Goal: Task Accomplishment & Management: Manage account settings

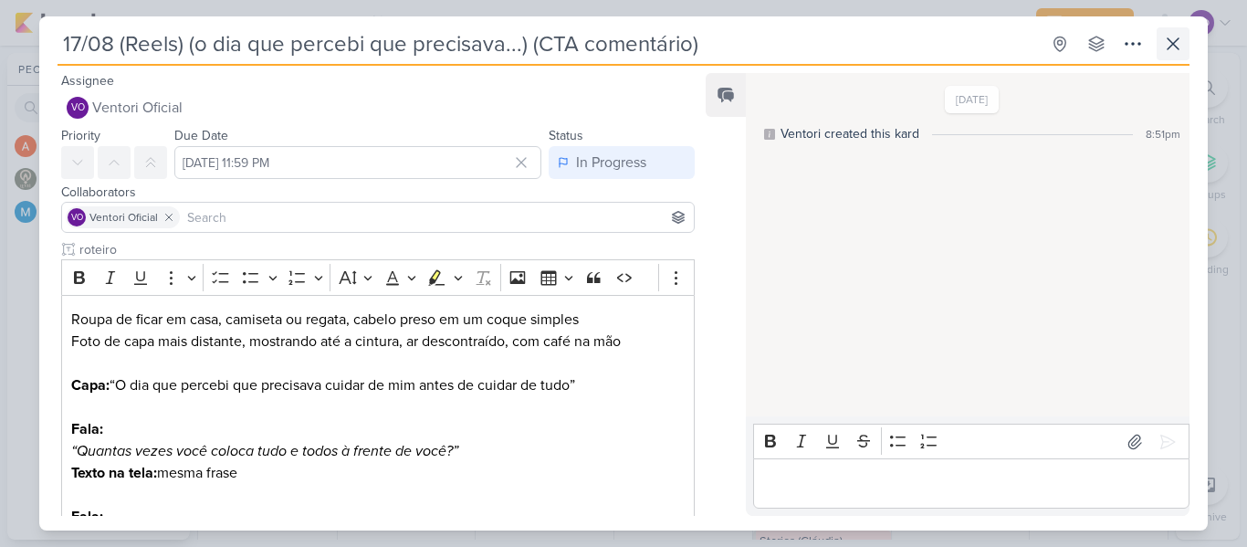
scroll to position [456, 0]
click at [1172, 47] on icon at bounding box center [1173, 44] width 22 height 22
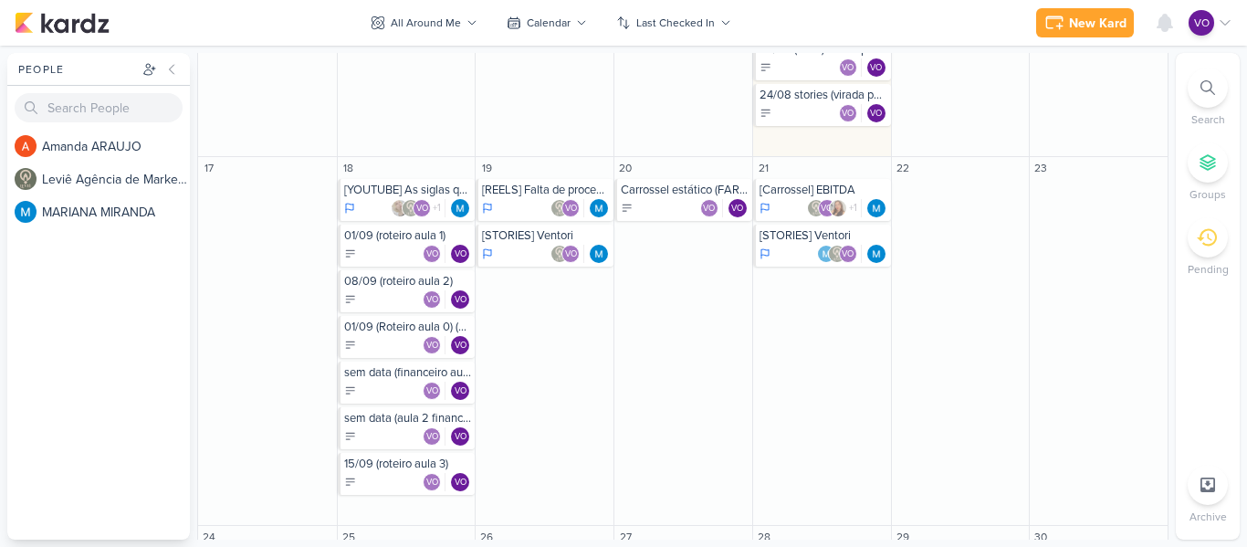
scroll to position [1278, 0]
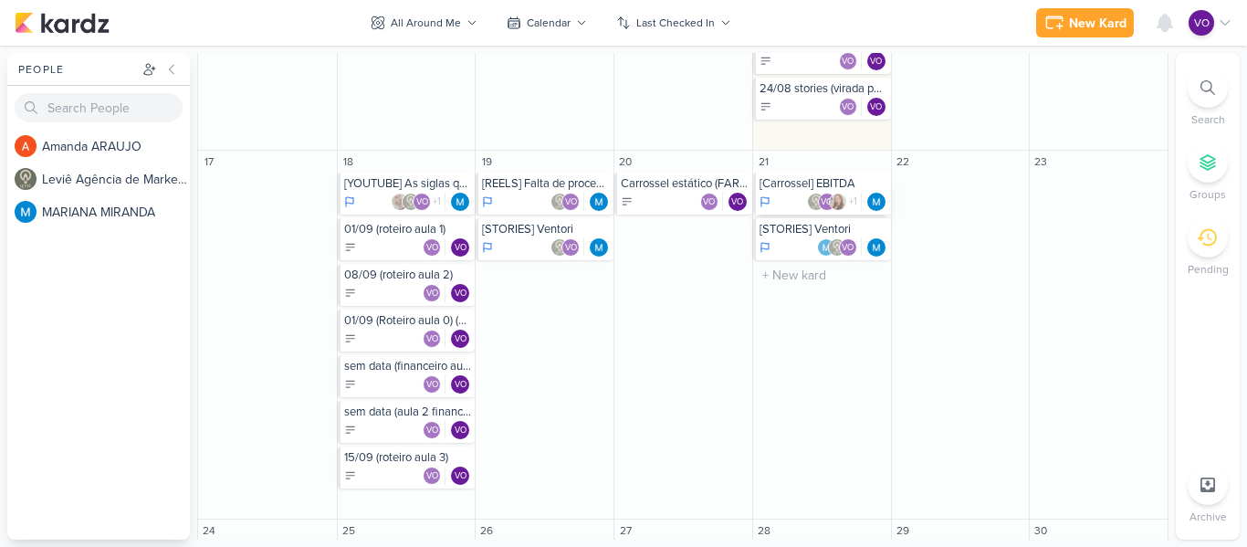
click at [774, 189] on div "[Carrossel] EBITDA" at bounding box center [824, 183] width 128 height 15
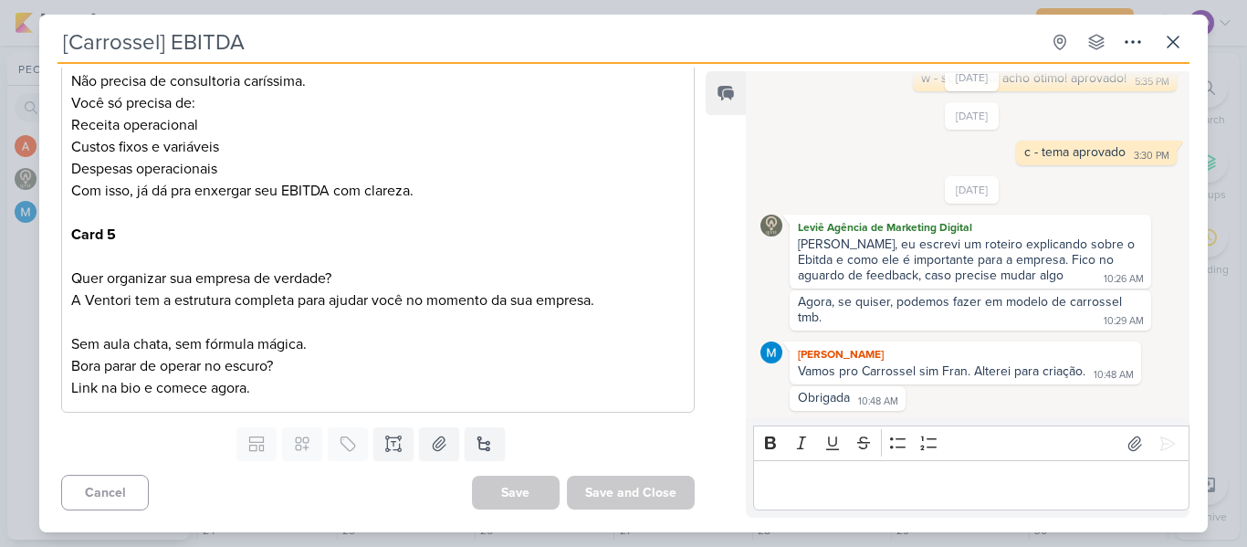
scroll to position [1689, 0]
click at [389, 450] on icon at bounding box center [393, 450] width 9 height 0
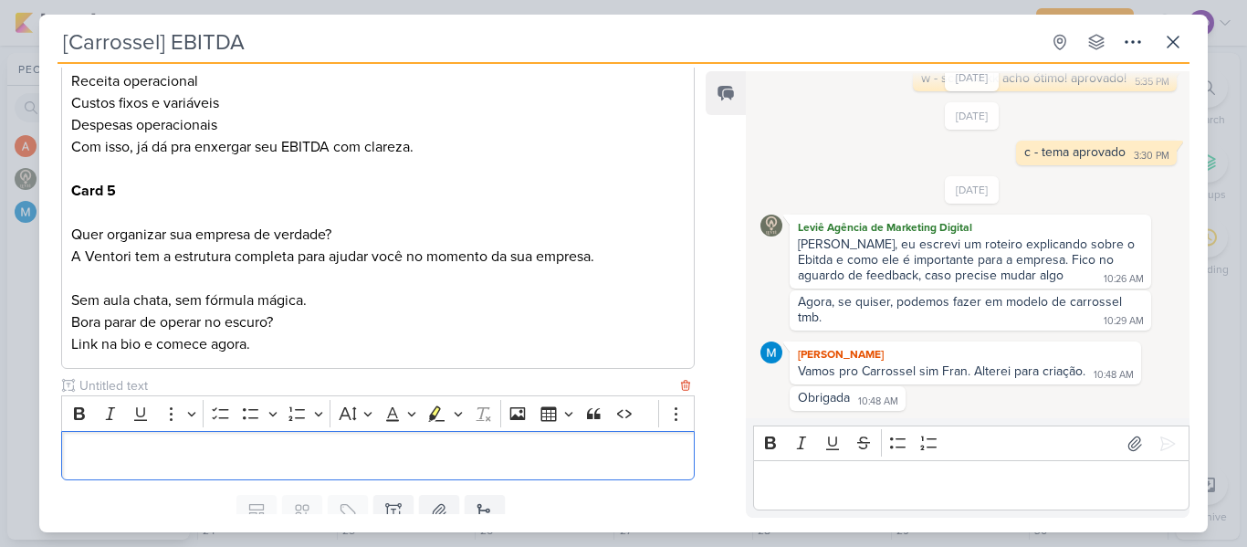
click at [155, 395] on input "text" at bounding box center [376, 385] width 601 height 19
type input "vídeos para edição"
click at [158, 466] on p "Editor editing area: main" at bounding box center [377, 456] width 613 height 22
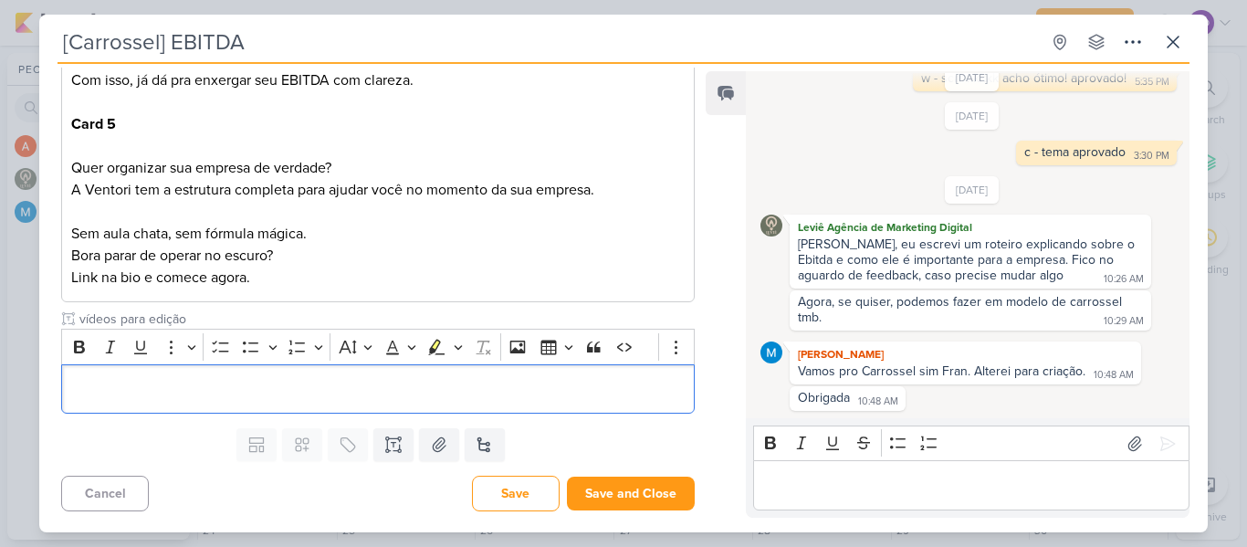
scroll to position [1800, 0]
click at [140, 388] on p "Editor editing area: main" at bounding box center [377, 388] width 613 height 22
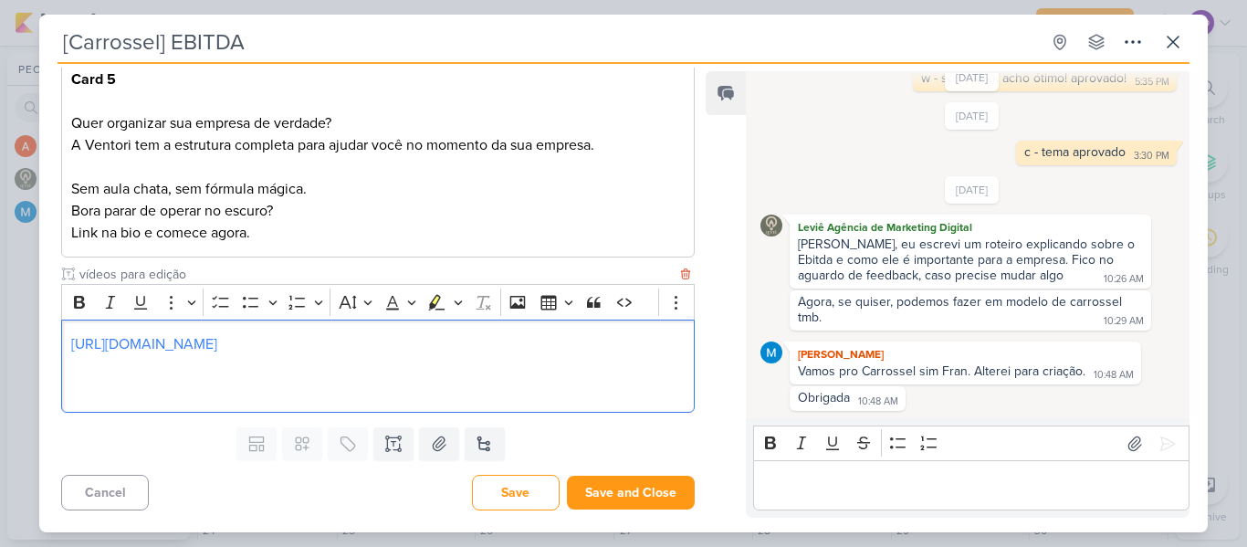
click at [75, 399] on p "Editor editing area: main" at bounding box center [377, 388] width 613 height 22
click at [355, 222] on p "Bora parar de operar no escuro?" at bounding box center [377, 211] width 613 height 22
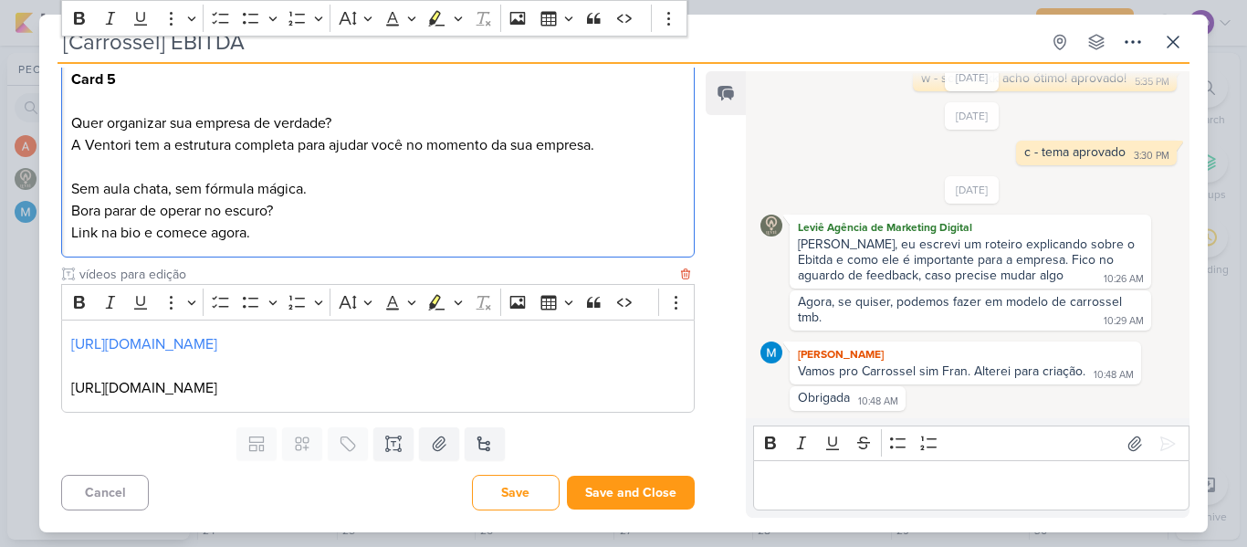
click at [639, 399] on p "https://drive.google.com/file/d/1vaVYSpcduzrBCLz7Sz3ZajnLctnFn_Jj/view?usp=shar…" at bounding box center [377, 388] width 613 height 22
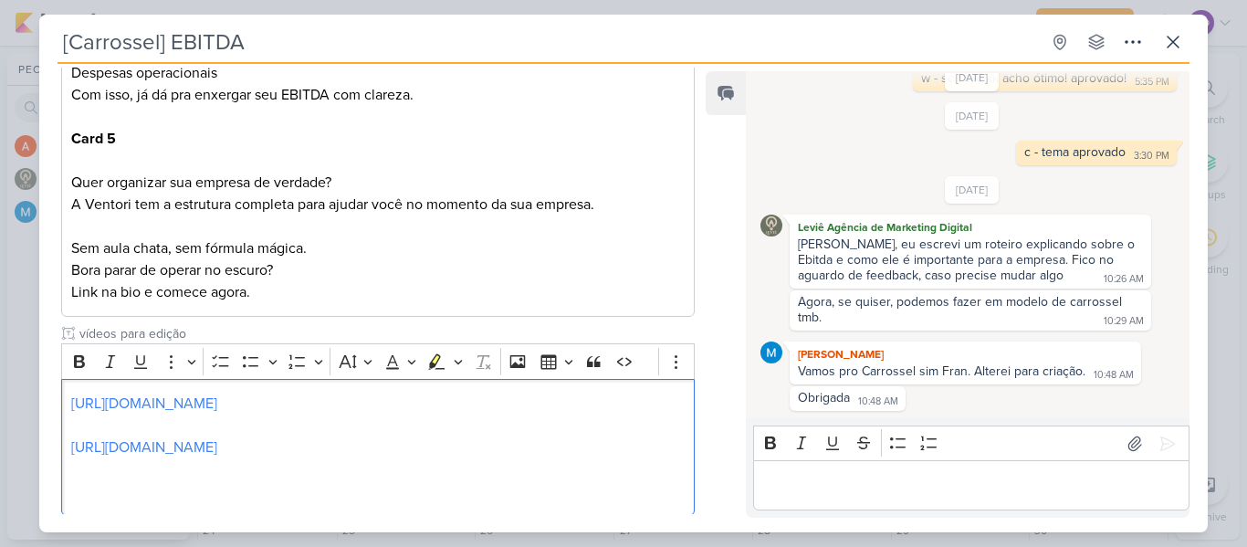
scroll to position [1826, 0]
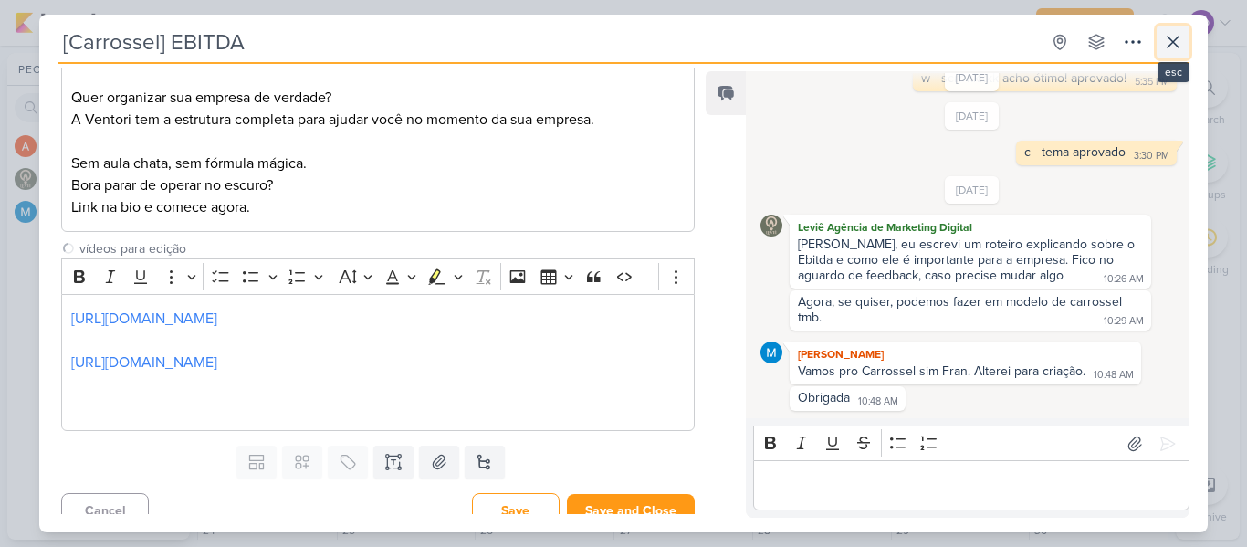
click at [1169, 42] on icon at bounding box center [1173, 42] width 22 height 22
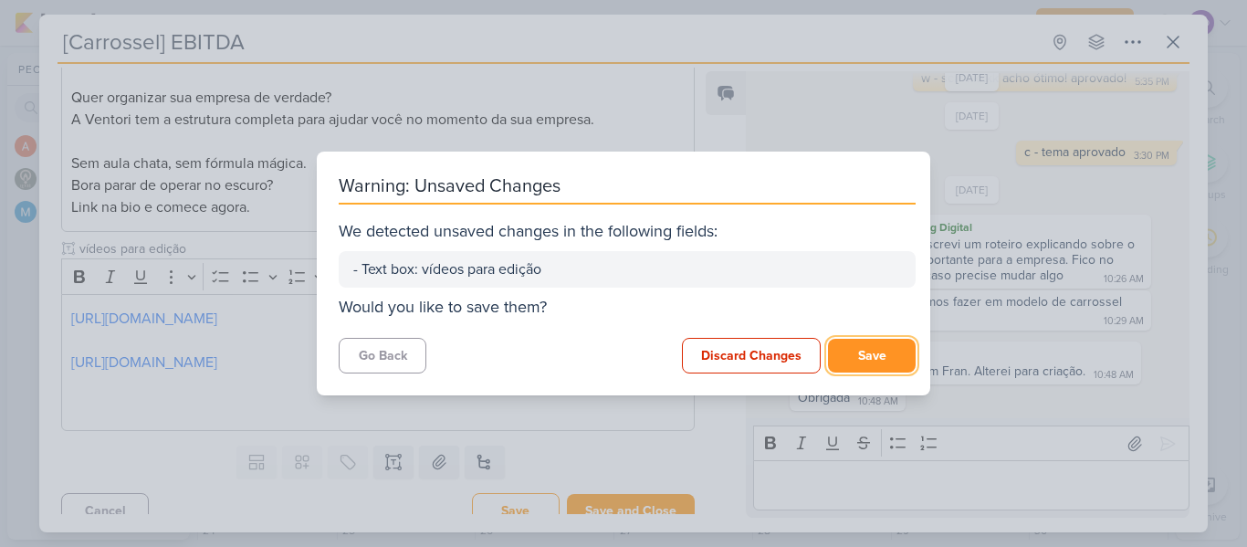
click at [855, 351] on button "Save" at bounding box center [872, 356] width 88 height 34
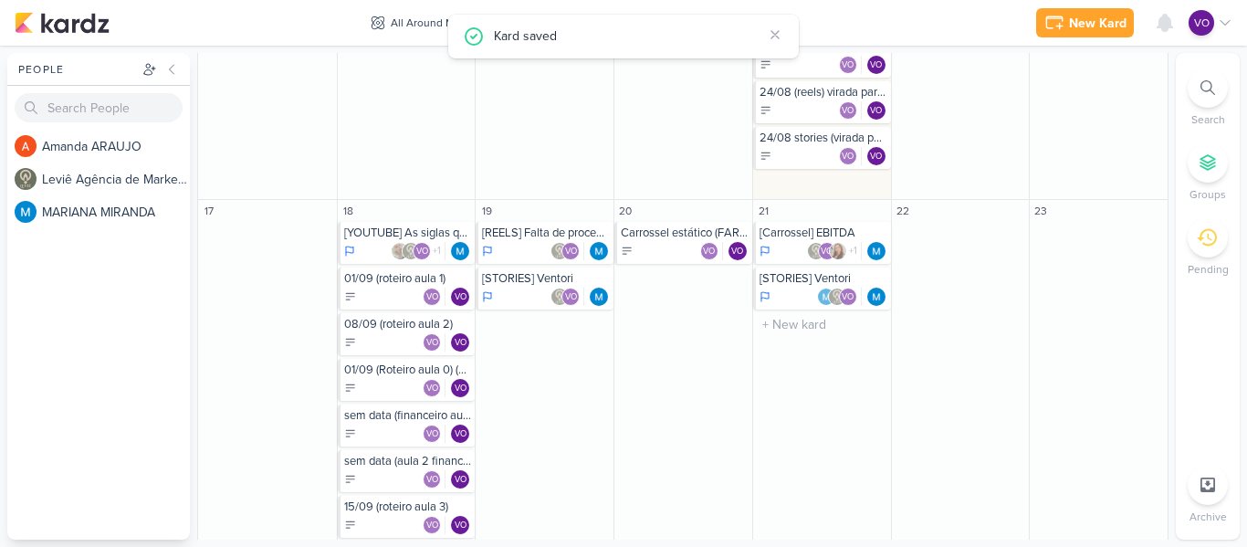
scroll to position [1187, 0]
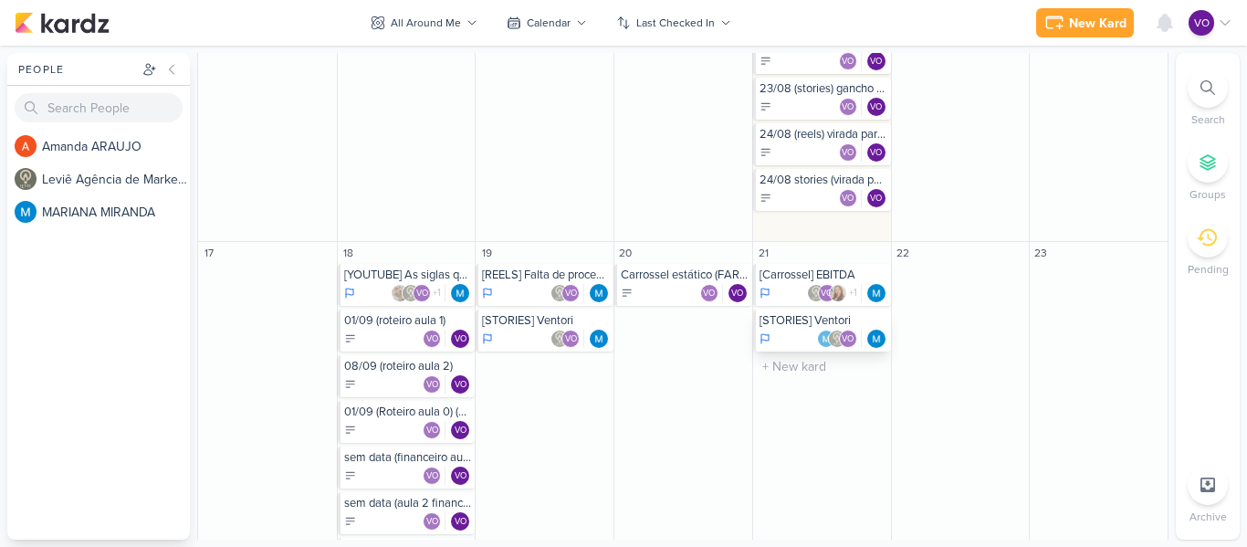
click at [797, 328] on div "[STORIES] Ventori VO" at bounding box center [822, 330] width 138 height 42
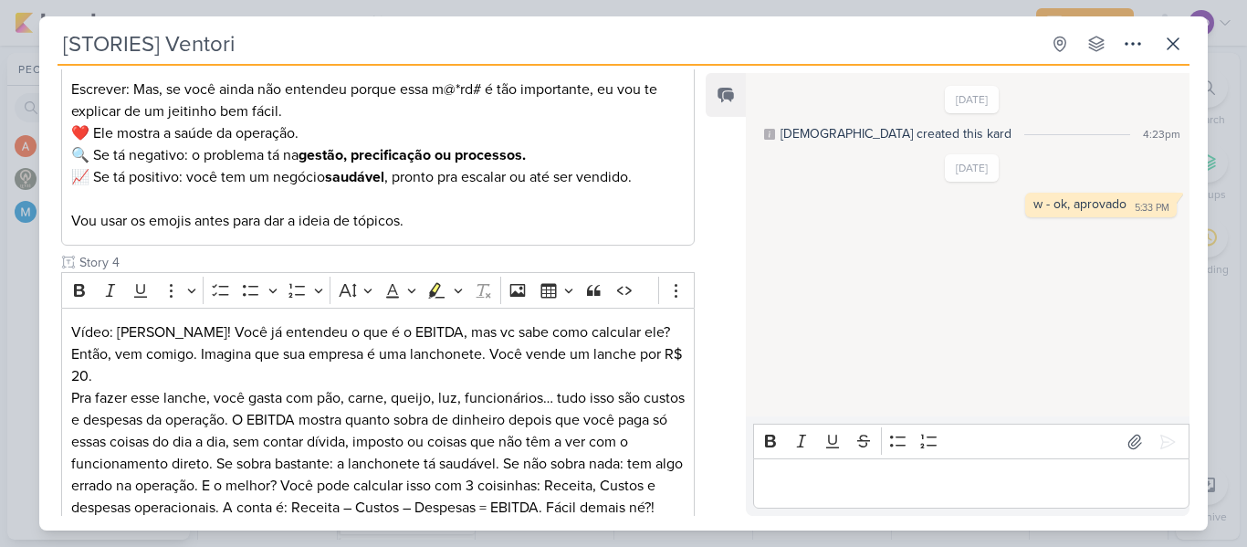
scroll to position [730, 0]
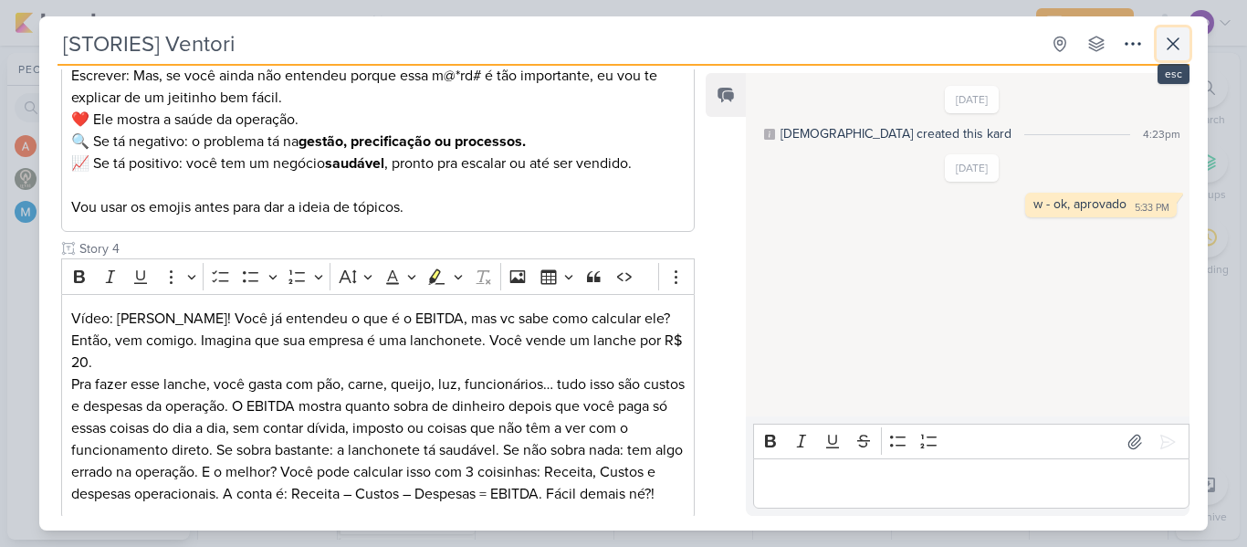
click at [1168, 40] on icon at bounding box center [1173, 44] width 22 height 22
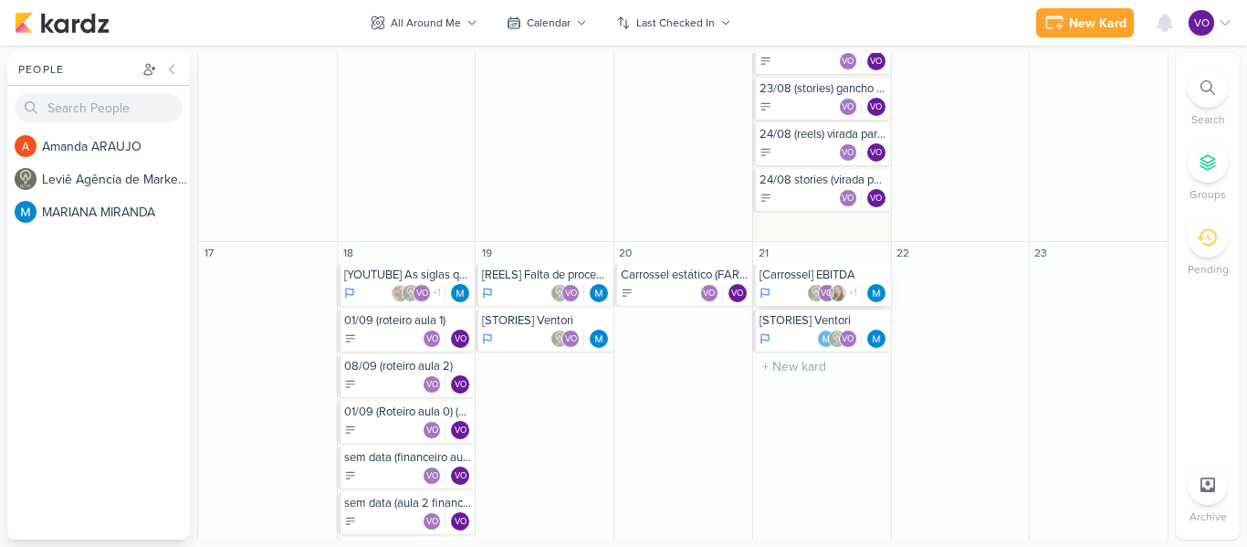
click at [785, 277] on div "[Carrossel] EBITDA" at bounding box center [824, 274] width 128 height 15
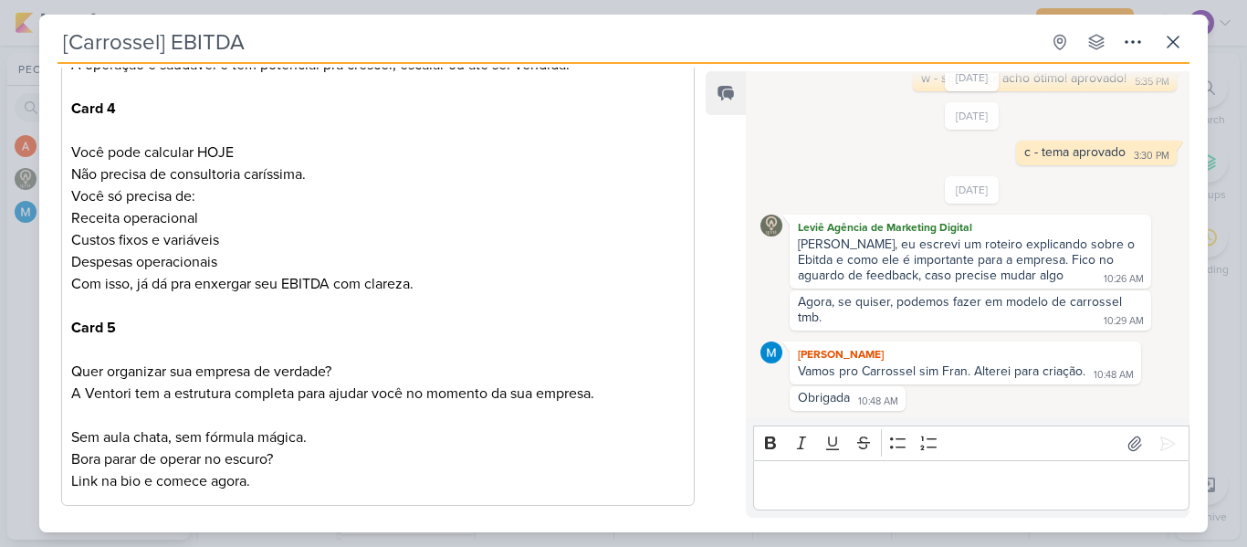
scroll to position [1888, 0]
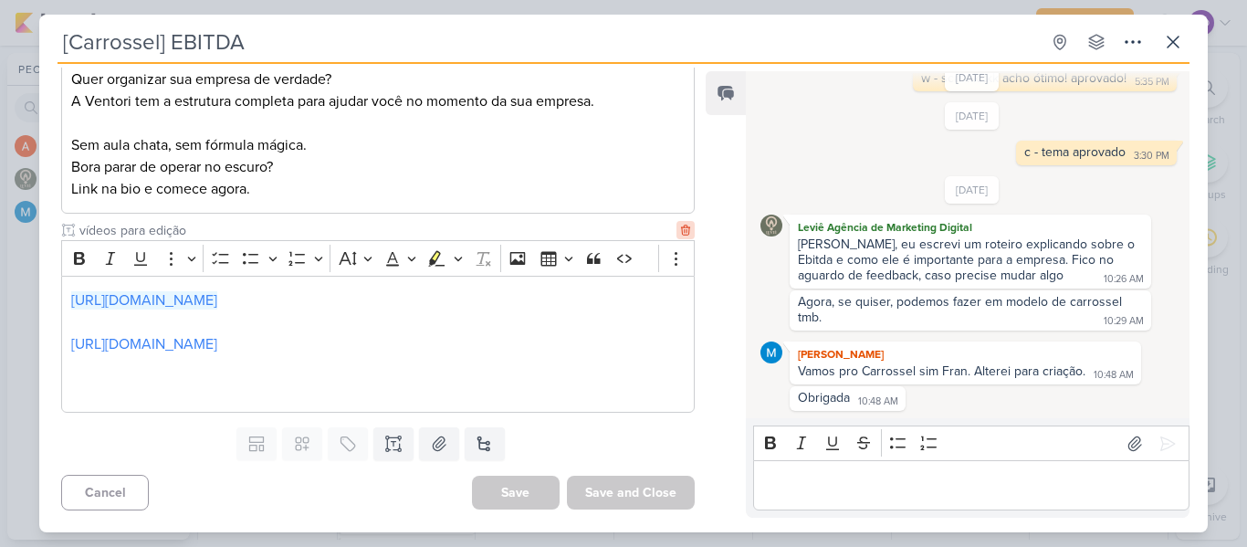
click at [679, 233] on icon at bounding box center [685, 230] width 13 height 13
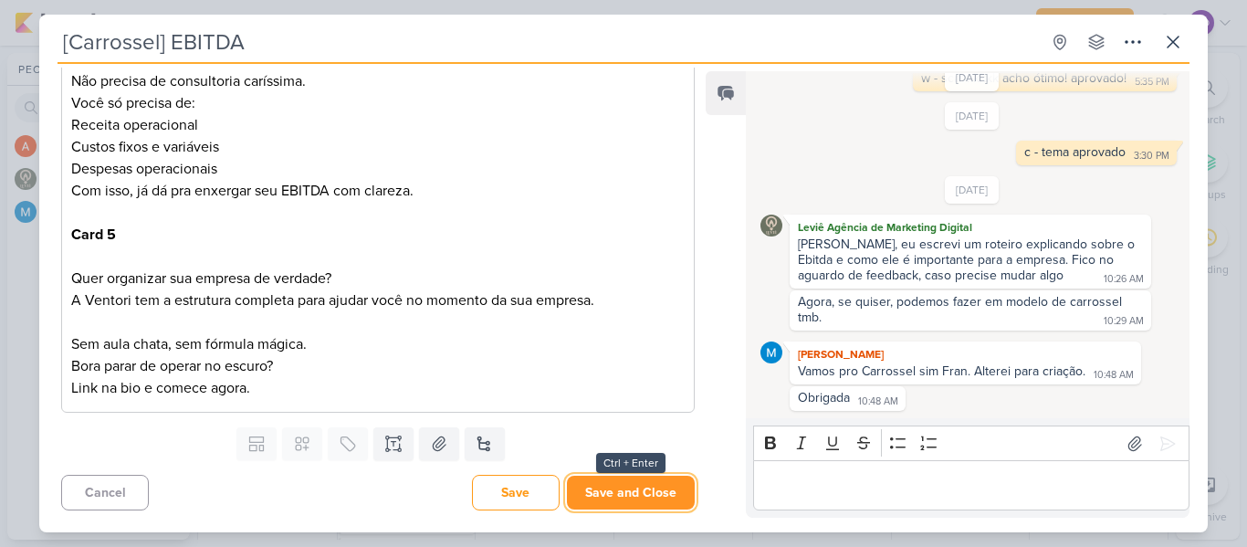
click at [620, 488] on button "Save and Close" at bounding box center [631, 493] width 128 height 34
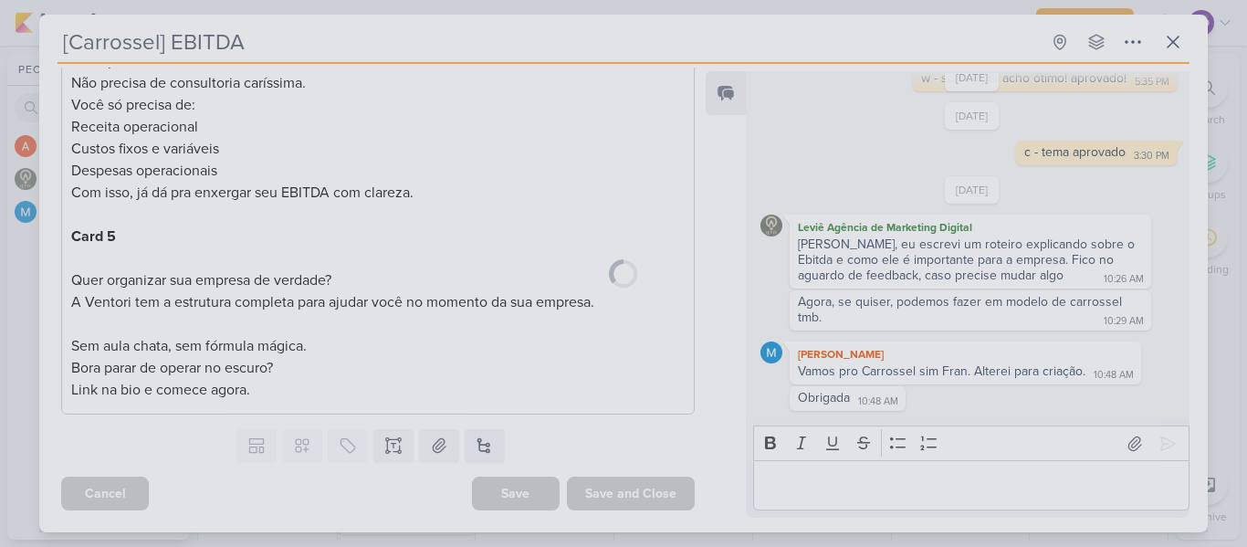
scroll to position [1687, 0]
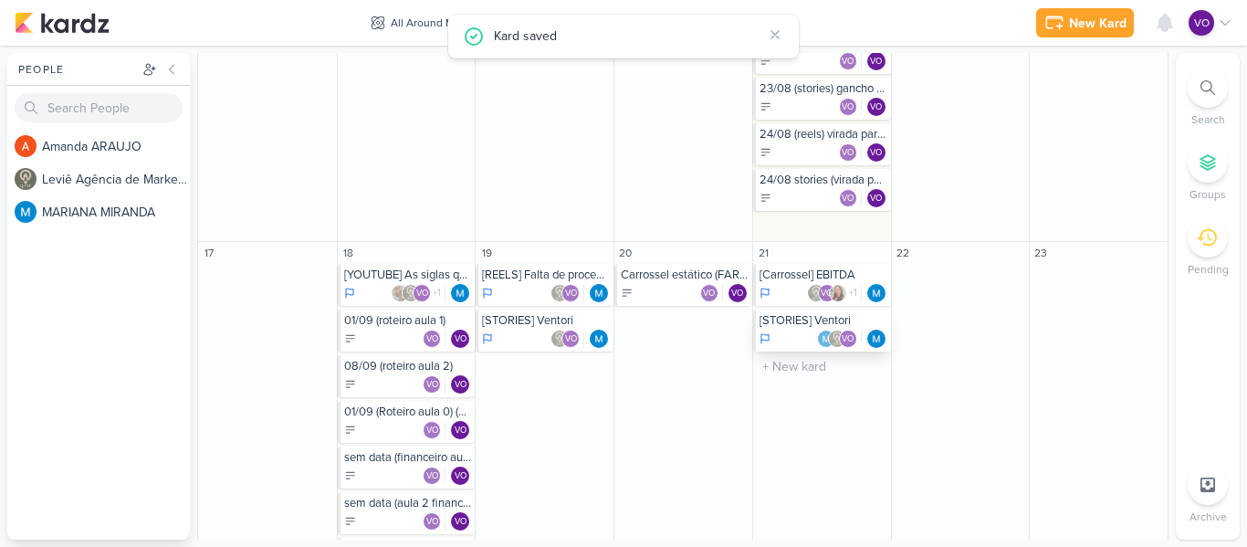
click at [799, 330] on div "VO" at bounding box center [824, 339] width 128 height 18
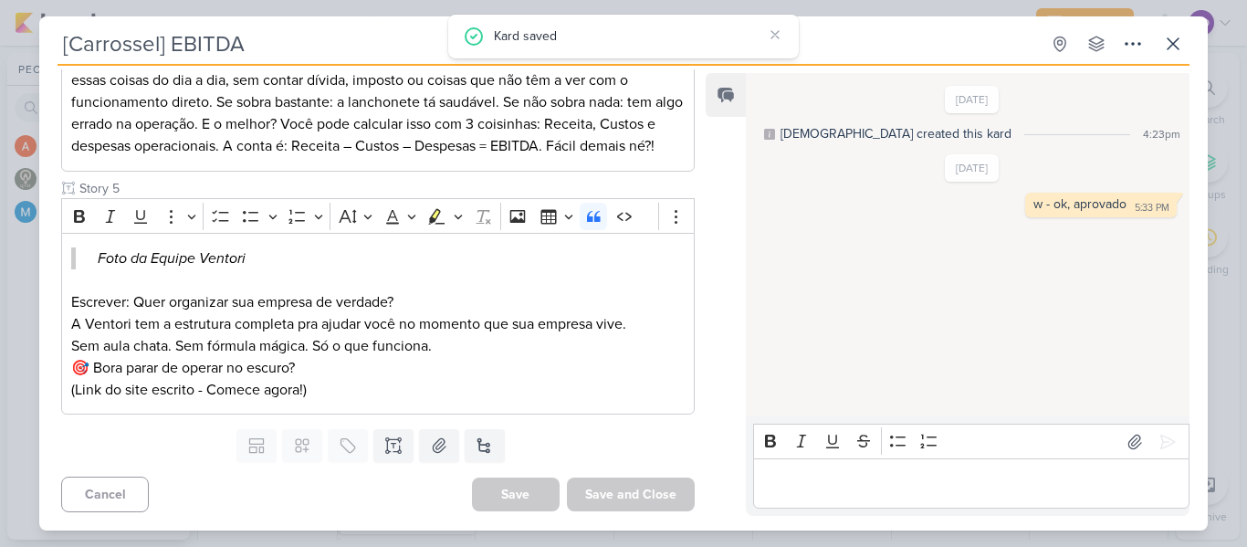
type input "[STORIES] Ventori"
click at [393, 447] on icon at bounding box center [393, 445] width 18 height 18
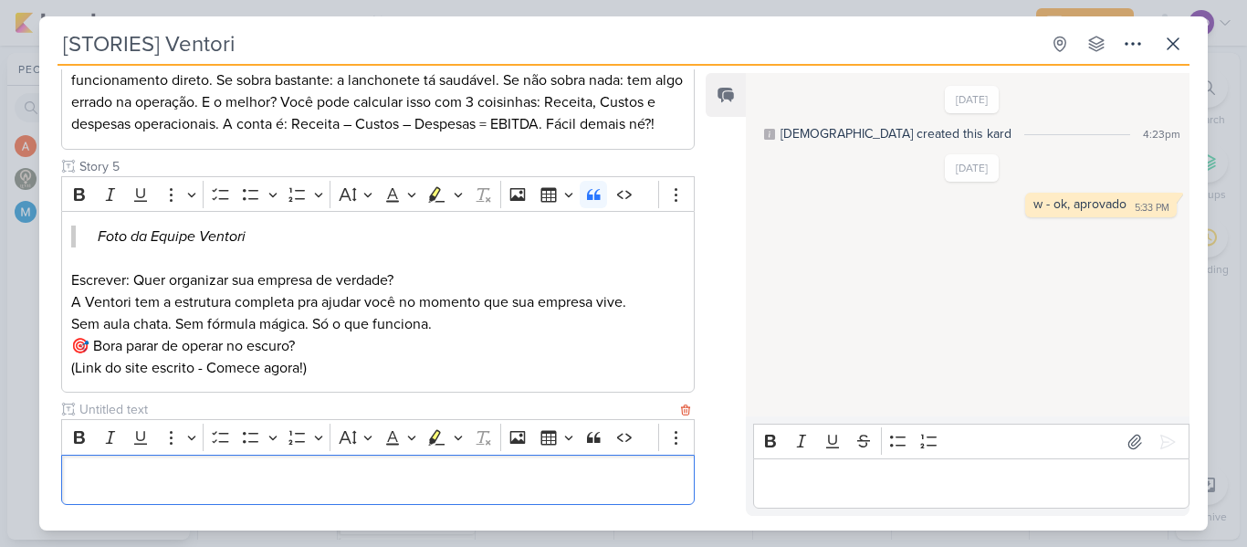
click at [165, 419] on input "text" at bounding box center [376, 409] width 601 height 19
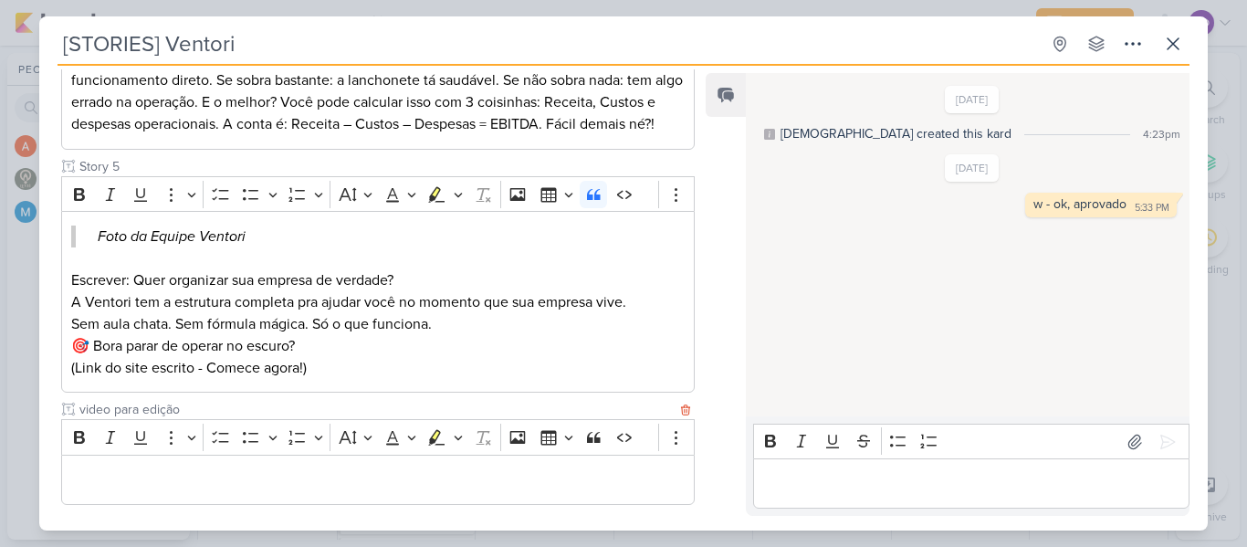
type input "video para edição"
click at [151, 490] on p "Editor editing area: main" at bounding box center [377, 479] width 613 height 22
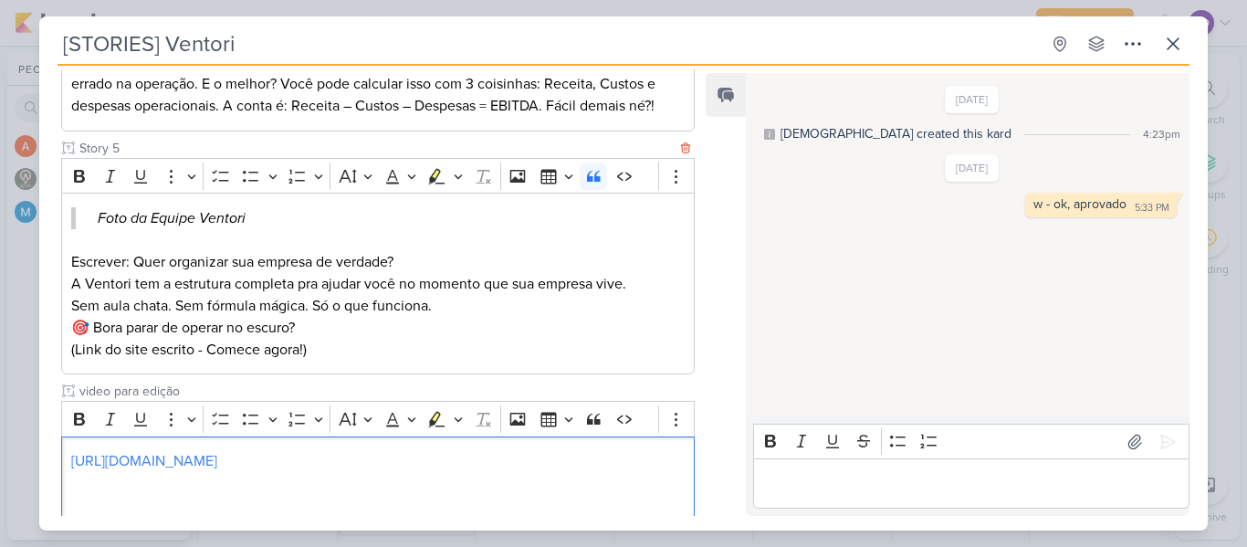
scroll to position [1140, 0]
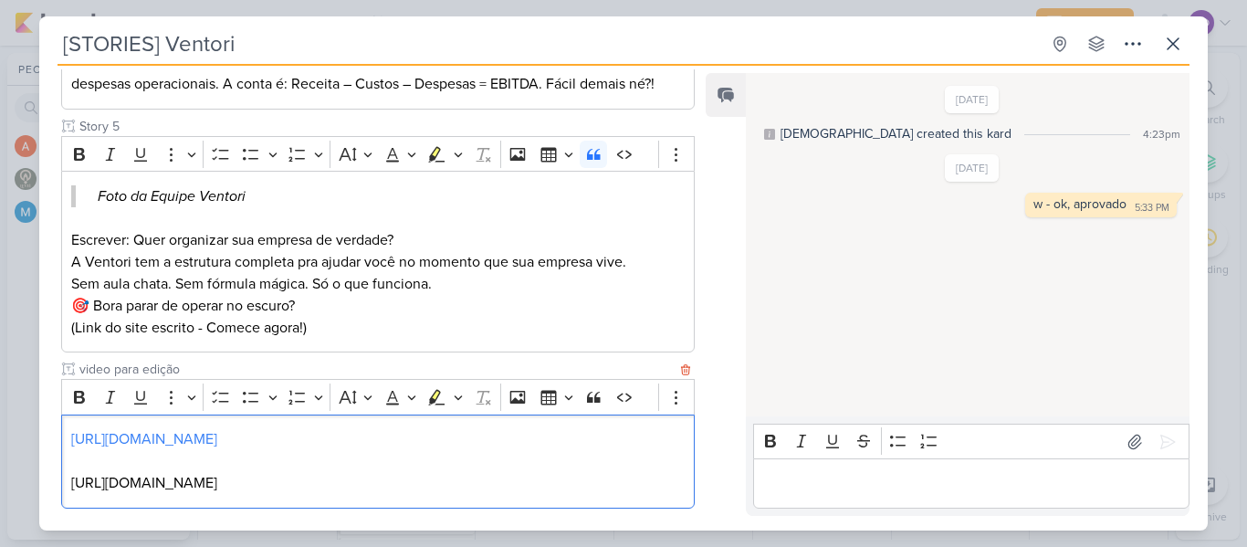
click at [635, 494] on p "https://drive.google.com/file/d/1vaVYSpcduzrBCLz7Sz3ZajnLctnFn_Jj/view?usp=shar…" at bounding box center [377, 483] width 613 height 22
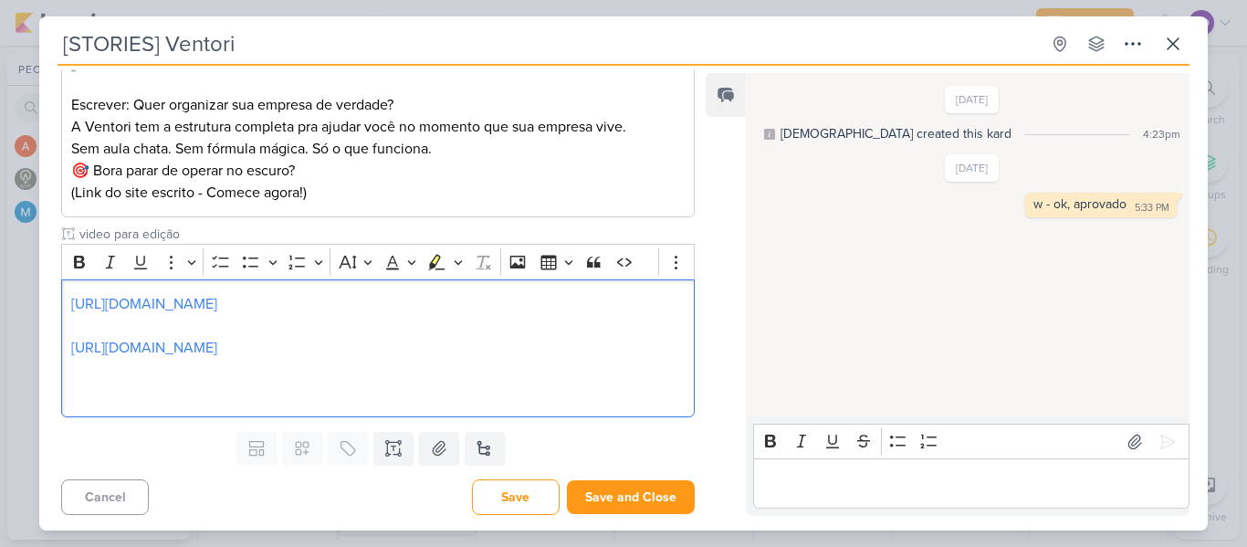
scroll to position [1300, 0]
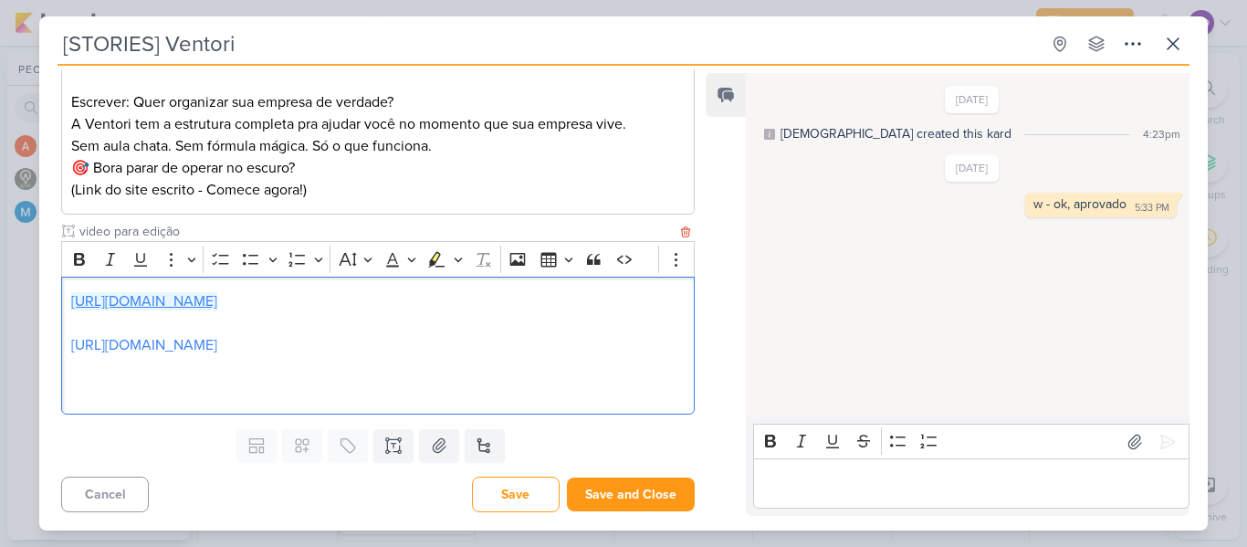
click at [204, 304] on link "https://drive.google.com/file/d/1PZIDQTAhZAopMXZPI30OTfejkf7MrU1z/view?usp=shar…" at bounding box center [144, 301] width 146 height 18
click at [159, 343] on link "https://drive.google.com/file/d/1vaVYSpcduzrBCLz7Sz3ZajnLctnFn_Jj/view?usp=shar…" at bounding box center [144, 345] width 146 height 18
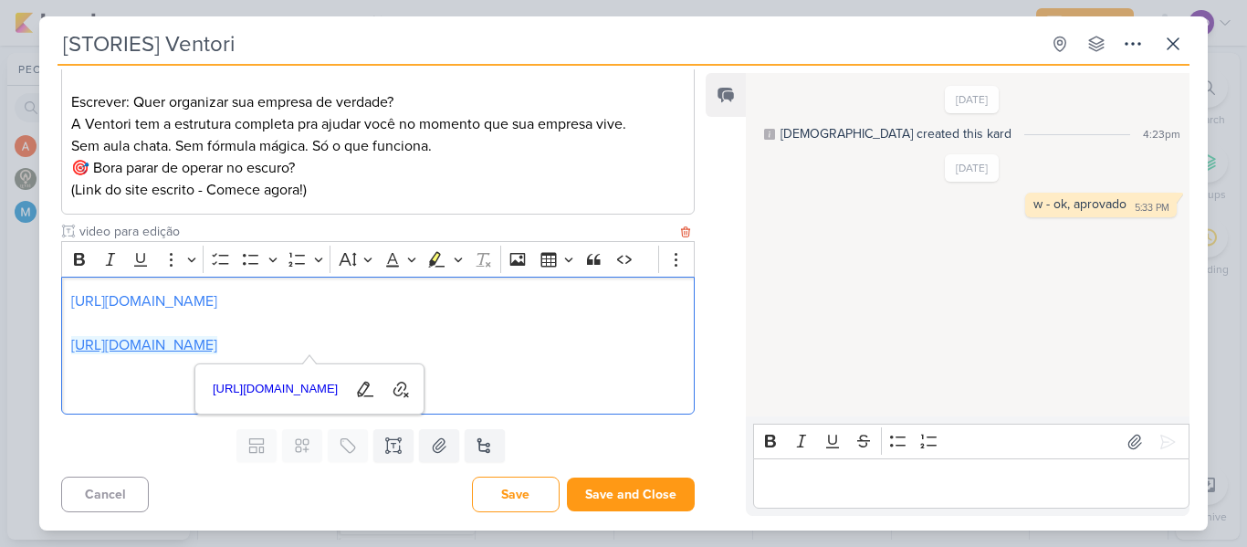
click at [217, 351] on link "https://drive.google.com/file/d/1vaVYSpcduzrBCLz7Sz3ZajnLctnFn_Jj/view?usp=shar…" at bounding box center [144, 345] width 146 height 18
click at [644, 354] on p "https://drive.google.com/file/d/1vaVYSpcduzrBCLz7Sz3ZajnLctnFn_Jj/view?usp=shar…" at bounding box center [377, 345] width 613 height 22
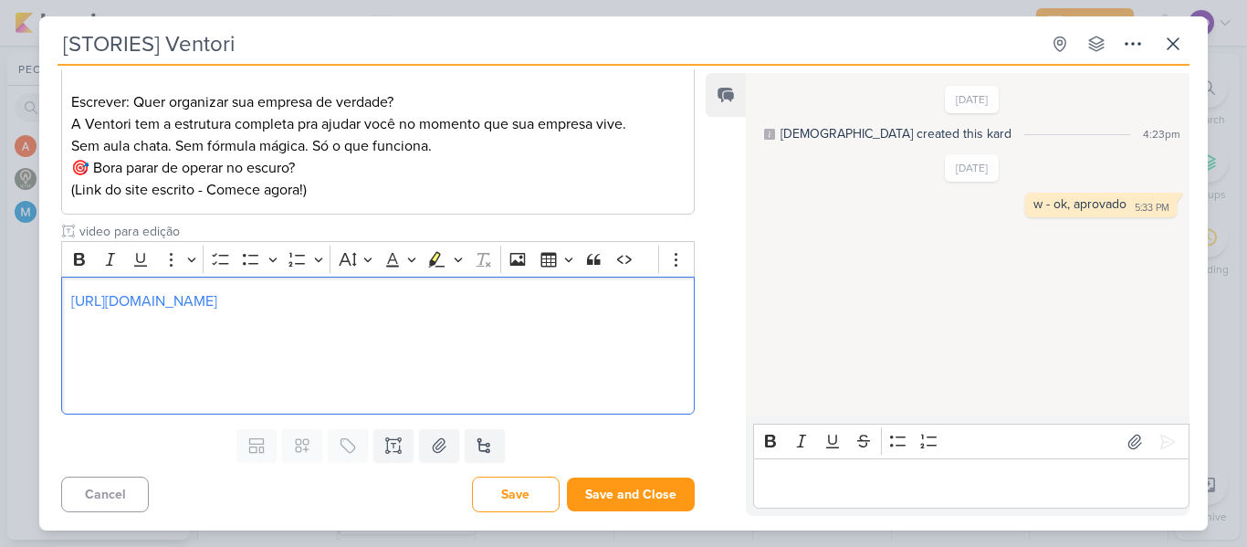
click at [902, 241] on div "7/29/25 Leviê created this kard 4:23pm 8/5/25 5:33 PM" at bounding box center [967, 245] width 442 height 341
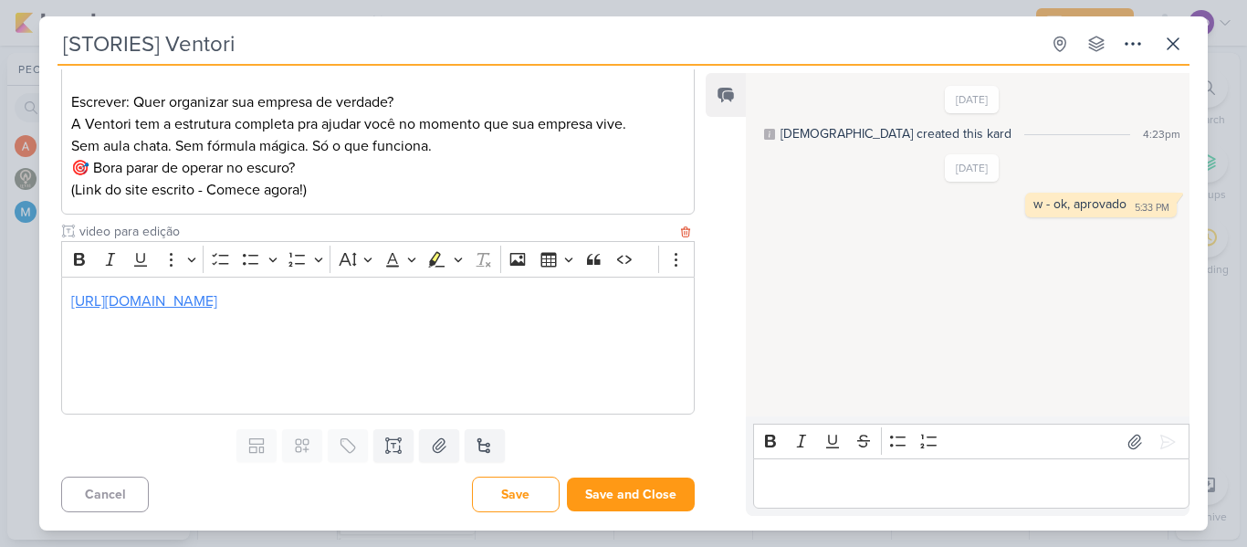
click at [217, 307] on link "https://drive.google.com/file/d/1PZIDQTAhZAopMXZPI30OTfejkf7MrU1z/view?usp=shar…" at bounding box center [144, 301] width 146 height 18
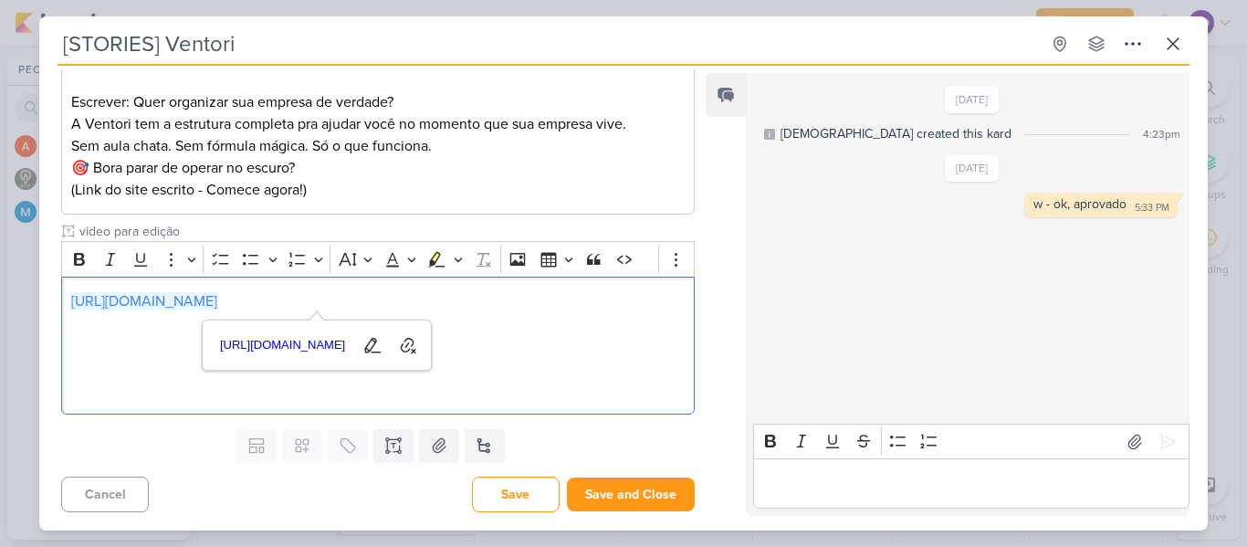
drag, startPoint x: 851, startPoint y: 485, endPoint x: 864, endPoint y: 467, distance: 21.5
click at [851, 485] on p "Editor editing area: main" at bounding box center [970, 484] width 417 height 22
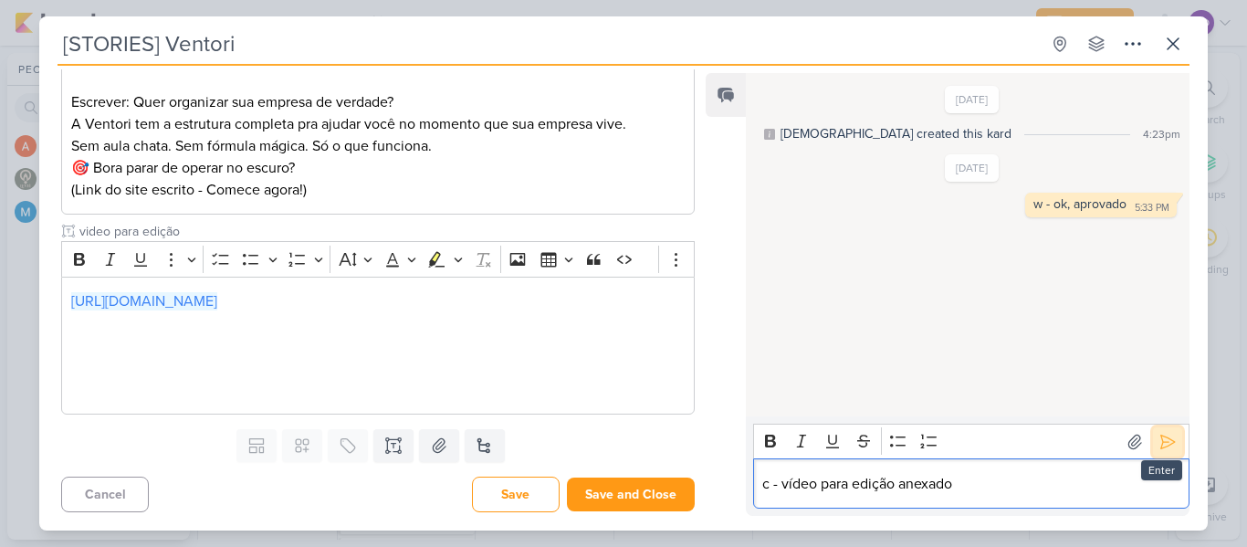
click at [1162, 435] on icon at bounding box center [1167, 442] width 18 height 18
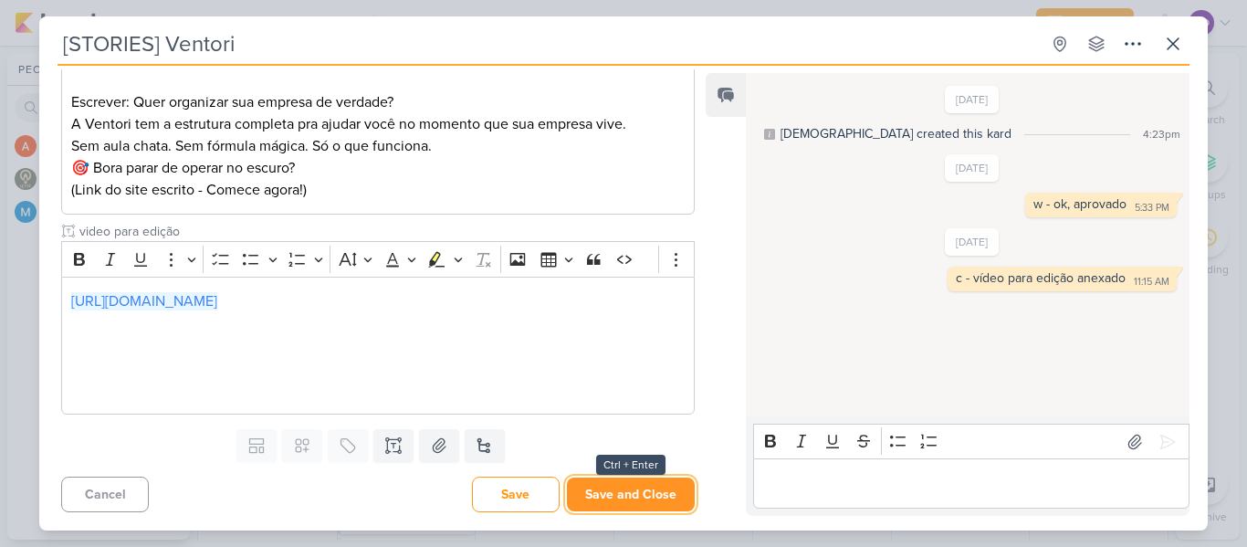
click at [632, 500] on button "Save and Close" at bounding box center [631, 494] width 128 height 34
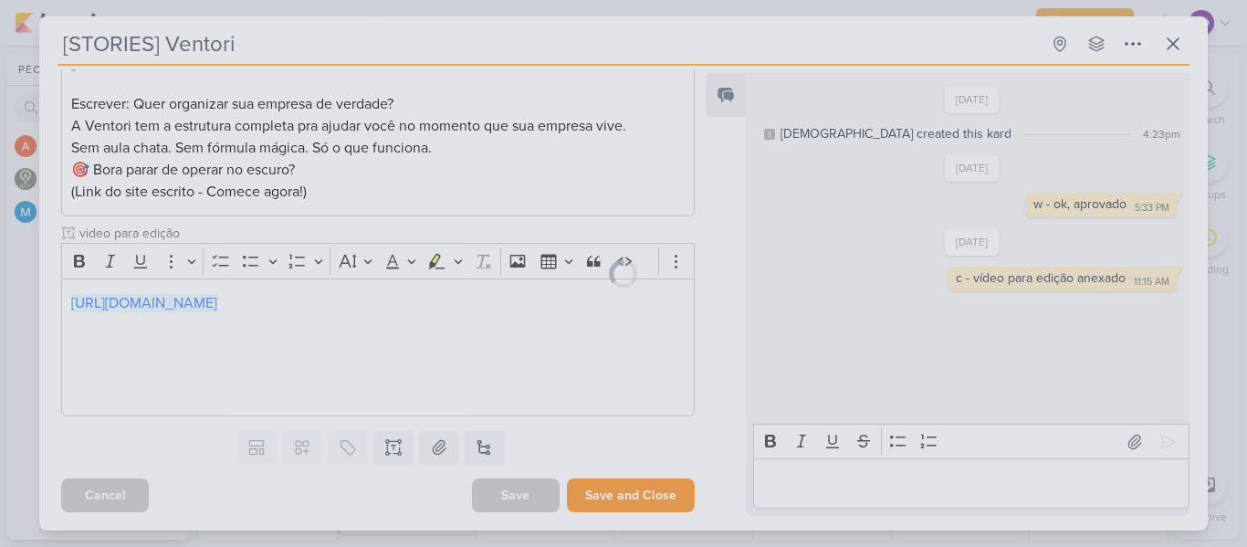
scroll to position [1298, 0]
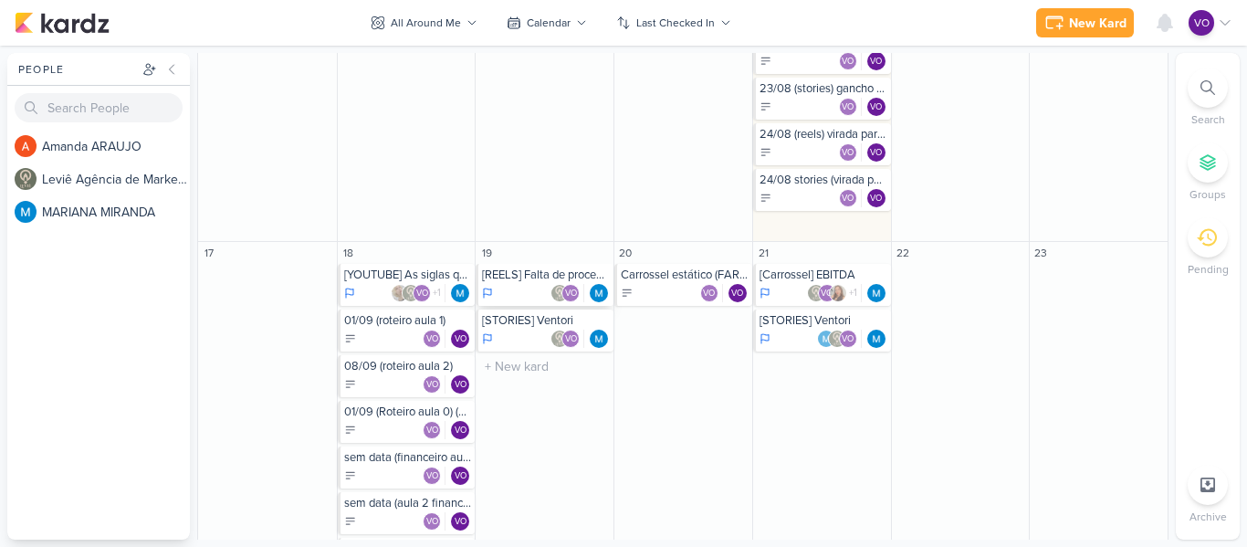
click at [534, 280] on div "[REELS] Falta de processos" at bounding box center [546, 274] width 128 height 15
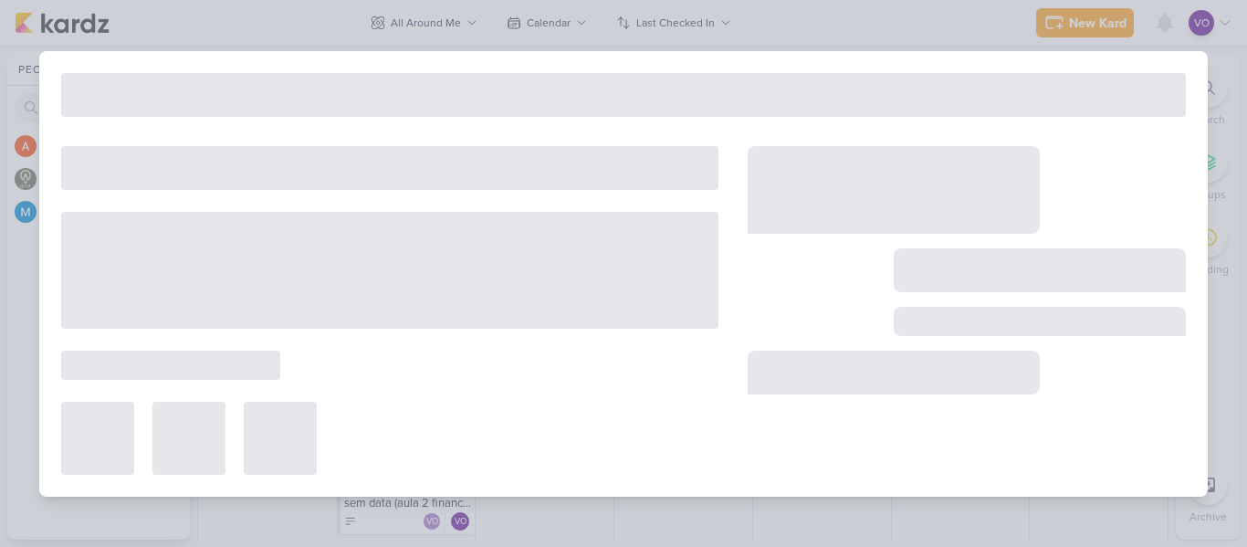
type input "[REELS] Falta de processos"
type input "August 19, 2025 at 11:59 PM"
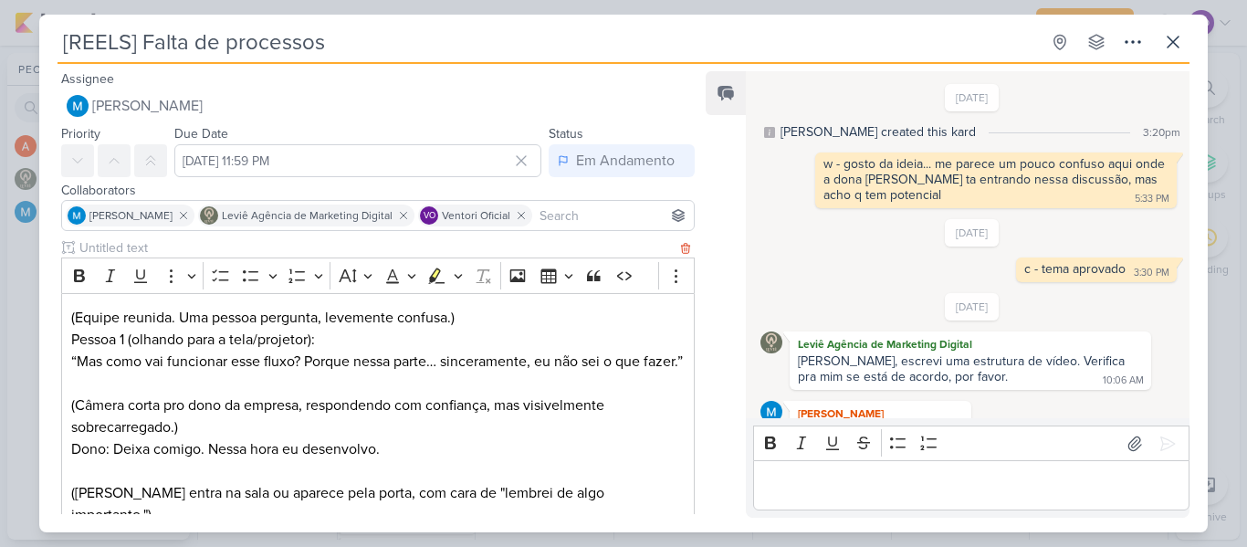
scroll to position [33, 0]
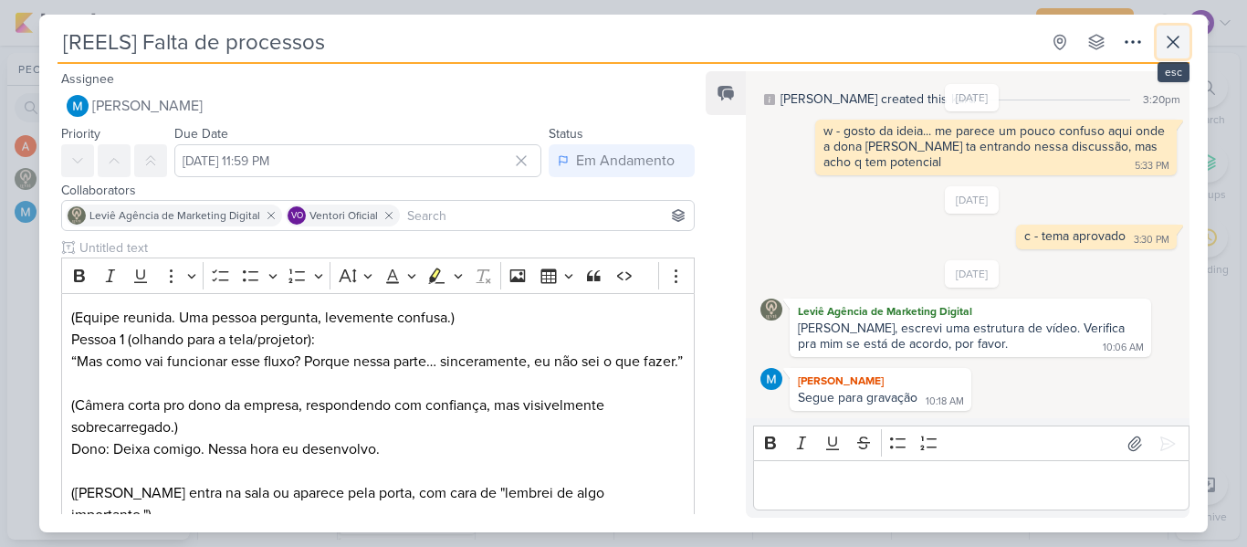
click at [1171, 43] on icon at bounding box center [1173, 42] width 11 height 11
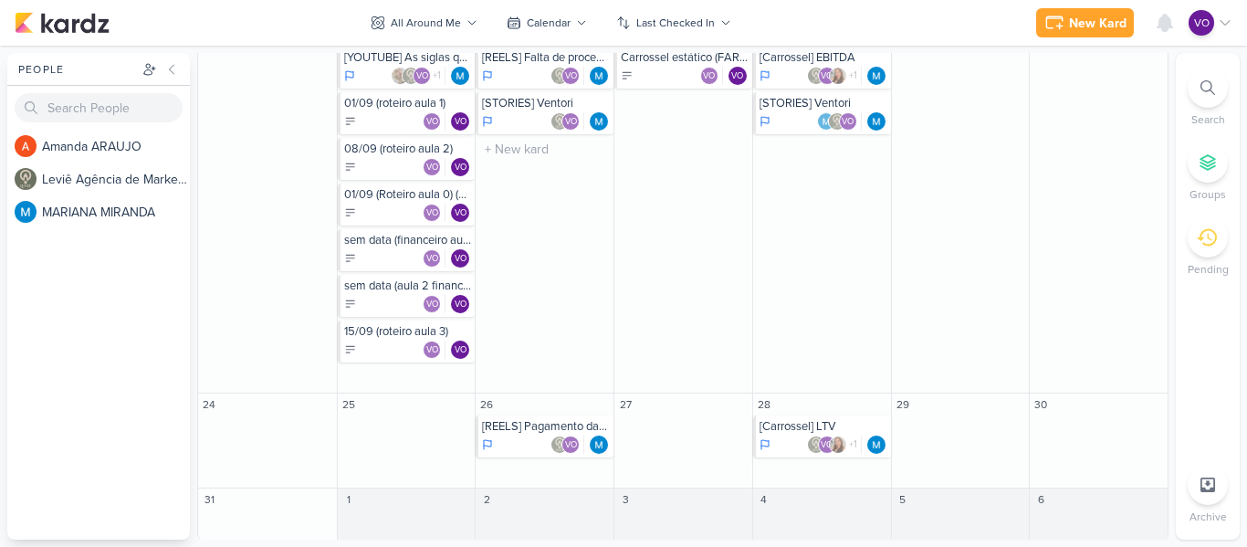
scroll to position [1406, 0]
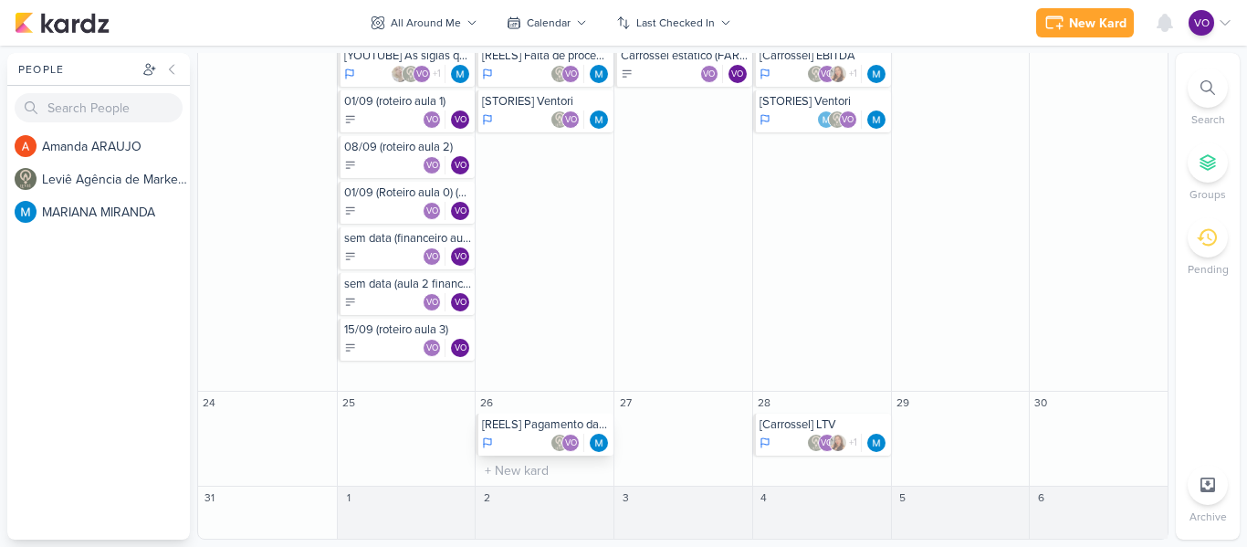
click at [523, 436] on div "VO" at bounding box center [546, 443] width 128 height 18
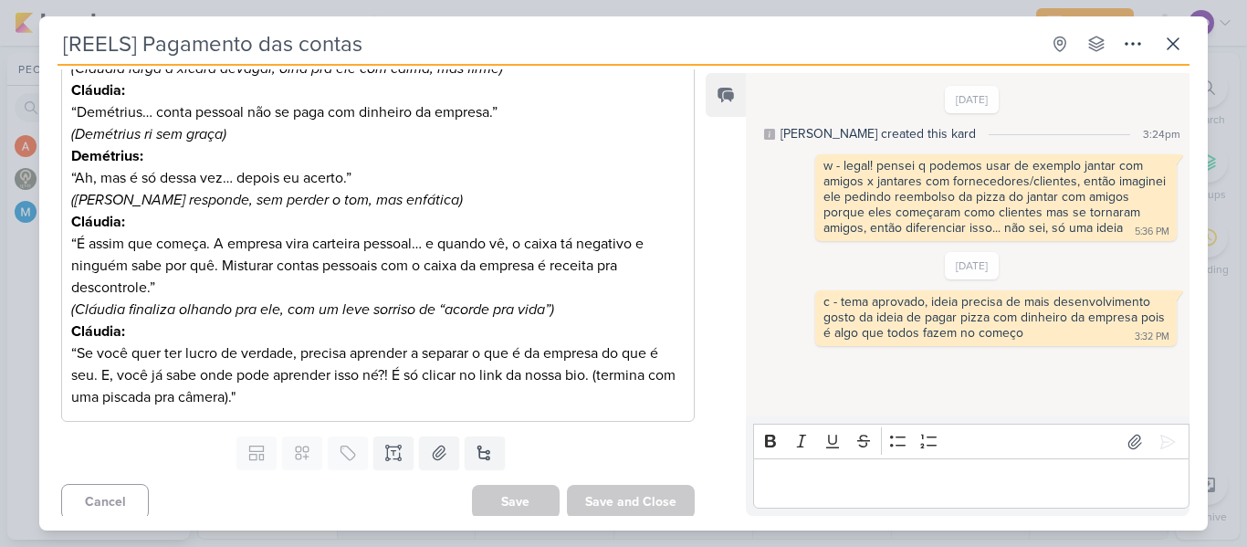
scroll to position [324, 0]
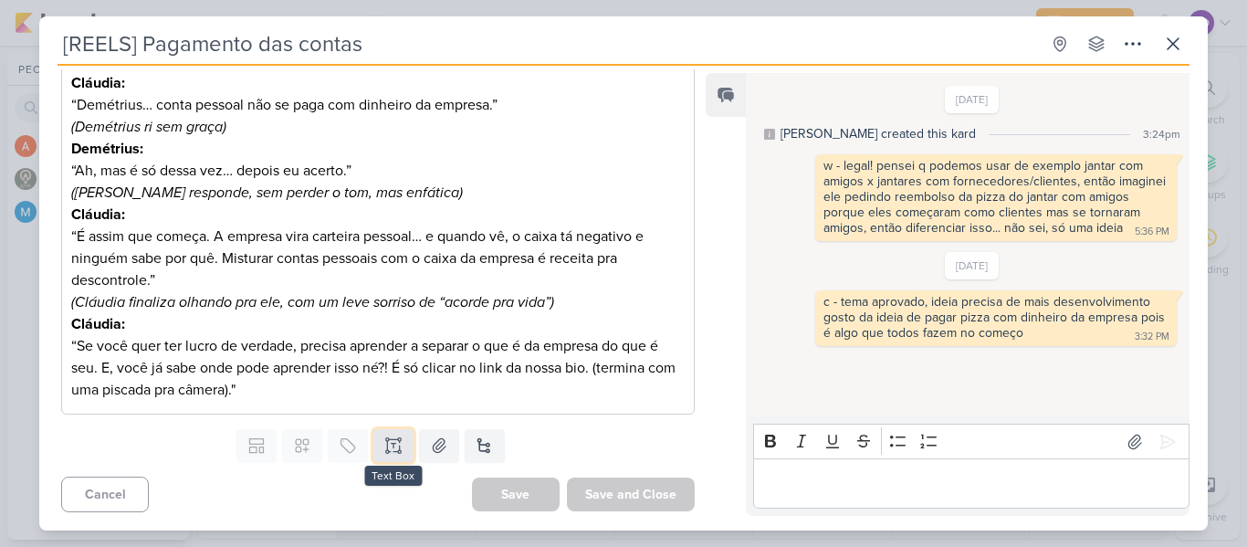
click at [391, 450] on icon at bounding box center [393, 445] width 18 height 18
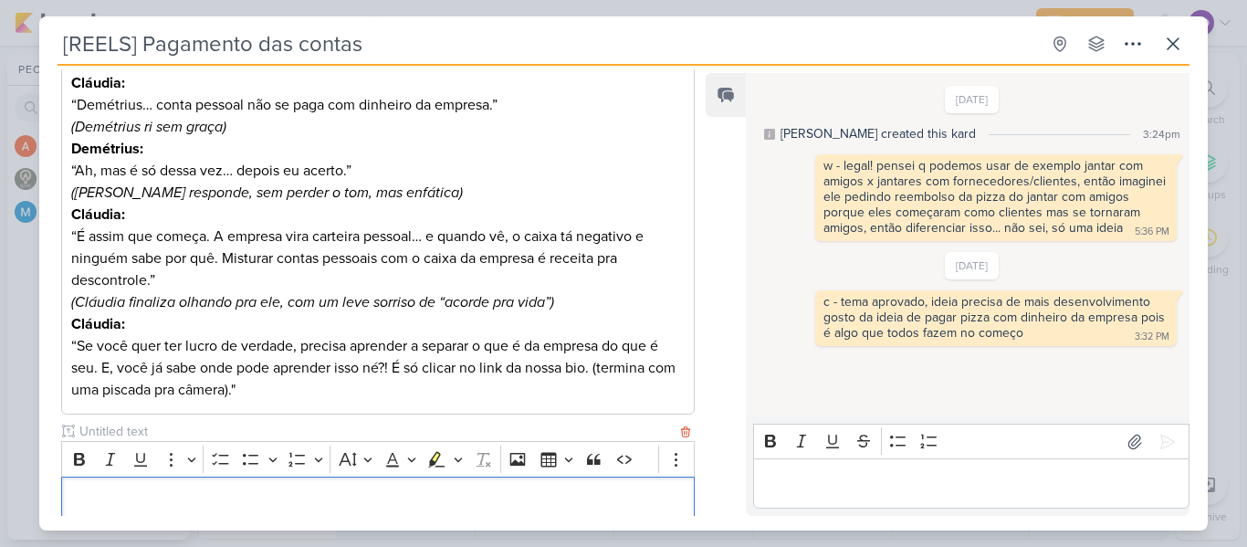
click at [124, 508] on p "Editor editing area: main" at bounding box center [377, 502] width 613 height 22
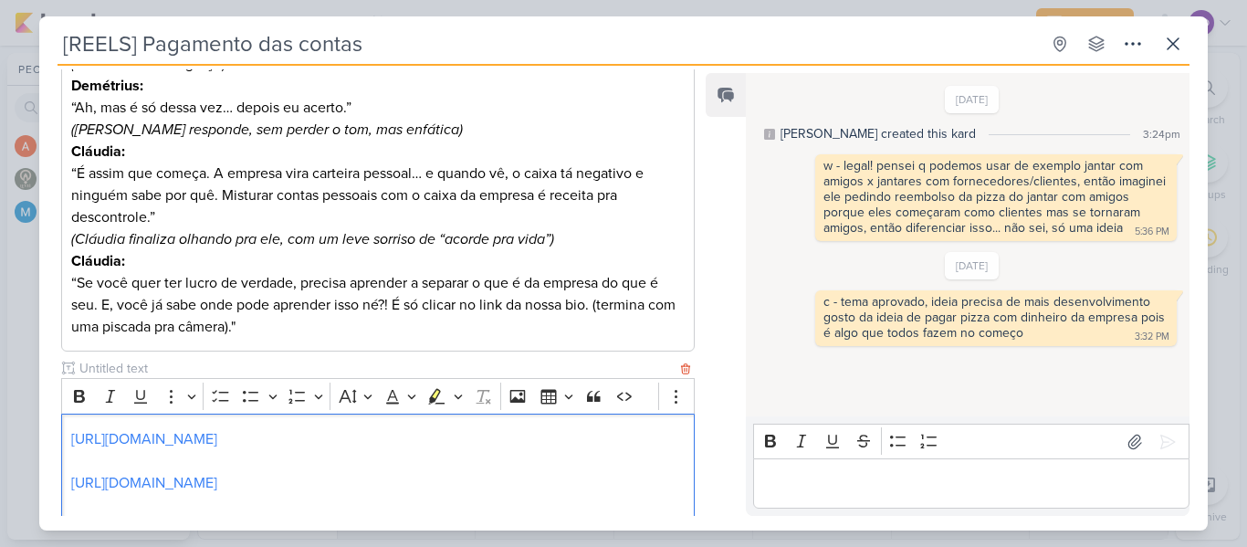
scroll to position [409, 0]
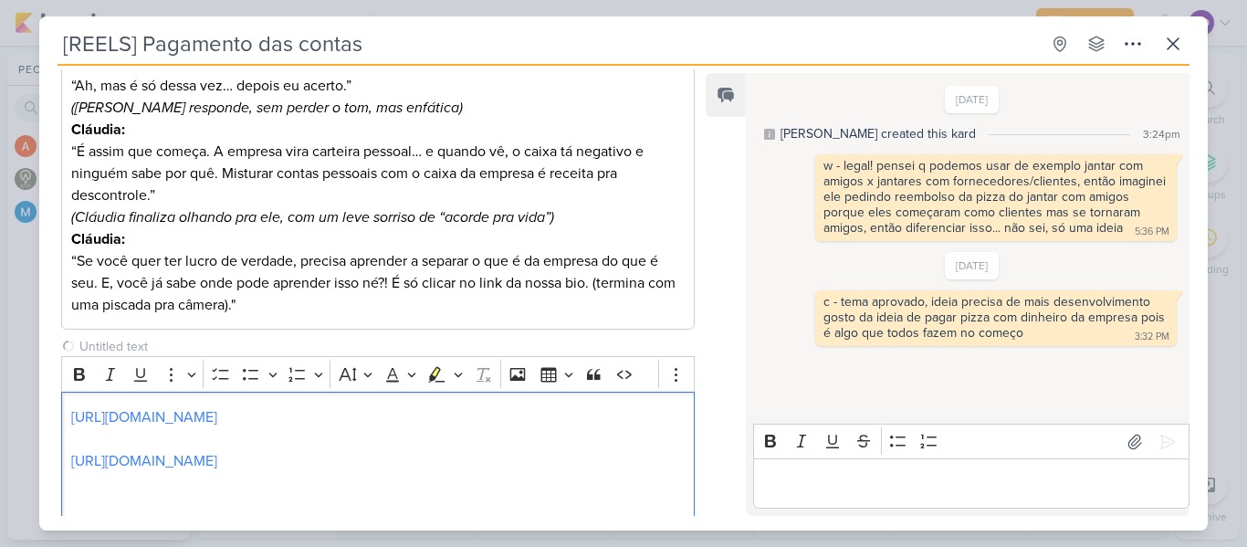
click at [778, 488] on p "Editor editing area: main" at bounding box center [970, 484] width 417 height 22
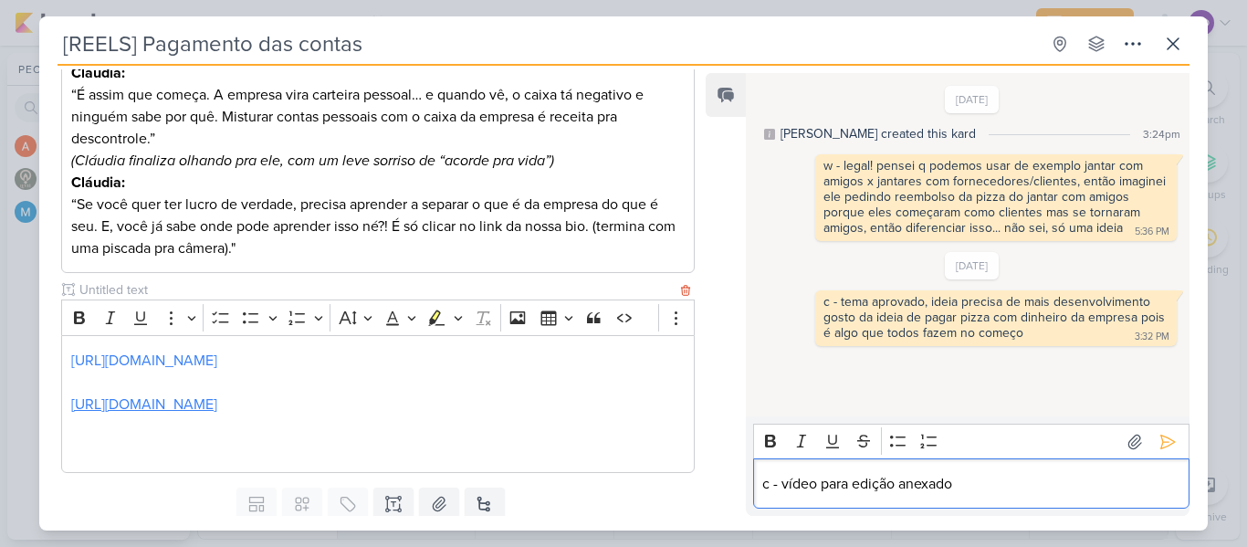
scroll to position [524, 0]
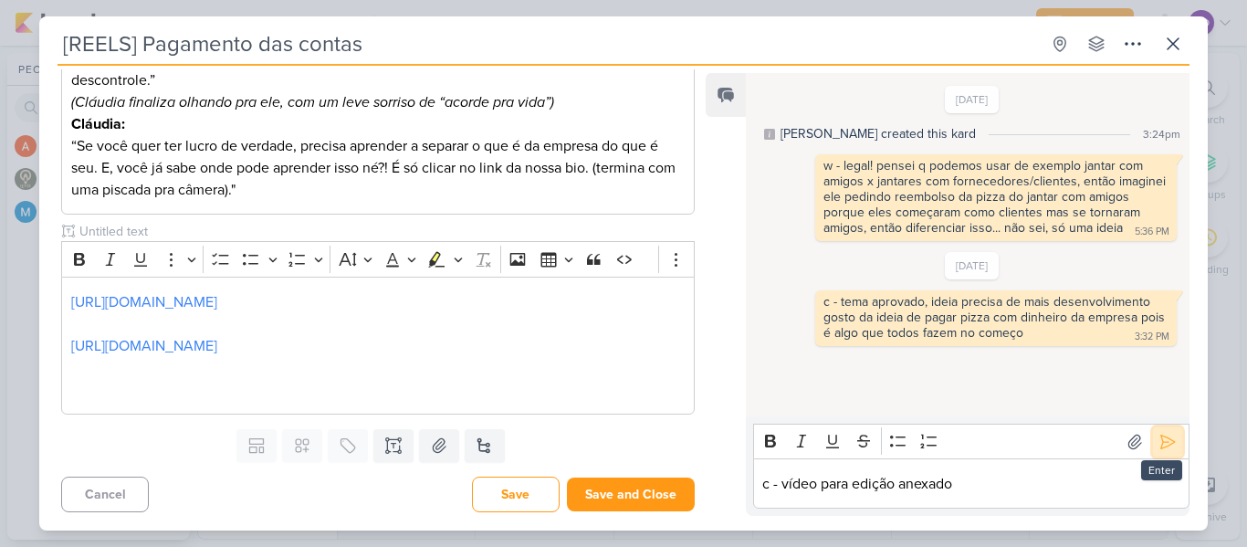
click at [1161, 436] on icon at bounding box center [1168, 442] width 14 height 14
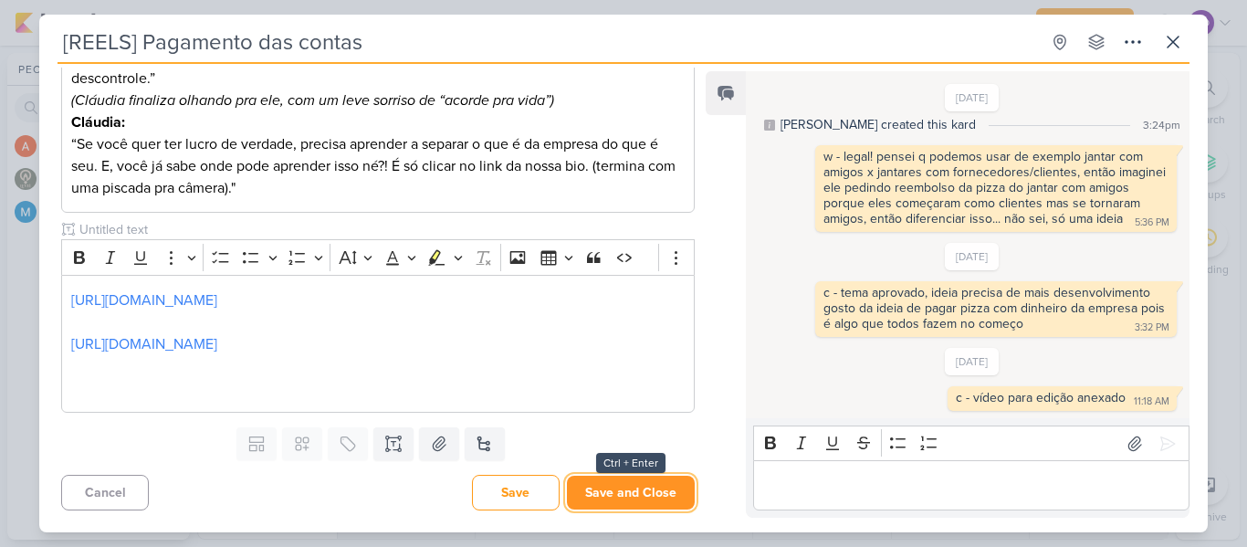
click at [606, 489] on button "Save and Close" at bounding box center [631, 493] width 128 height 34
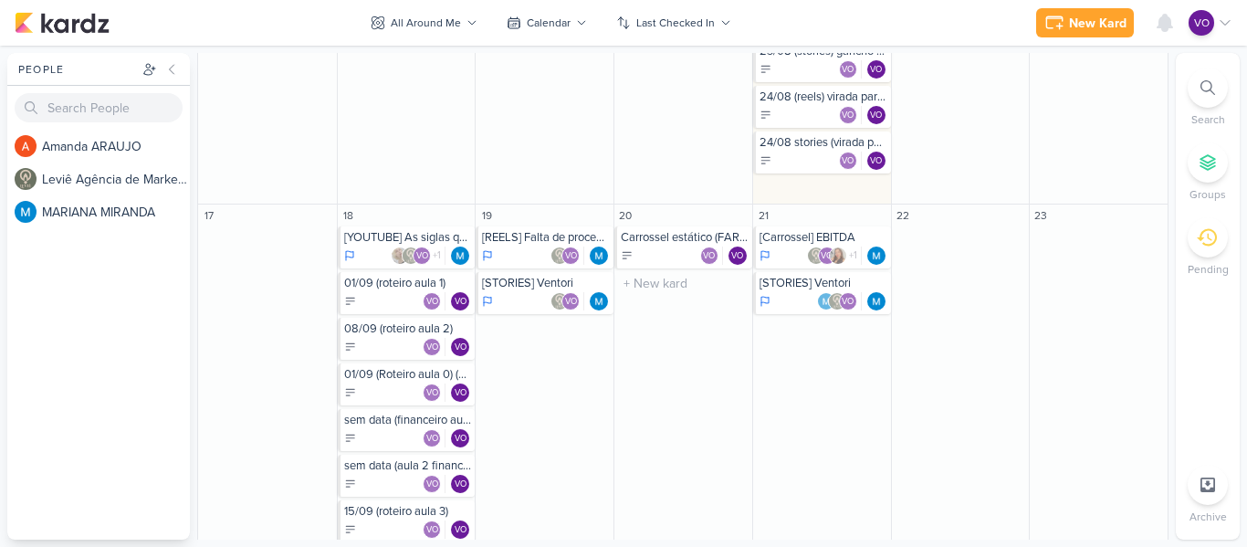
scroll to position [1223, 0]
click at [520, 242] on div "[REELS] Falta de processos" at bounding box center [546, 238] width 128 height 15
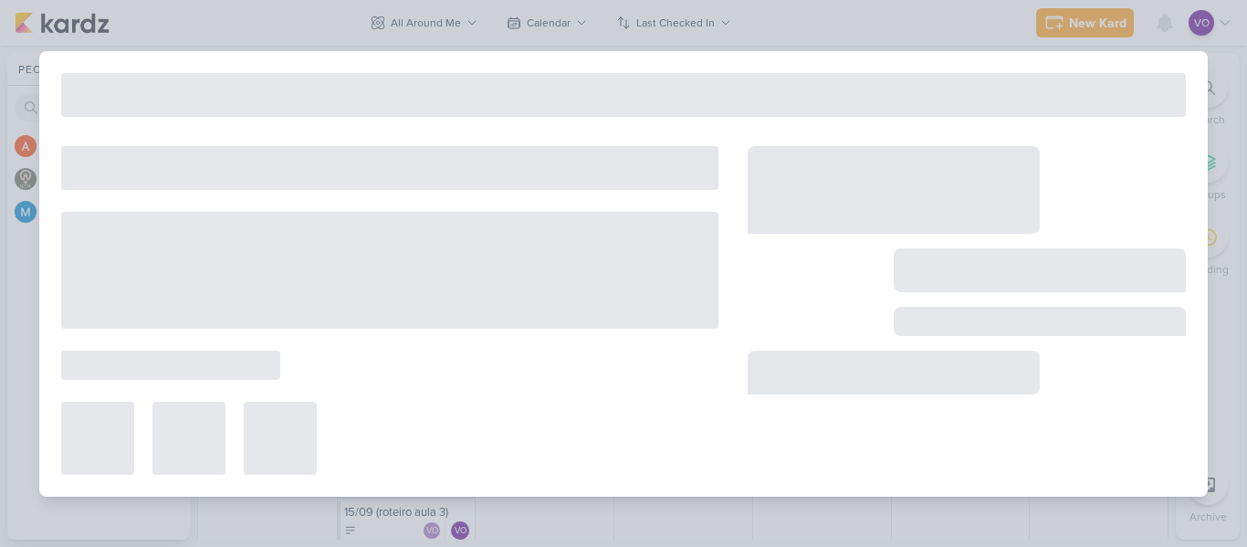
type input "[REELS] Falta de processos"
type input "August 19, 2025 at 11:59 PM"
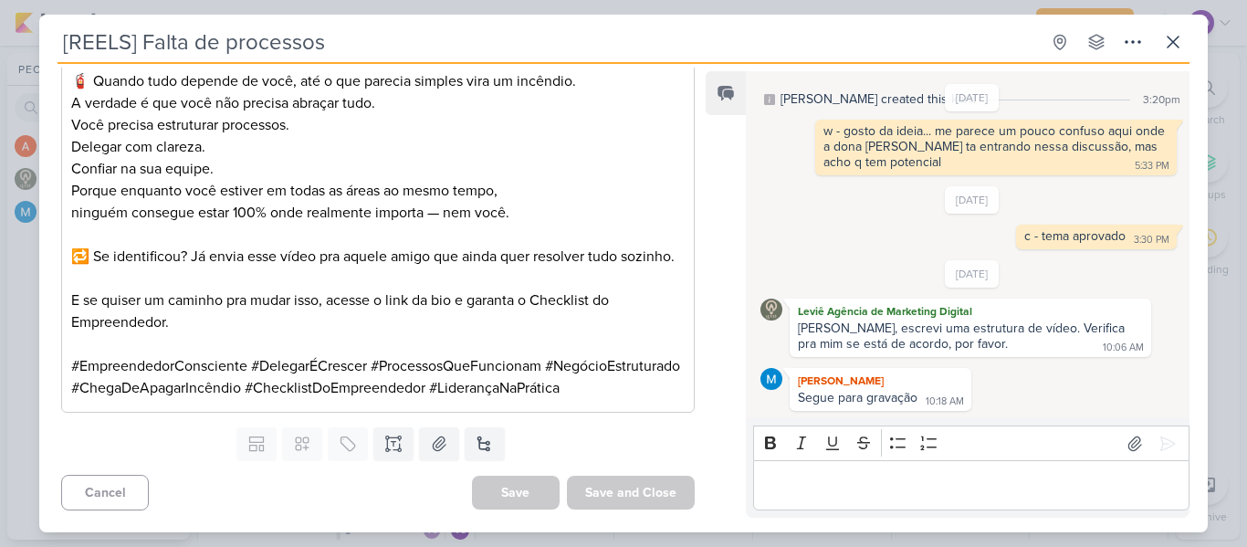
scroll to position [1116, 0]
click at [394, 454] on button at bounding box center [393, 443] width 40 height 33
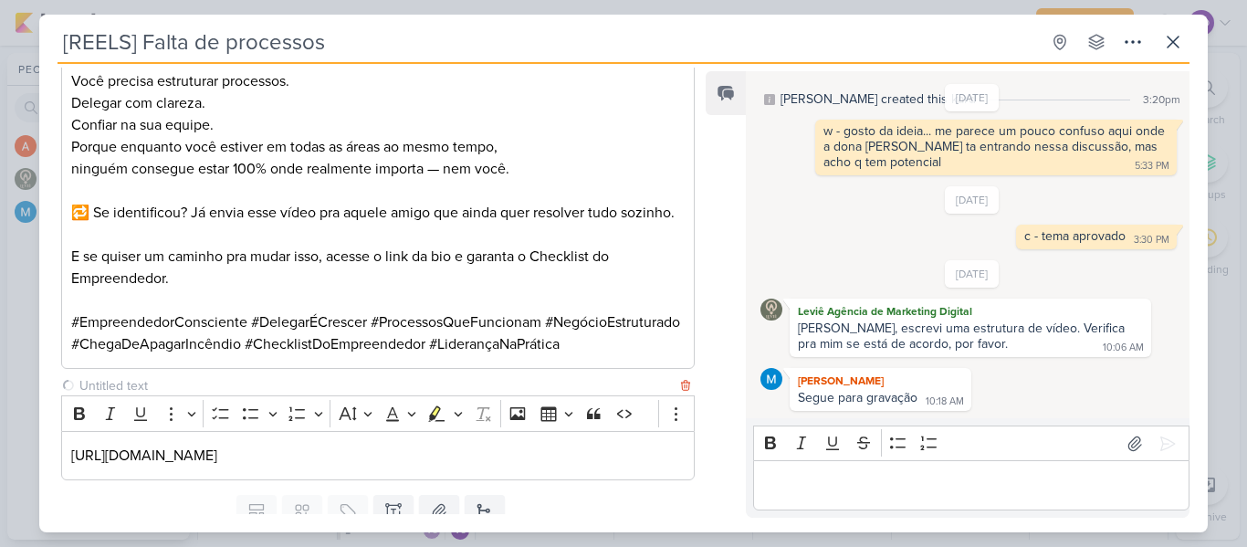
click at [139, 395] on input "text" at bounding box center [376, 385] width 601 height 19
type input "vídeo para edição"
click at [846, 492] on p "Editor editing area: main" at bounding box center [970, 486] width 417 height 22
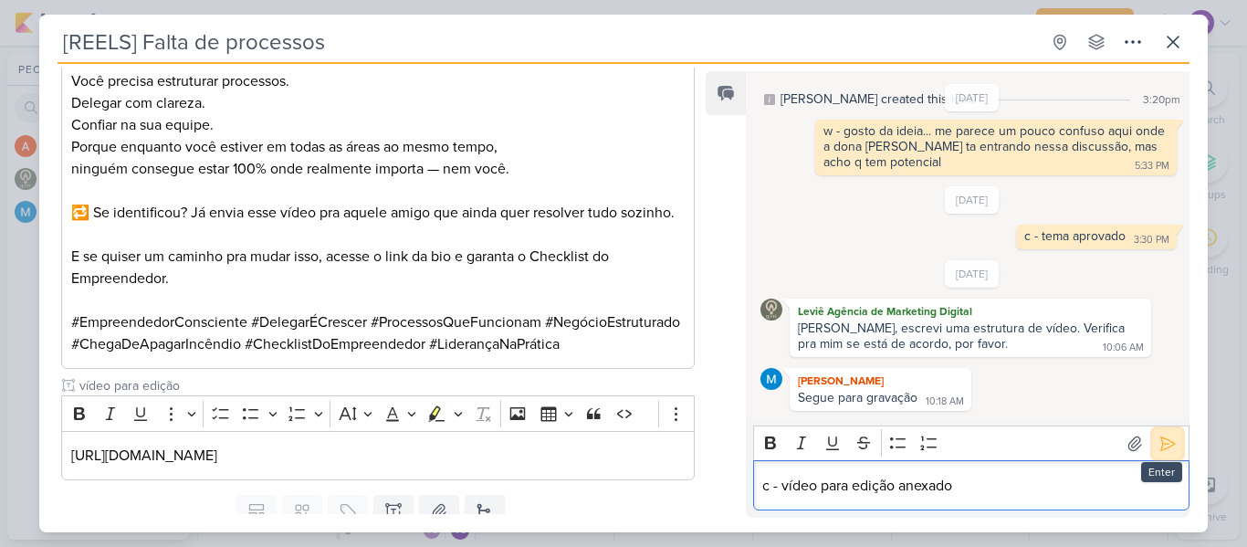
click at [1163, 454] on button at bounding box center [1167, 443] width 29 height 29
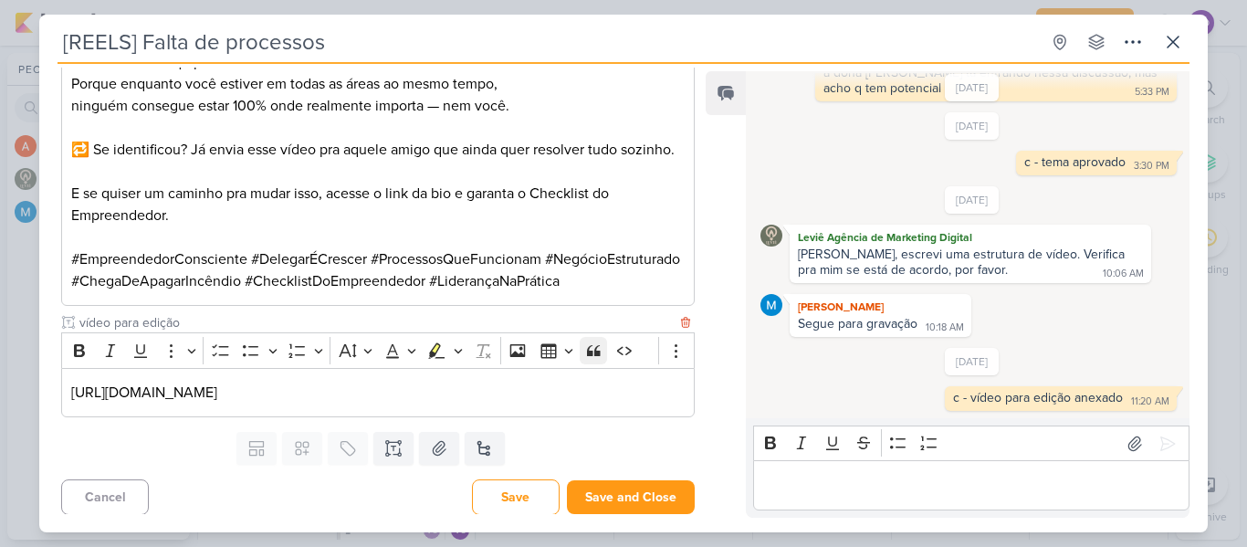
scroll to position [1227, 0]
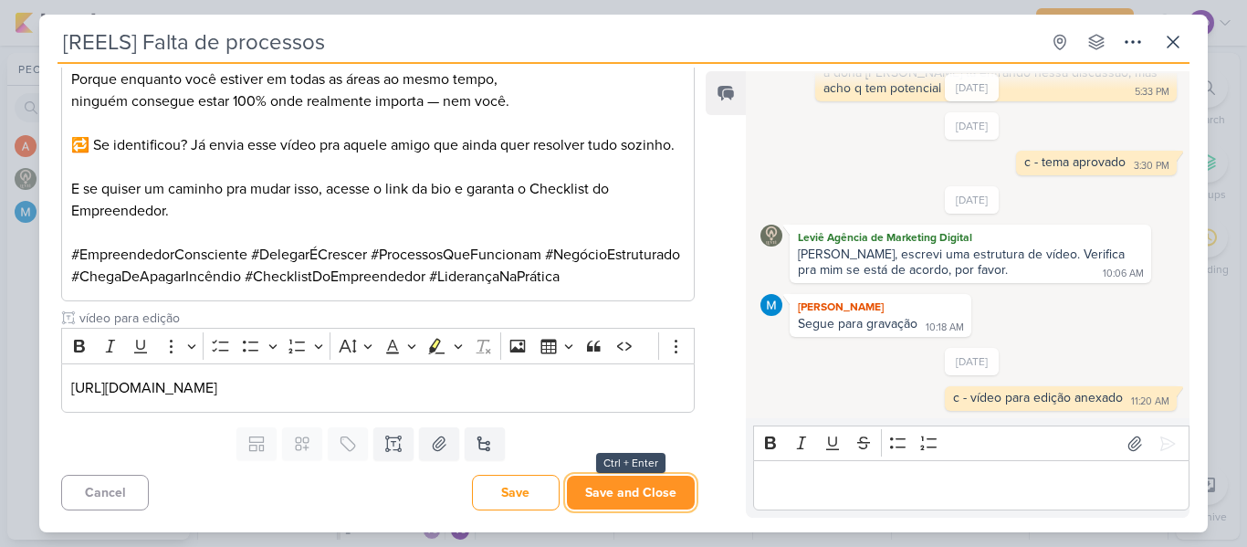
click at [601, 482] on button "Save and Close" at bounding box center [631, 493] width 128 height 34
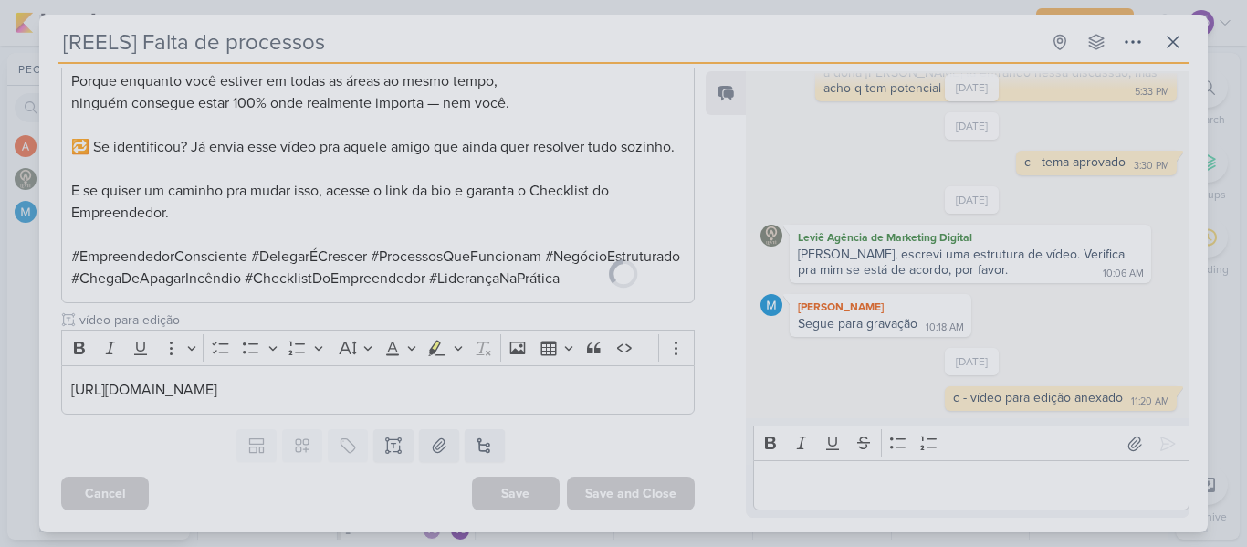
scroll to position [1225, 0]
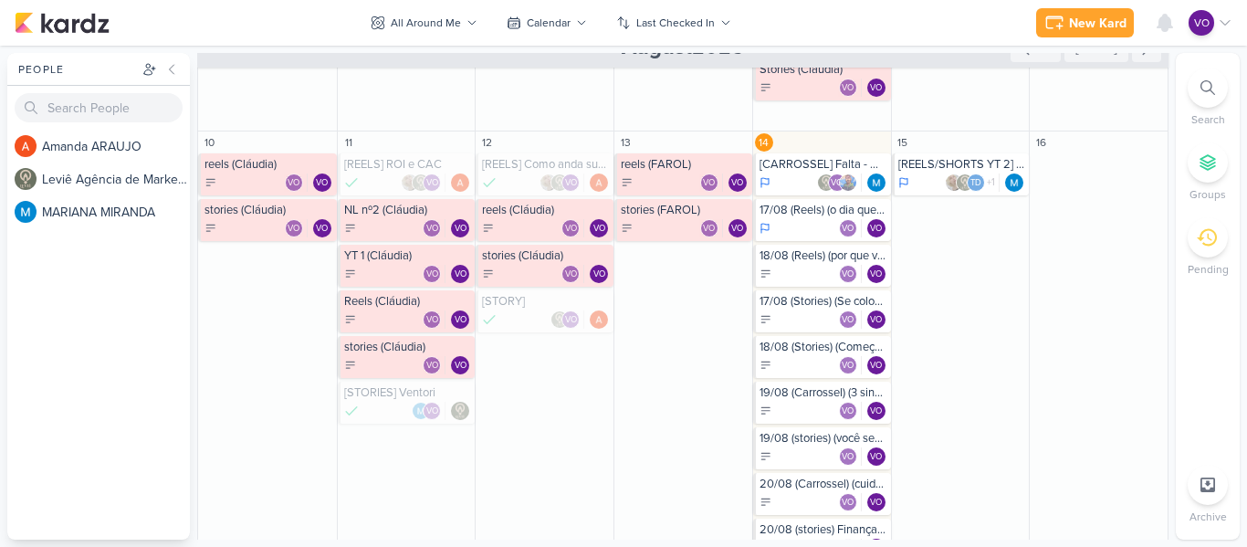
scroll to position [456, 0]
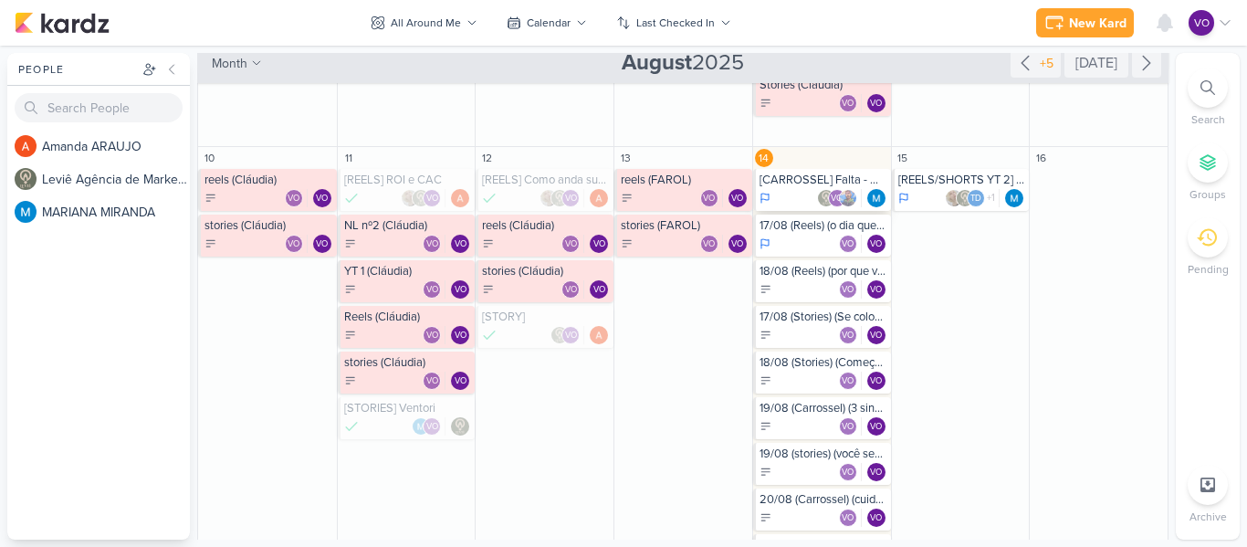
click at [787, 194] on div "VO" at bounding box center [824, 198] width 128 height 18
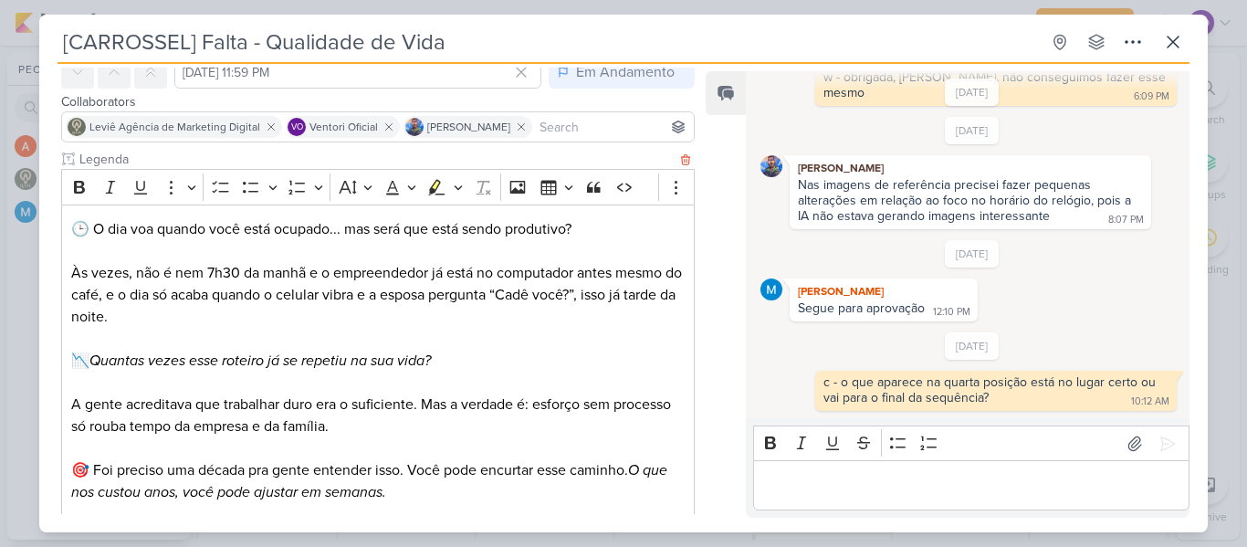
scroll to position [497, 0]
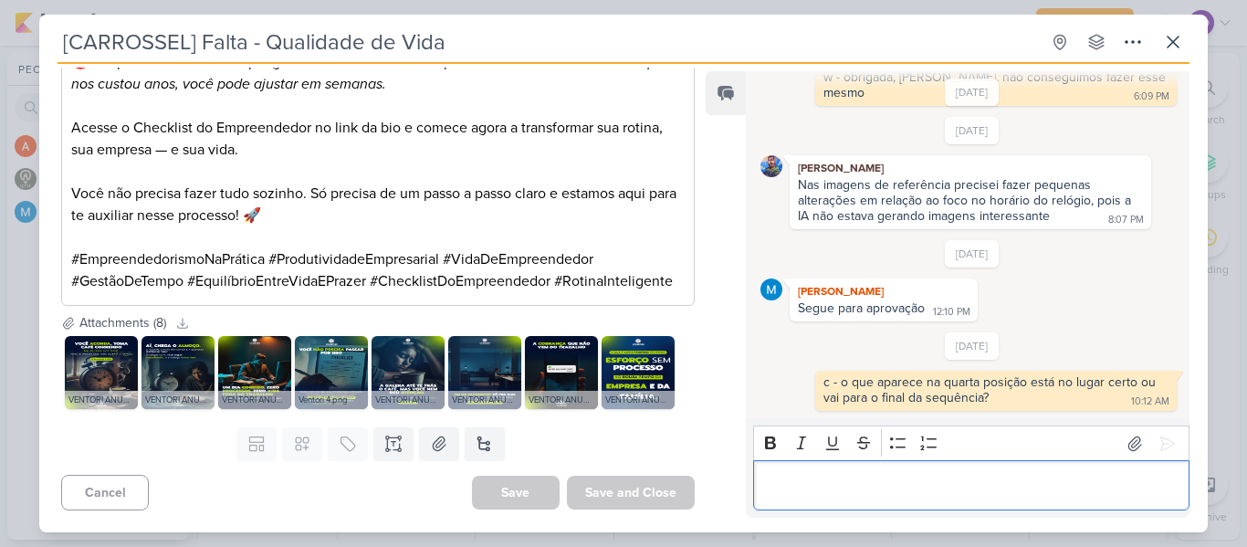
click at [833, 480] on p "Editor editing area: main" at bounding box center [970, 486] width 417 height 22
click at [1052, 479] on p "c" at bounding box center [970, 486] width 417 height 22
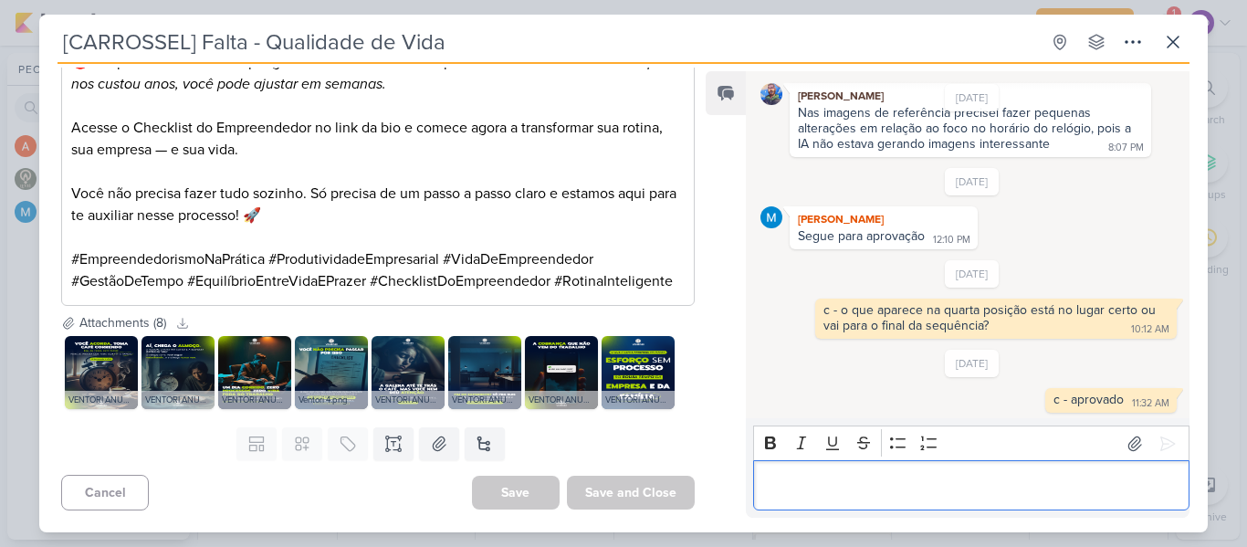
scroll to position [668, 0]
click at [1180, 41] on icon at bounding box center [1173, 42] width 22 height 22
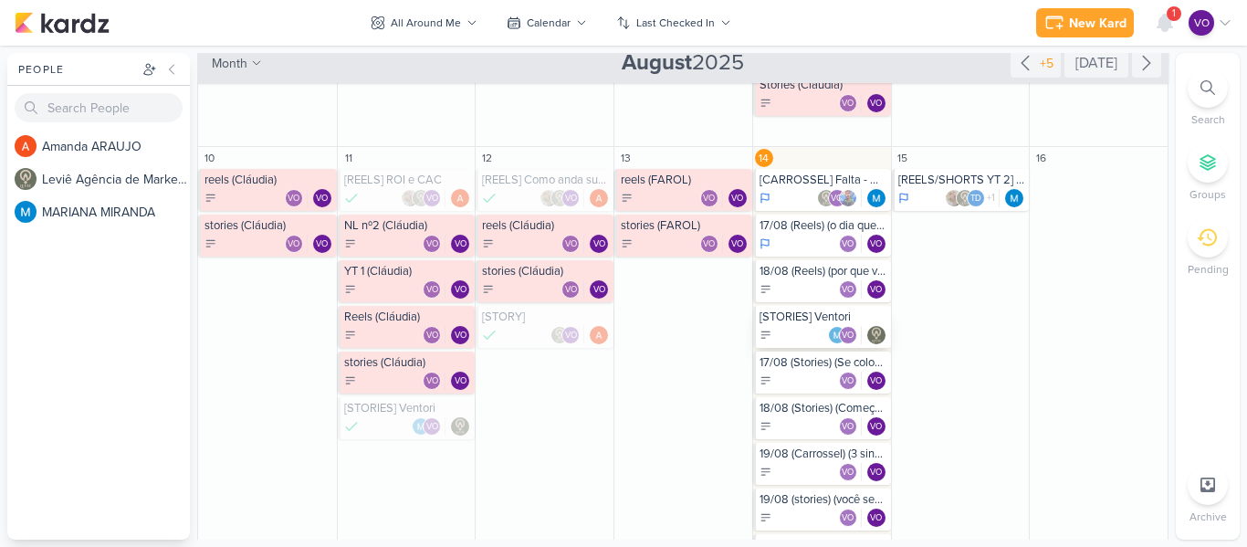
click at [772, 329] on div "VO" at bounding box center [824, 335] width 128 height 18
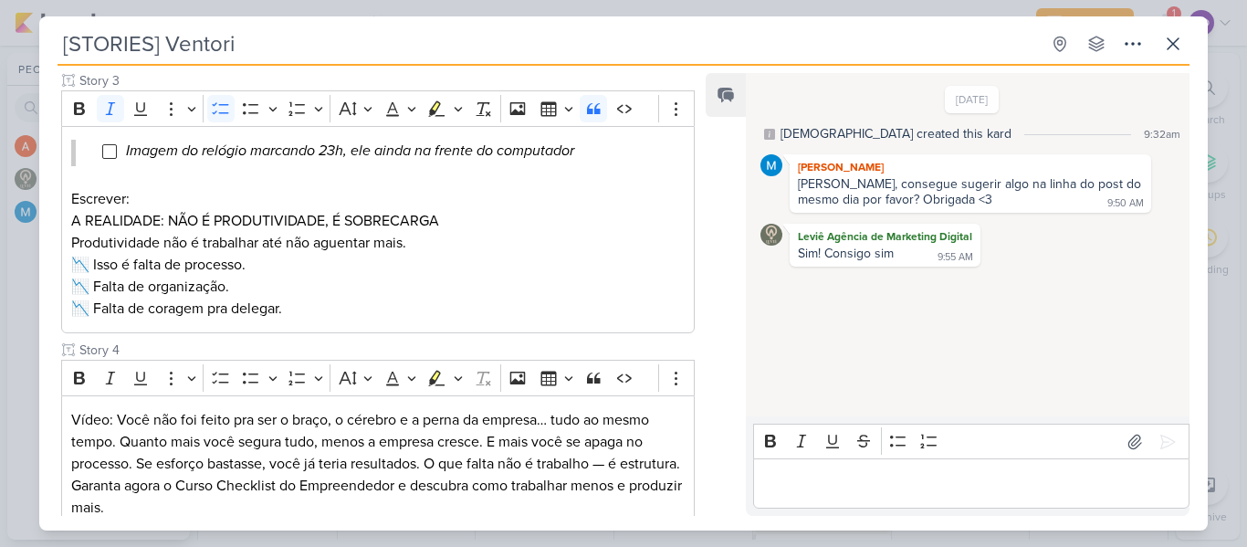
scroll to position [822, 0]
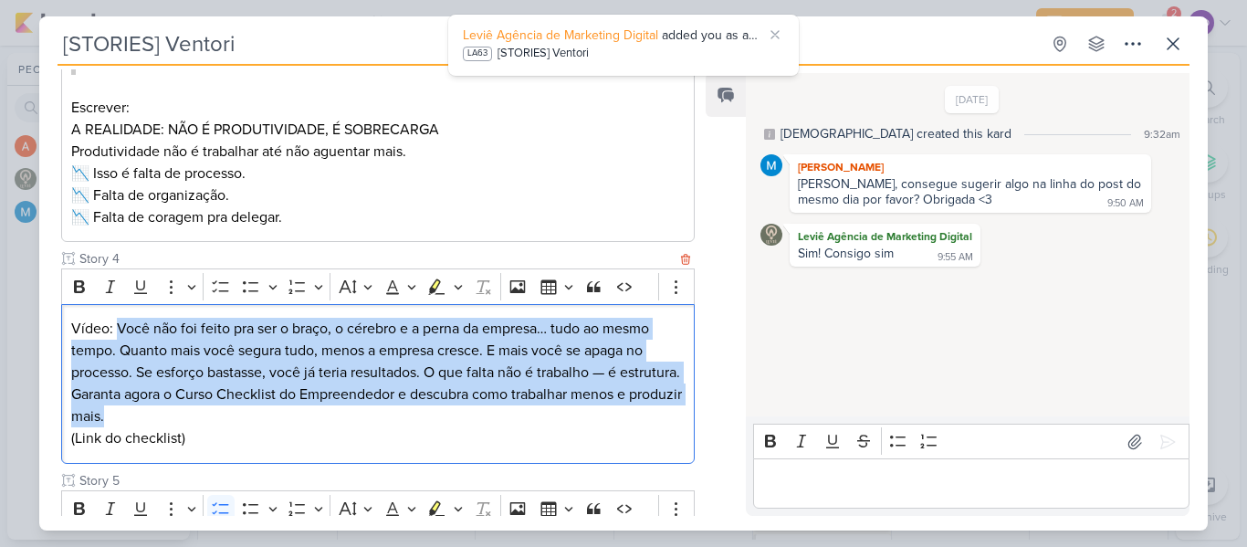
drag, startPoint x: 118, startPoint y: 328, endPoint x: 218, endPoint y: 413, distance: 131.5
click at [218, 413] on p "Vídeo: Você não foi feito pra ser o braço, o cérebro e a perna da empresa… tudo…" at bounding box center [377, 383] width 613 height 131
copy p "Você não foi feito pra ser o braço, o cérebro e a perna da empresa… tudo ao mes…"
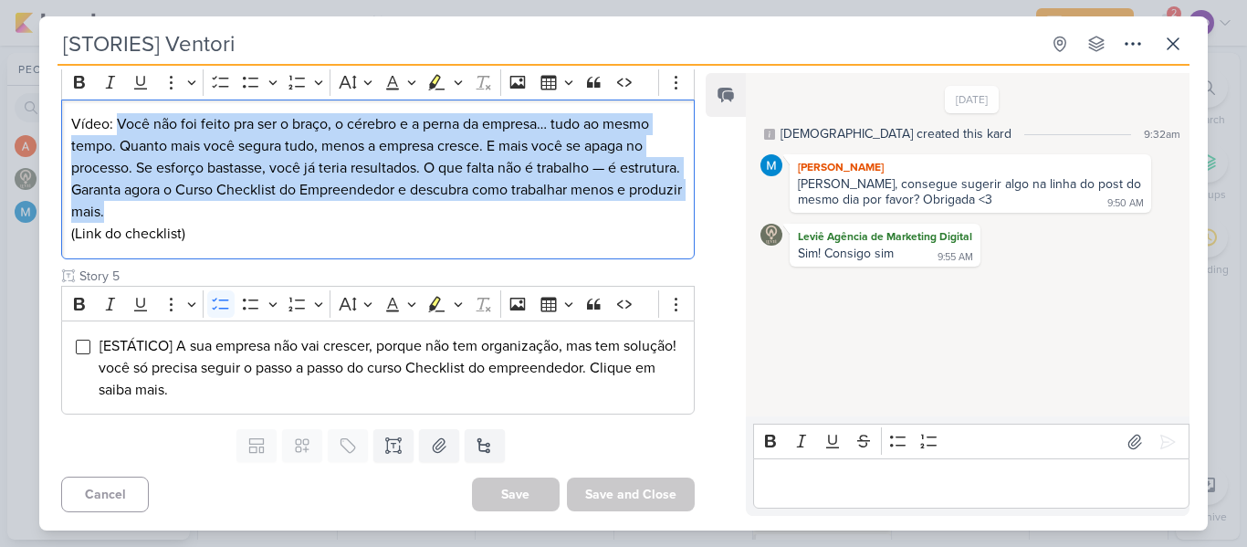
scroll to position [1048, 0]
click at [389, 442] on icon at bounding box center [393, 445] width 18 height 18
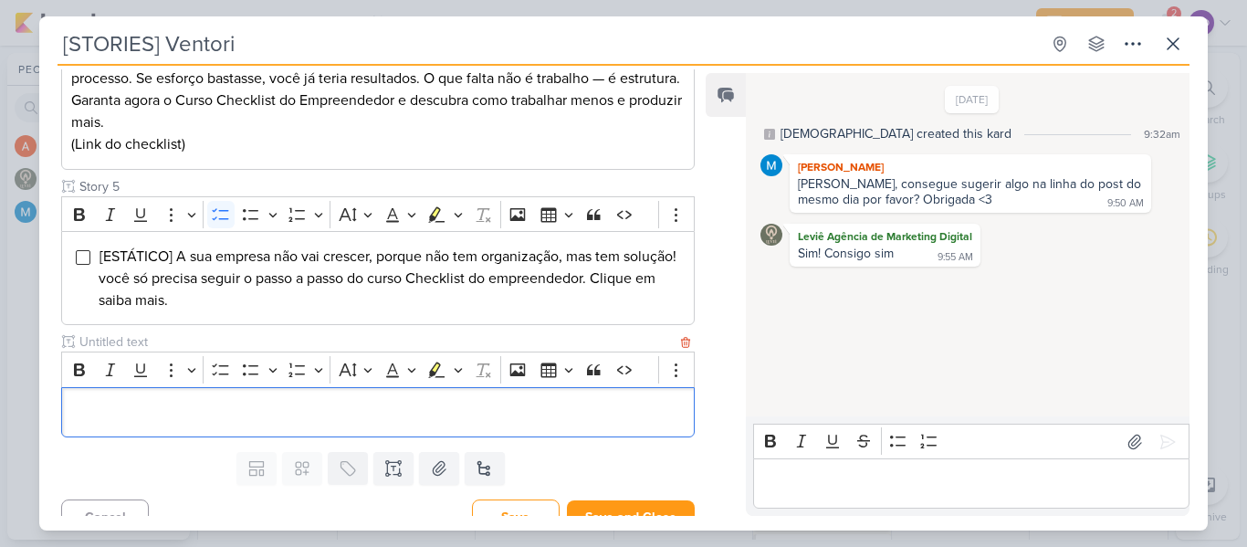
scroll to position [1160, 0]
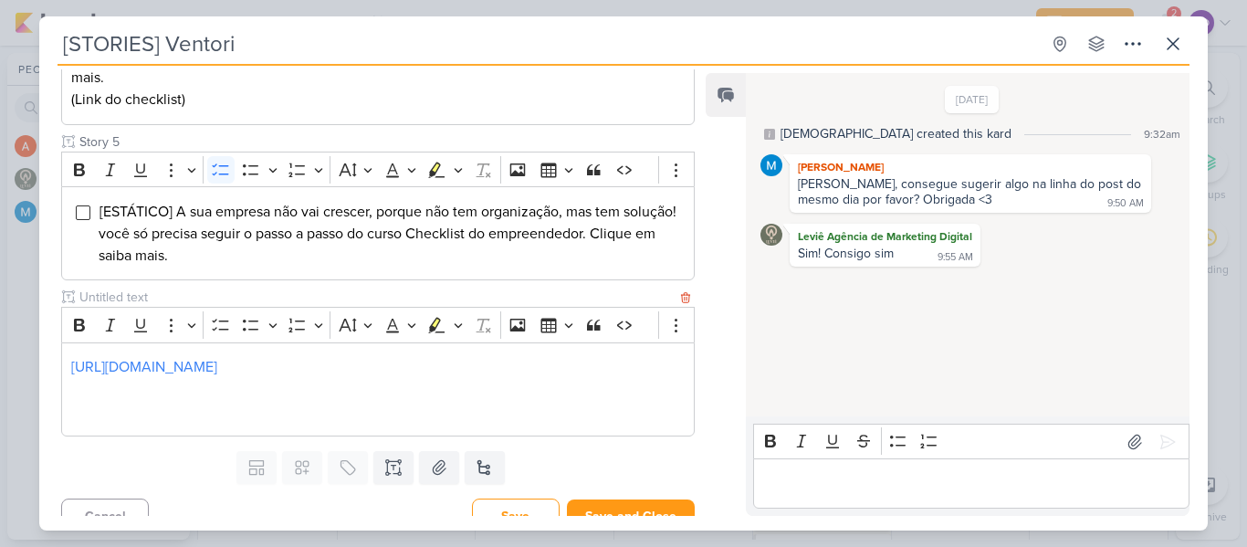
click at [178, 307] on input "text" at bounding box center [376, 297] width 601 height 19
type input "video para edição"
click at [770, 498] on div "Editor editing area: main" at bounding box center [971, 483] width 436 height 50
click at [1158, 450] on icon at bounding box center [1167, 442] width 18 height 18
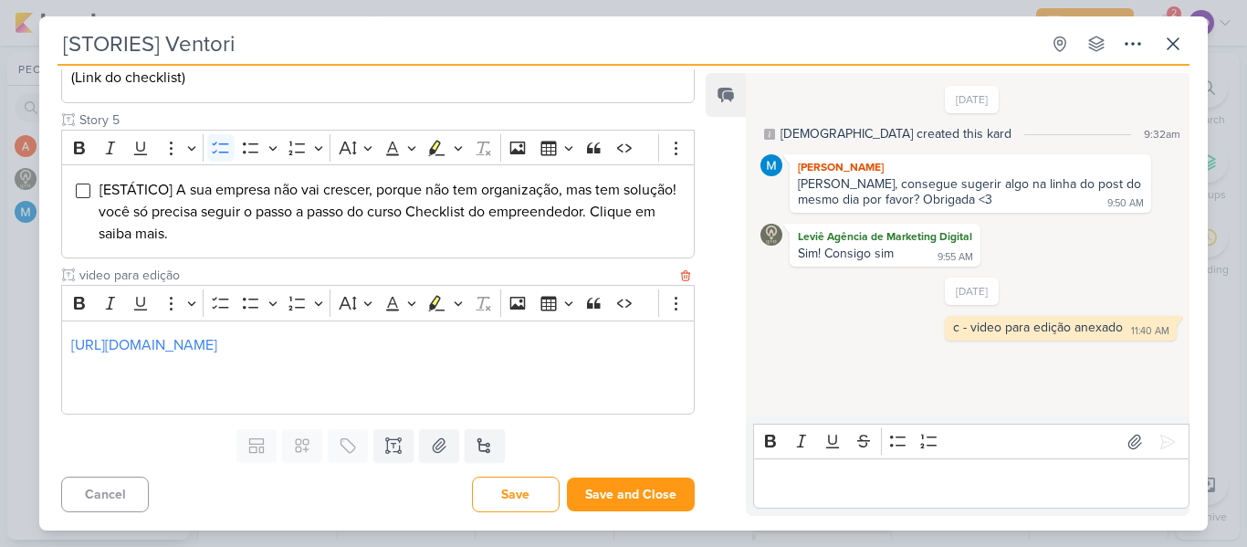
scroll to position [1226, 0]
click at [626, 494] on button "Save and Close" at bounding box center [631, 494] width 128 height 34
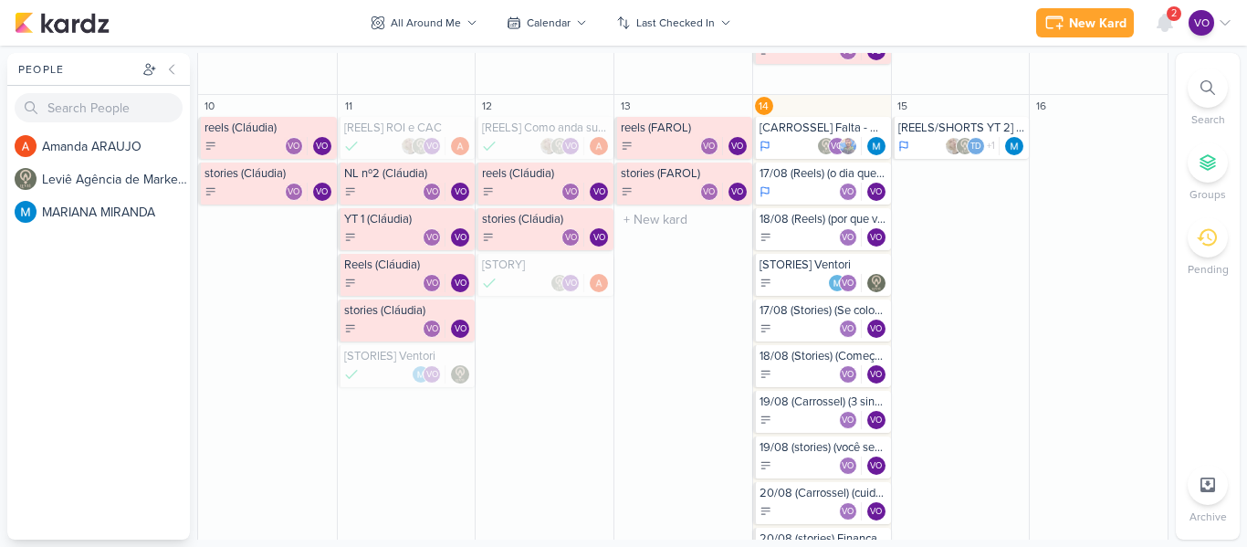
scroll to position [456, 0]
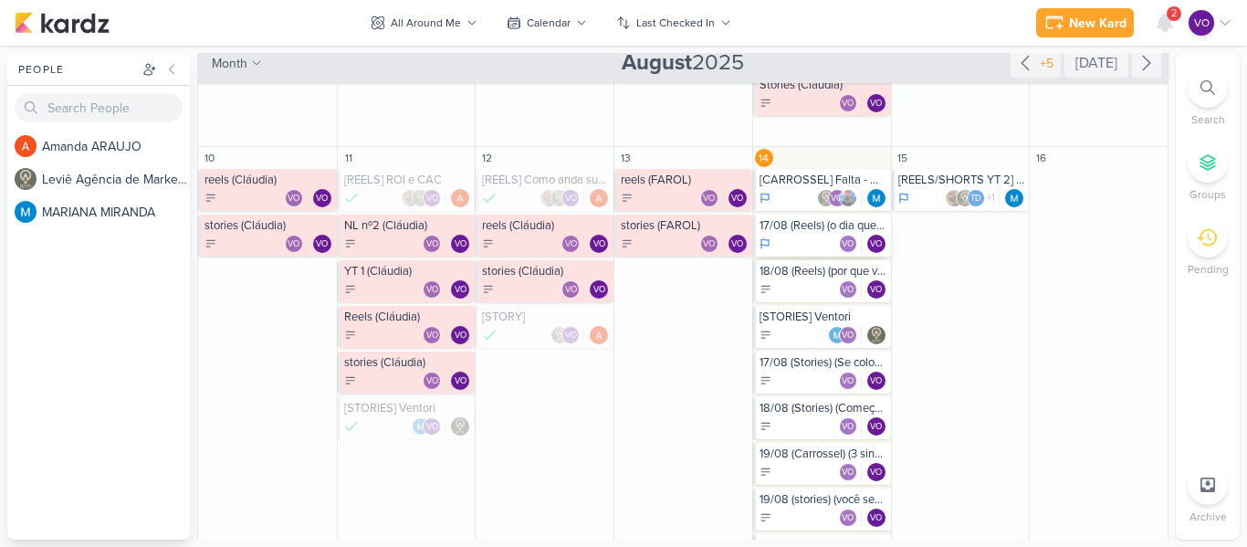
click at [805, 239] on div "VO VO" at bounding box center [824, 244] width 128 height 18
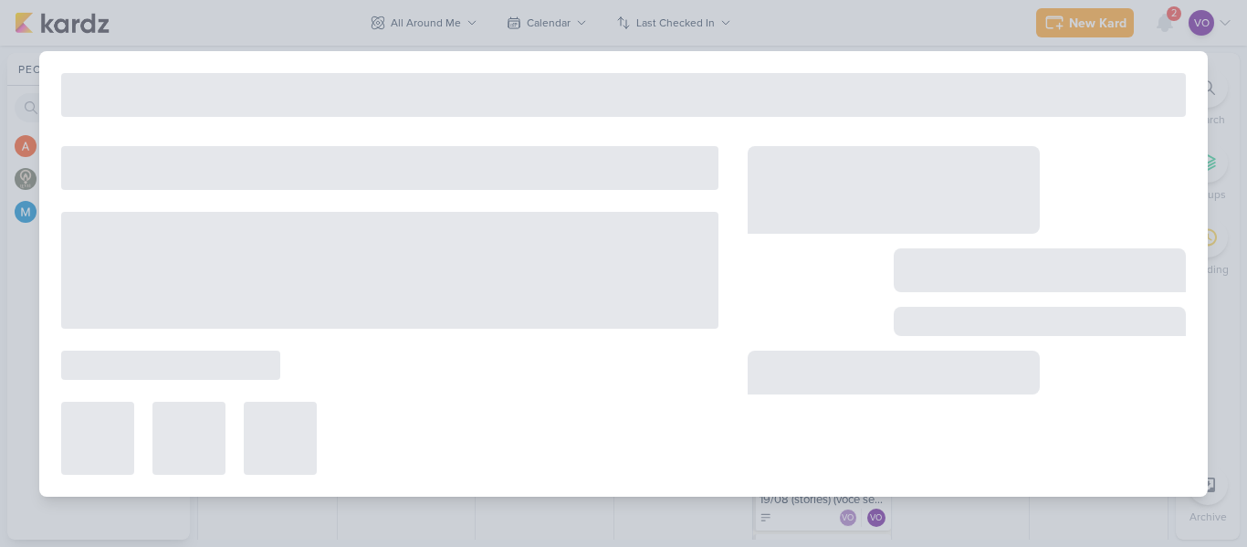
type input "17/08 (Reels) (o dia que percebi que precisava...) (CTA comentário)"
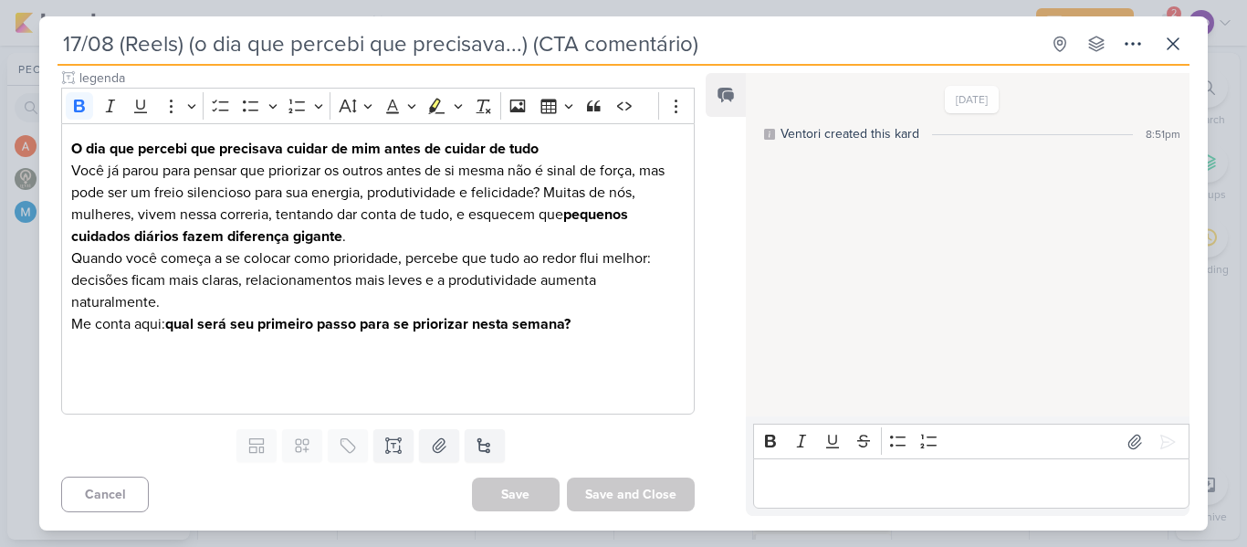
scroll to position [0, 0]
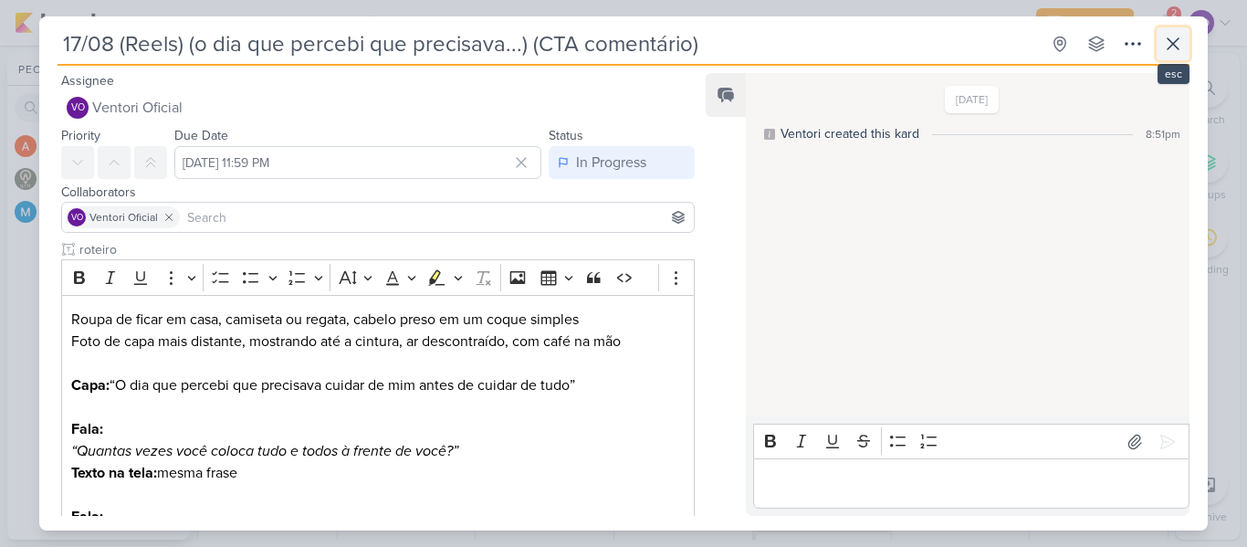
click at [1161, 47] on button at bounding box center [1173, 43] width 33 height 33
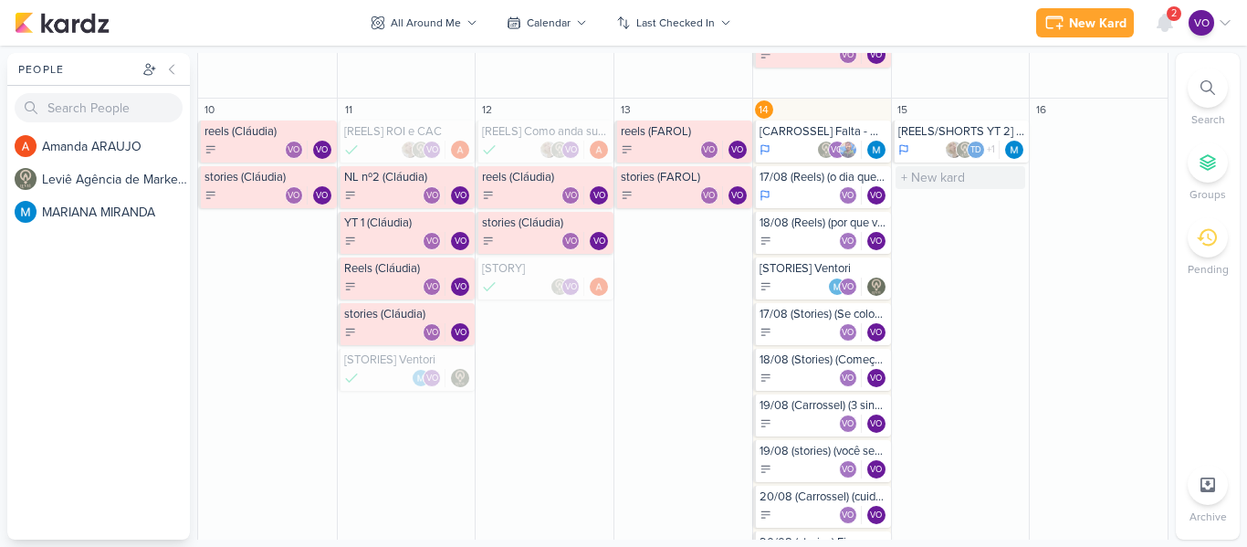
scroll to position [548, 0]
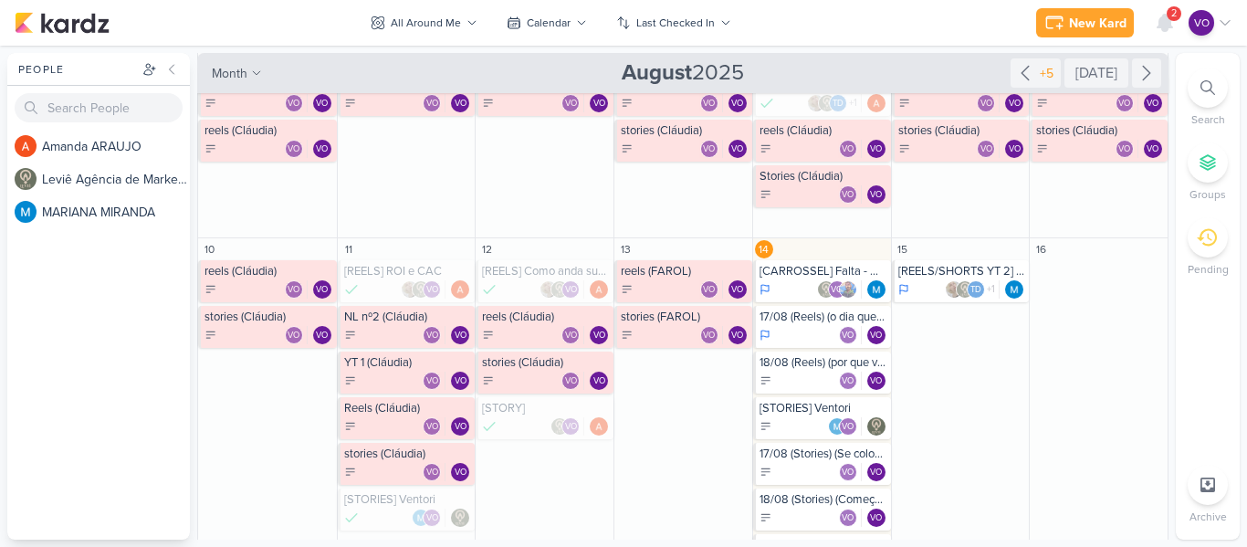
scroll to position [456, 0]
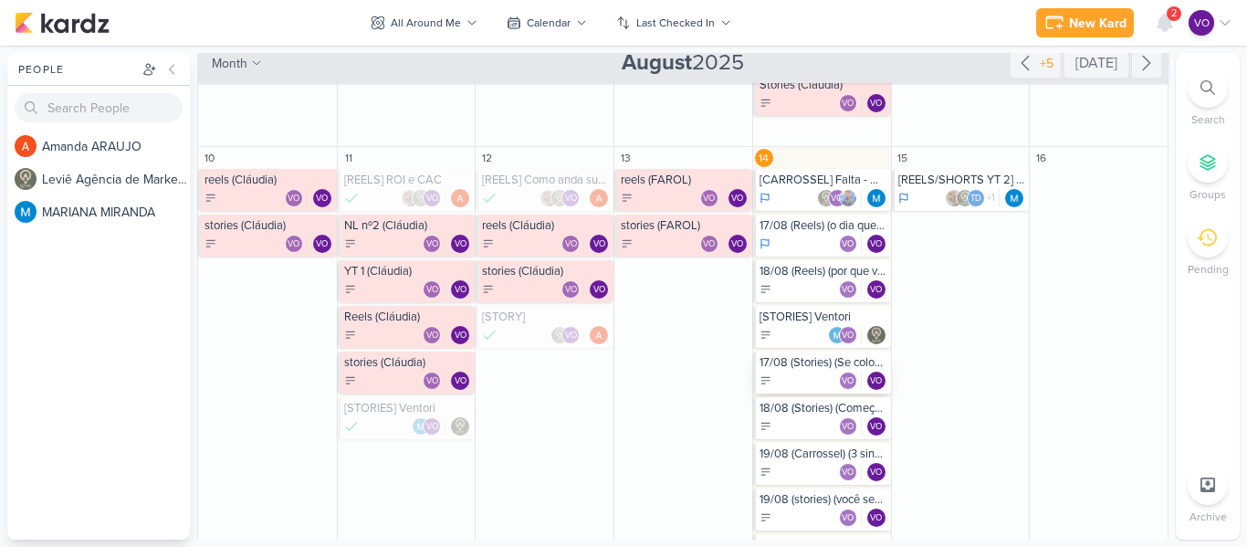
click at [774, 379] on div "VO VO" at bounding box center [824, 381] width 128 height 18
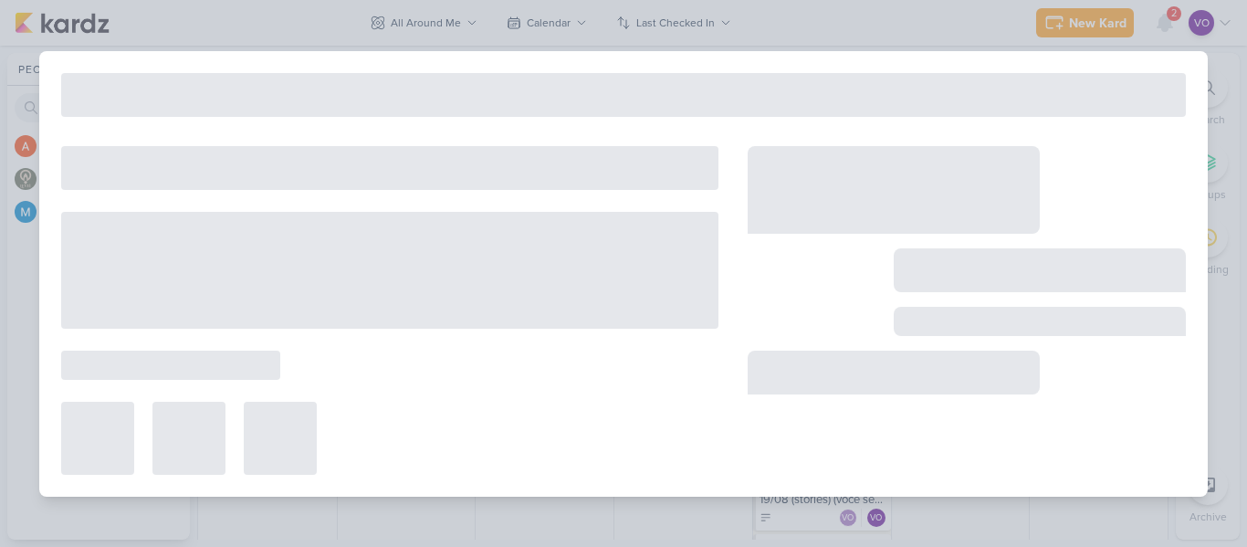
click at [774, 379] on div at bounding box center [894, 373] width 292 height 44
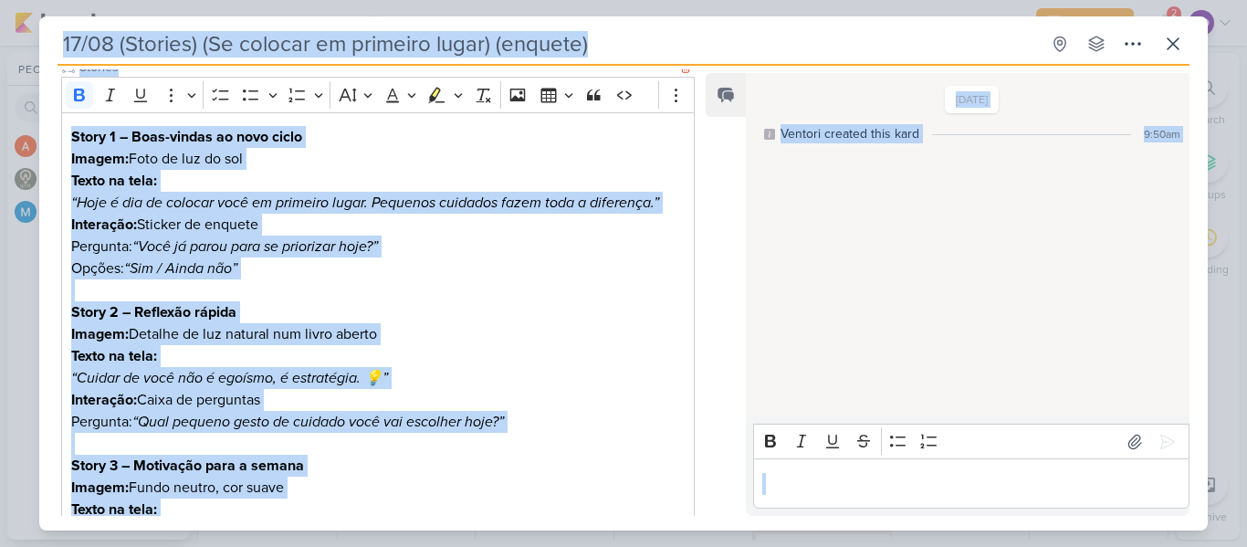
scroll to position [0, 0]
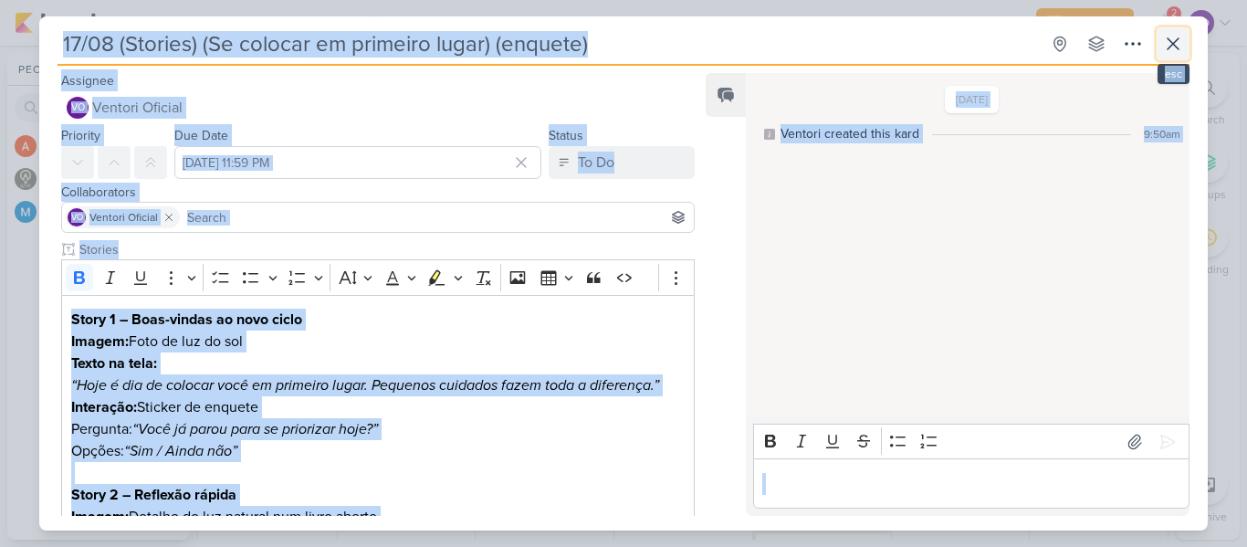
click at [1176, 43] on icon at bounding box center [1173, 44] width 22 height 22
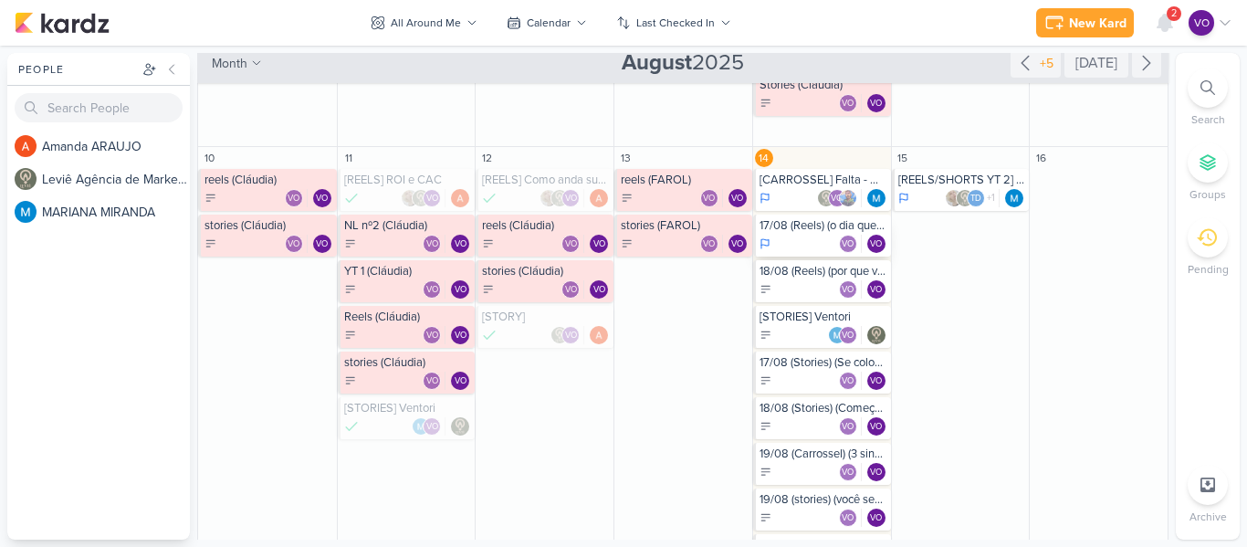
click at [778, 236] on div "VO VO" at bounding box center [824, 244] width 128 height 18
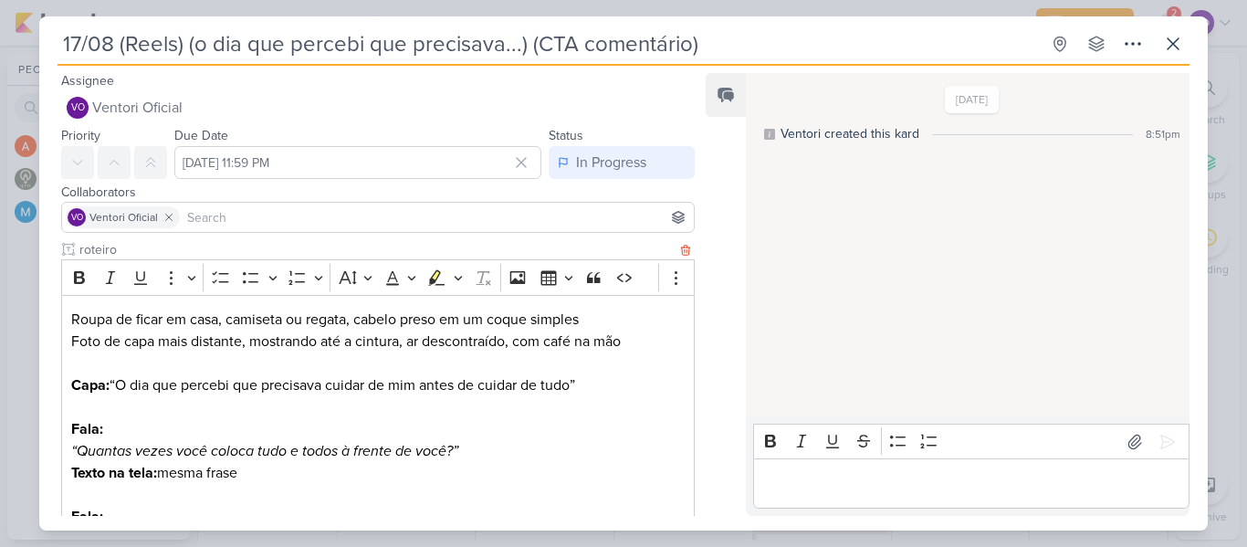
click at [514, 436] on p "Fala: “Quantas vezes você coloca tudo e todos à frente de você?”" at bounding box center [377, 440] width 613 height 44
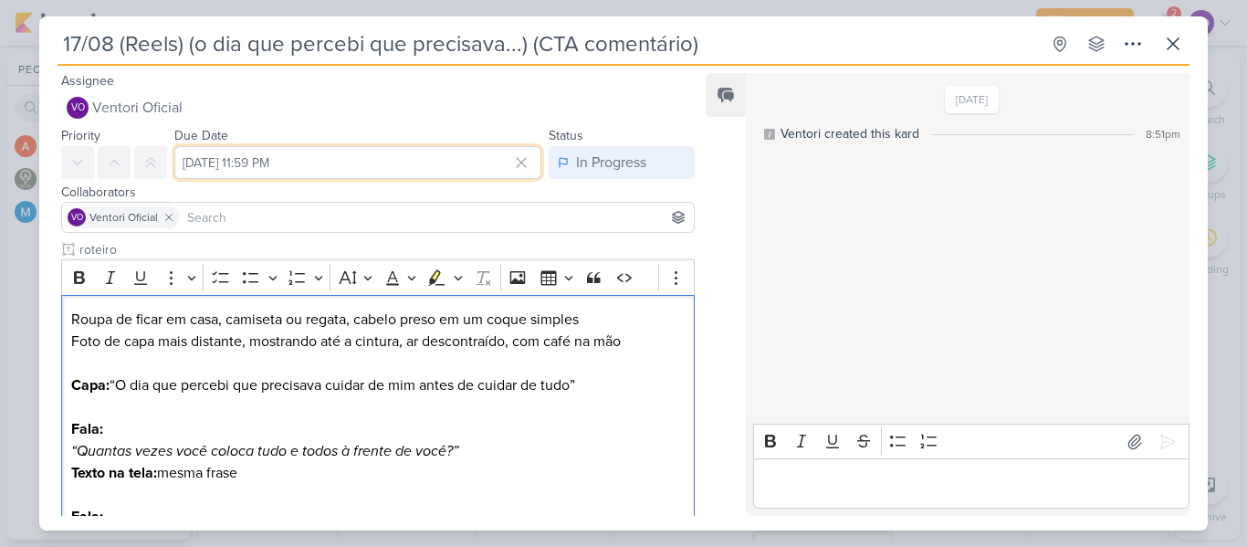
click at [205, 163] on input "[DATE] 11:59 PM" at bounding box center [357, 162] width 367 height 33
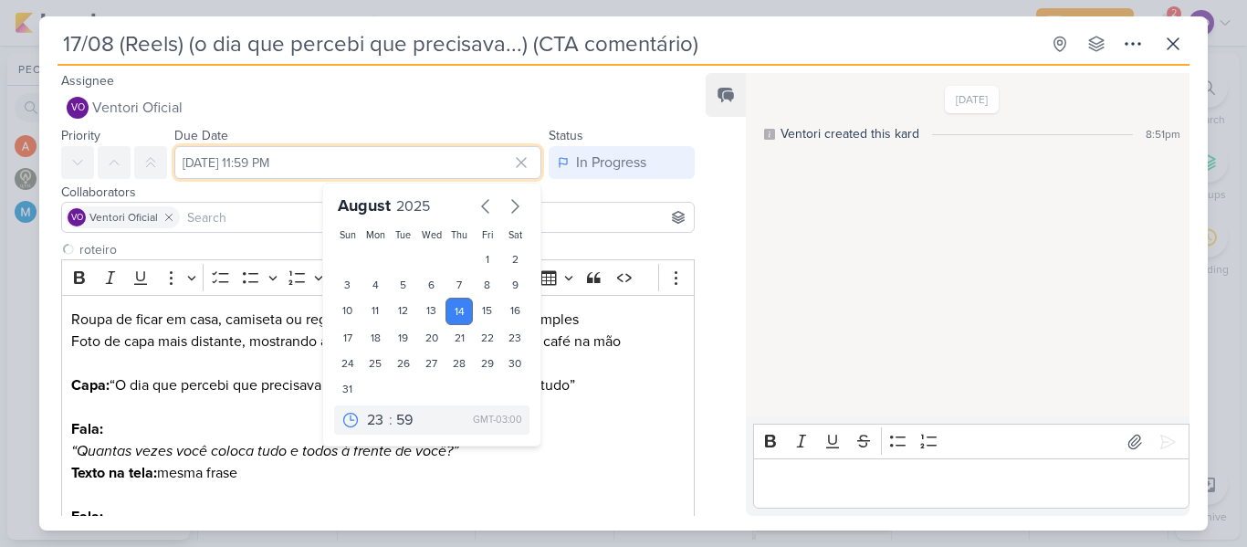
click at [205, 163] on input "[DATE] 11:59 PM" at bounding box center [357, 162] width 367 height 33
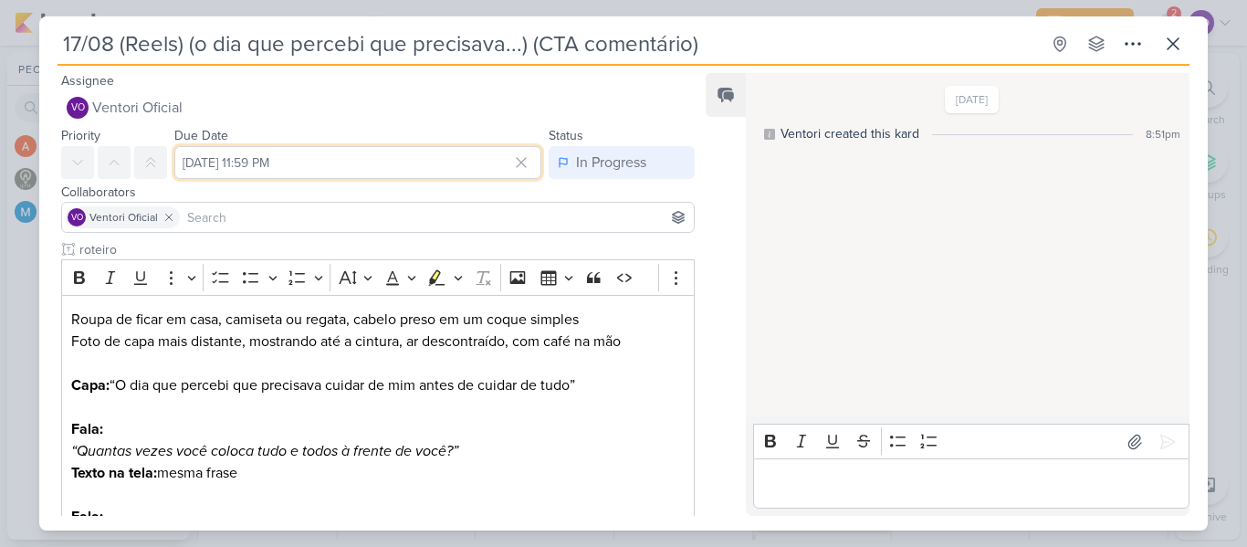
click at [231, 162] on input "[DATE] 11:59 PM" at bounding box center [357, 162] width 367 height 33
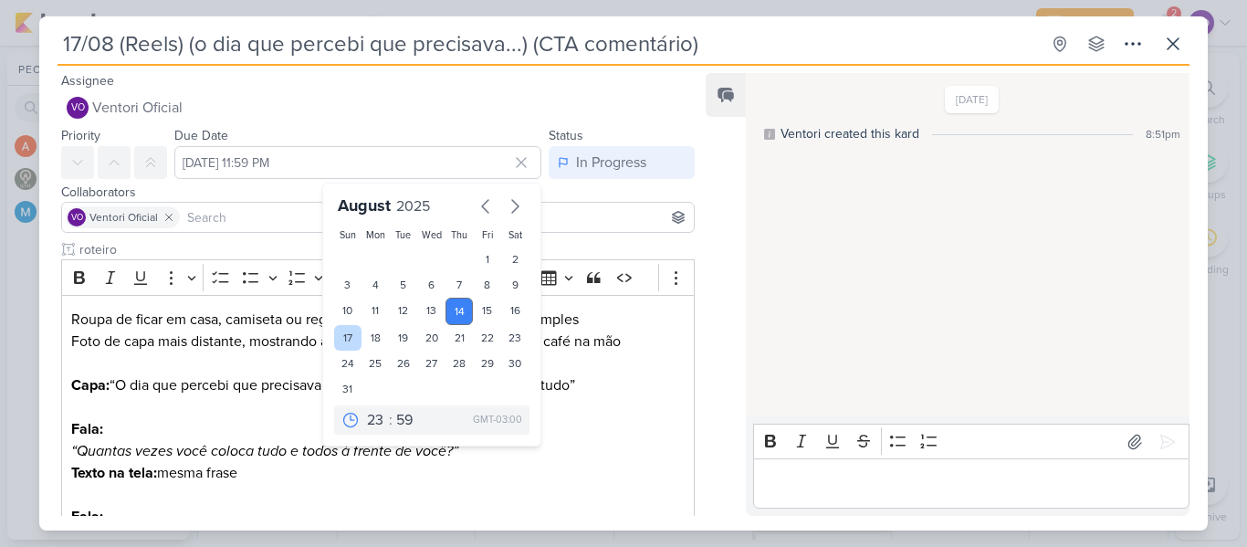
click at [334, 338] on div "17" at bounding box center [348, 338] width 28 height 26
type input "[DATE] 11:59 PM"
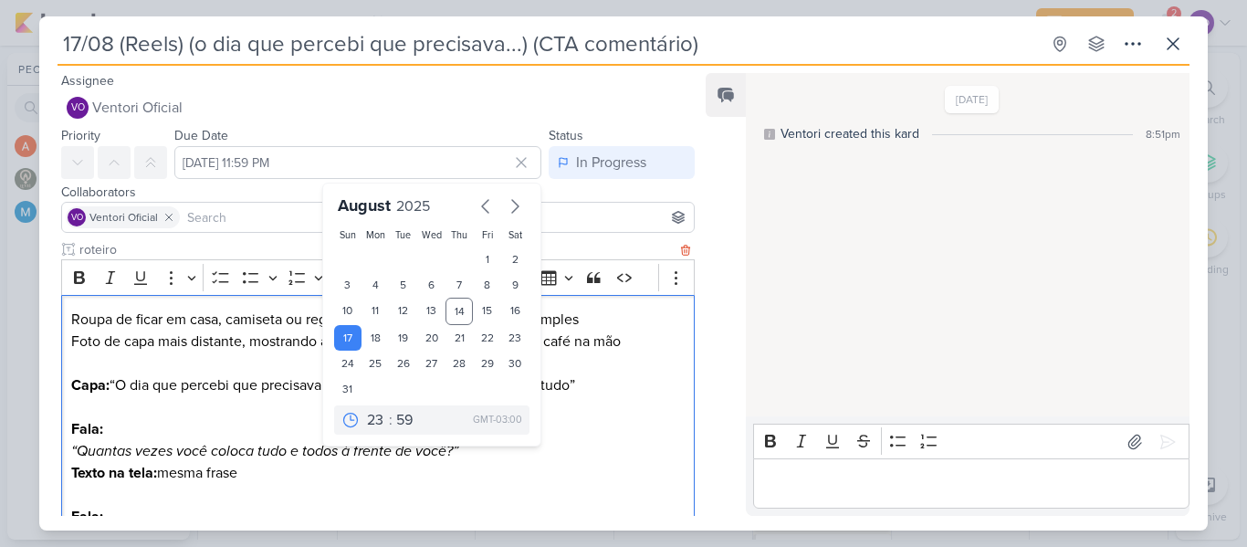
click at [613, 471] on p "Texto na tela: mesma frase" at bounding box center [377, 473] width 613 height 22
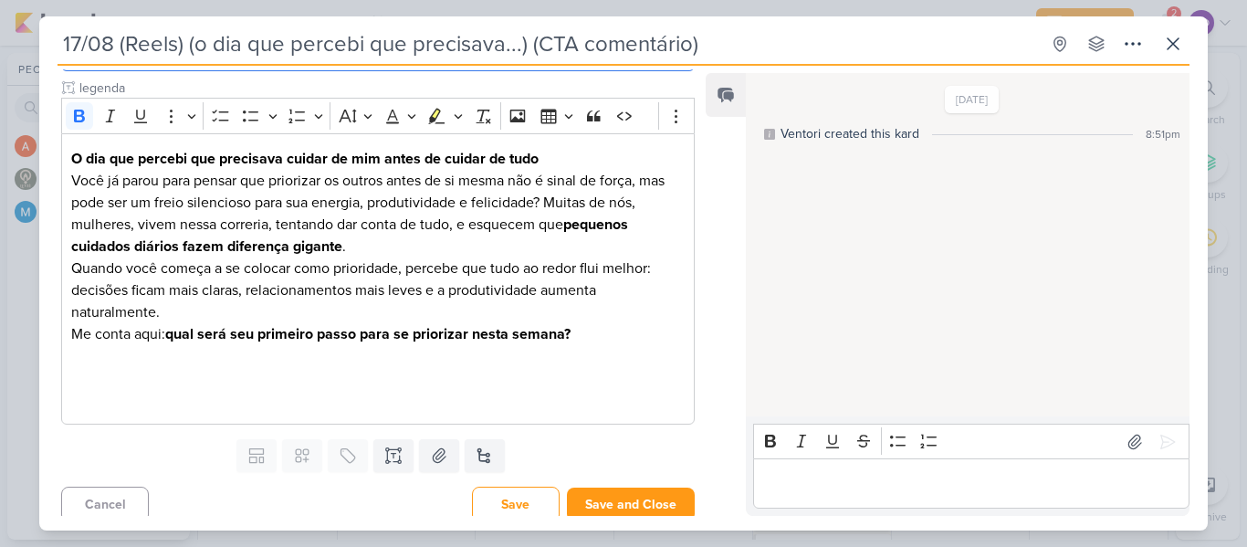
scroll to position [962, 0]
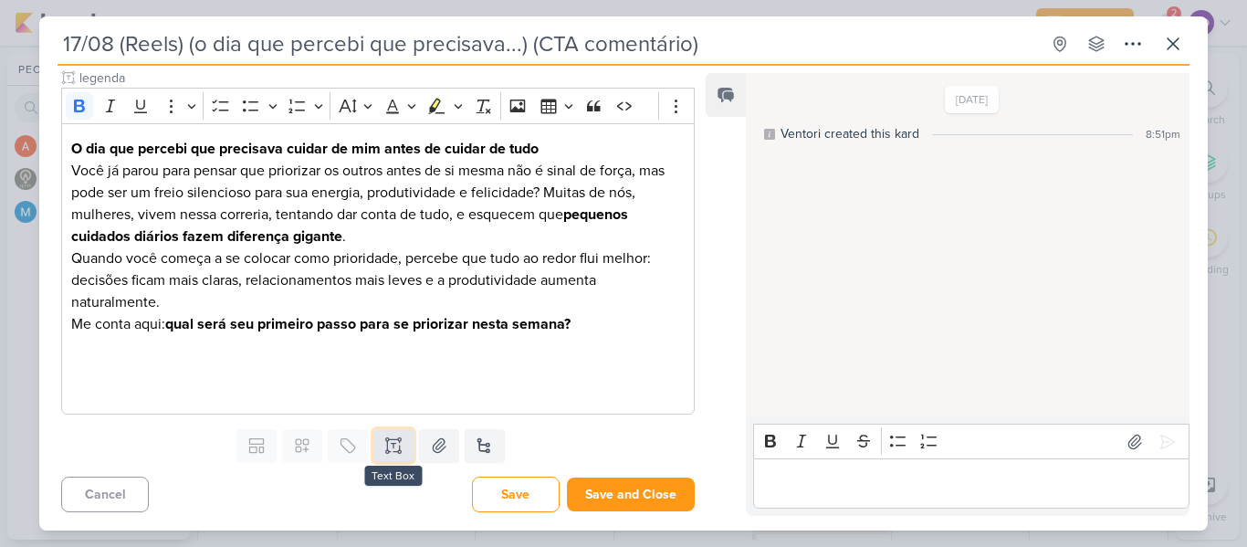
click at [393, 447] on icon at bounding box center [393, 445] width 18 height 18
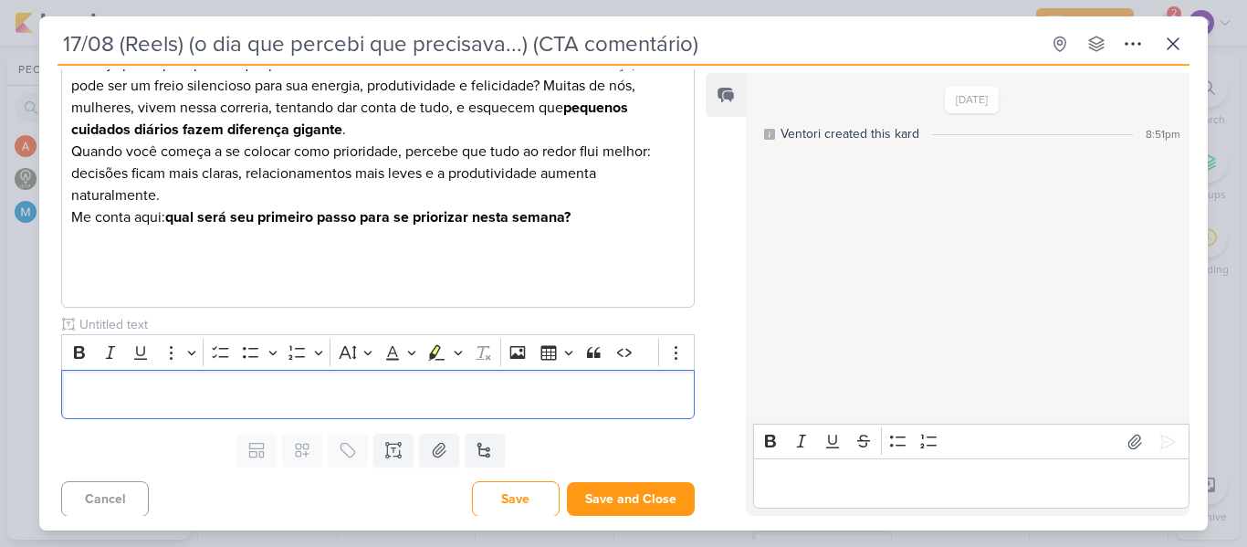
scroll to position [1074, 0]
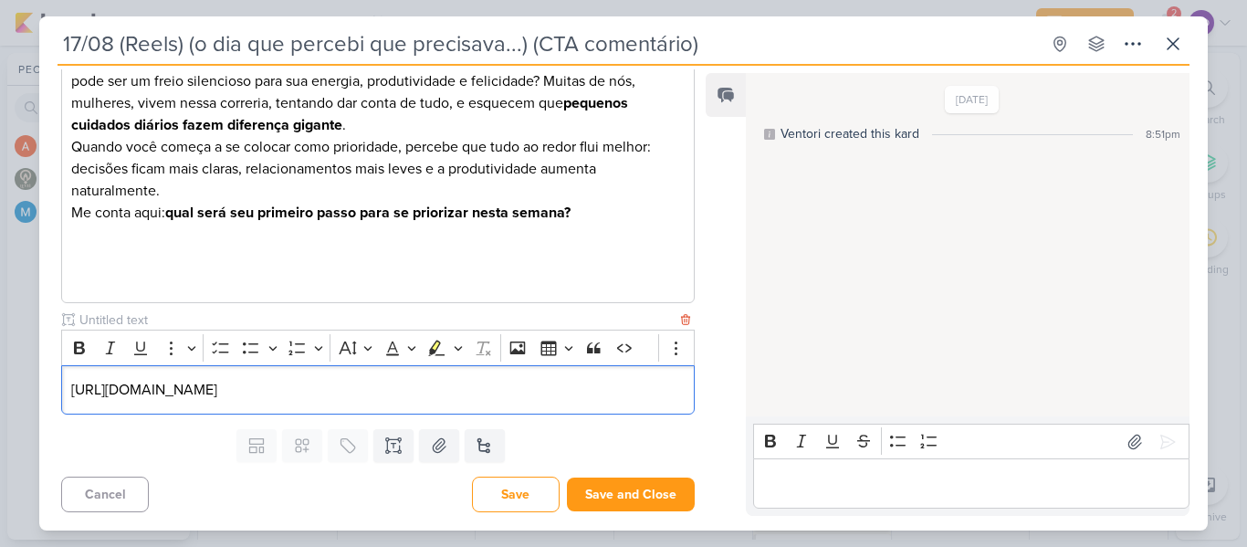
click at [72, 393] on p "https://drive.google.com/file/d/1L7Ah9mVQptlokV7CKPiPk8nTDAo2A4Yz/view?usp=shar…" at bounding box center [377, 390] width 613 height 22
click at [207, 401] on p "( 1) https://drive.google.com/file/d/1L7Ah9mVQptlokV7CKPiPk8nTDAo2A4Yz/view?usp…" at bounding box center [377, 390] width 613 height 22
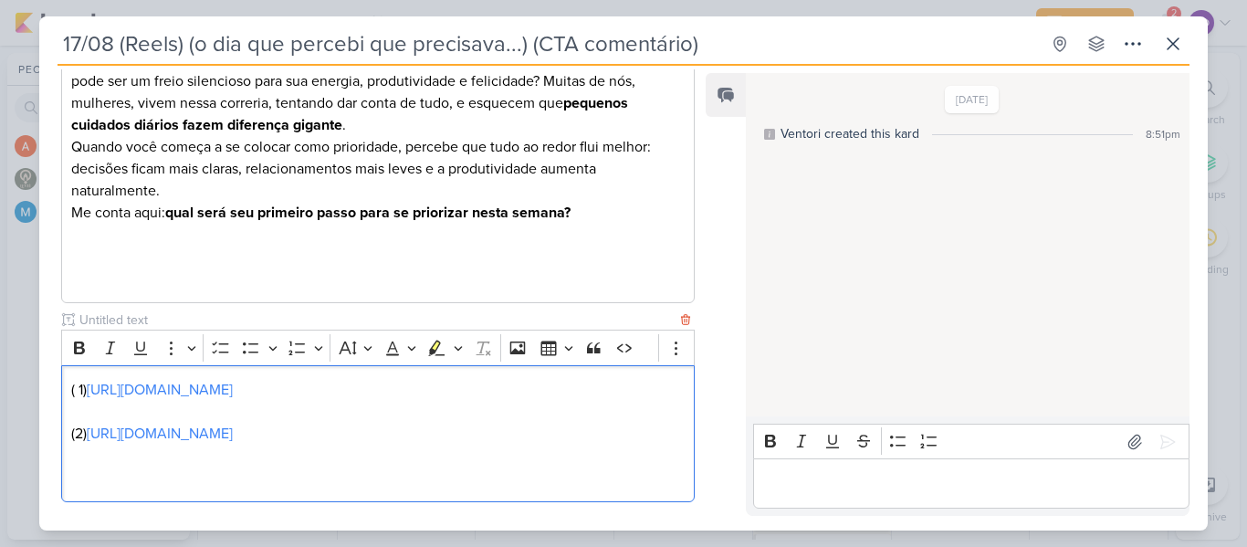
click at [79, 390] on p "( 1) https://drive.google.com/file/d/1L7Ah9mVQptlokV7CKPiPk8nTDAo2A4Yz/view?usp…" at bounding box center [377, 390] width 613 height 22
click at [606, 445] on p "(2) https://drive.google.com/file/d/1QA4YPVdVFdwiEwWPYr-TgdeVmJ5cgaJ1/view" at bounding box center [377, 434] width 613 height 22
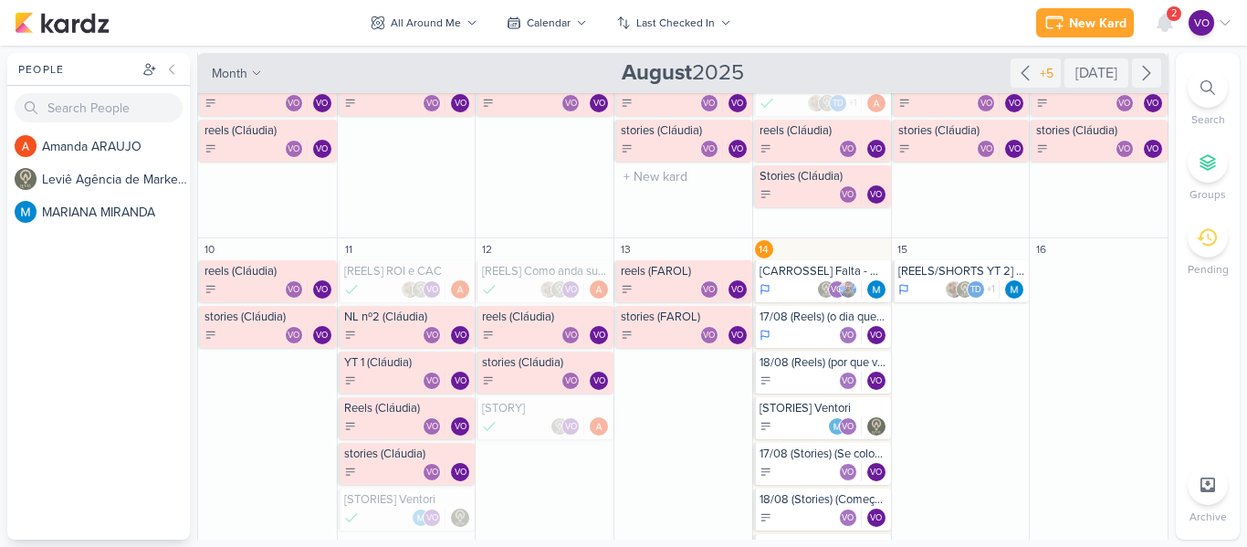
scroll to position [456, 0]
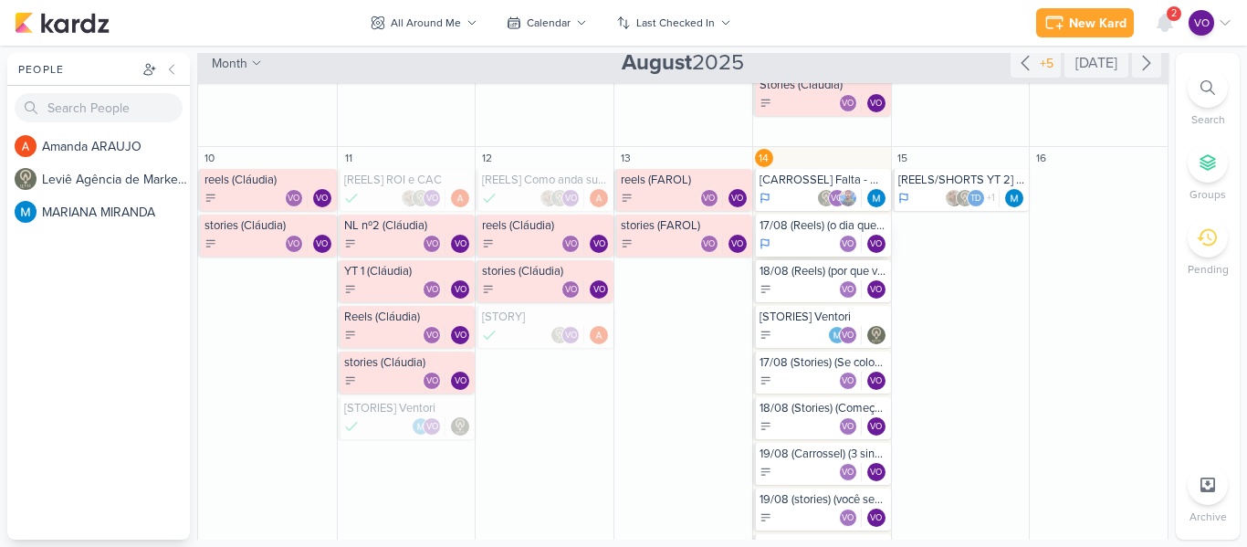
click at [813, 232] on div "17/08 (Reels) (o dia que percebi que precisava...) (CTA comentário)" at bounding box center [824, 225] width 128 height 15
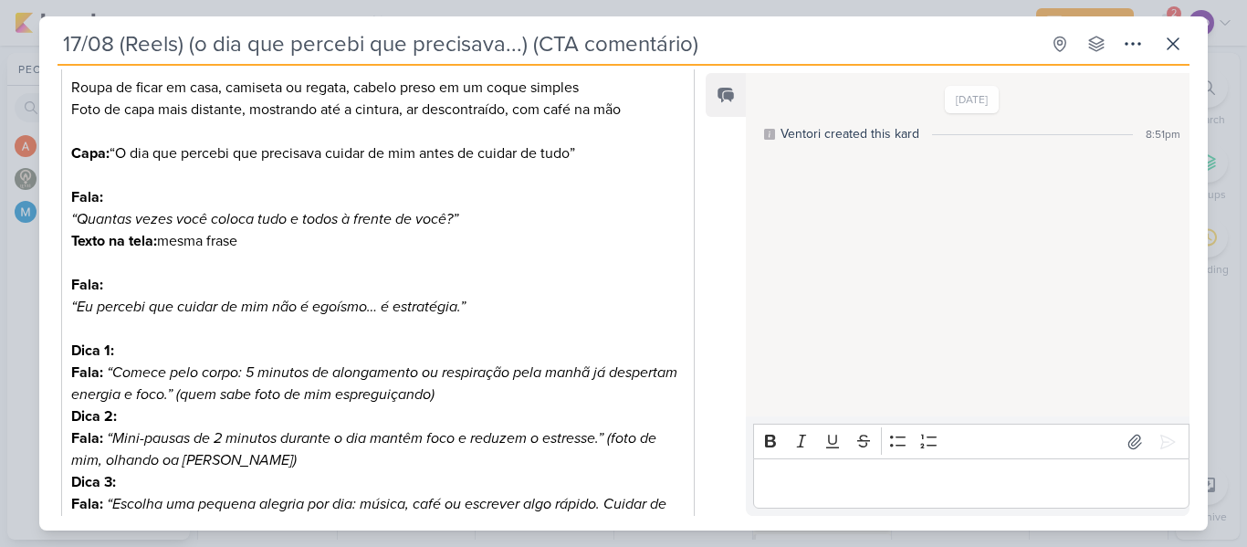
scroll to position [0, 0]
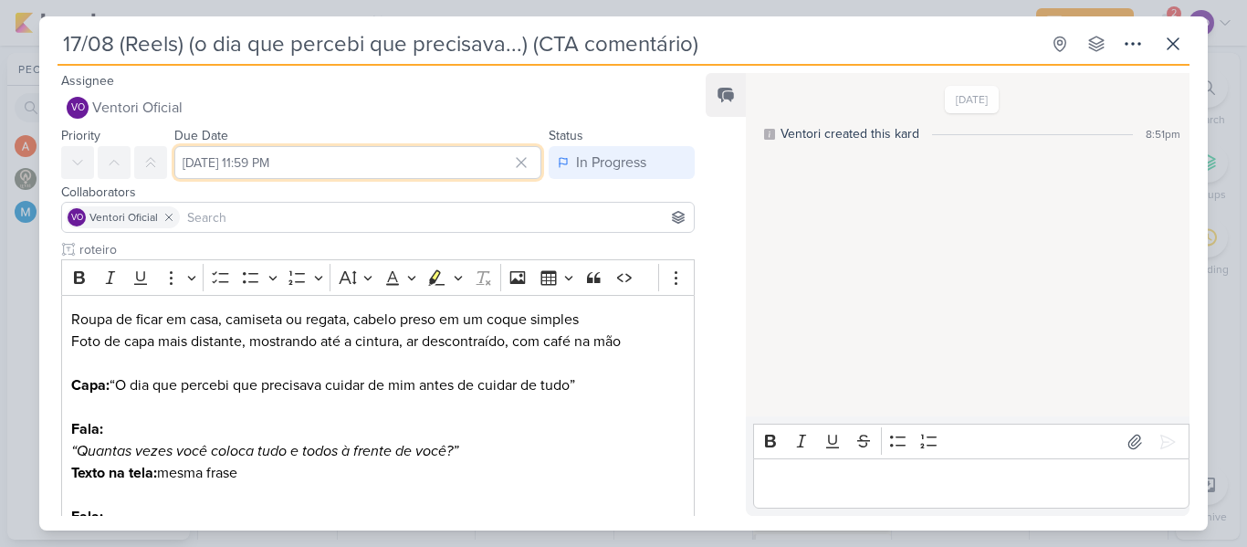
click at [353, 169] on input "[DATE] 11:59 PM" at bounding box center [357, 162] width 367 height 33
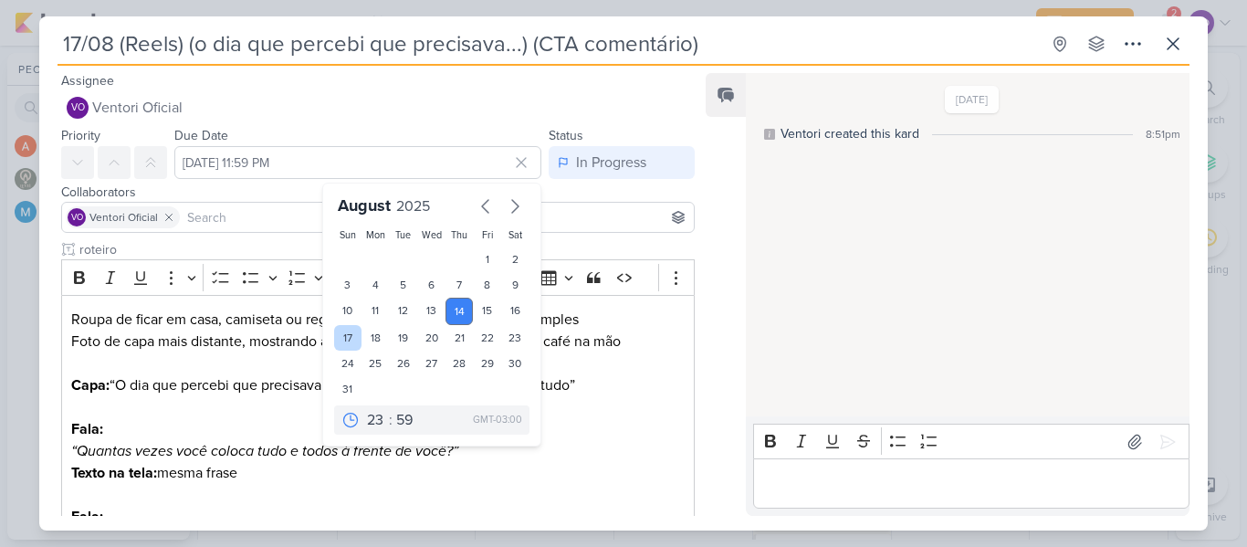
click at [347, 334] on div "17" at bounding box center [348, 338] width 28 height 26
type input "[DATE] 11:59 PM"
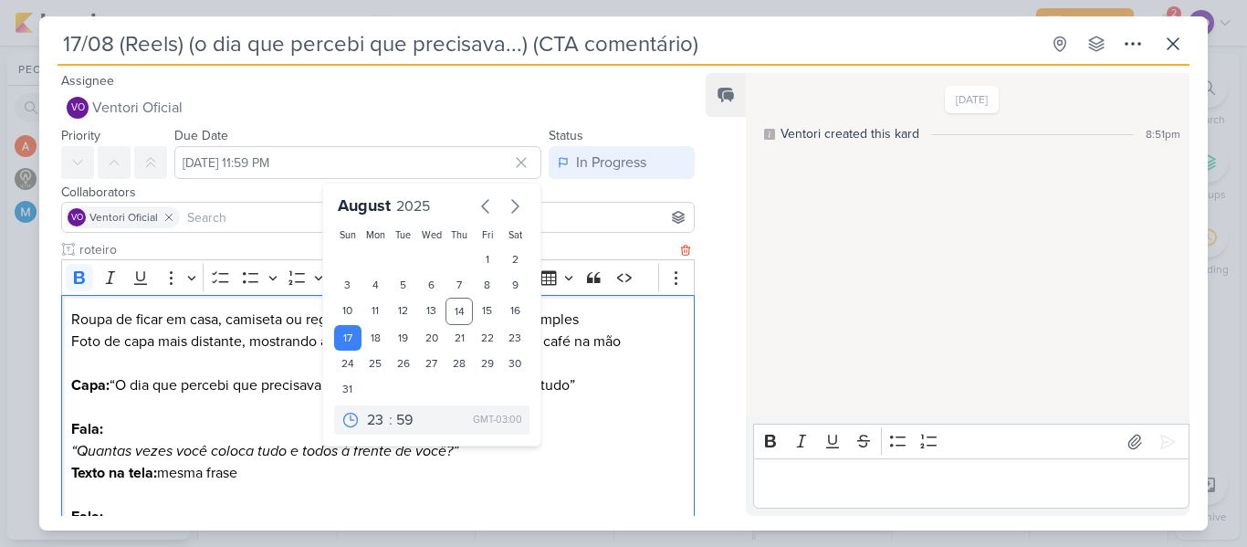
click at [597, 436] on p "Fala: “Quantas vezes você coloca tudo e todos à frente de você?”" at bounding box center [377, 440] width 613 height 44
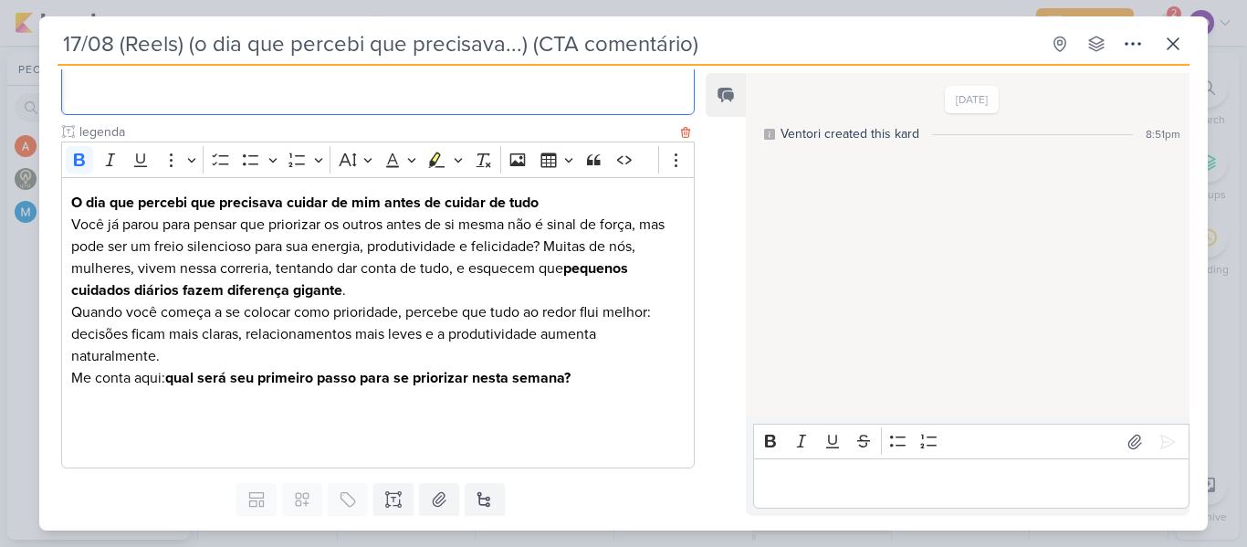
scroll to position [962, 0]
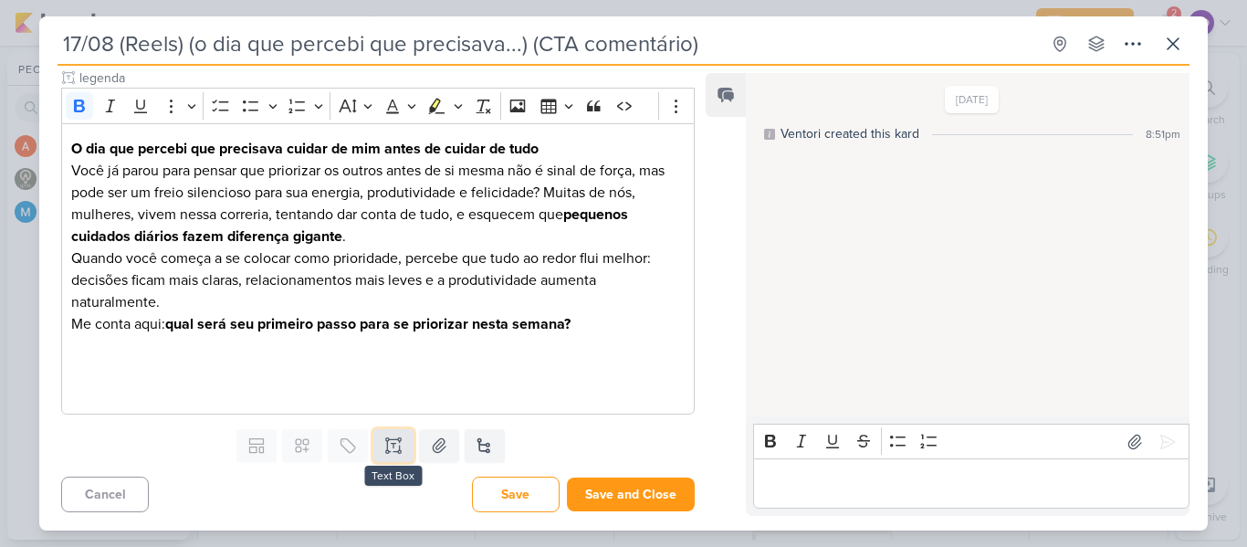
click at [392, 445] on icon at bounding box center [393, 445] width 18 height 18
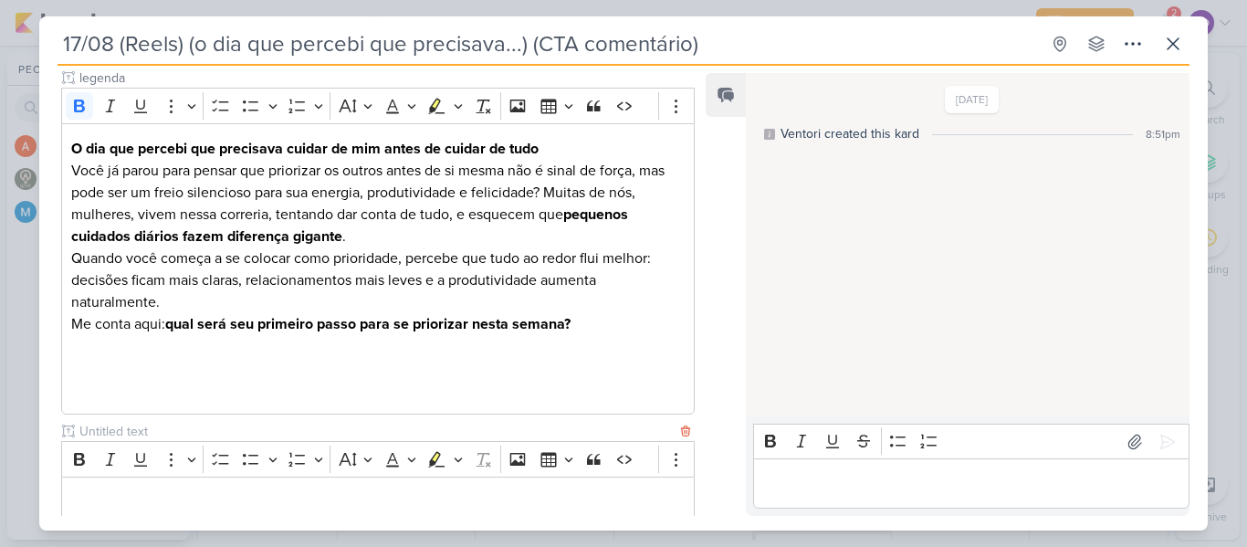
click at [168, 425] on input "text" at bounding box center [376, 431] width 601 height 19
type input "videos para edição"
click at [175, 492] on p "Editor editing area: main" at bounding box center [377, 501] width 613 height 22
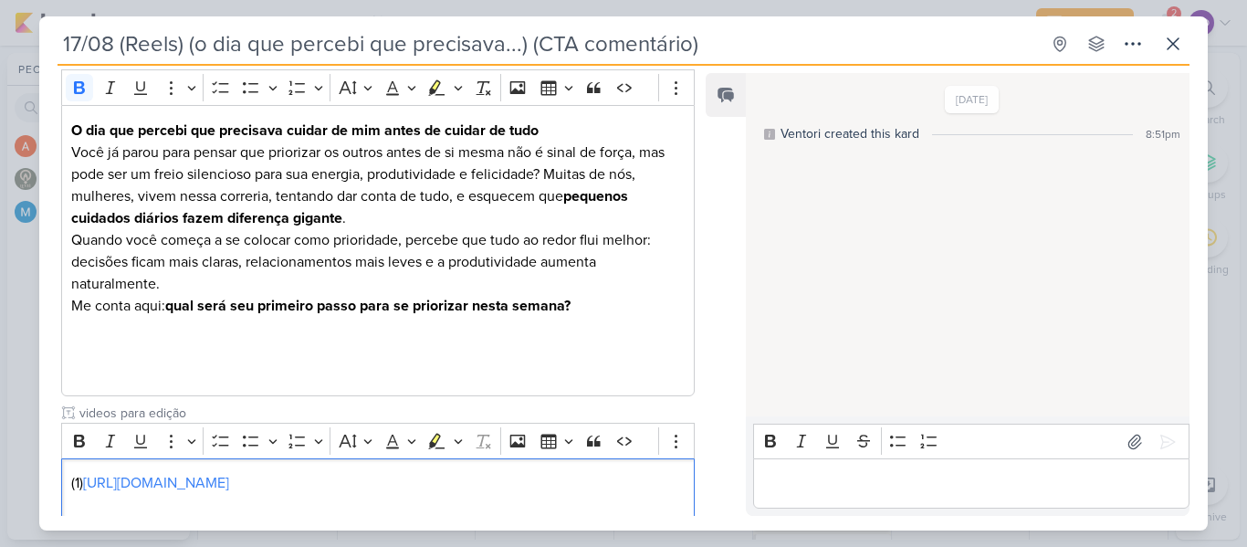
scroll to position [1002, 0]
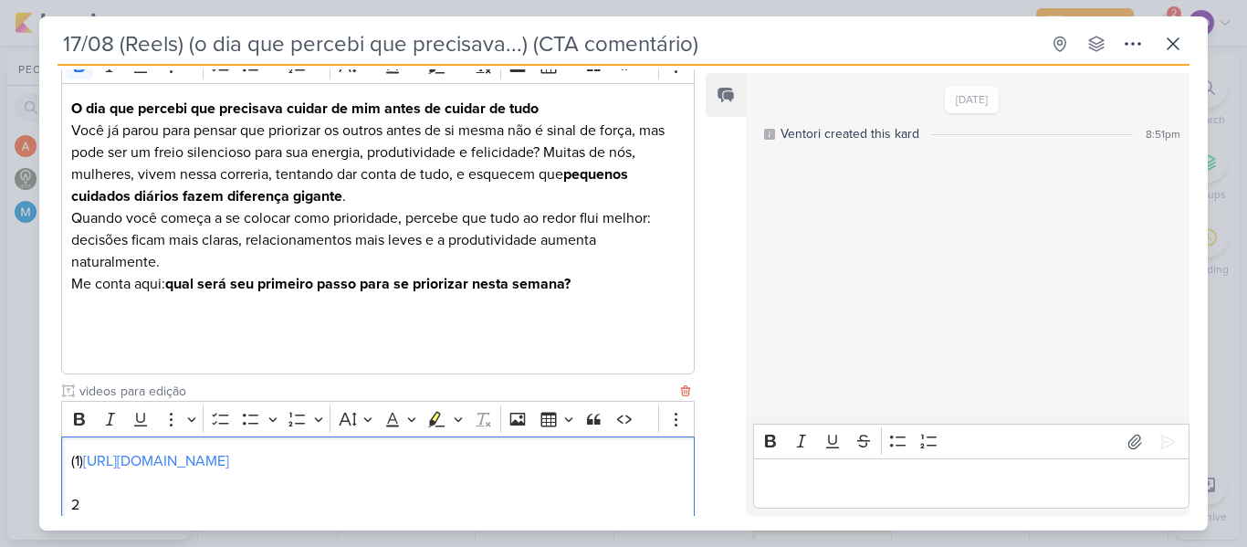
click at [73, 502] on p "2" at bounding box center [377, 505] width 613 height 22
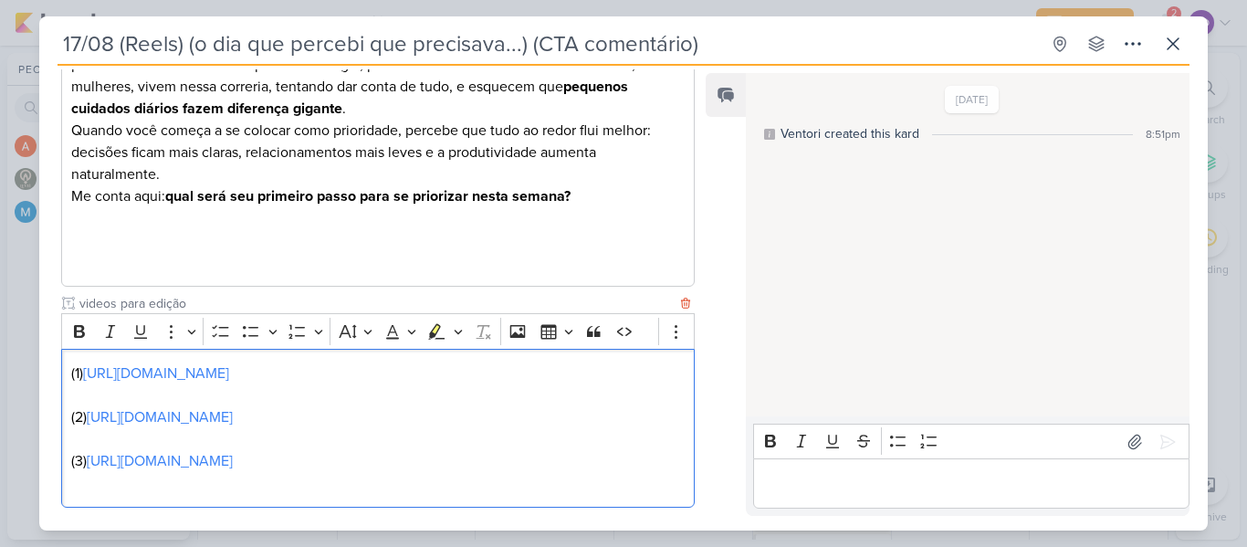
scroll to position [1112, 0]
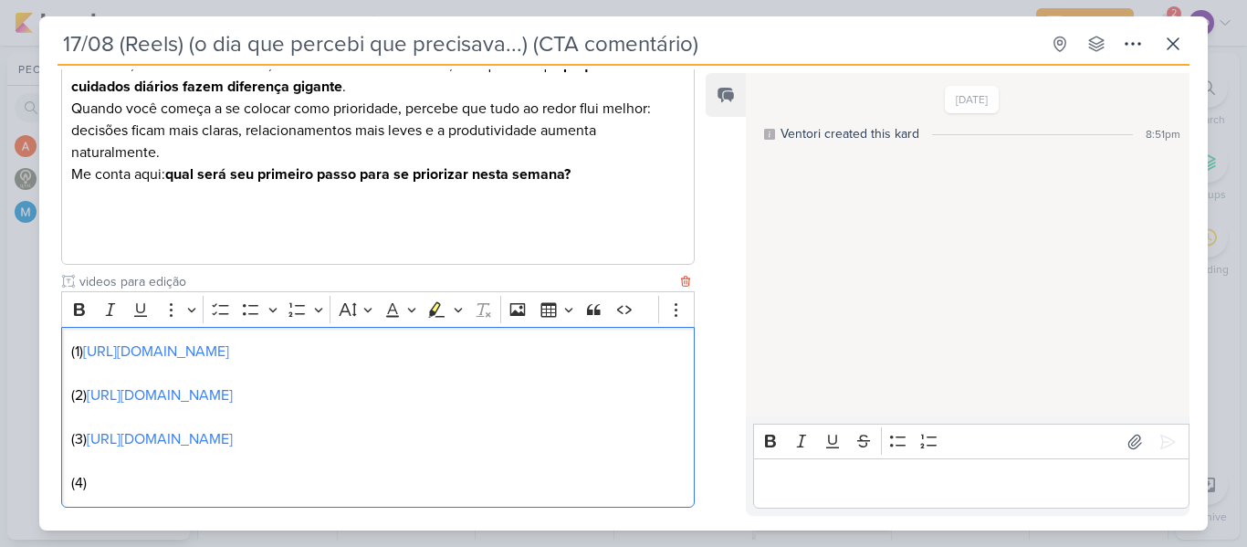
click at [101, 494] on p "(4)" at bounding box center [377, 483] width 613 height 22
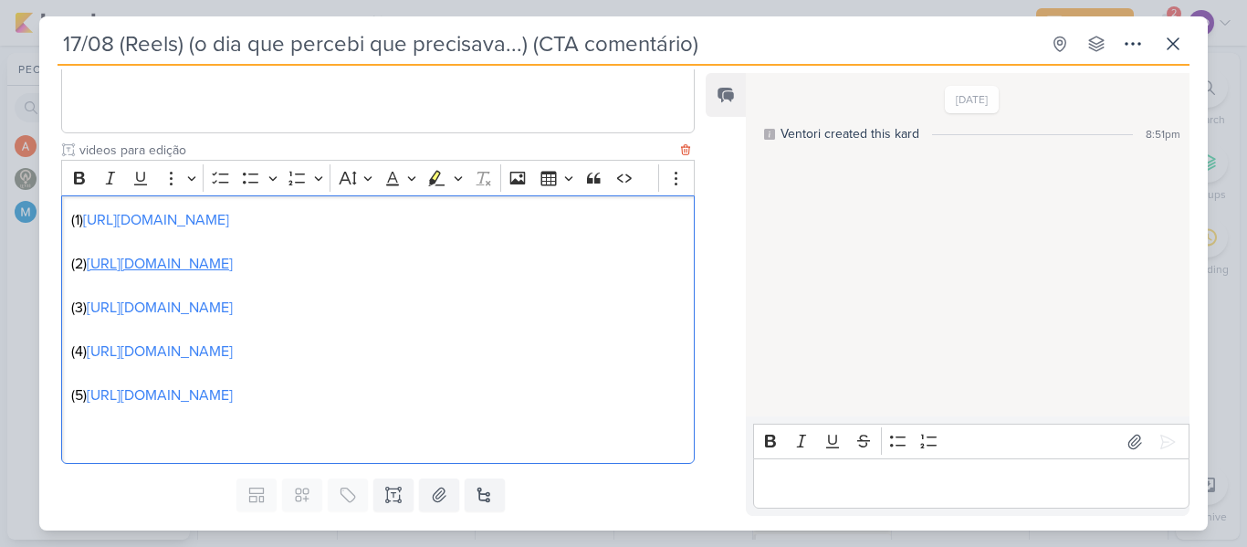
scroll to position [1152, 0]
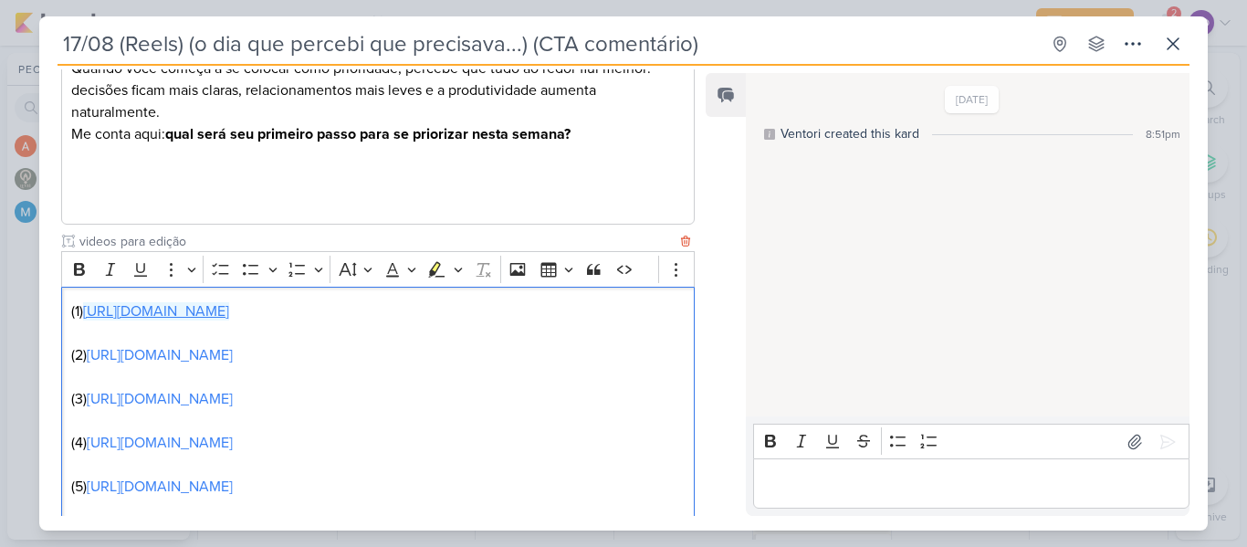
click at [218, 316] on link "[URL][DOMAIN_NAME]" at bounding box center [156, 311] width 146 height 18
click at [137, 359] on link "[URL][DOMAIN_NAME]" at bounding box center [160, 355] width 146 height 18
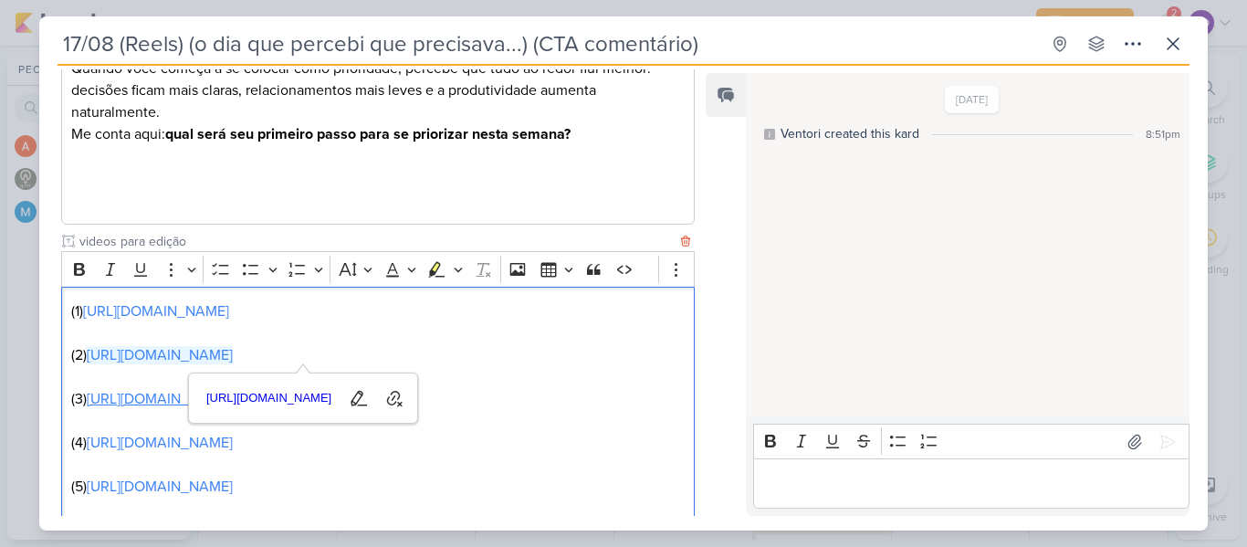
click at [134, 402] on link "[URL][DOMAIN_NAME]" at bounding box center [160, 399] width 146 height 18
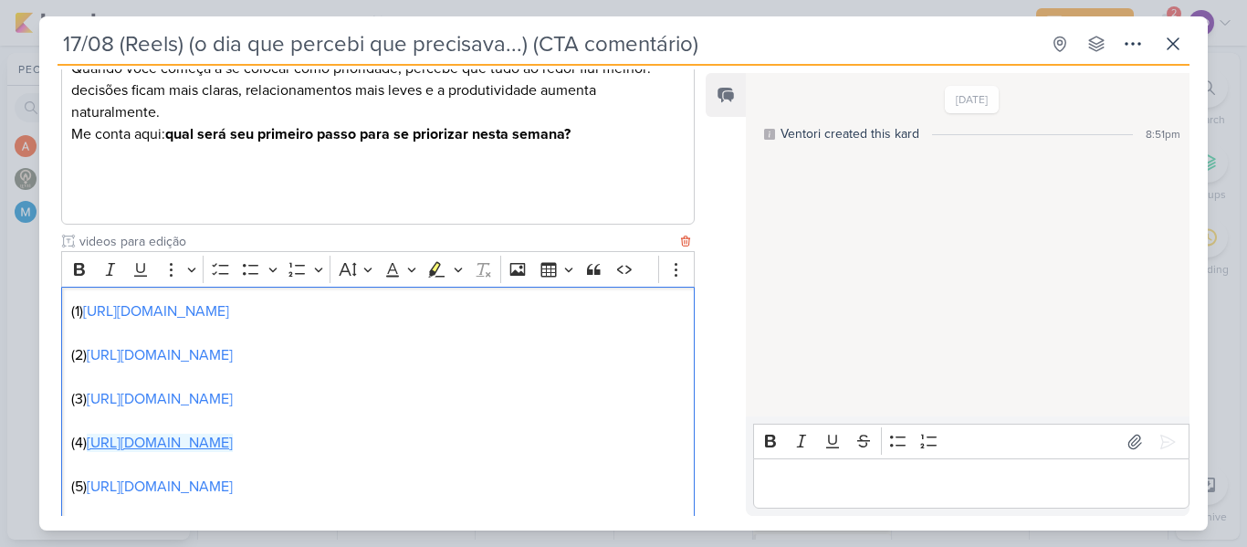
click at [120, 452] on link "[URL][DOMAIN_NAME]" at bounding box center [160, 443] width 146 height 18
click at [851, 295] on div "[DATE] Ventori created this kard 8:51pm" at bounding box center [967, 245] width 442 height 341
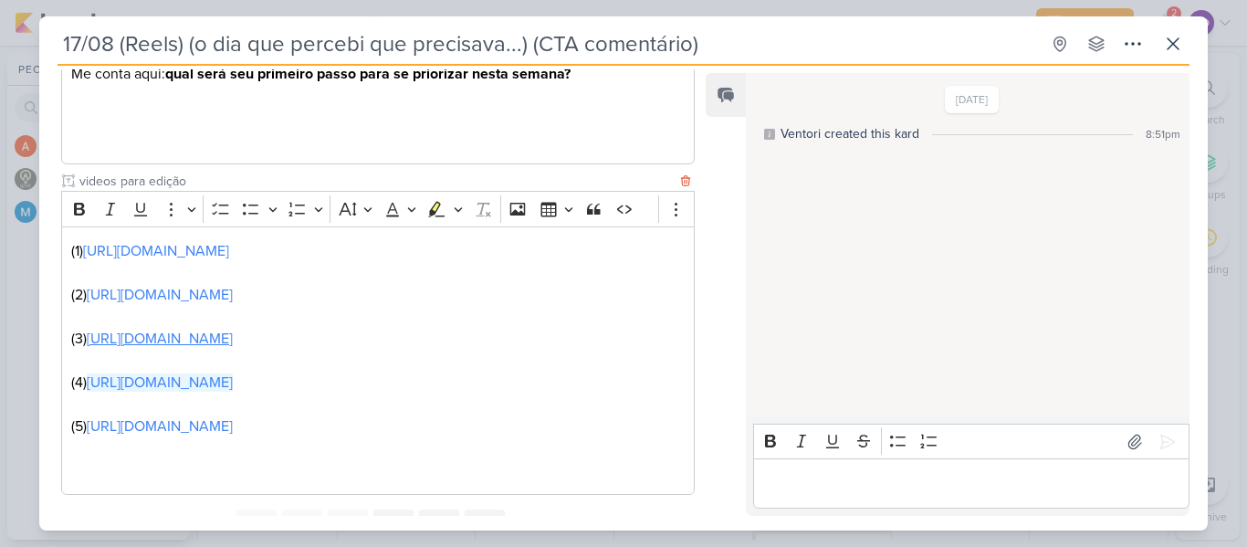
scroll to position [1243, 0]
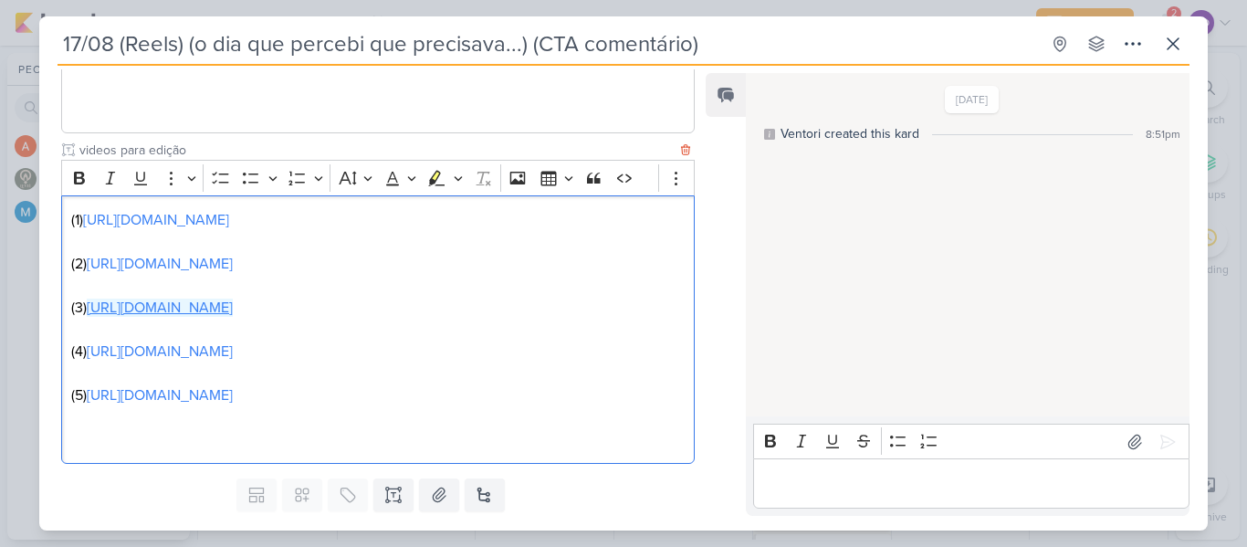
click at [233, 303] on link "[URL][DOMAIN_NAME]" at bounding box center [160, 308] width 146 height 18
click at [634, 362] on p "(4) [URL][DOMAIN_NAME]" at bounding box center [377, 352] width 613 height 22
drag, startPoint x: 189, startPoint y: 402, endPoint x: 92, endPoint y: 379, distance: 99.4
click at [92, 362] on p "(4) [URL][DOMAIN_NAME] ⁠⁠⁠⁠⁠⁠⁠" at bounding box center [377, 352] width 613 height 22
click at [232, 229] on p "(1) [URL][DOMAIN_NAME]" at bounding box center [377, 220] width 613 height 22
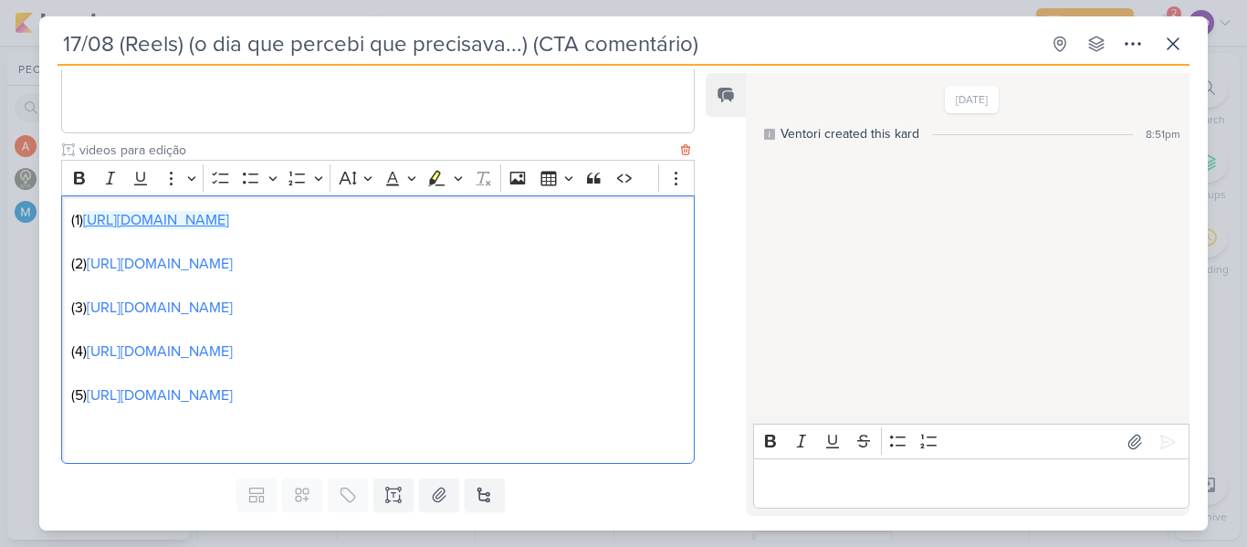
click at [229, 218] on link "[URL][DOMAIN_NAME]" at bounding box center [156, 220] width 146 height 18
click at [142, 267] on link "[URL][DOMAIN_NAME]" at bounding box center [160, 264] width 146 height 18
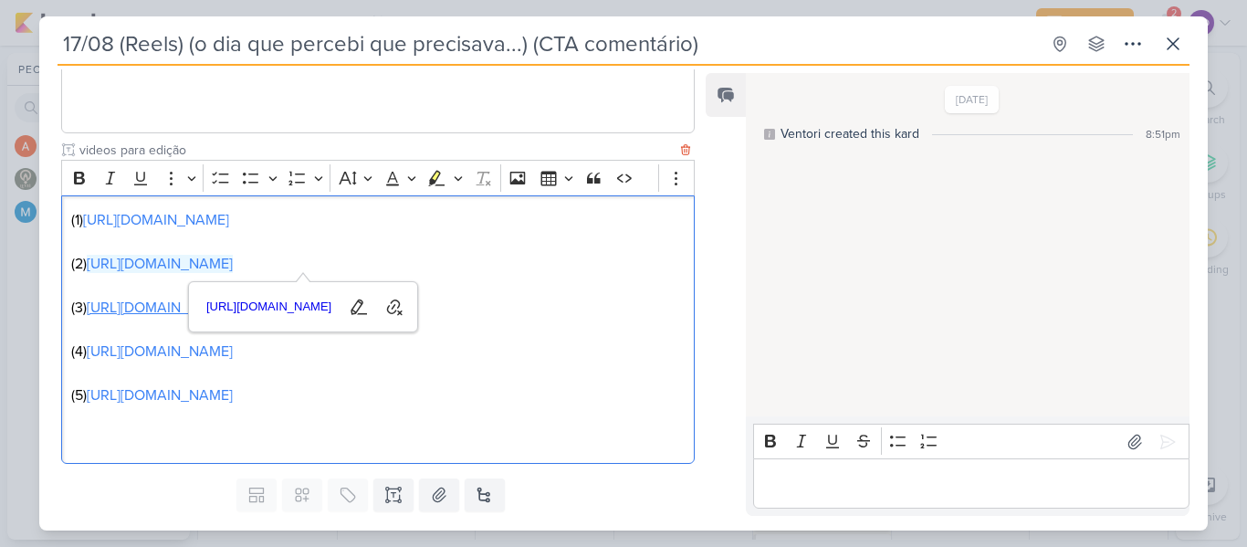
click at [133, 309] on link "[URL][DOMAIN_NAME]" at bounding box center [160, 308] width 146 height 18
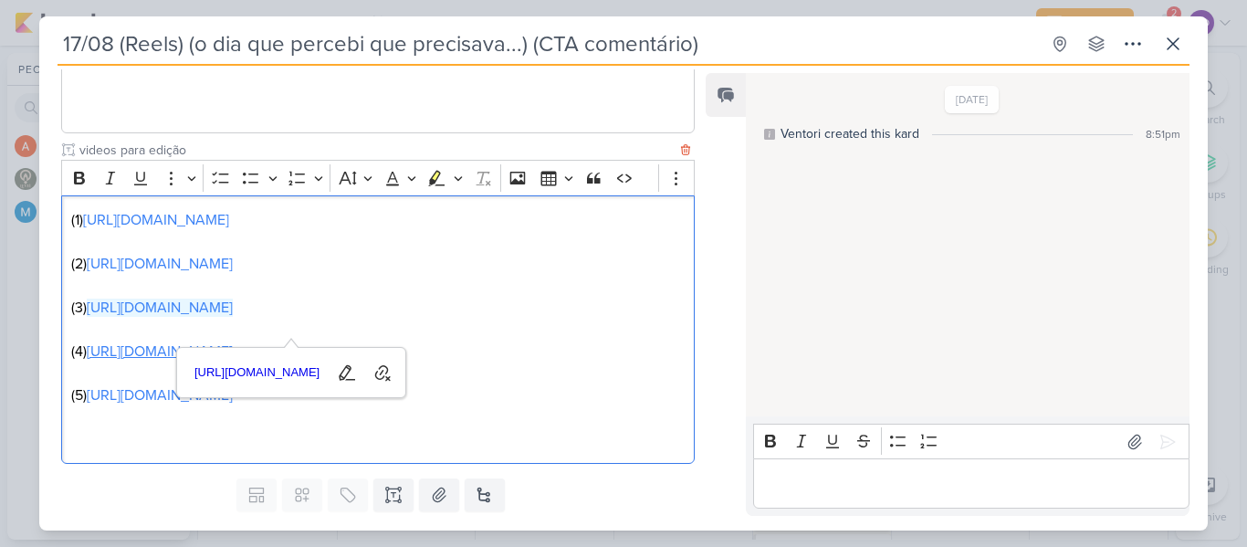
click at [132, 361] on link "[URL][DOMAIN_NAME]" at bounding box center [160, 351] width 146 height 18
click at [148, 404] on link "[URL][DOMAIN_NAME]" at bounding box center [160, 395] width 146 height 18
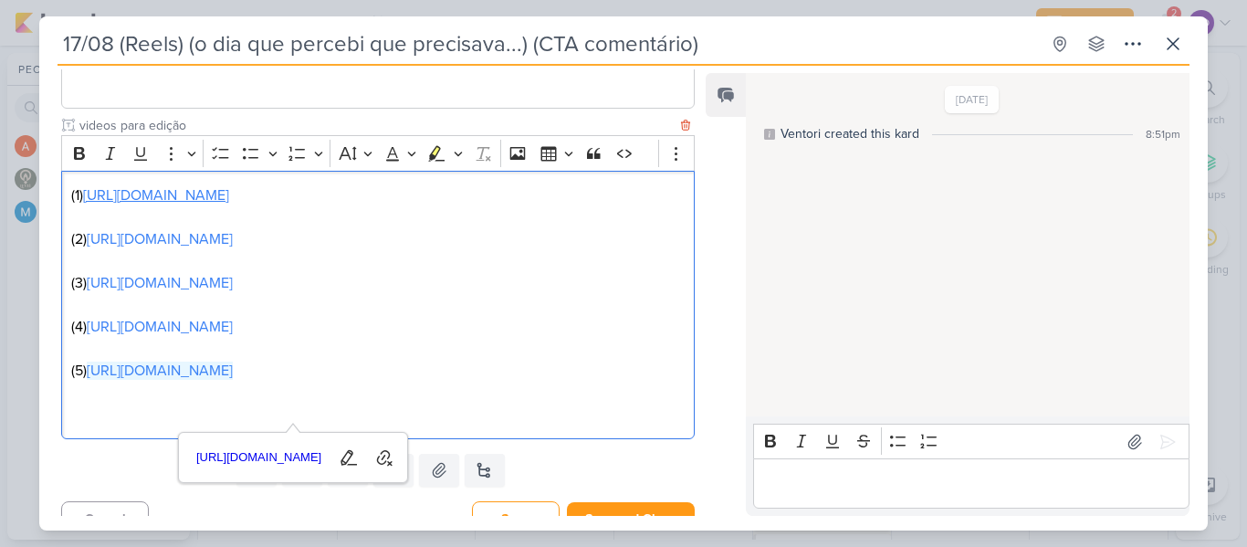
scroll to position [1337, 0]
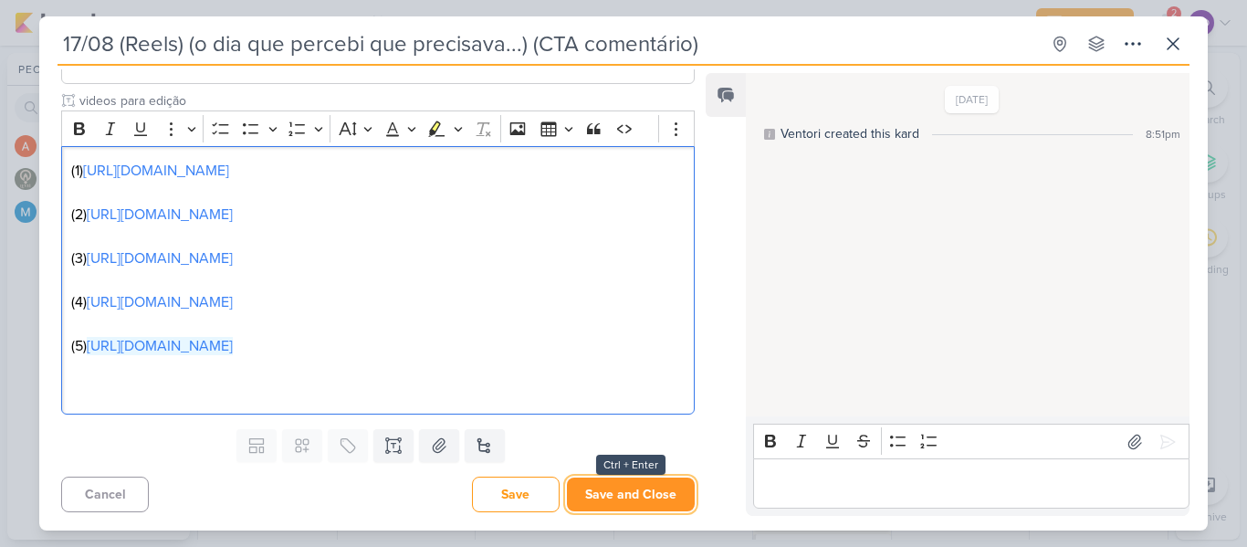
click at [603, 492] on button "Save and Close" at bounding box center [631, 494] width 128 height 34
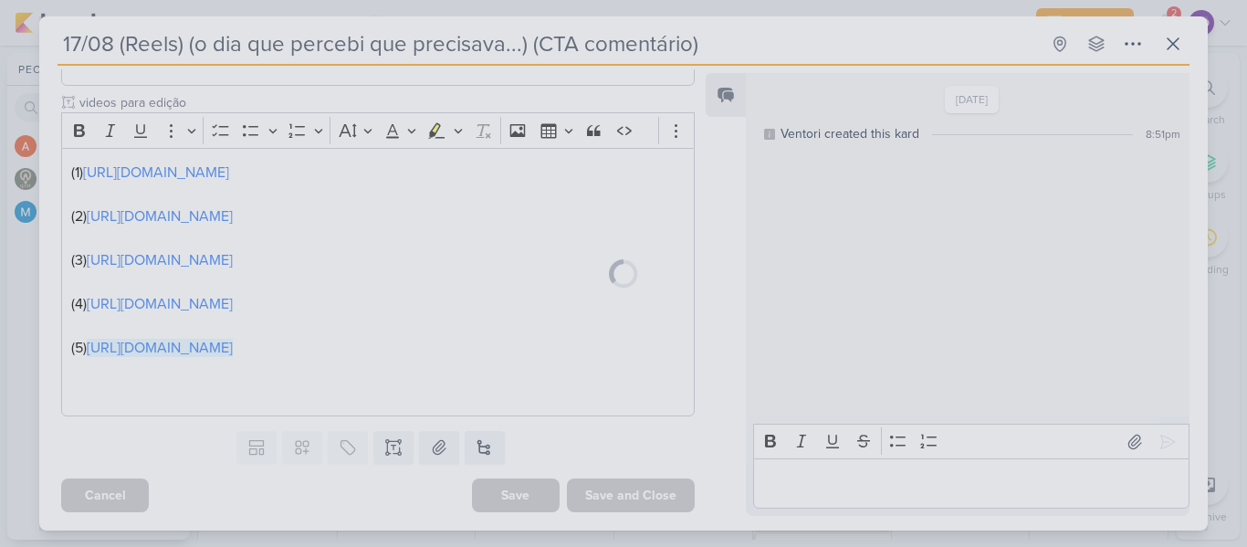
scroll to position [1335, 0]
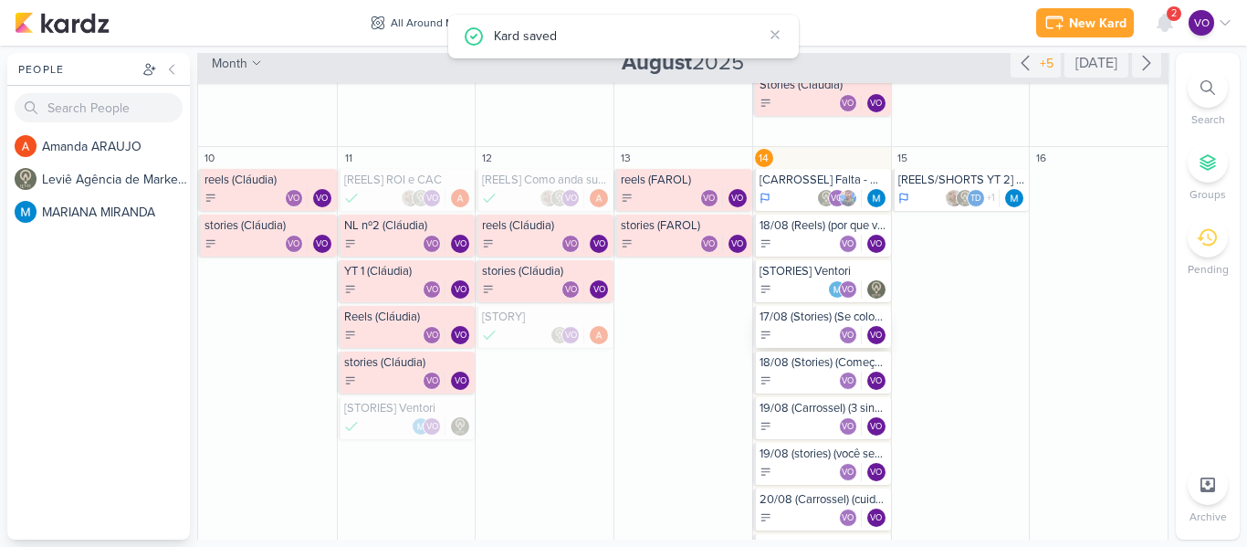
click at [802, 322] on div "17/08 (Stories) (Se colocar em primeiro lugar) (enquete)" at bounding box center [824, 316] width 128 height 15
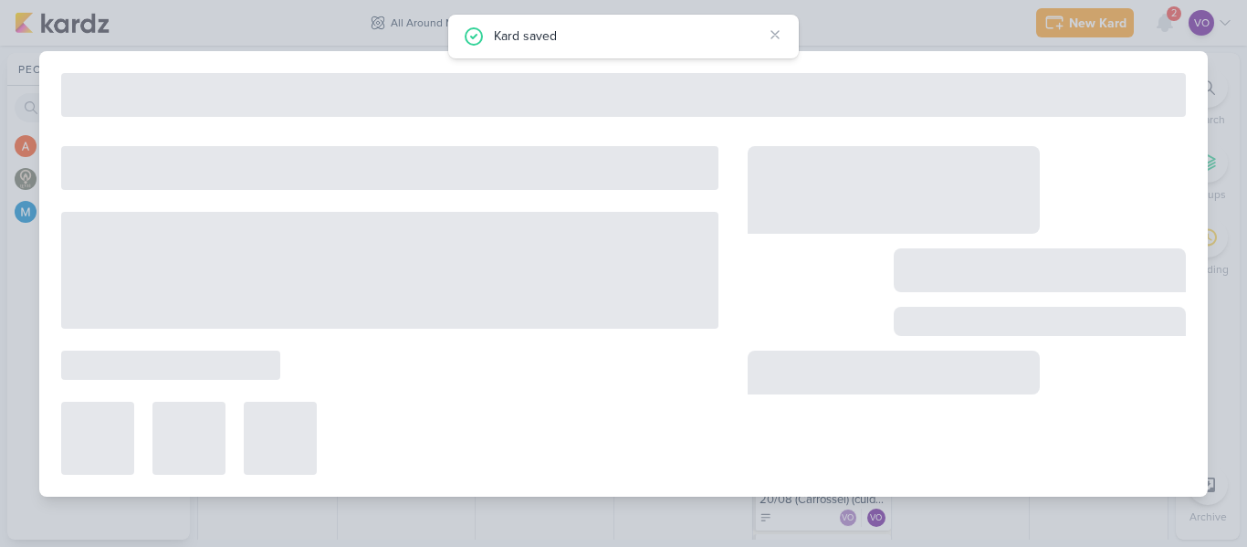
type input "17/08 (Stories) (Se colocar em primeiro lugar) (enquete)"
type input "[DATE] 11:59 PM"
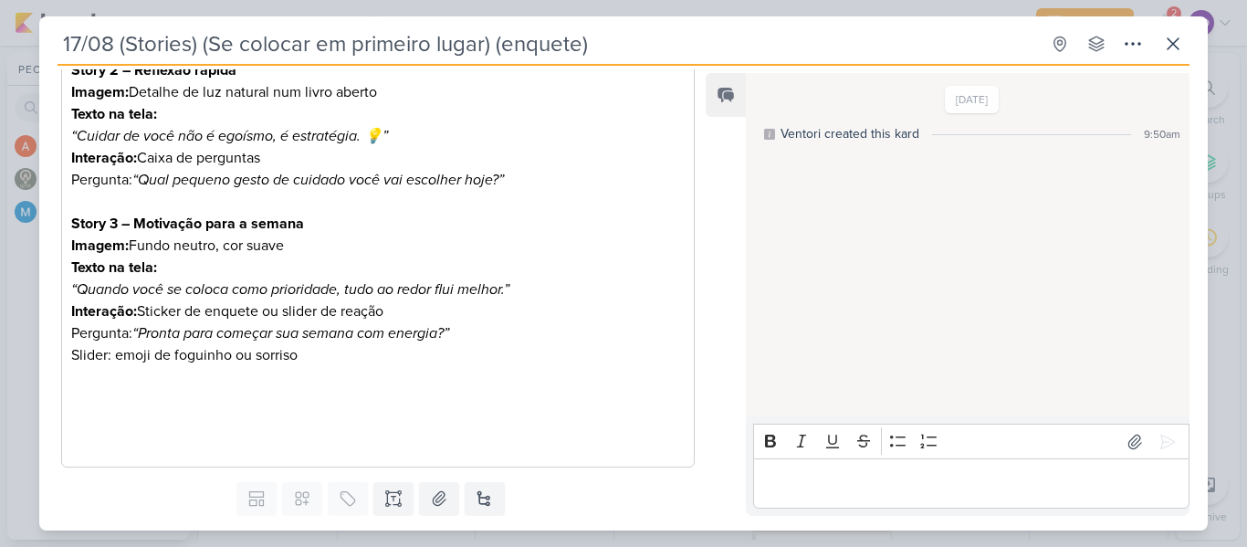
scroll to position [477, 0]
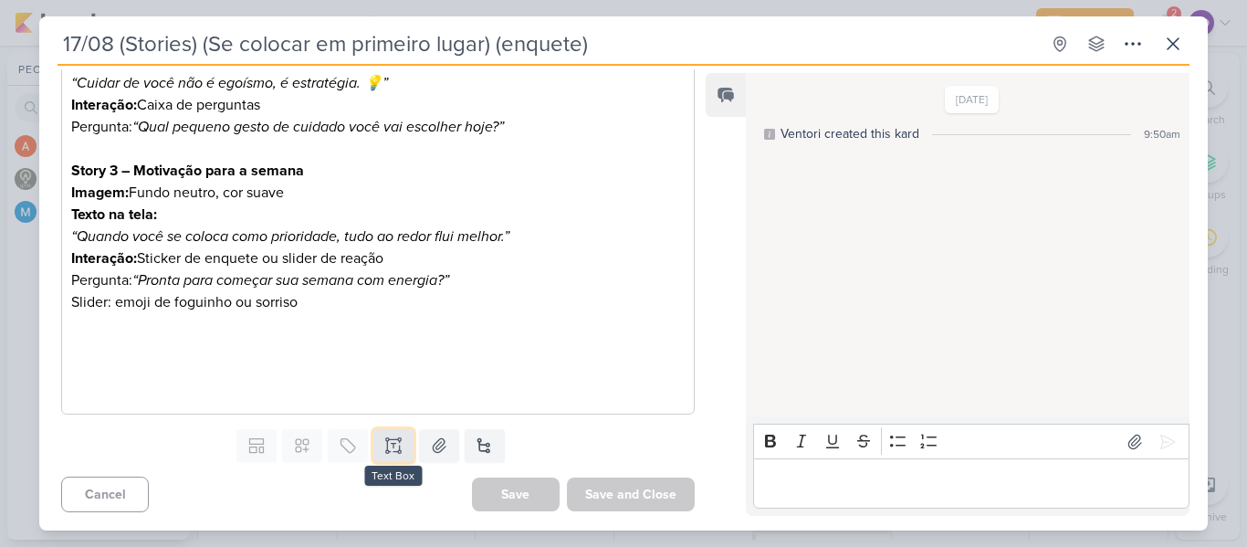
click at [387, 446] on icon at bounding box center [387, 445] width 0 height 9
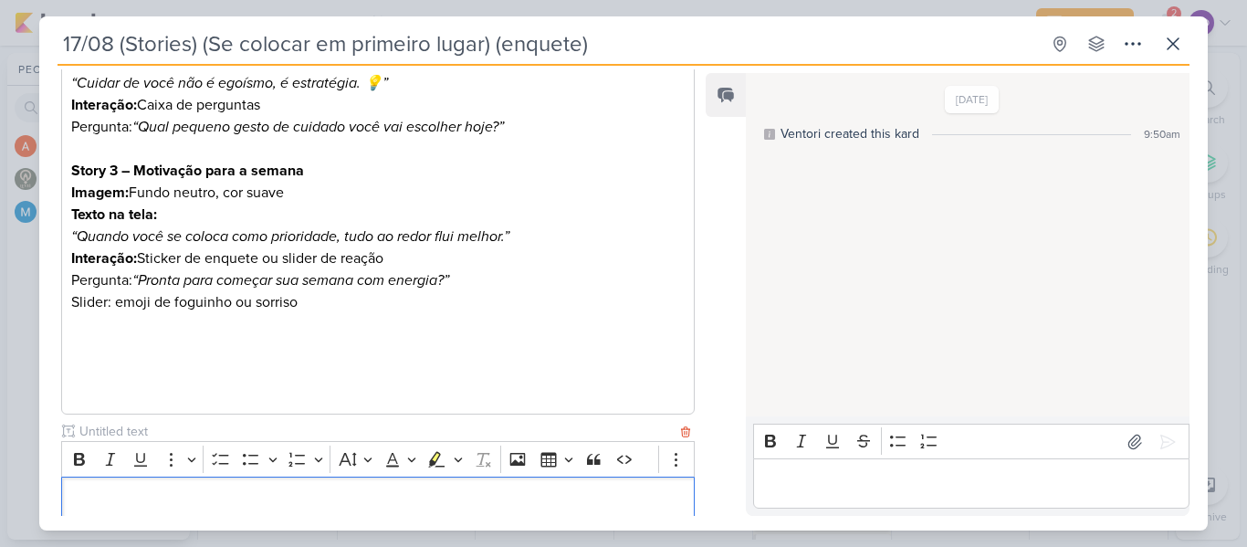
click at [153, 432] on input "text" at bounding box center [376, 431] width 601 height 19
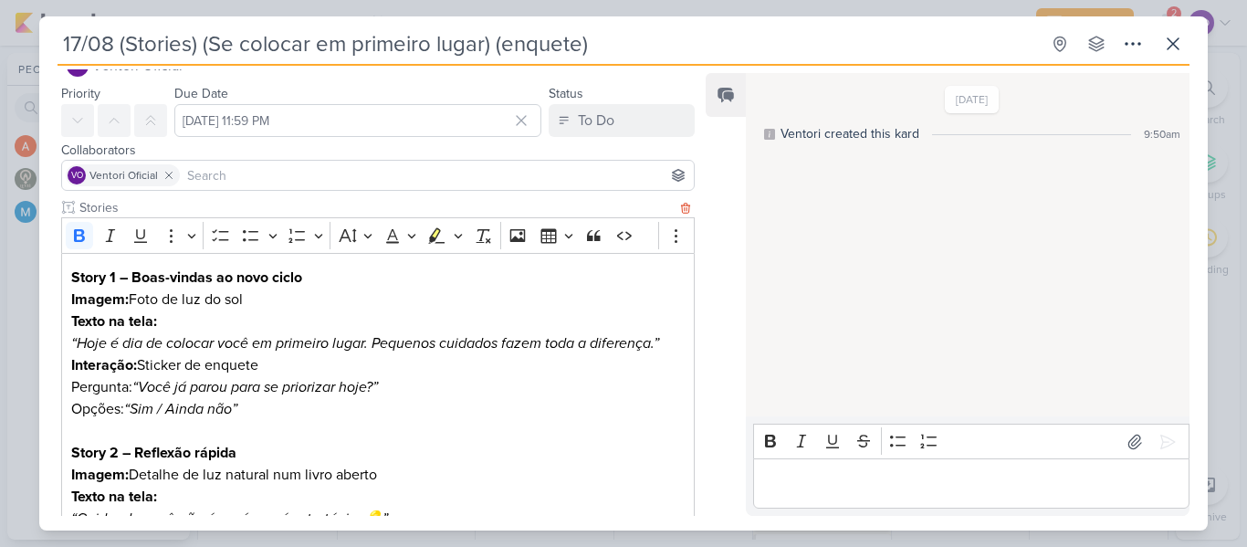
scroll to position [133, 0]
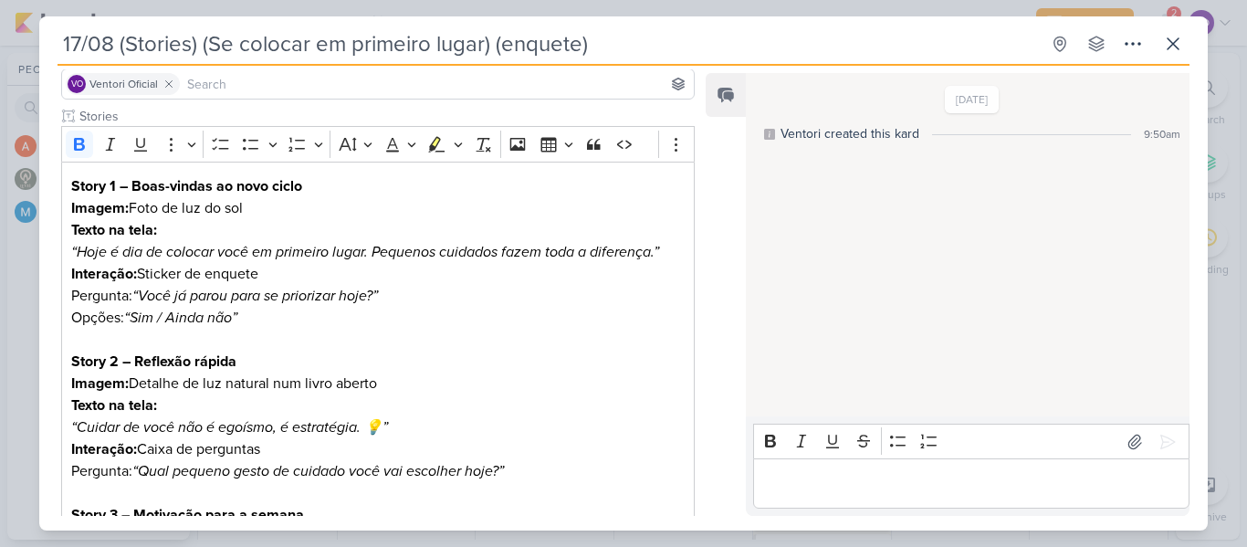
type input "imagens"
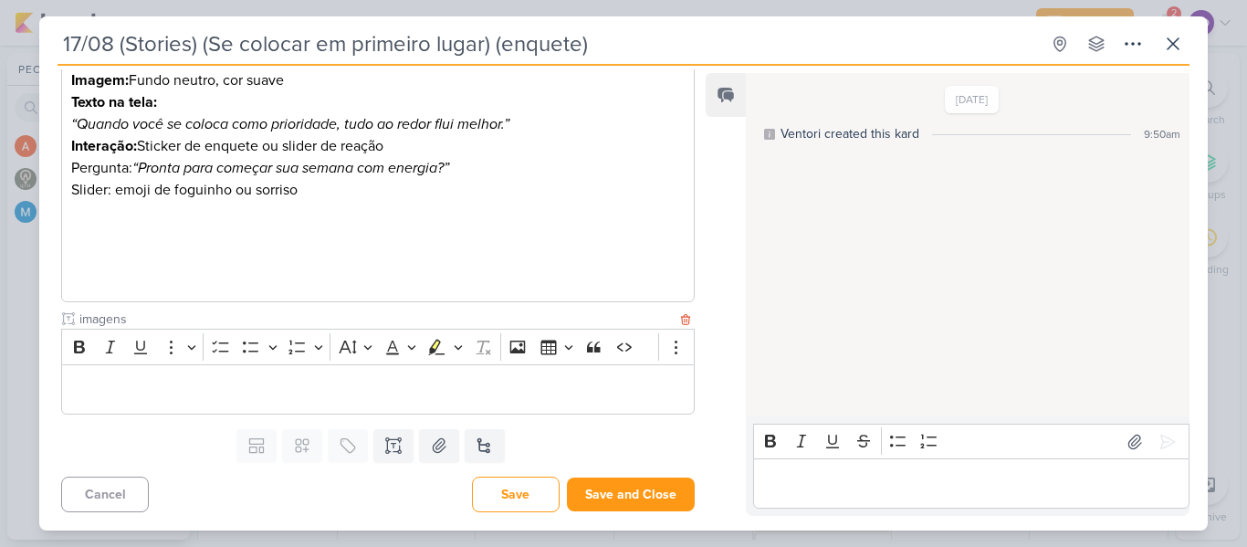
click at [257, 393] on p "Editor editing area: main" at bounding box center [377, 390] width 613 height 22
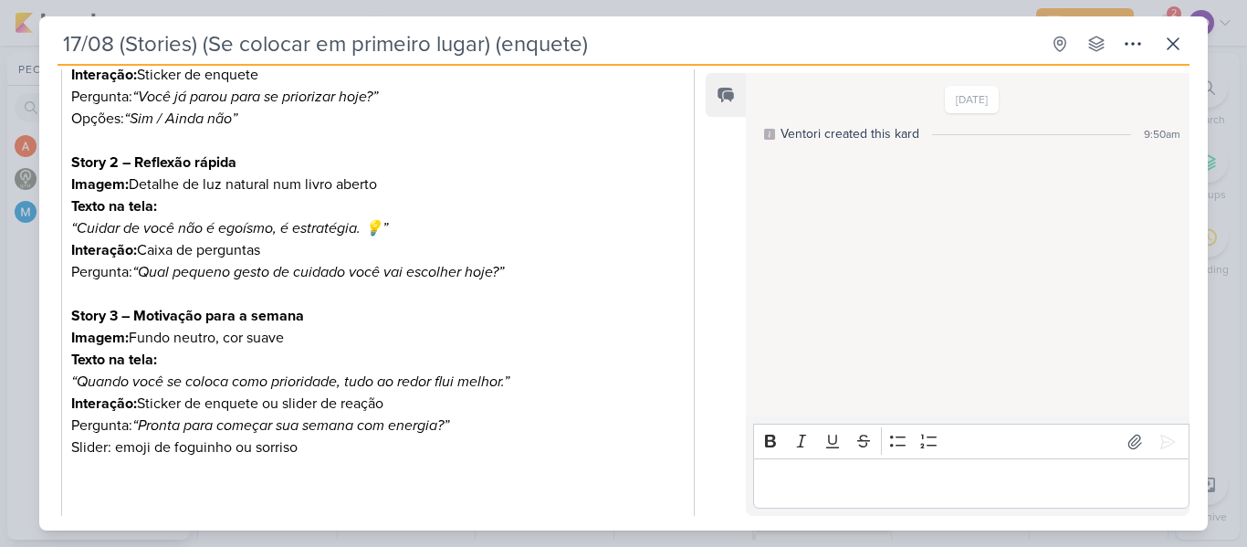
scroll to position [721, 0]
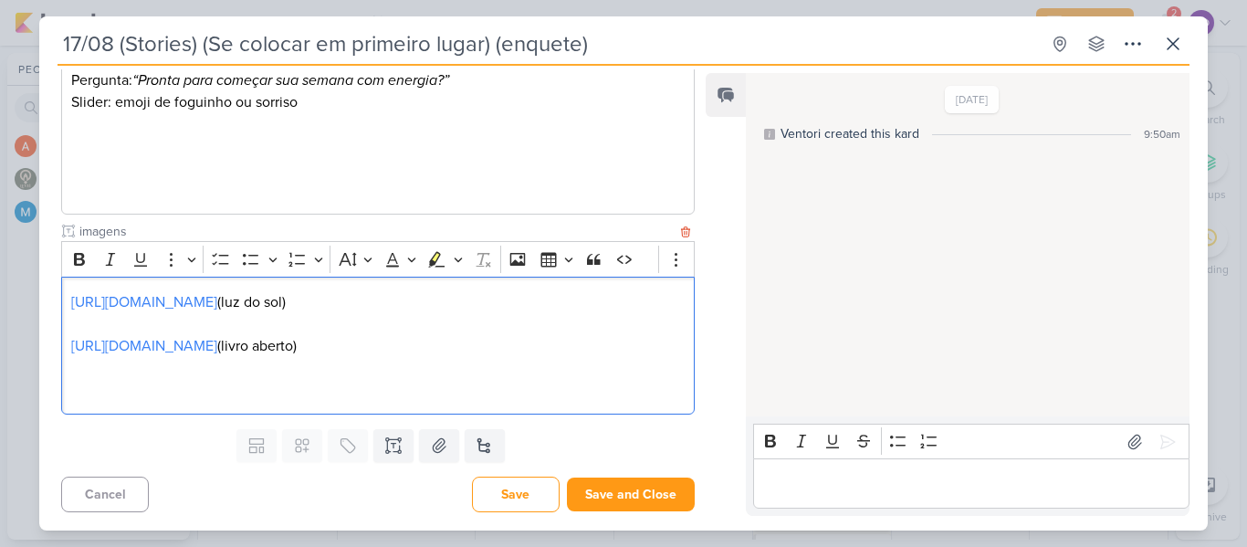
click at [81, 391] on p "Editor editing area: main" at bounding box center [377, 390] width 613 height 22
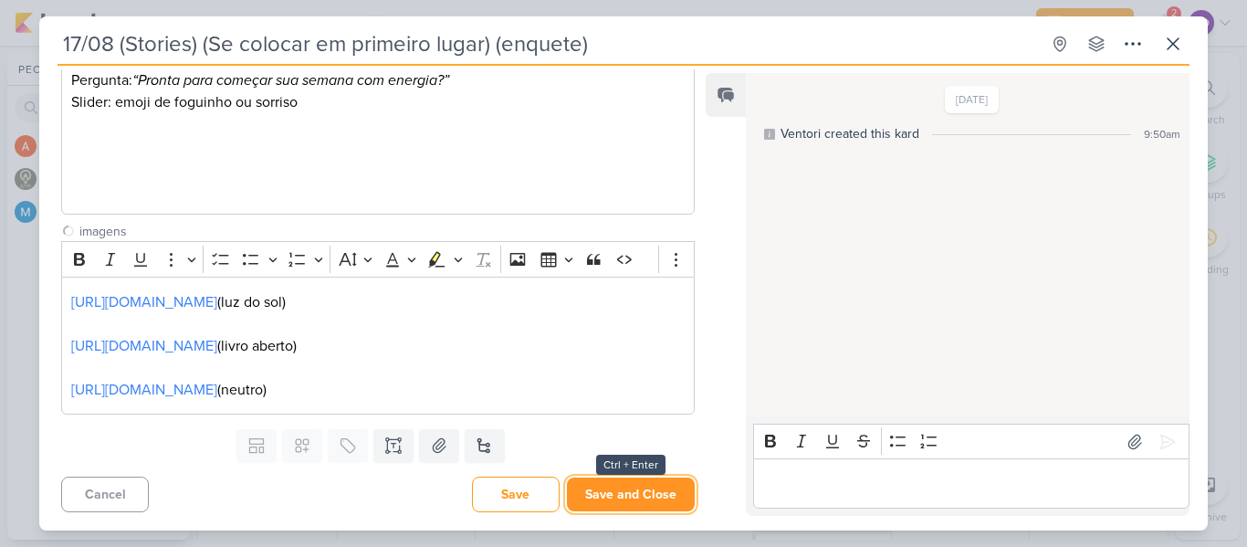
click at [604, 501] on button "Save and Close" at bounding box center [631, 494] width 128 height 34
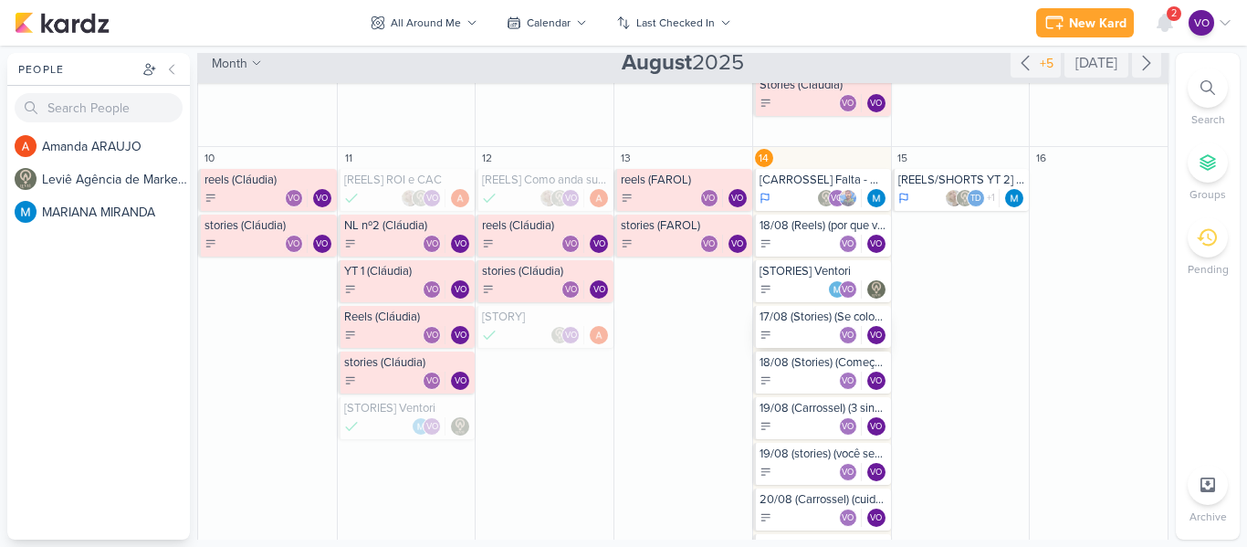
click at [802, 331] on div "VO VO" at bounding box center [824, 335] width 128 height 18
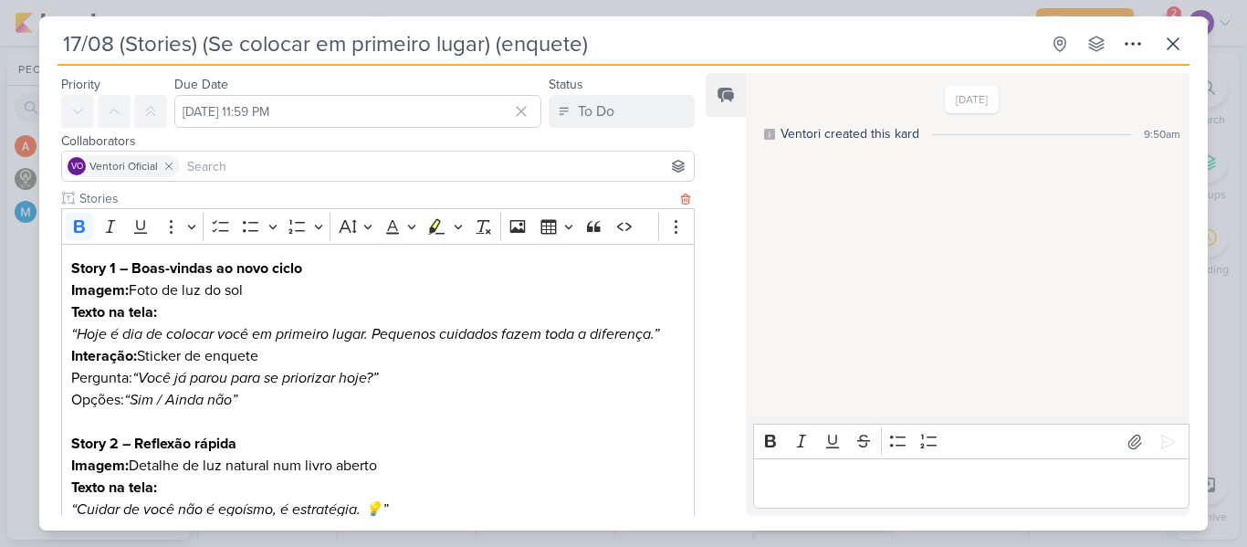
scroll to position [0, 0]
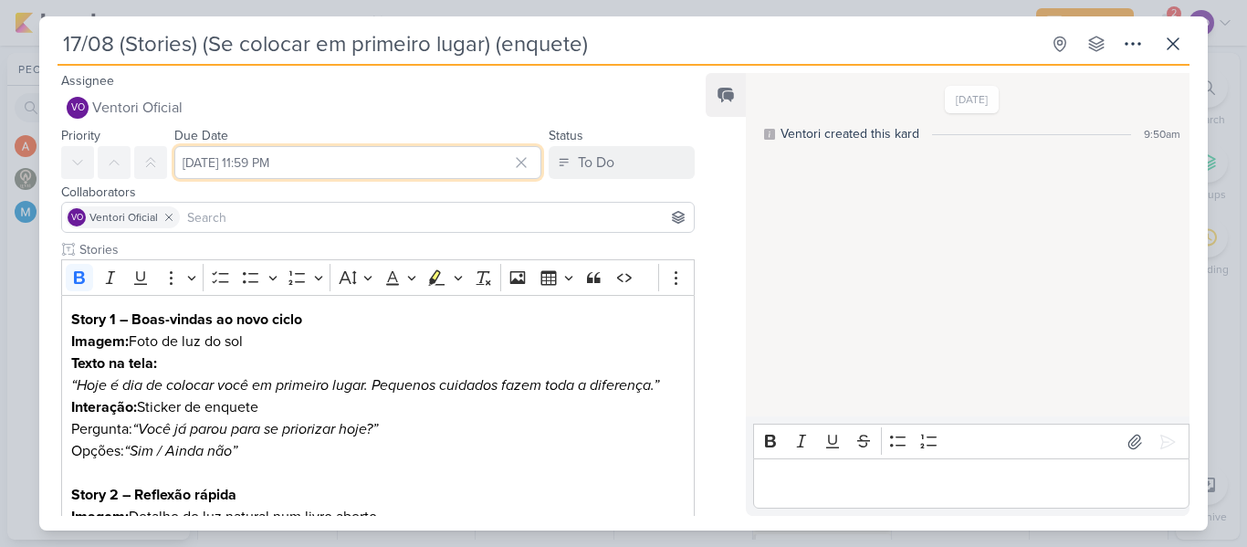
click at [365, 155] on input "[DATE] 11:59 PM" at bounding box center [357, 162] width 367 height 33
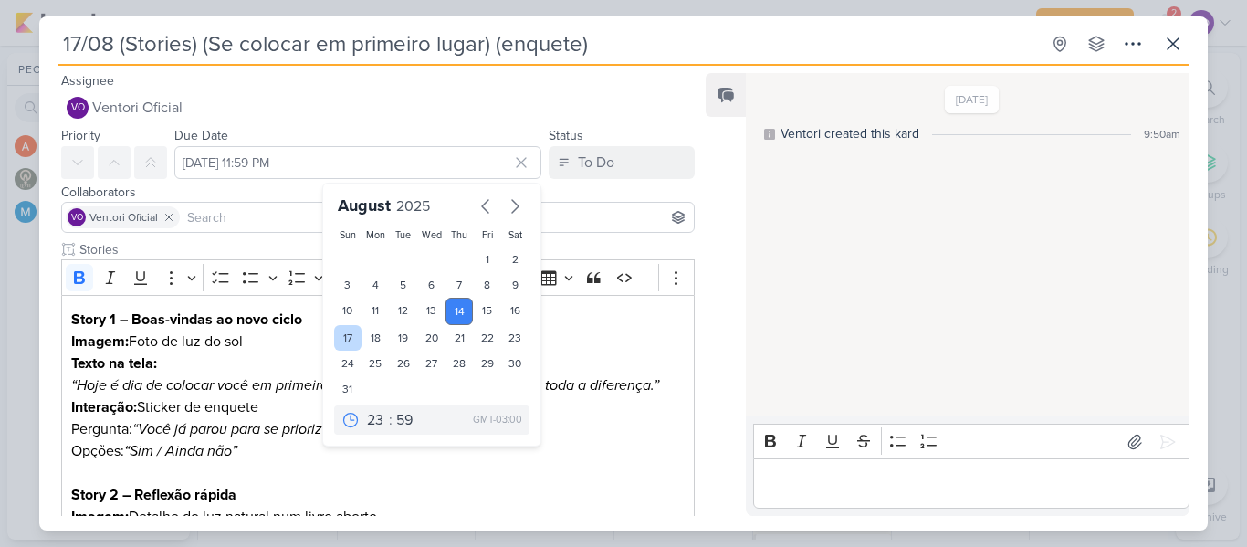
click at [344, 341] on div "17" at bounding box center [348, 338] width 28 height 26
type input "[DATE] 11:59 PM"
click at [615, 468] on p "Editor editing area: main" at bounding box center [377, 473] width 613 height 22
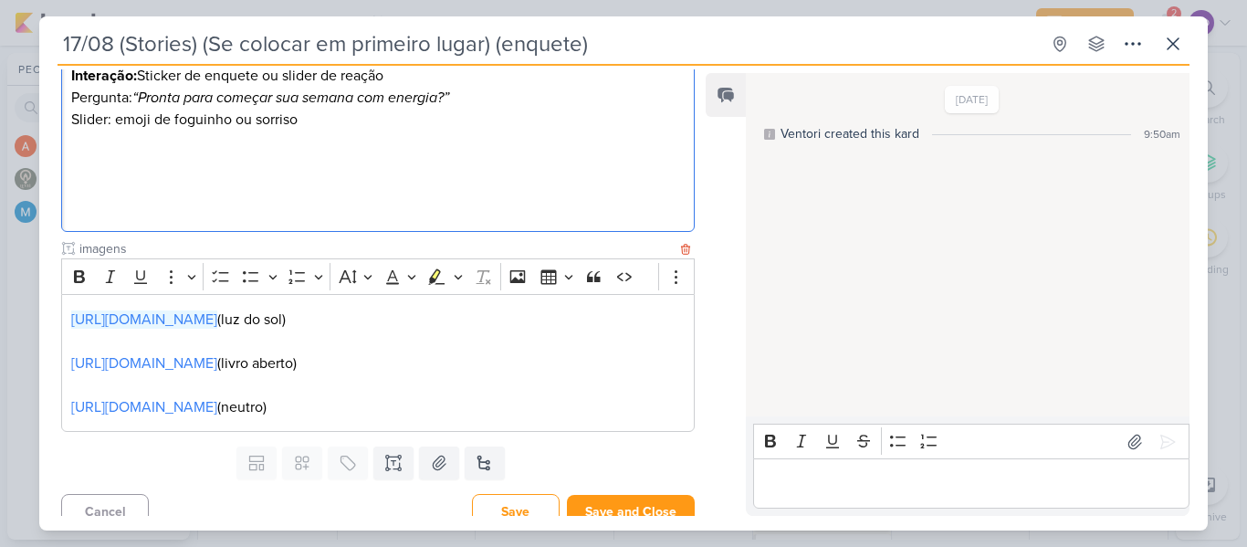
scroll to position [743, 0]
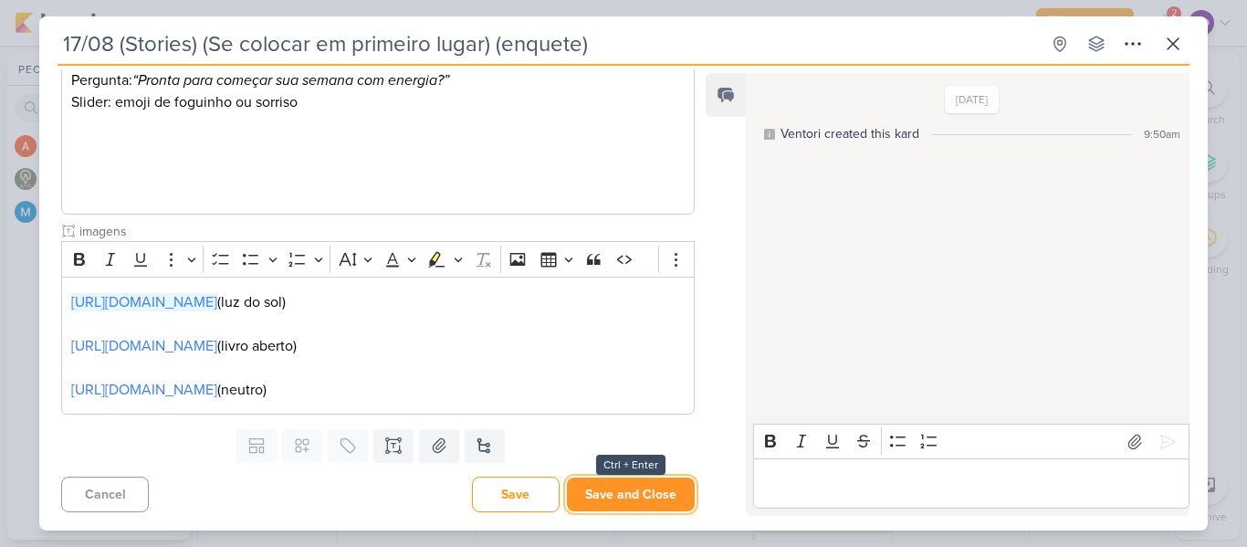
click at [604, 503] on button "Save and Close" at bounding box center [631, 494] width 128 height 34
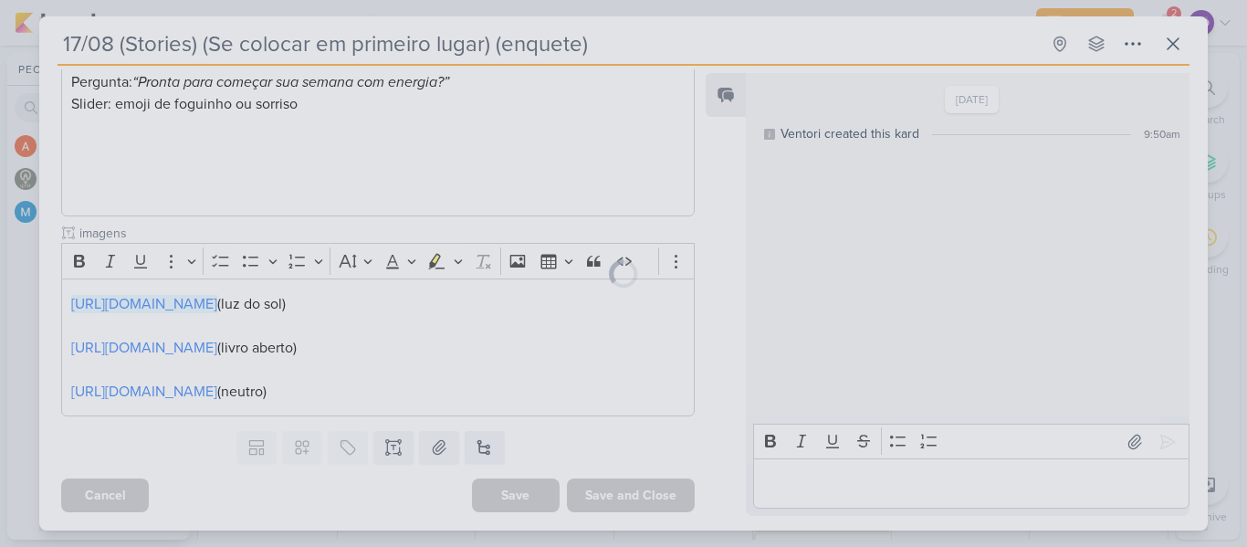
scroll to position [741, 0]
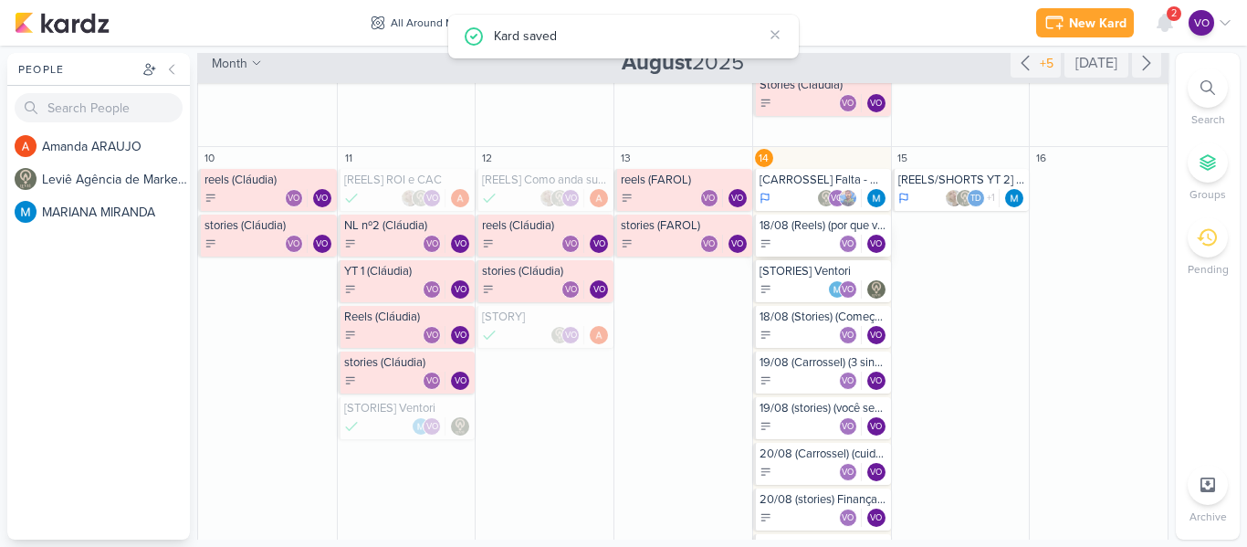
click at [784, 236] on div "VO VO" at bounding box center [824, 244] width 128 height 18
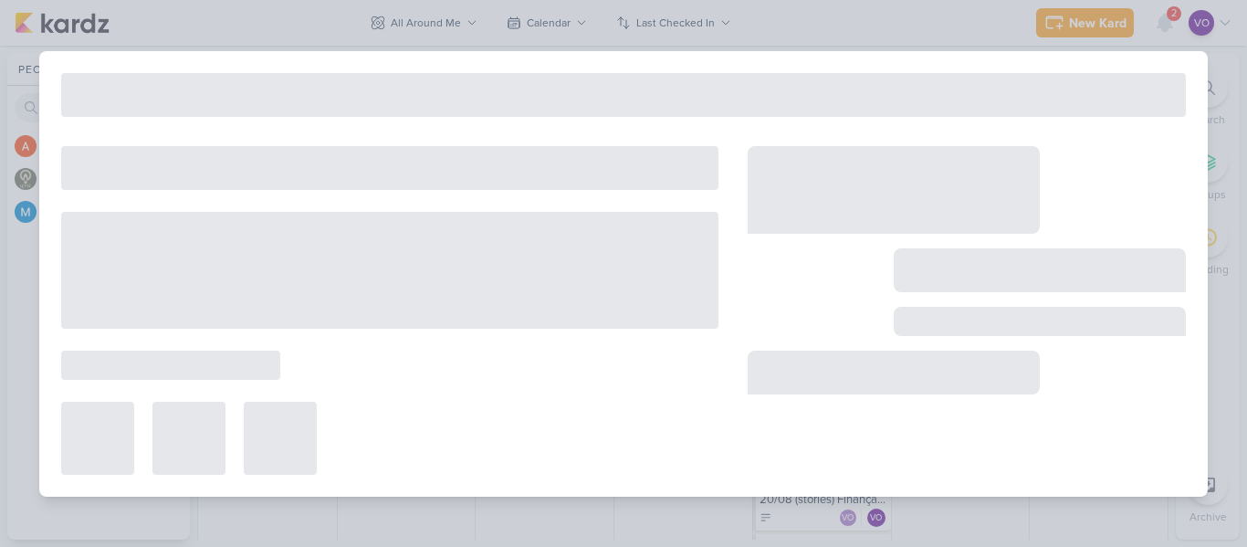
type input "18/08 (Reels) (por que você não precisa ser perfeita para começar) (CTA comentá…"
type input "[DATE] 11:59 PM"
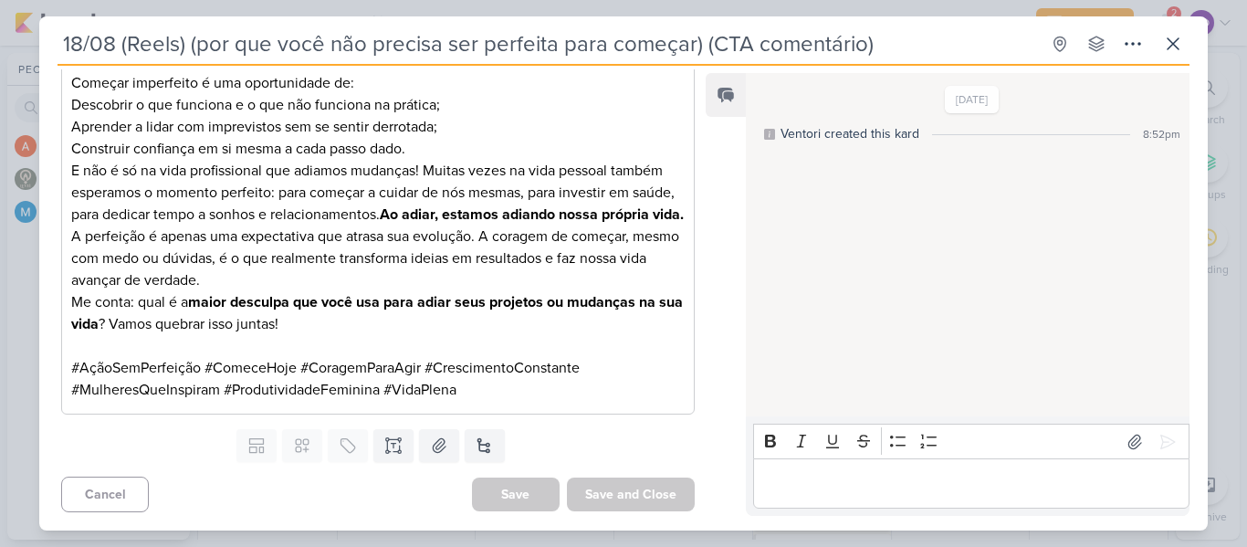
scroll to position [0, 0]
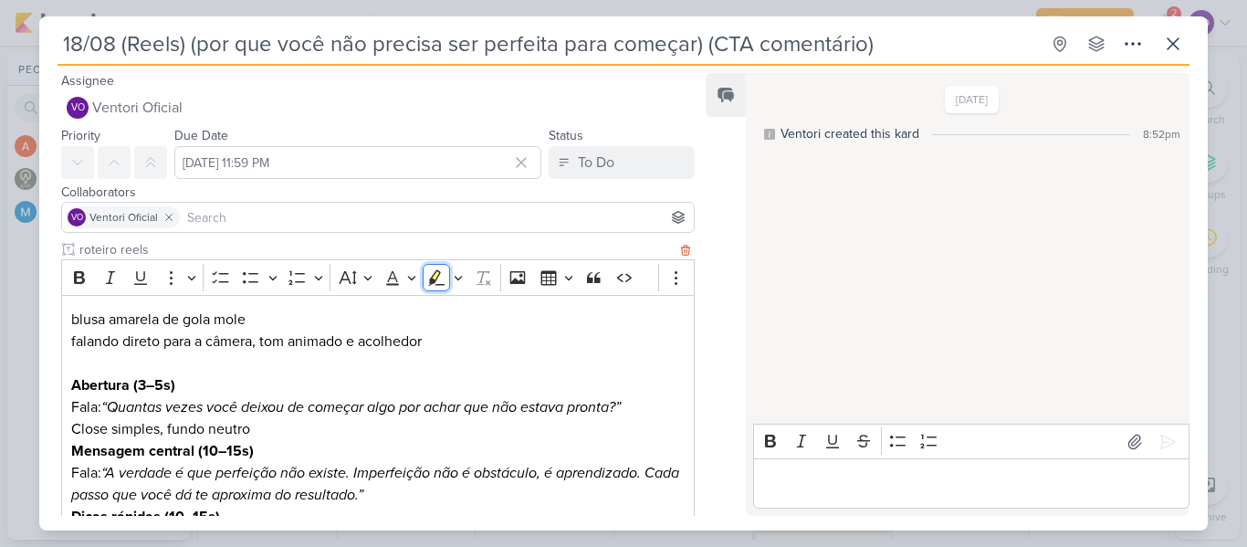
drag, startPoint x: 431, startPoint y: 265, endPoint x: 467, endPoint y: 325, distance: 70.5
click at [471, 323] on div "Rich Text Editor Bold Italic Underline More To-do List Bulleted List Bulleted L…" at bounding box center [378, 455] width 634 height 392
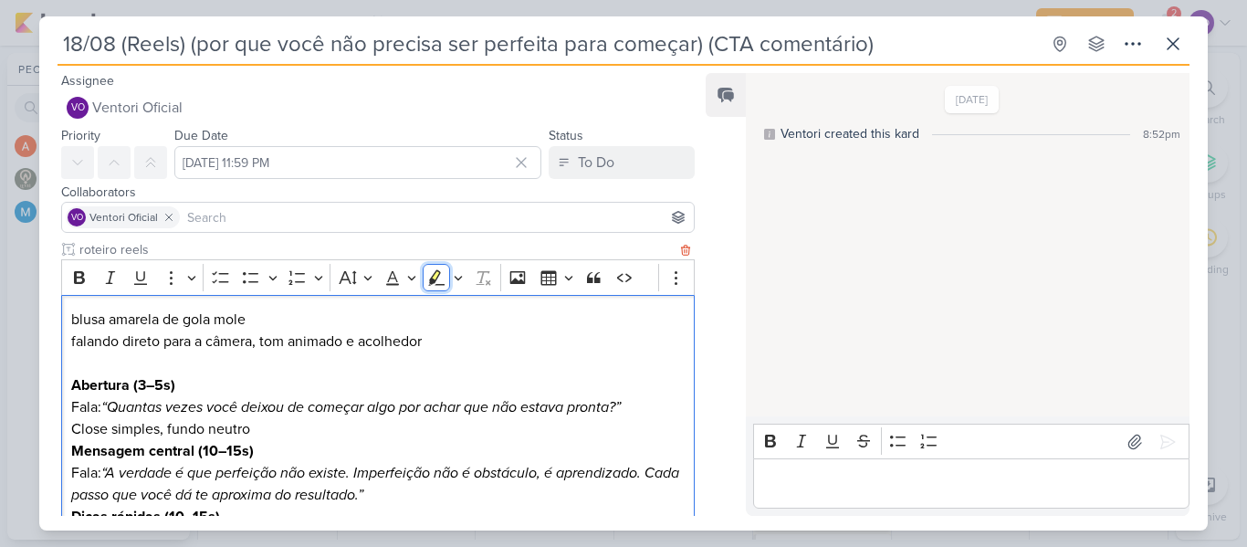
scroll to position [183, 0]
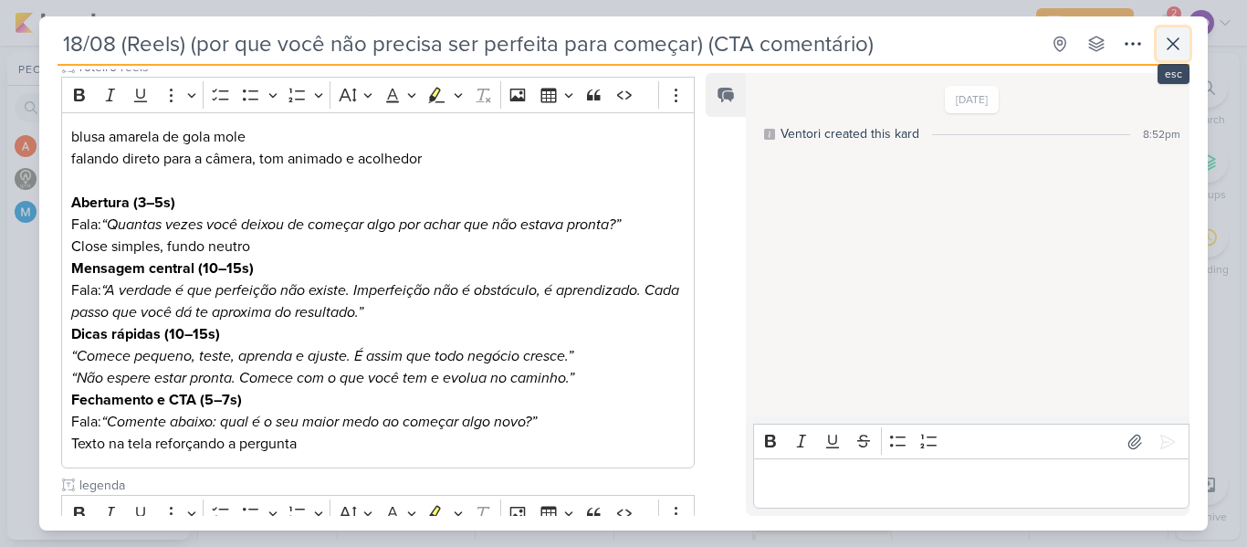
click at [1173, 39] on icon at bounding box center [1173, 44] width 22 height 22
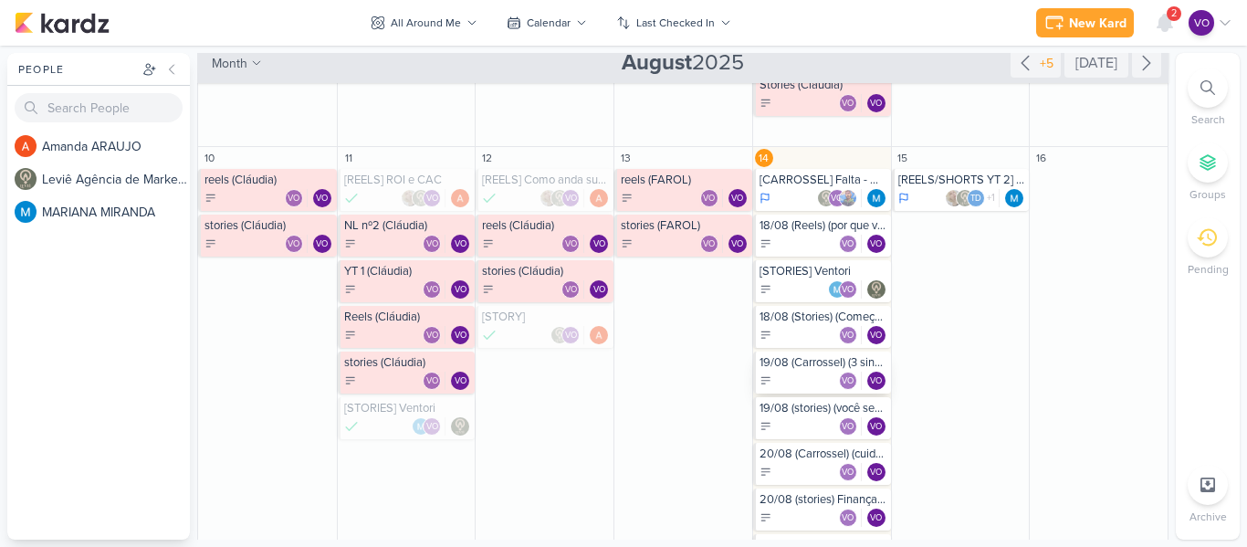
click at [814, 370] on div "19/08 (Carrossel) (3 sinais que sua vida pode estar estagnada) (CTA salvar e re…" at bounding box center [822, 372] width 138 height 42
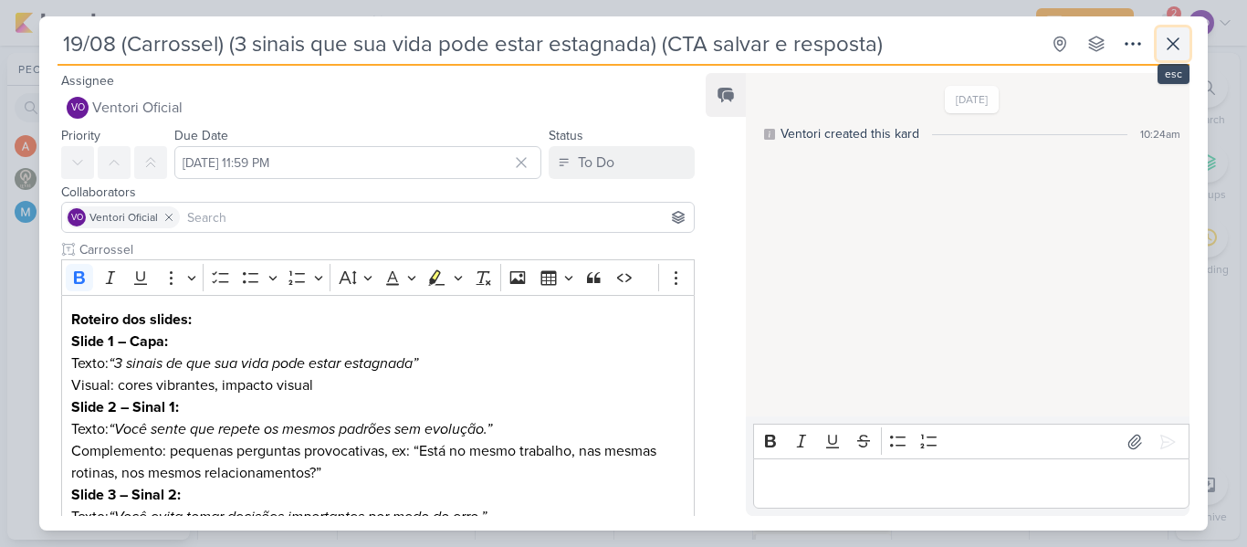
click at [1169, 40] on icon at bounding box center [1173, 43] width 11 height 11
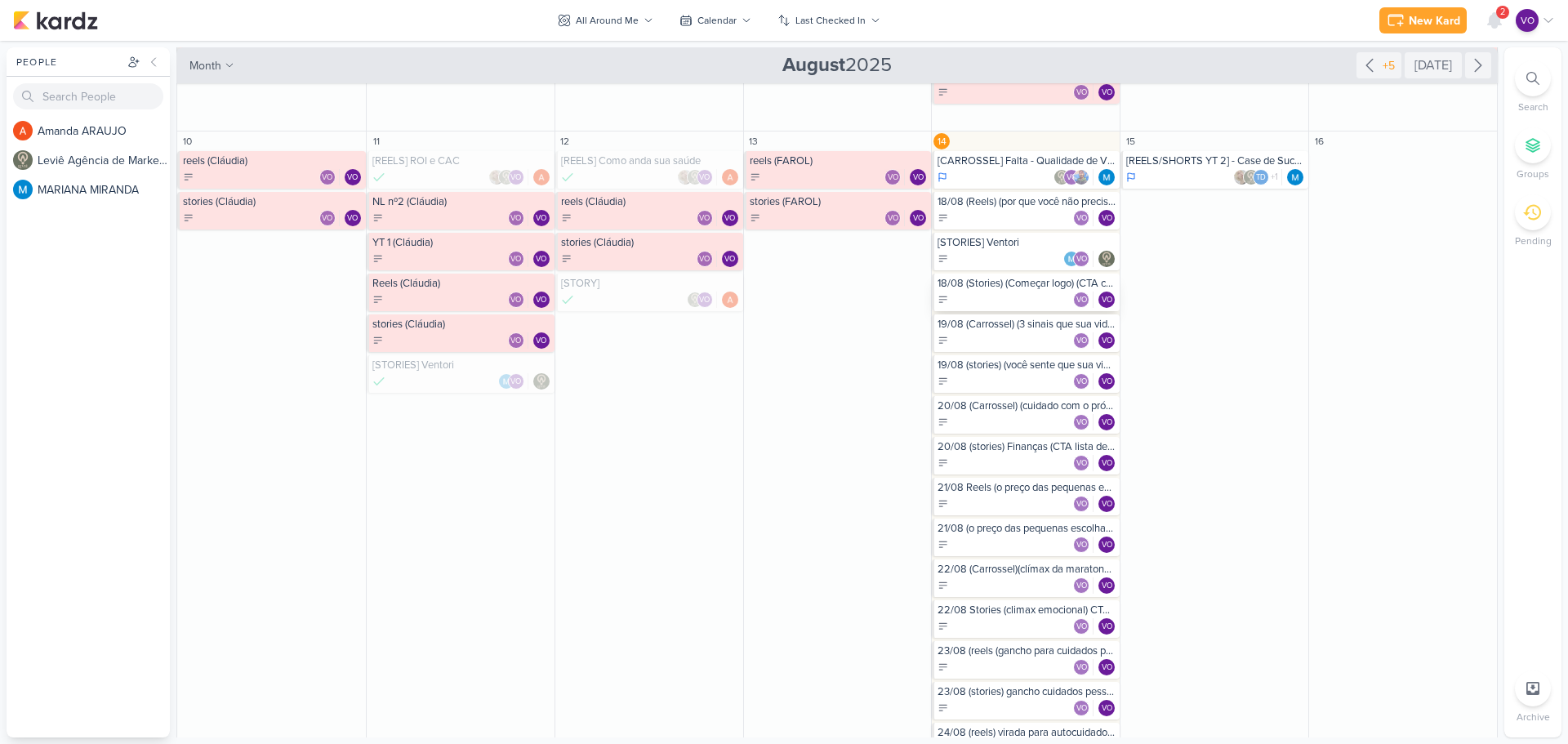
click at [964, 284] on div "18/08 (Stories) (Começar logo) (CTA compartilhar)" at bounding box center [1027, 283] width 179 height 13
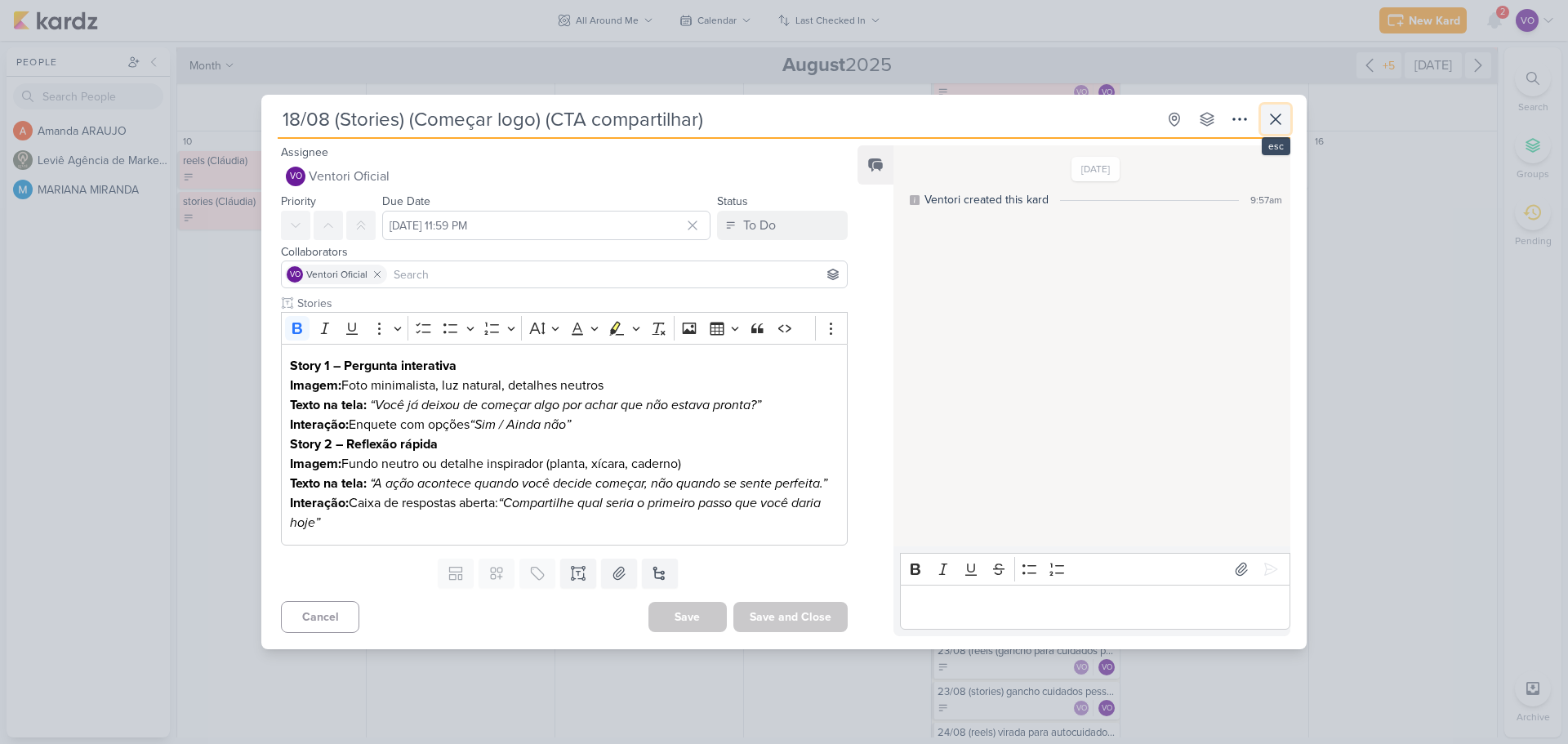
click at [1115, 113] on icon at bounding box center [1276, 119] width 20 height 20
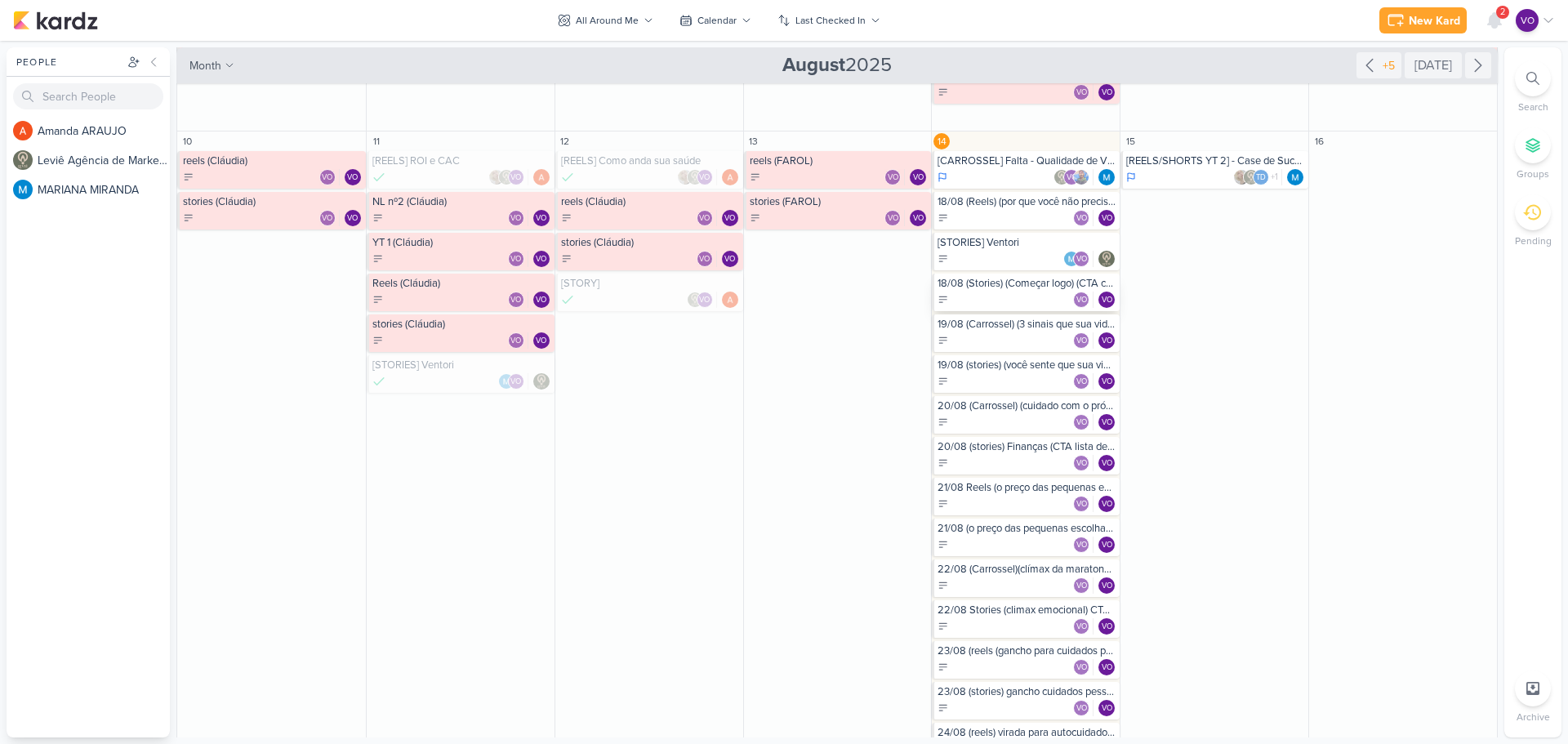
click at [1016, 295] on div "VO VO" at bounding box center [1027, 300] width 179 height 16
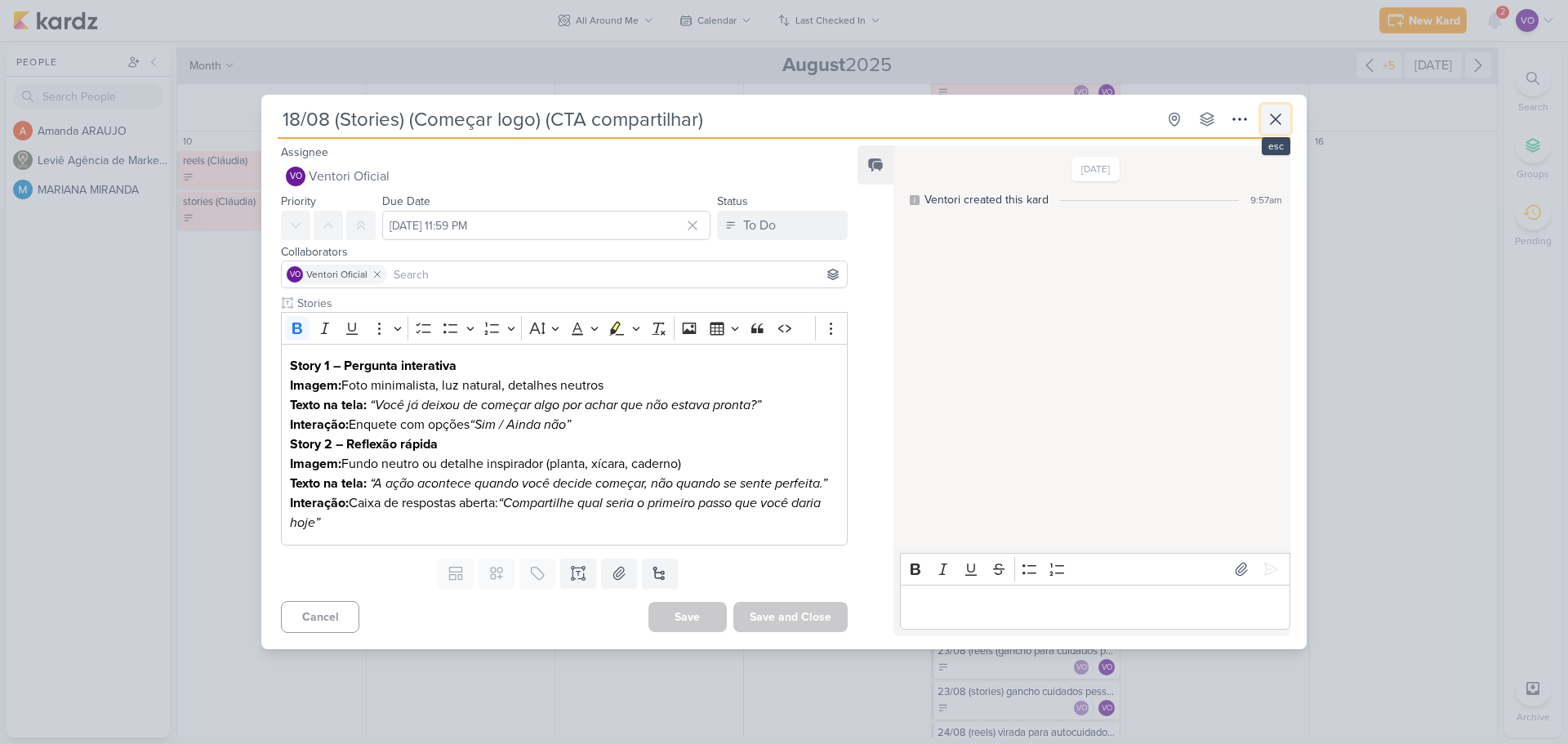
click at [1115, 119] on icon at bounding box center [1276, 119] width 20 height 20
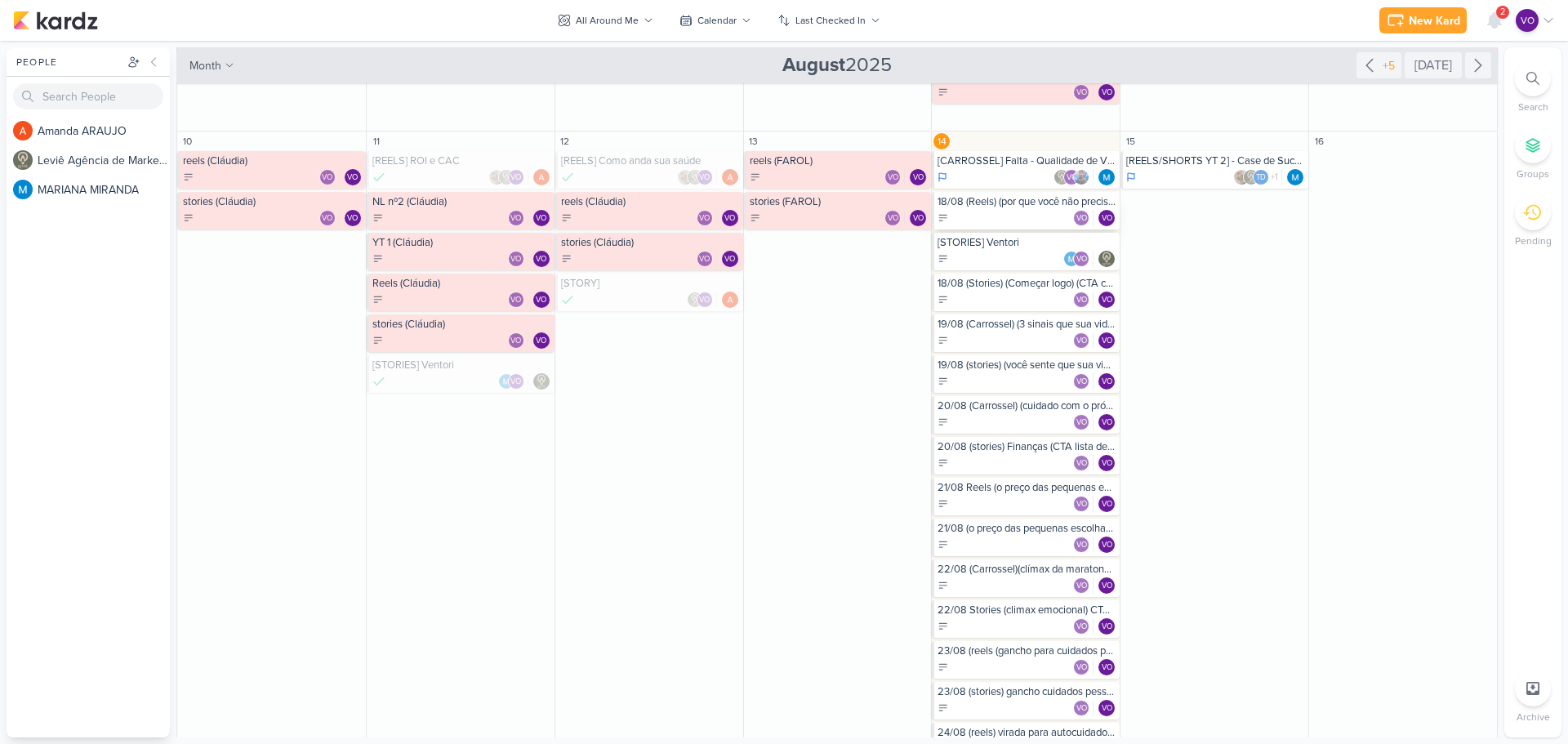
click at [1015, 211] on div "VO VO" at bounding box center [1027, 218] width 179 height 16
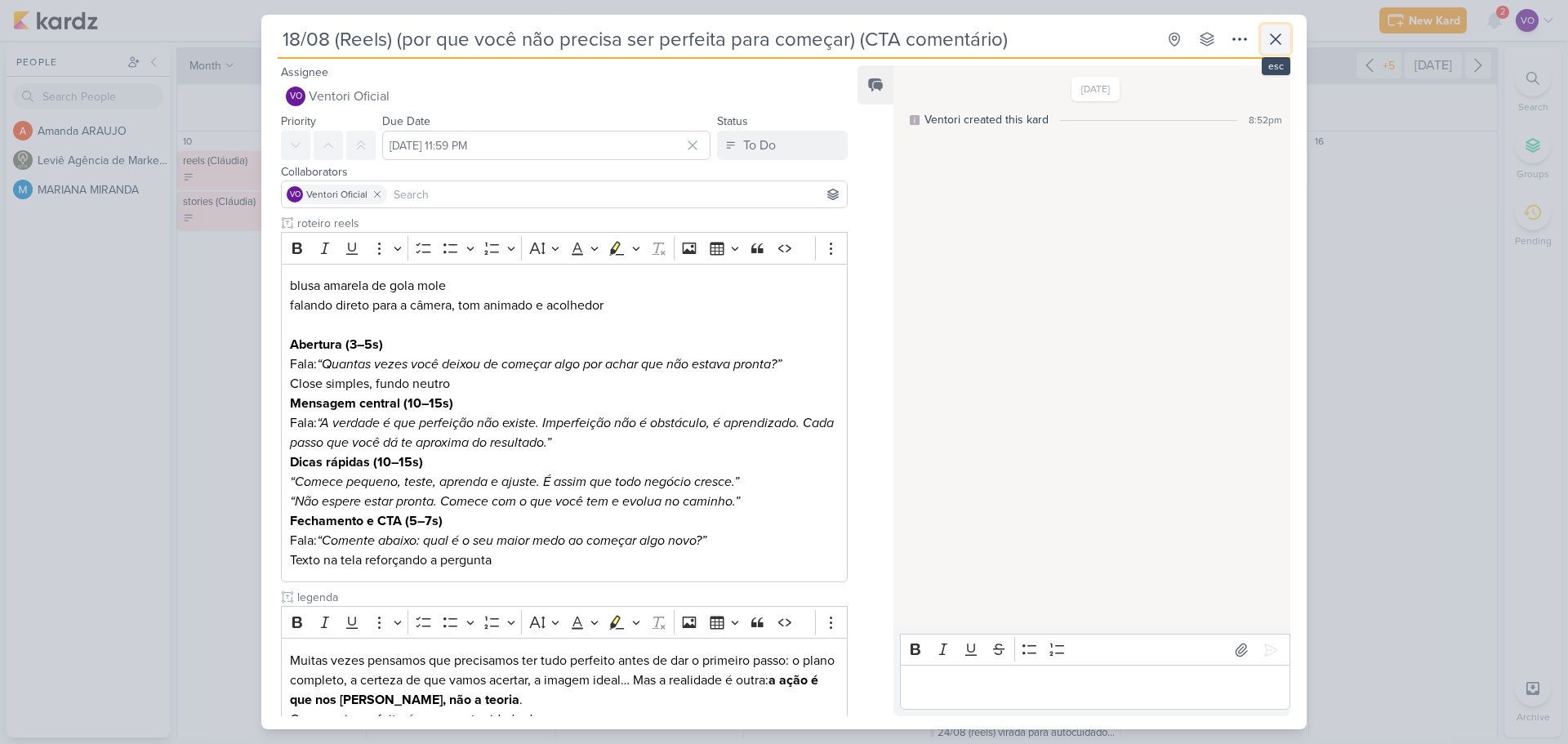
click at [1115, 47] on icon at bounding box center [1276, 39] width 20 height 20
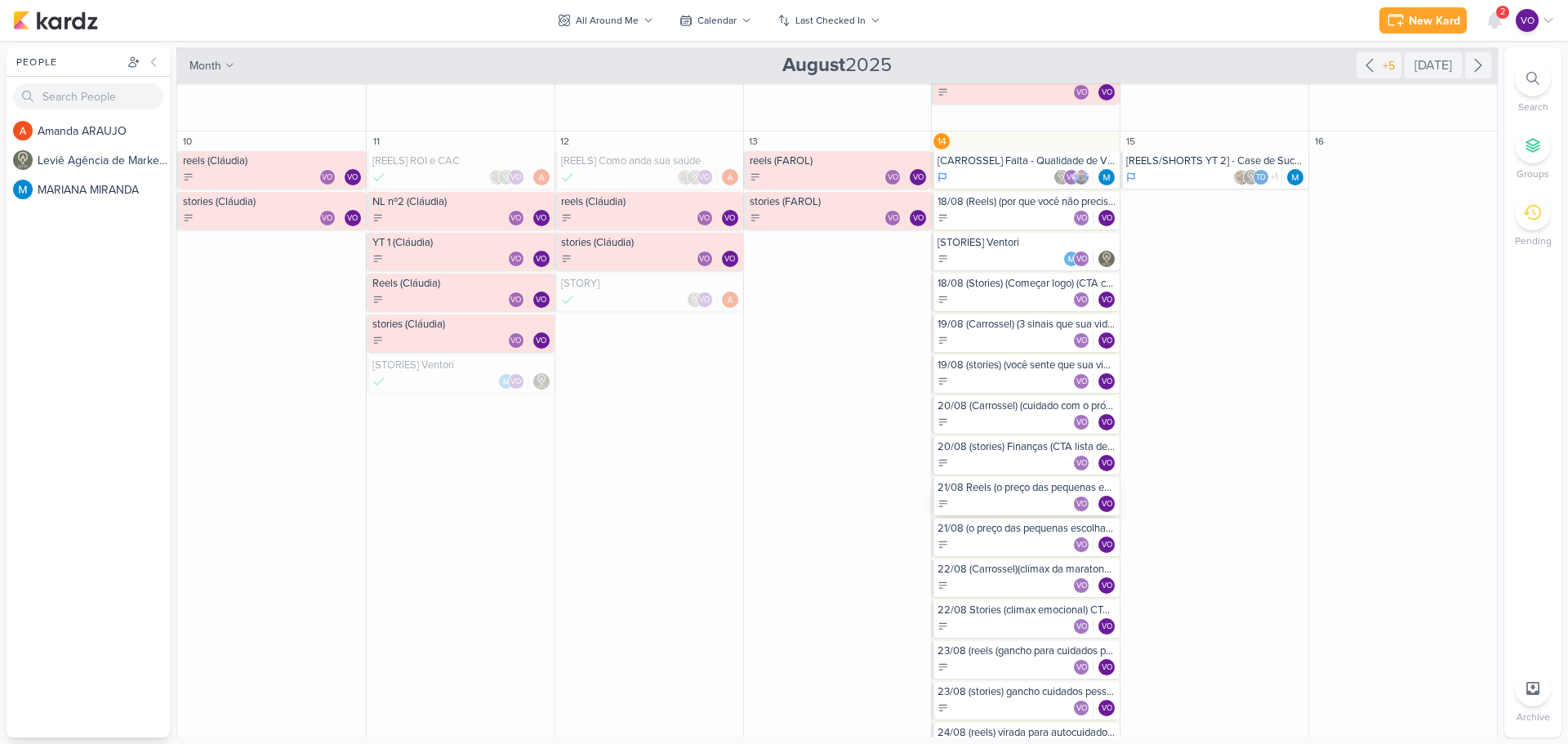
click at [1005, 488] on div "VO VO" at bounding box center [1027, 503] width 179 height 16
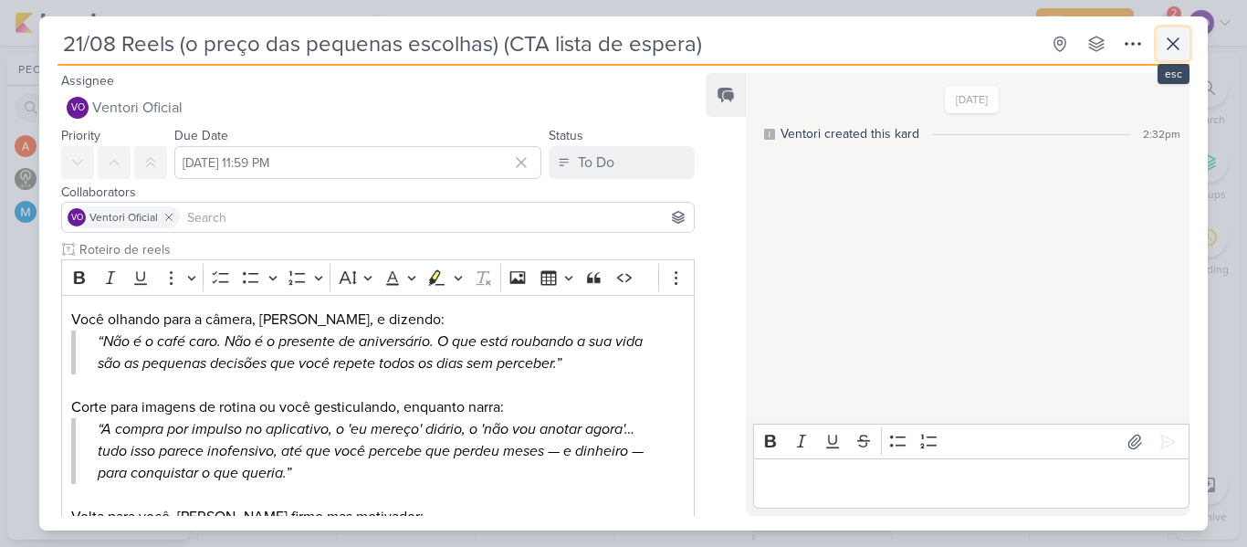
click at [1177, 47] on icon at bounding box center [1173, 43] width 11 height 11
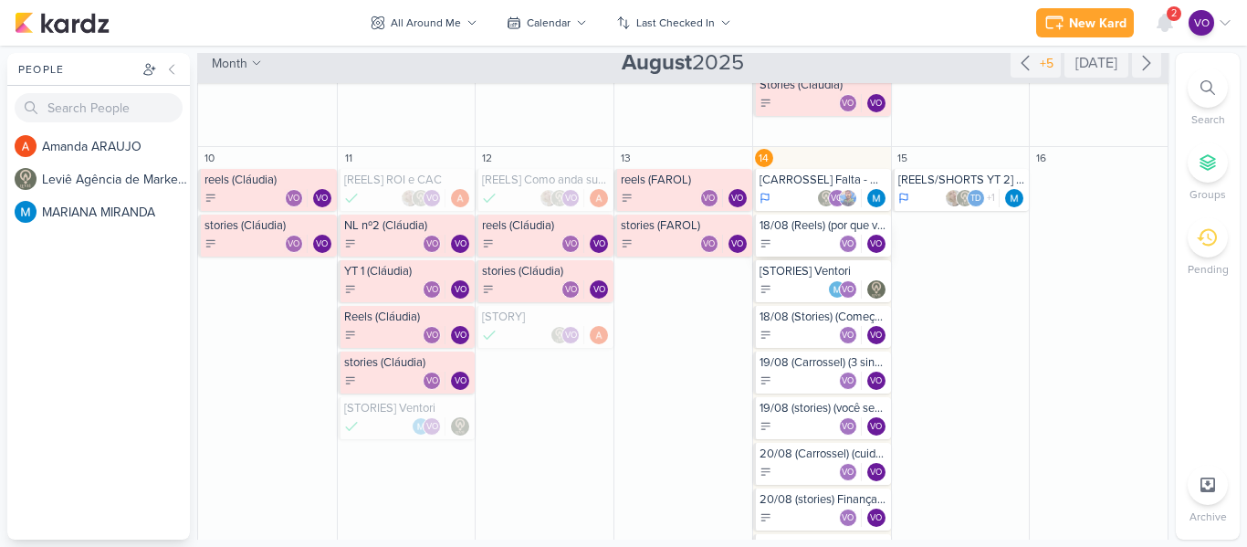
click at [808, 231] on div "18/08 (Reels) (por que você não precisa ser perfeita para começar) (CTA comentá…" at bounding box center [824, 225] width 128 height 15
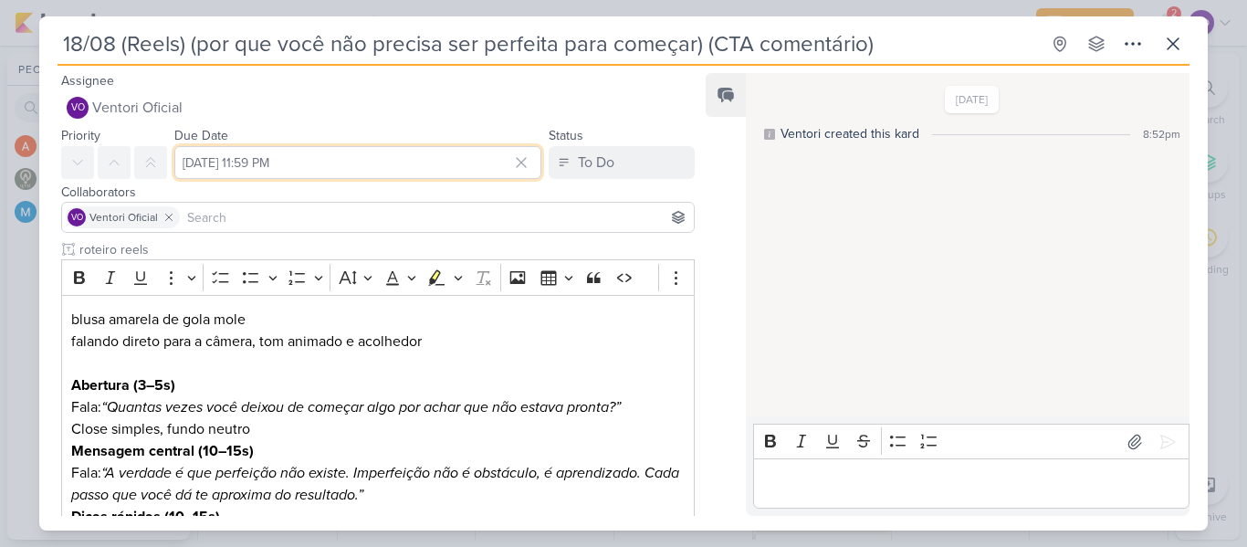
click at [376, 169] on input "[DATE] 11:59 PM" at bounding box center [357, 162] width 367 height 33
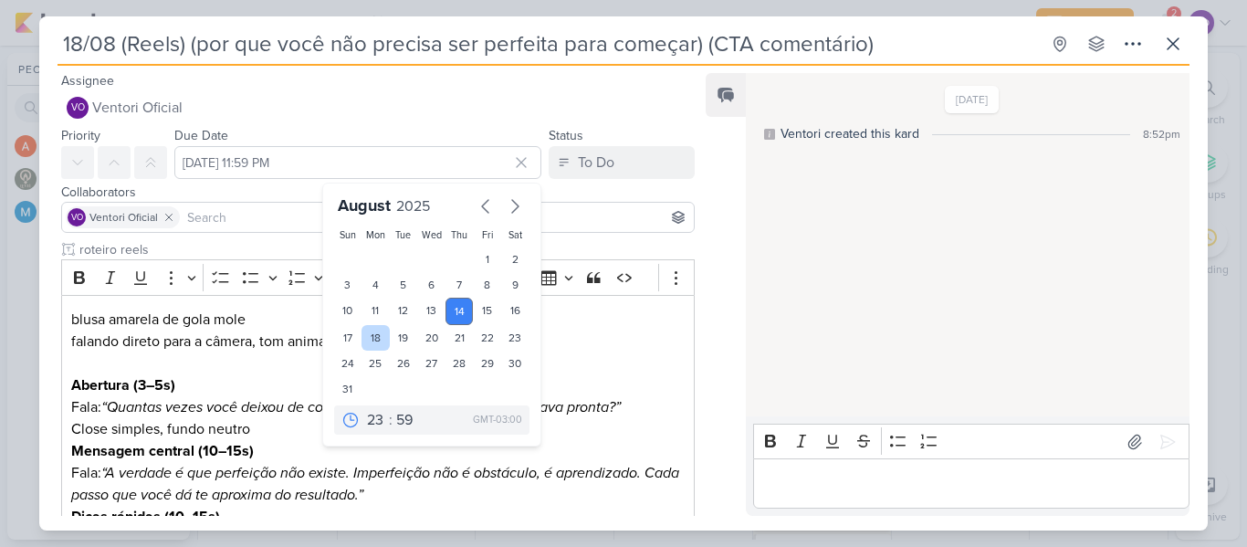
click at [368, 335] on div "18" at bounding box center [376, 338] width 28 height 26
type input "[DATE] 11:59 PM"
click at [645, 363] on p "Editor editing area: main" at bounding box center [377, 363] width 613 height 22
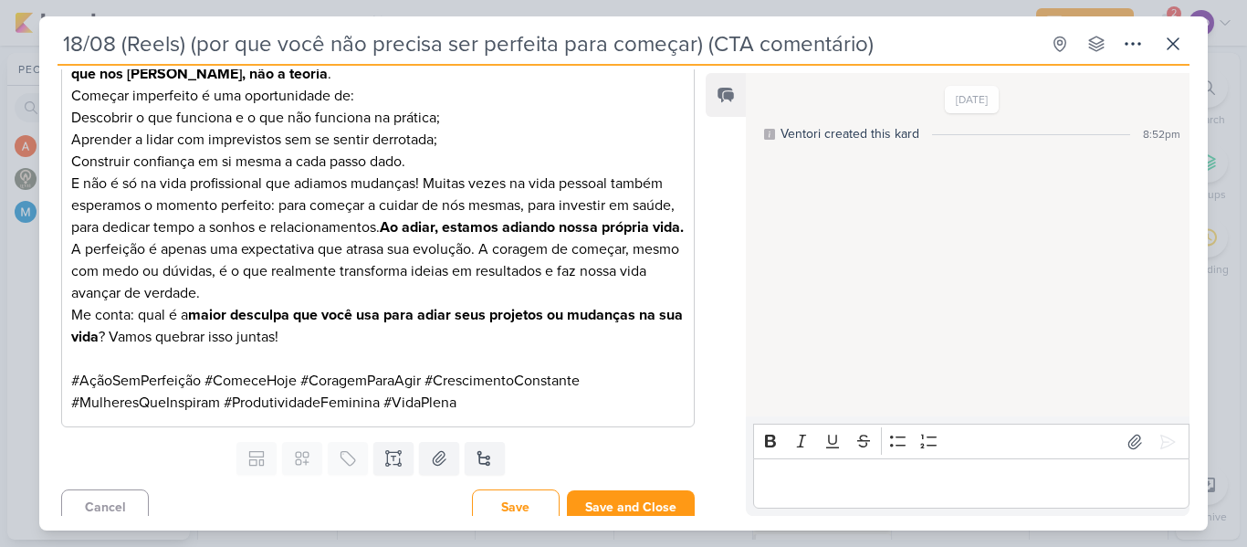
scroll to position [743, 0]
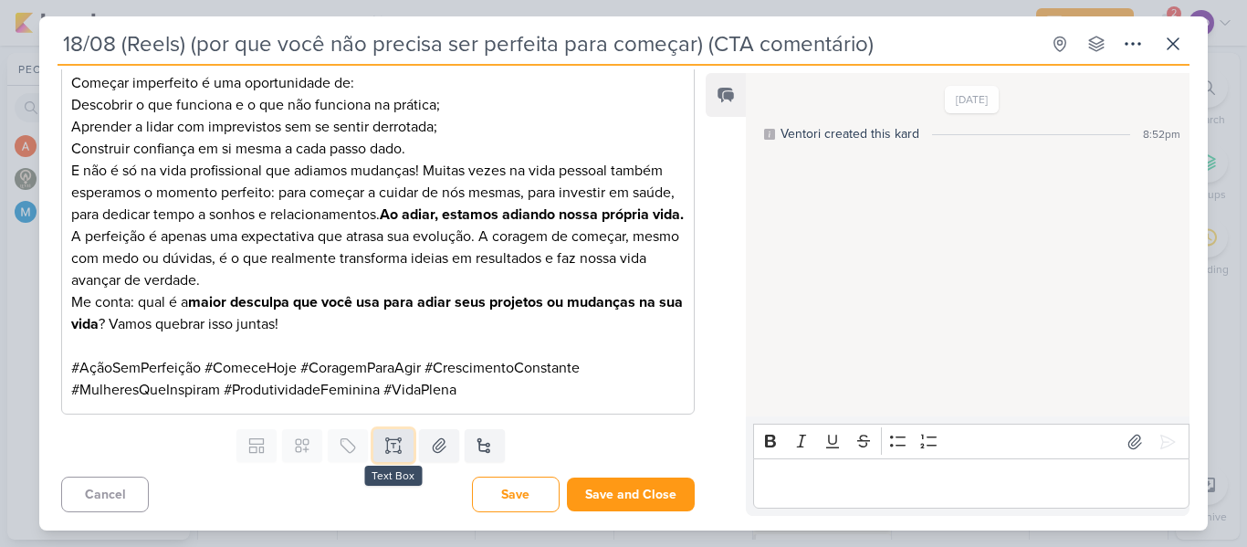
click at [393, 448] on icon at bounding box center [393, 445] width 18 height 18
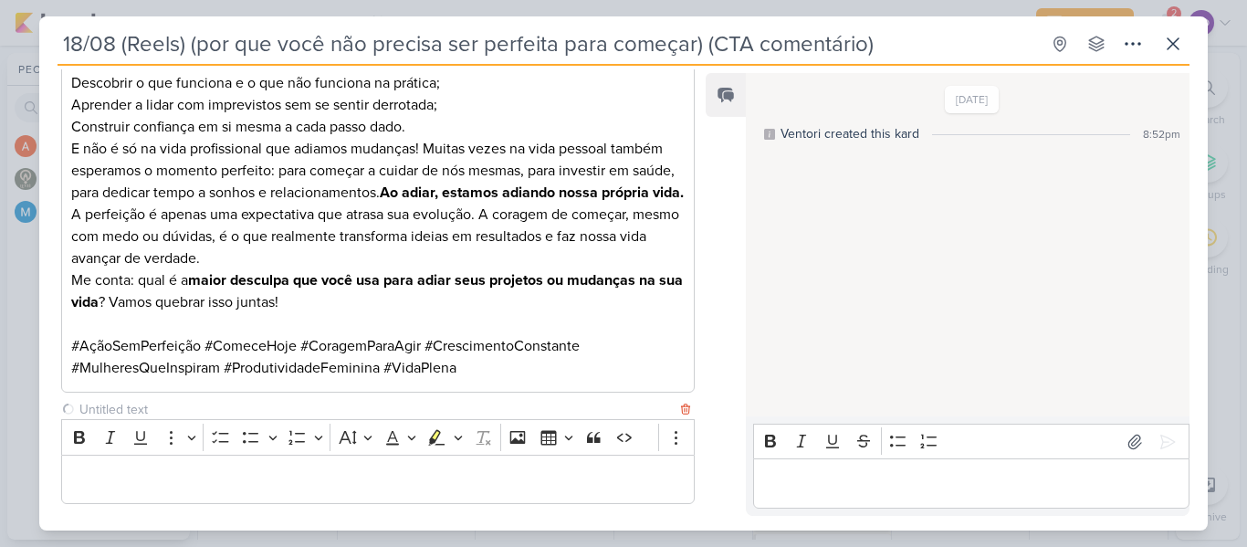
click at [177, 419] on input "text" at bounding box center [376, 409] width 601 height 19
drag, startPoint x: 180, startPoint y: 426, endPoint x: 128, endPoint y: 425, distance: 52.0
click at [128, 419] on input "video para eidção" at bounding box center [376, 409] width 601 height 19
type input "video para edição"
click at [143, 490] on p "Editor editing area: main" at bounding box center [377, 479] width 613 height 22
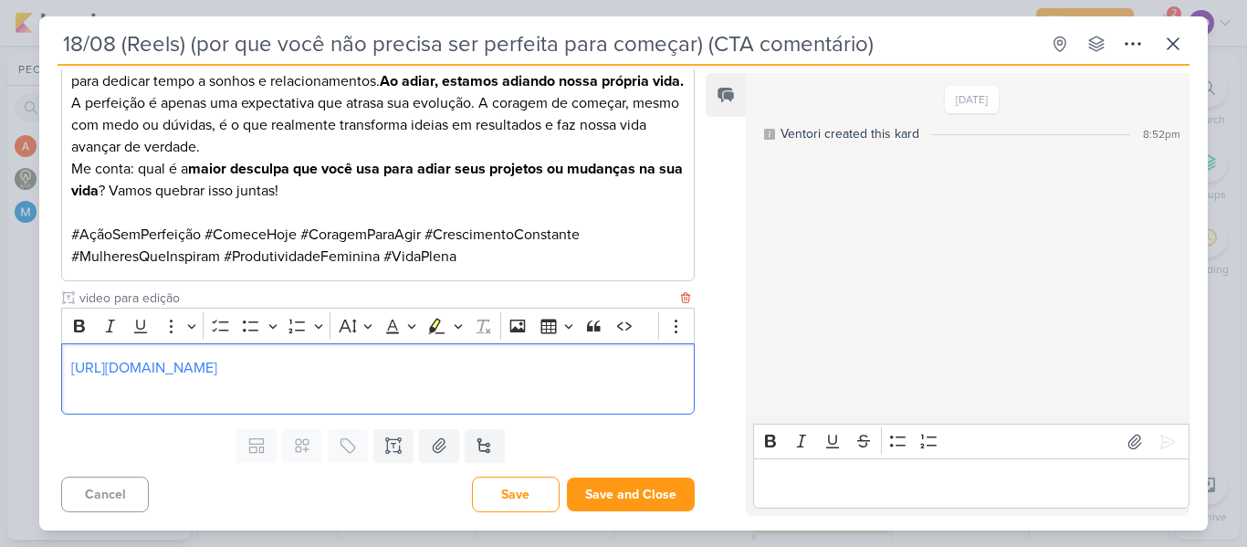
scroll to position [898, 0]
click at [642, 498] on button "Save and Close" at bounding box center [631, 494] width 128 height 34
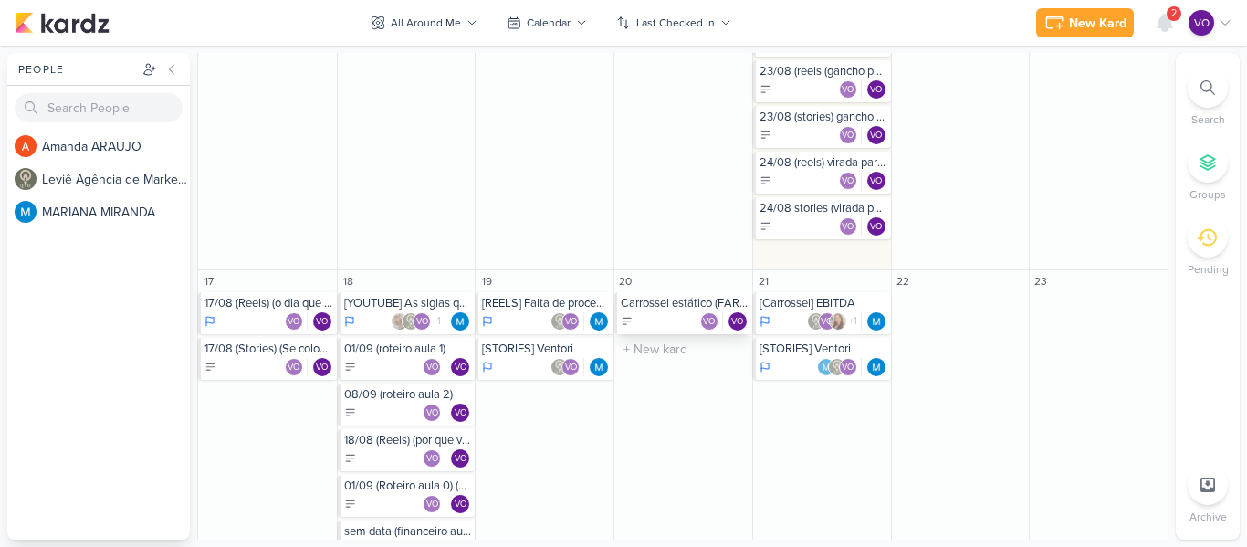
scroll to position [1095, 0]
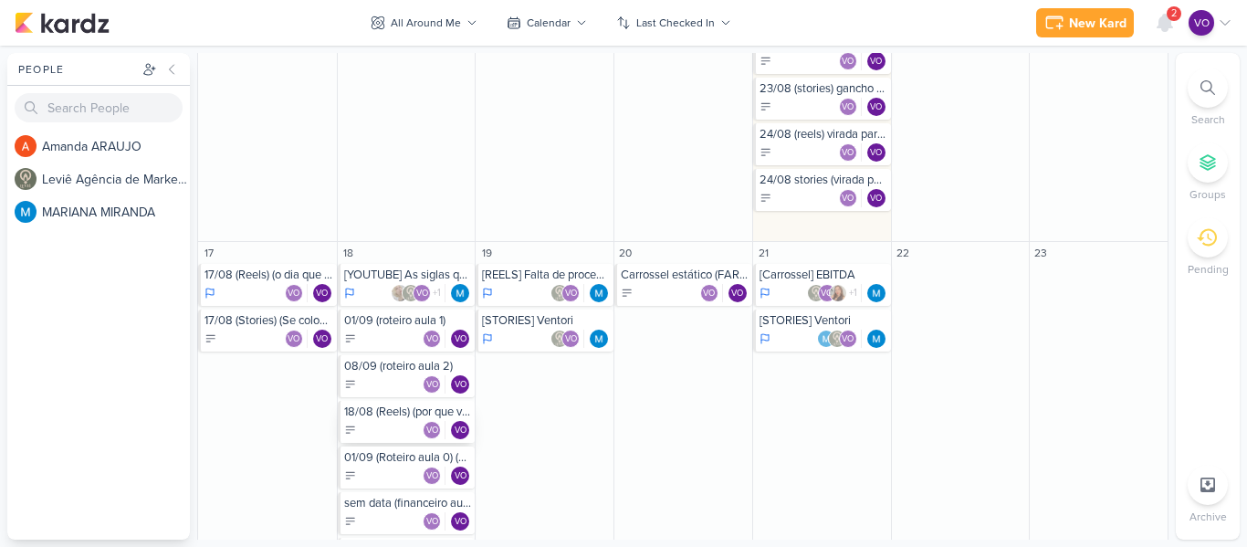
click at [380, 423] on div "VO VO" at bounding box center [408, 430] width 128 height 18
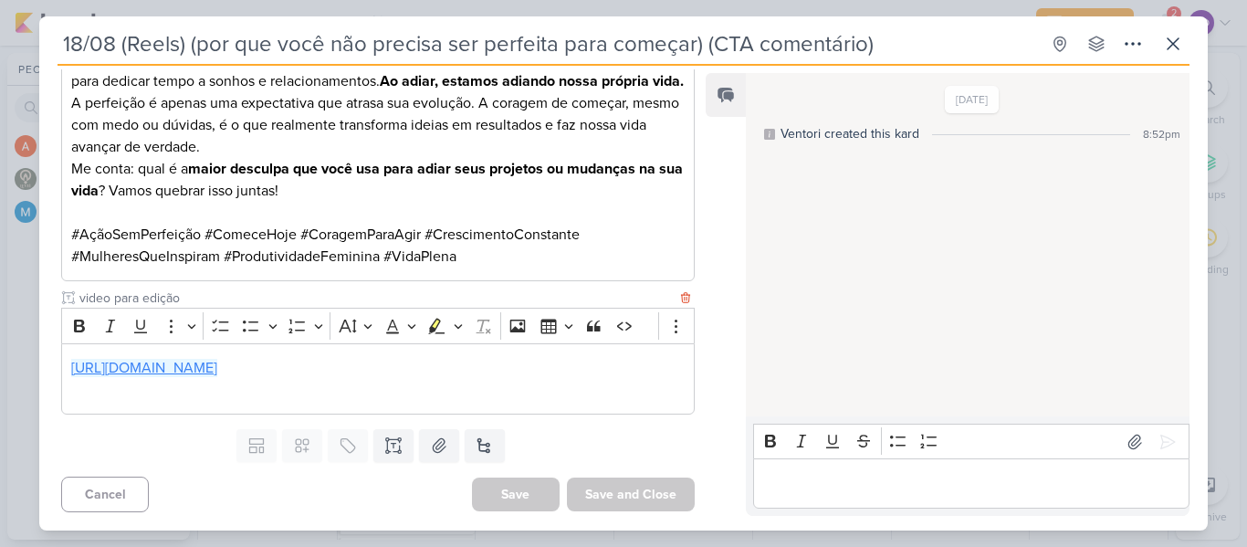
click at [215, 359] on link "[URL][DOMAIN_NAME]" at bounding box center [144, 368] width 146 height 18
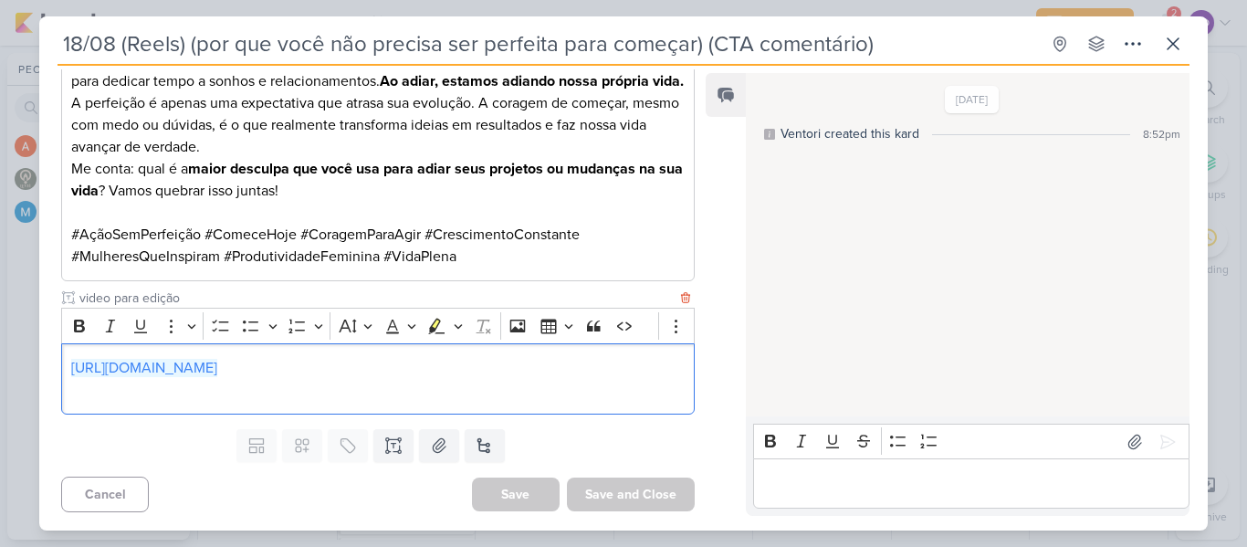
click at [593, 357] on p "[URL][DOMAIN_NAME]" at bounding box center [377, 368] width 613 height 22
drag, startPoint x: 593, startPoint y: 351, endPoint x: 64, endPoint y: 355, distance: 529.5
click at [64, 355] on div "[URL][DOMAIN_NAME]" at bounding box center [378, 379] width 634 height 72
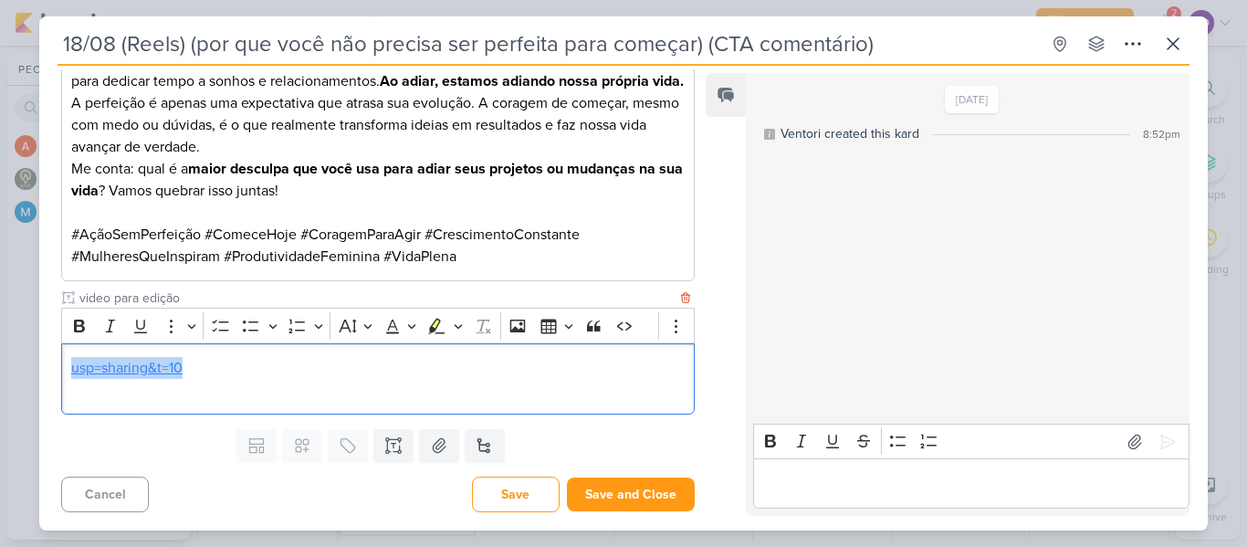
drag, startPoint x: 195, startPoint y: 369, endPoint x: 75, endPoint y: 368, distance: 120.5
click at [75, 368] on p "usp=sharing&t=10" at bounding box center [377, 368] width 613 height 22
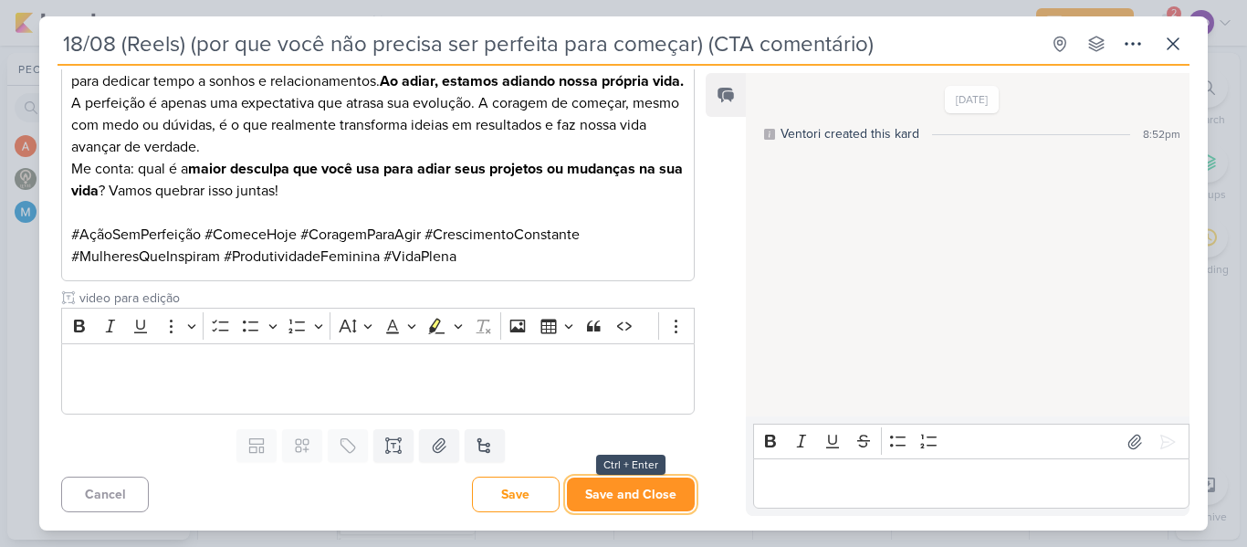
drag, startPoint x: 643, startPoint y: 502, endPoint x: 654, endPoint y: 495, distance: 13.2
click at [643, 502] on button "Save and Close" at bounding box center [631, 494] width 128 height 34
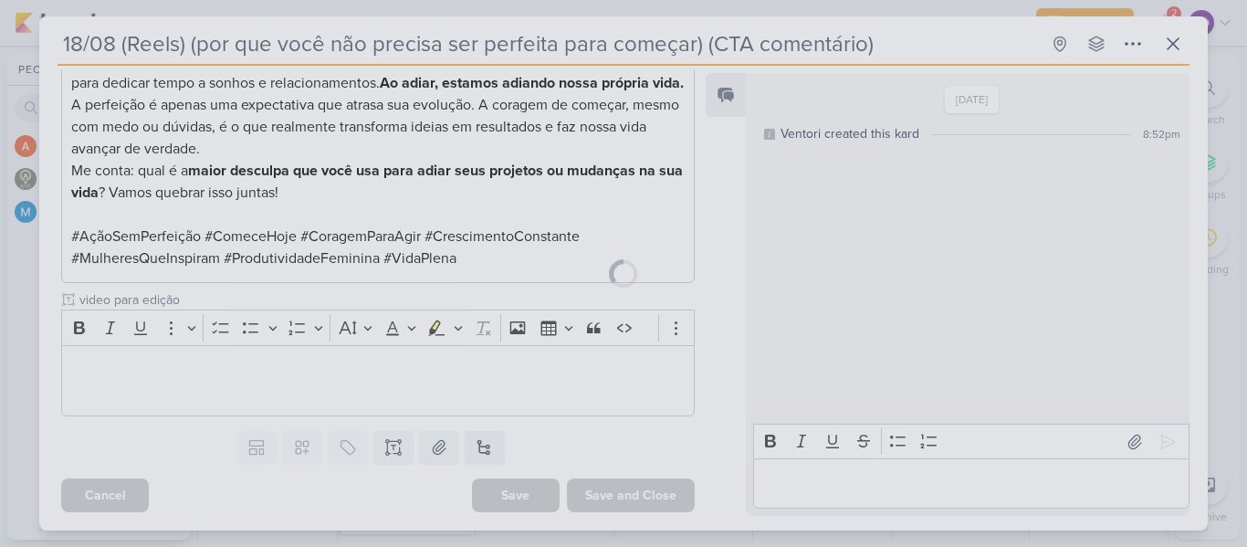
scroll to position [875, 0]
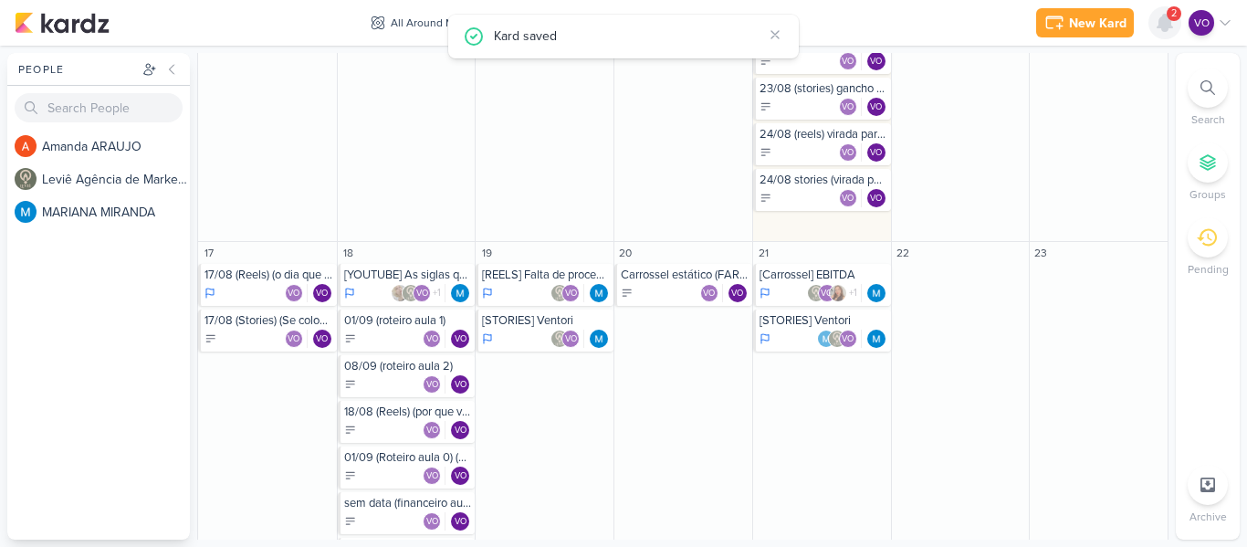
click at [1165, 17] on icon at bounding box center [1165, 23] width 15 height 16
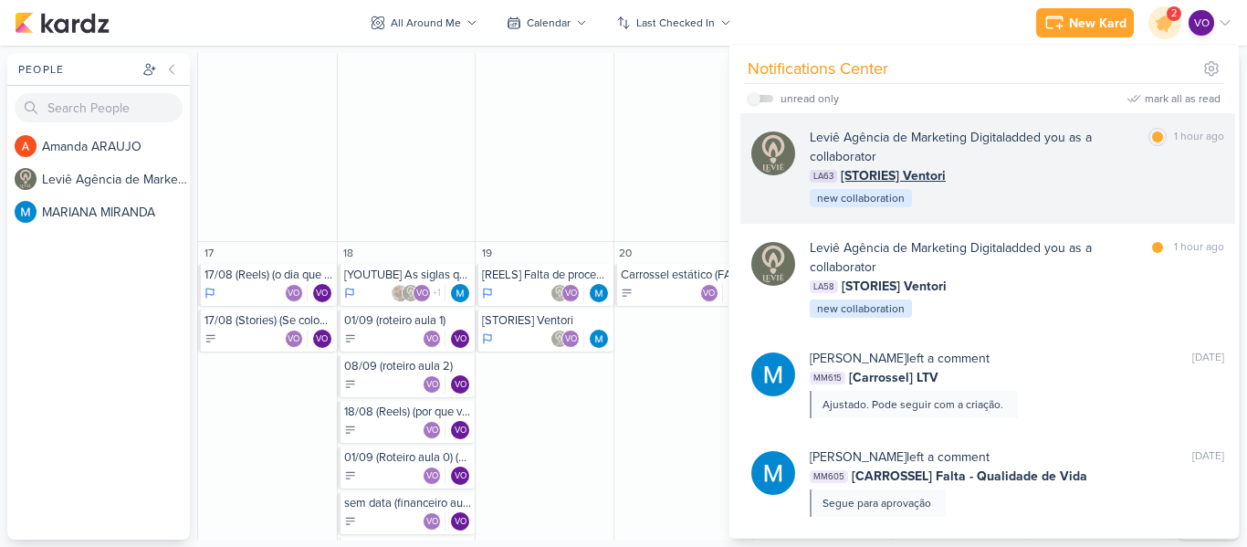
click at [991, 178] on div "LA63 [STORIES] Ventori" at bounding box center [1017, 175] width 414 height 19
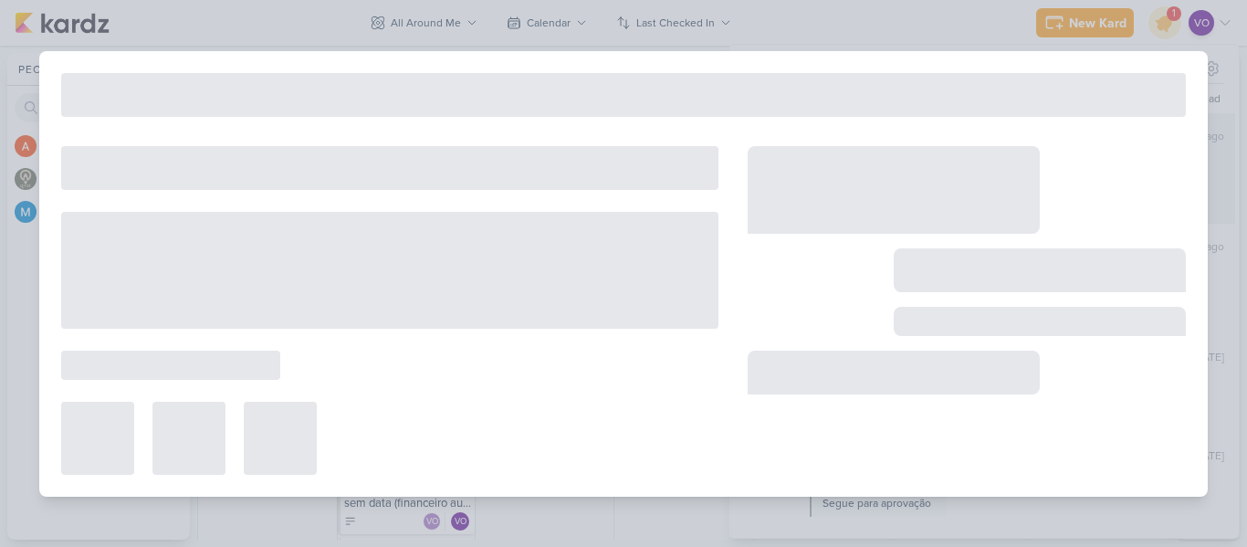
type input "[STORIES] Ventori"
type input "[DATE] 11:59 PM"
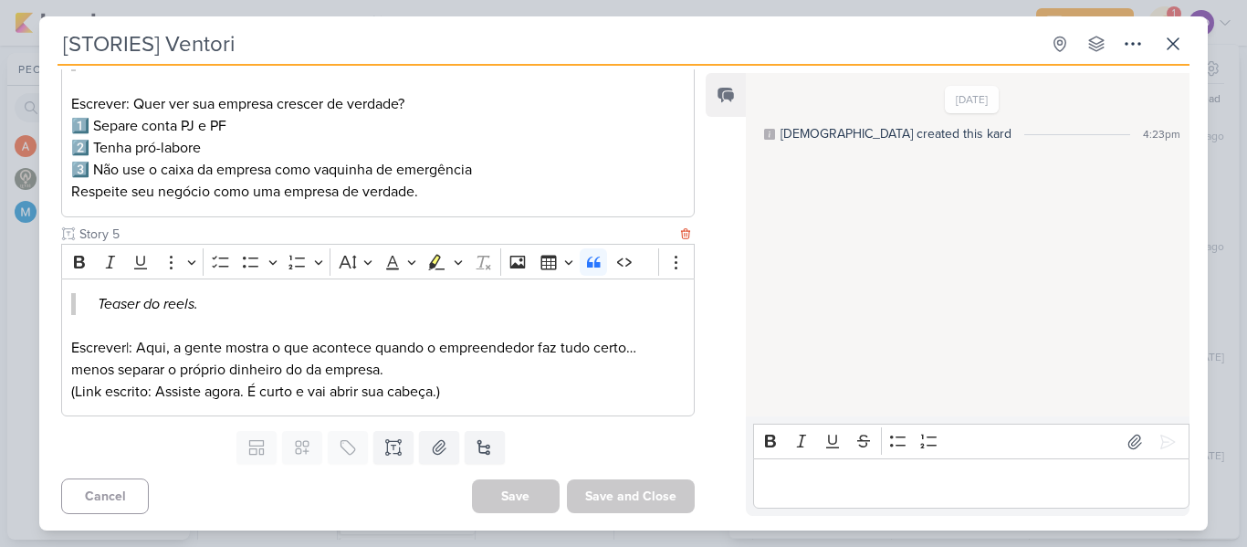
scroll to position [881, 0]
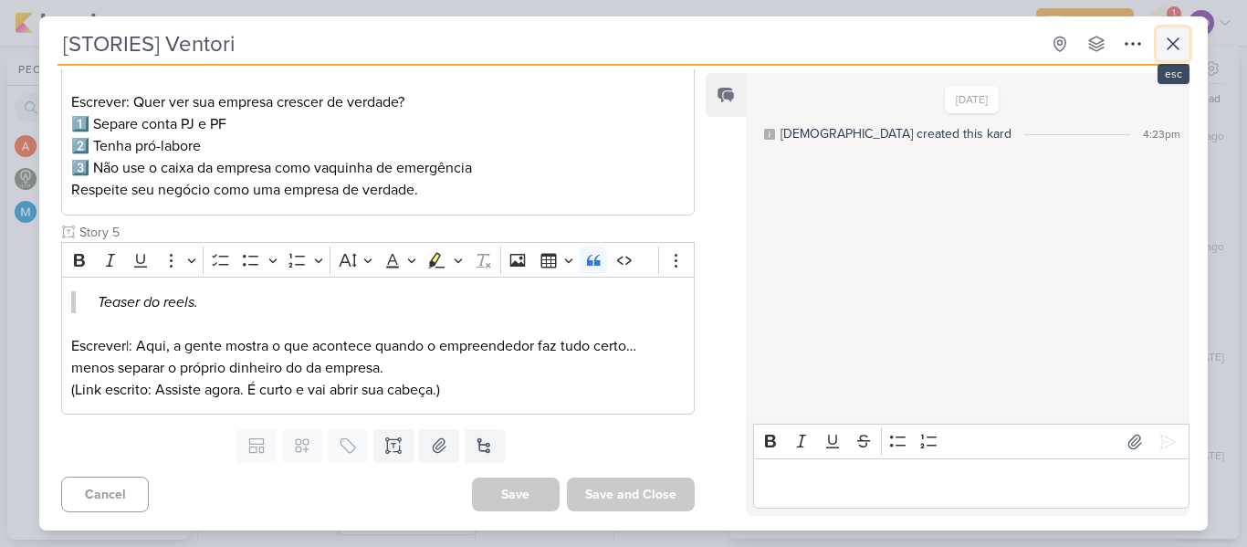
click at [1176, 46] on icon at bounding box center [1173, 43] width 11 height 11
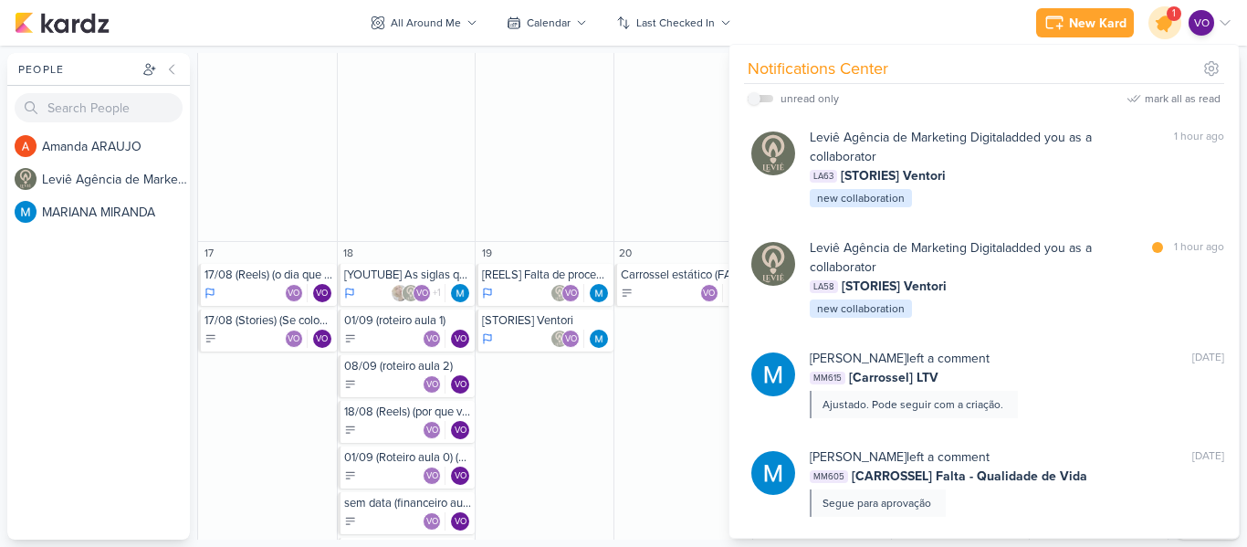
click at [1159, 26] on icon at bounding box center [1165, 23] width 22 height 22
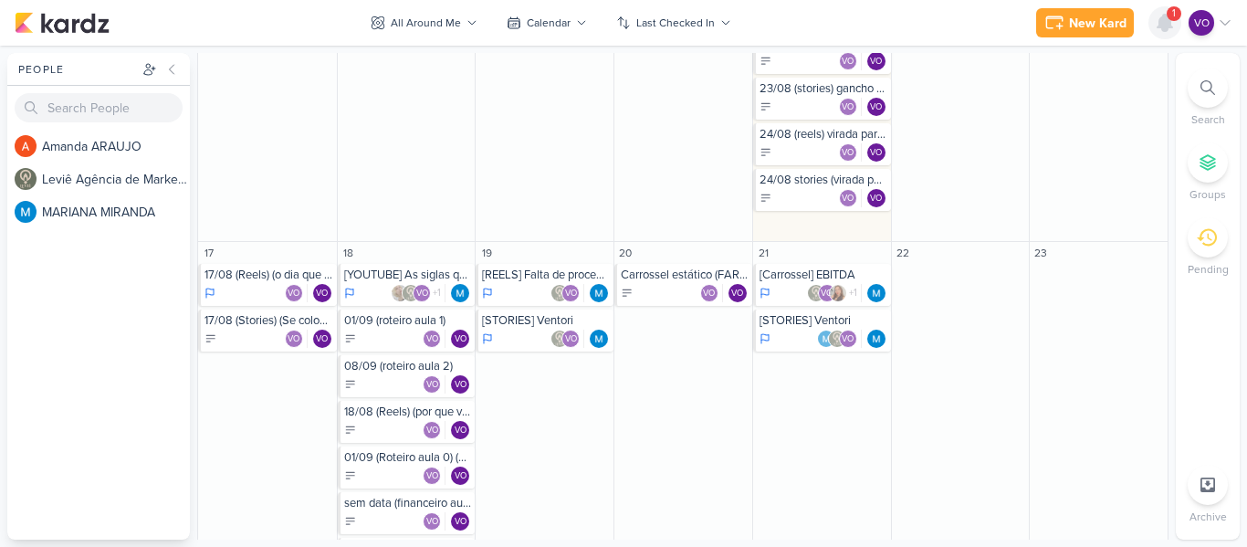
click at [1159, 26] on icon at bounding box center [1165, 23] width 15 height 16
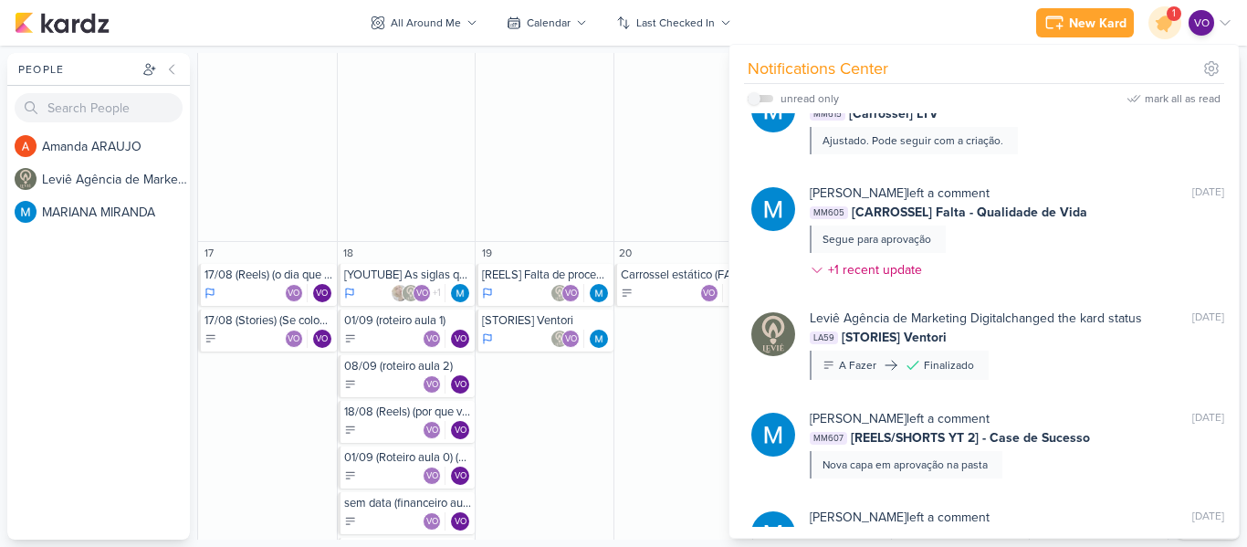
scroll to position [365, 0]
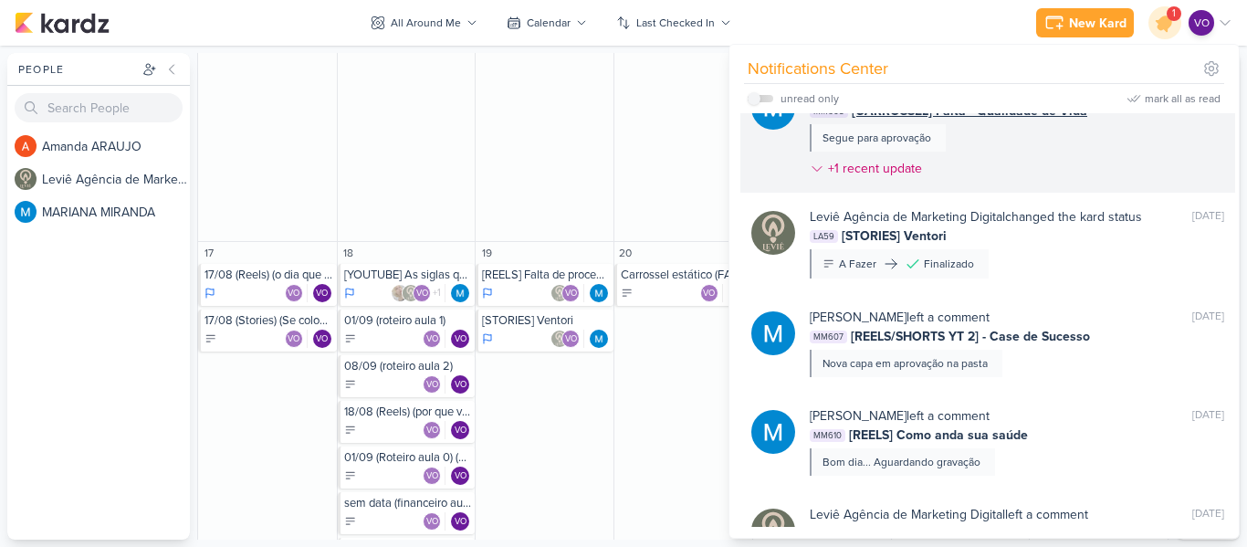
click at [1022, 144] on div "[PERSON_NAME] left a comment [PERSON_NAME] as unread [DATE] MM605 [CARROSSEL] F…" at bounding box center [1017, 133] width 414 height 103
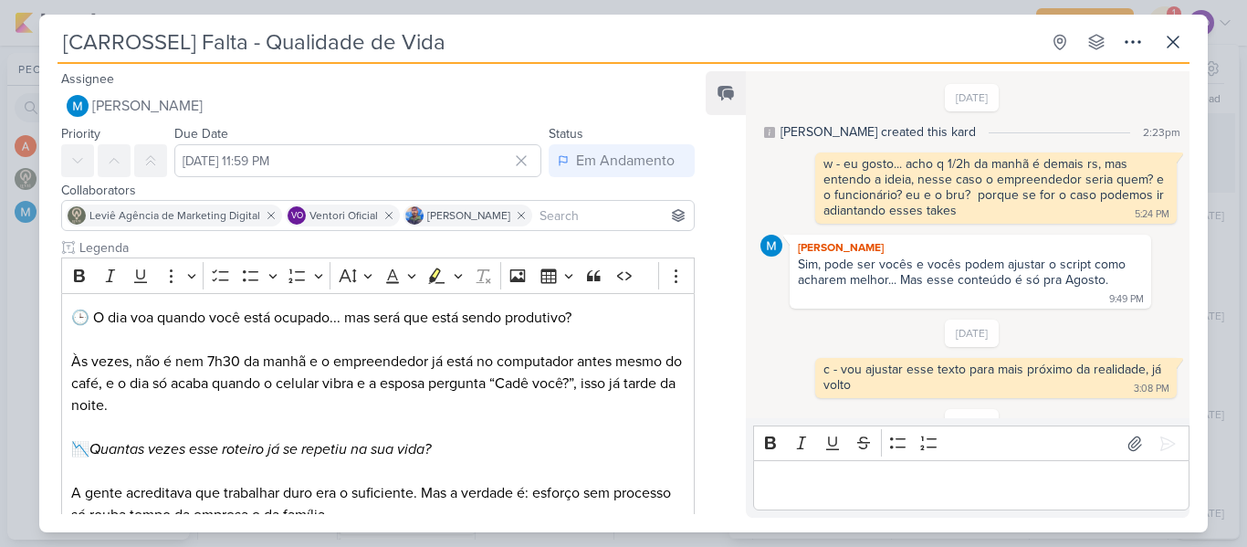
scroll to position [668, 0]
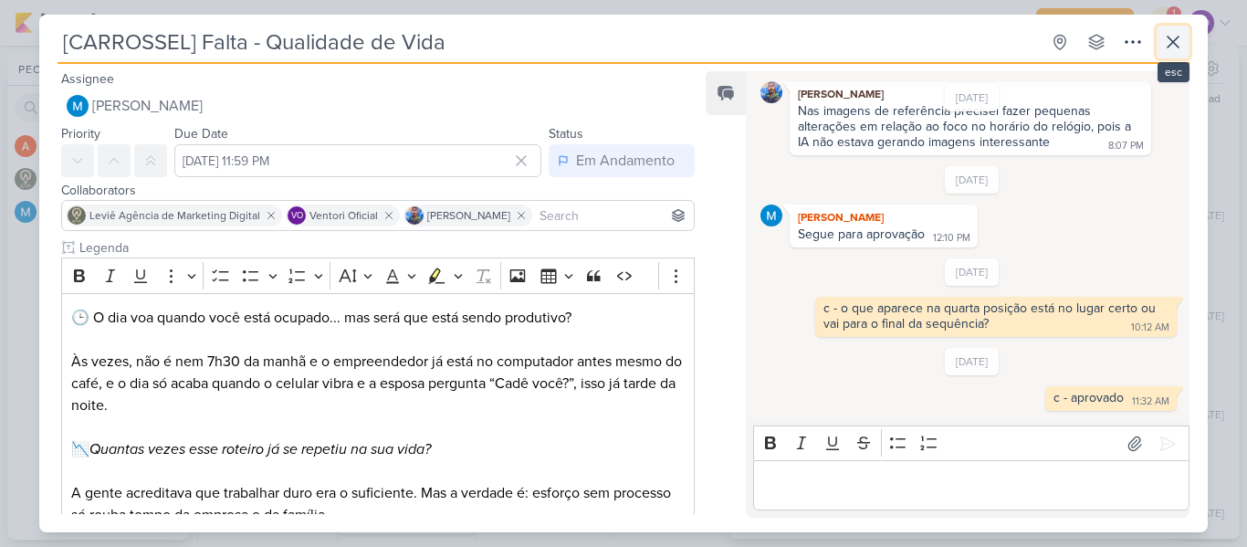
click at [1169, 49] on icon at bounding box center [1173, 42] width 22 height 22
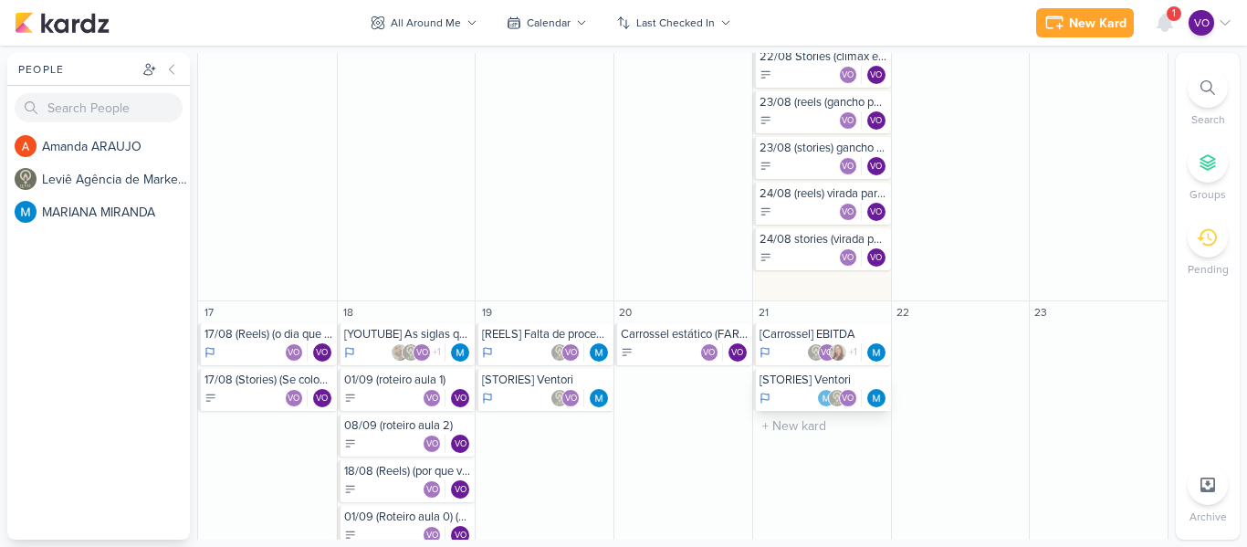
scroll to position [1004, 0]
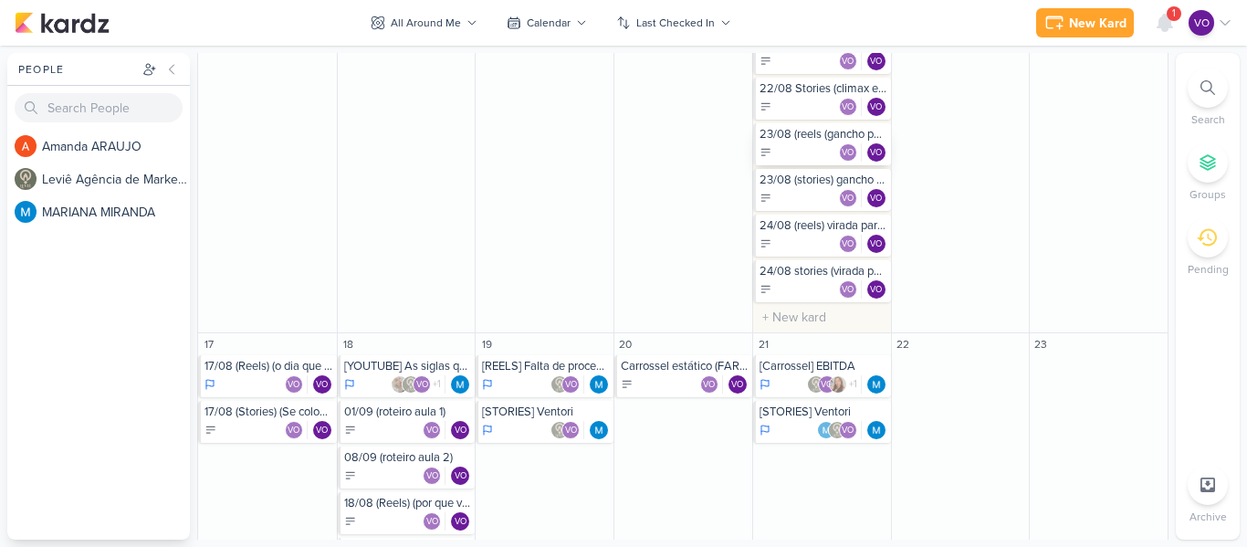
click at [805, 148] on div "VO VO" at bounding box center [824, 152] width 128 height 18
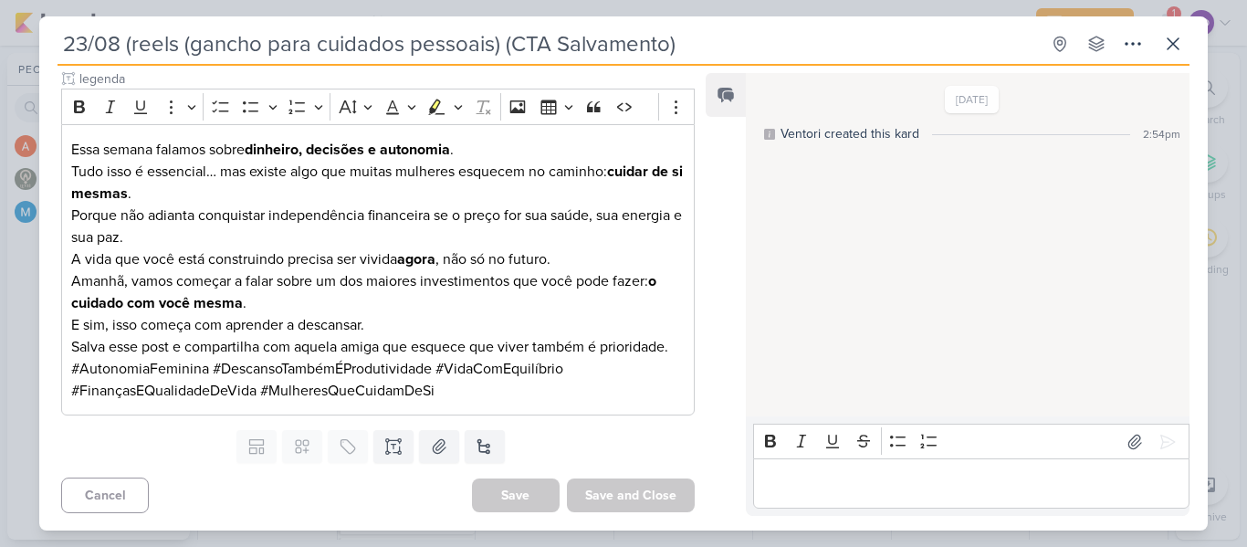
scroll to position [699, 0]
click at [399, 445] on button at bounding box center [393, 445] width 40 height 33
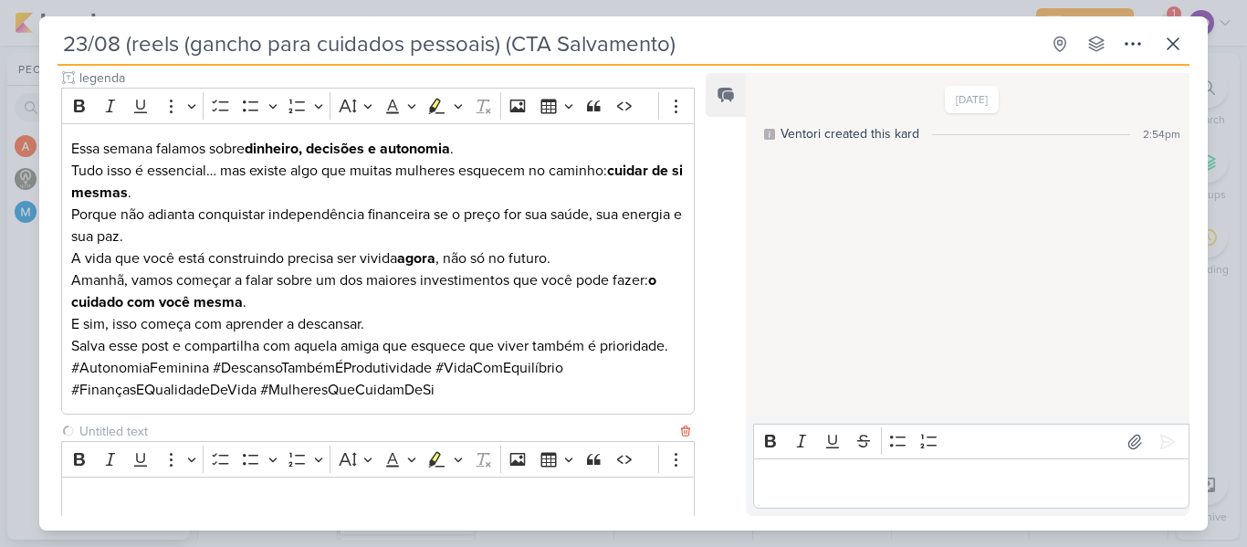
click at [156, 436] on input "text" at bounding box center [376, 431] width 601 height 19
type input "video para edição"
click at [189, 509] on p "Editor editing area: main" at bounding box center [377, 501] width 613 height 22
click at [1169, 48] on icon at bounding box center [1173, 43] width 11 height 11
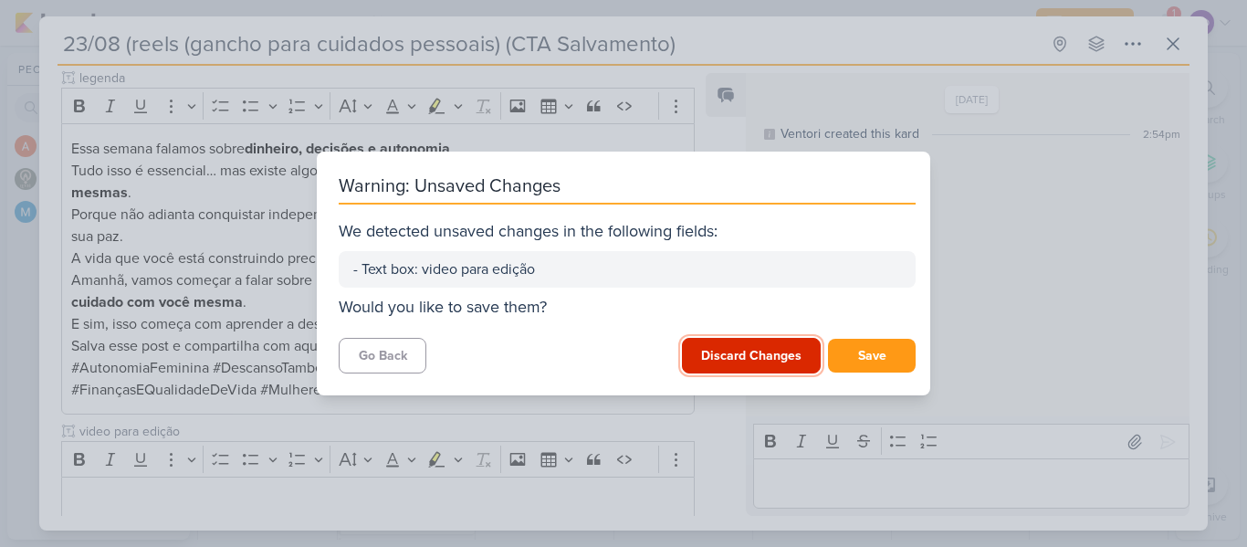
click at [733, 351] on button "Discard Changes" at bounding box center [751, 356] width 139 height 36
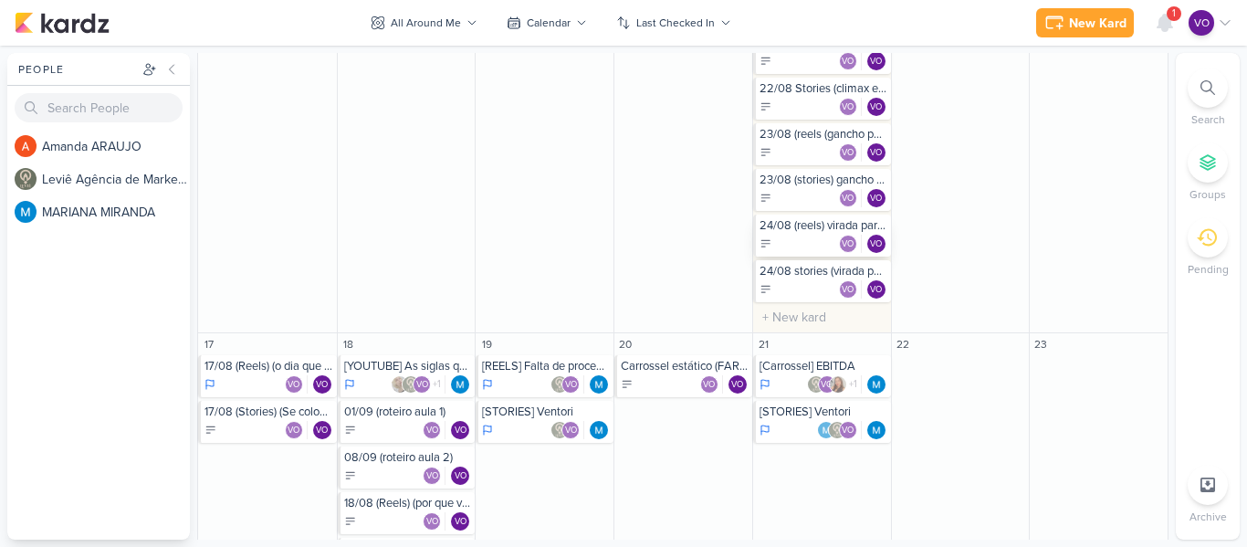
click at [795, 240] on div "VO VO" at bounding box center [824, 244] width 128 height 18
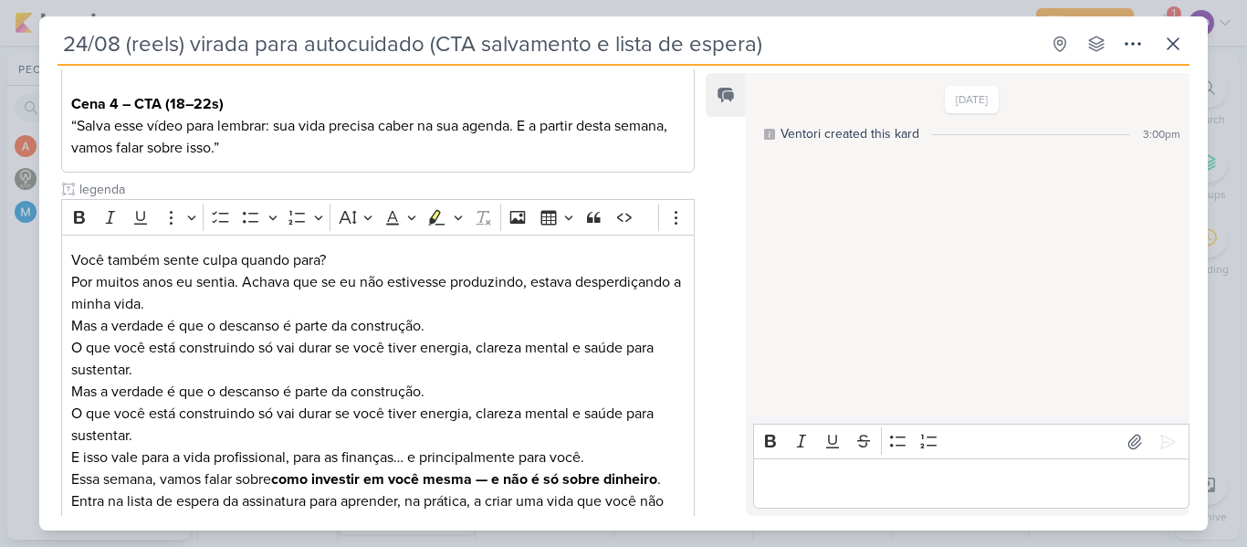
scroll to position [634, 0]
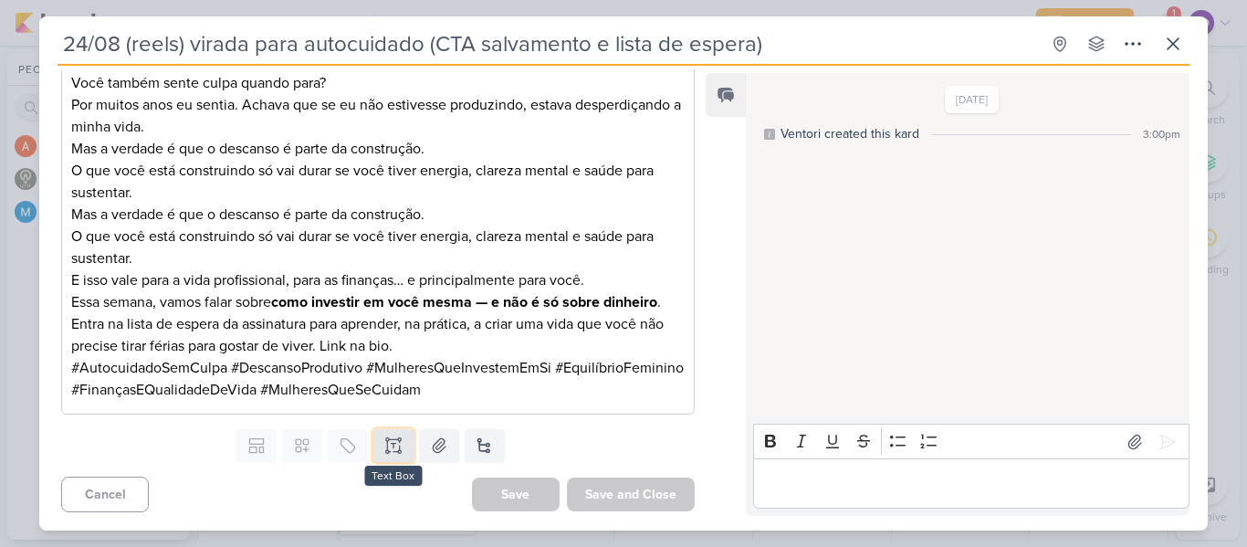
click at [393, 458] on button at bounding box center [393, 445] width 40 height 33
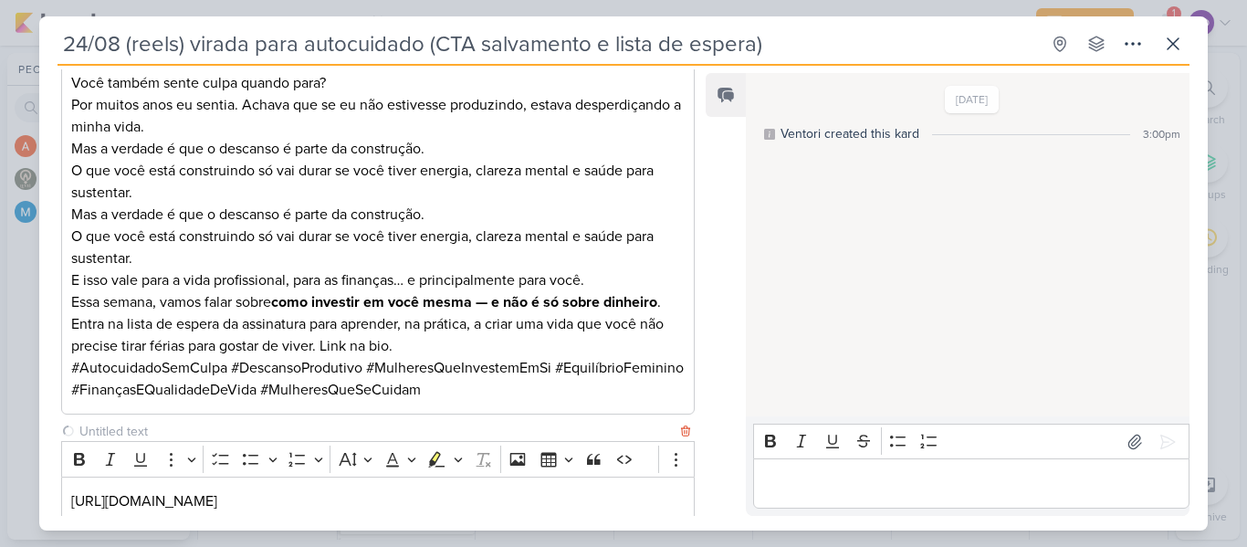
click at [169, 422] on input "text" at bounding box center [376, 431] width 601 height 19
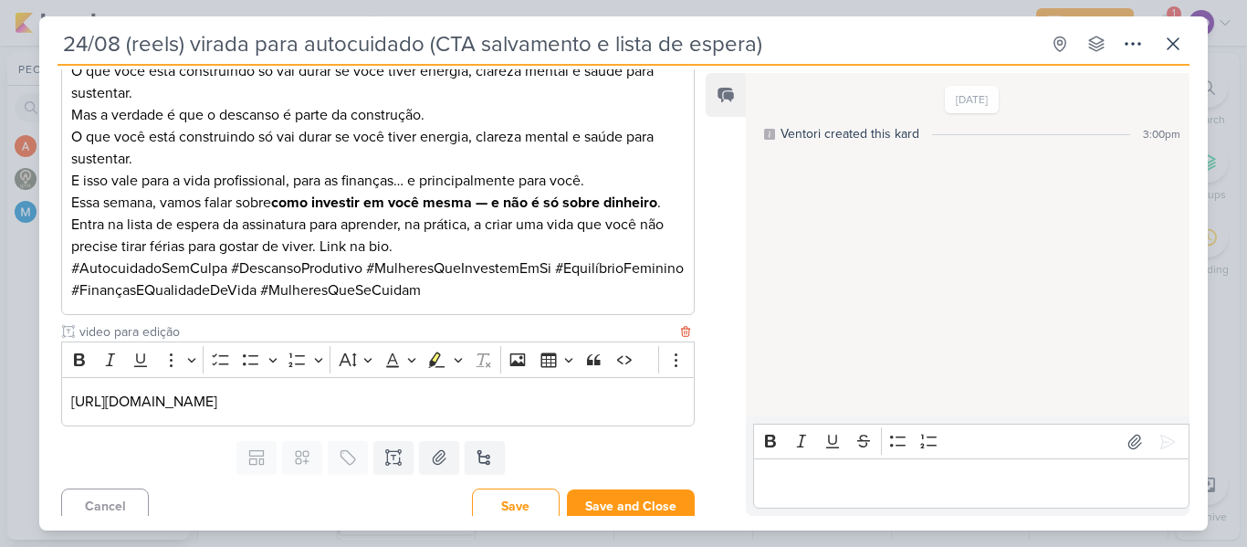
scroll to position [745, 0]
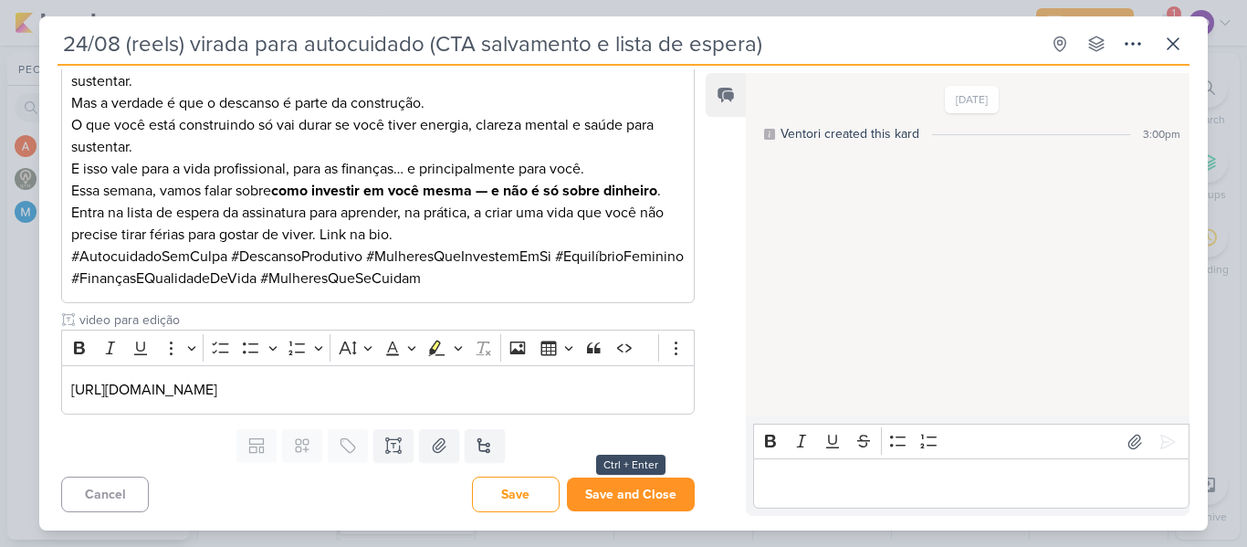
type input "video para edição"
click at [642, 491] on button "Save and Close" at bounding box center [631, 494] width 128 height 34
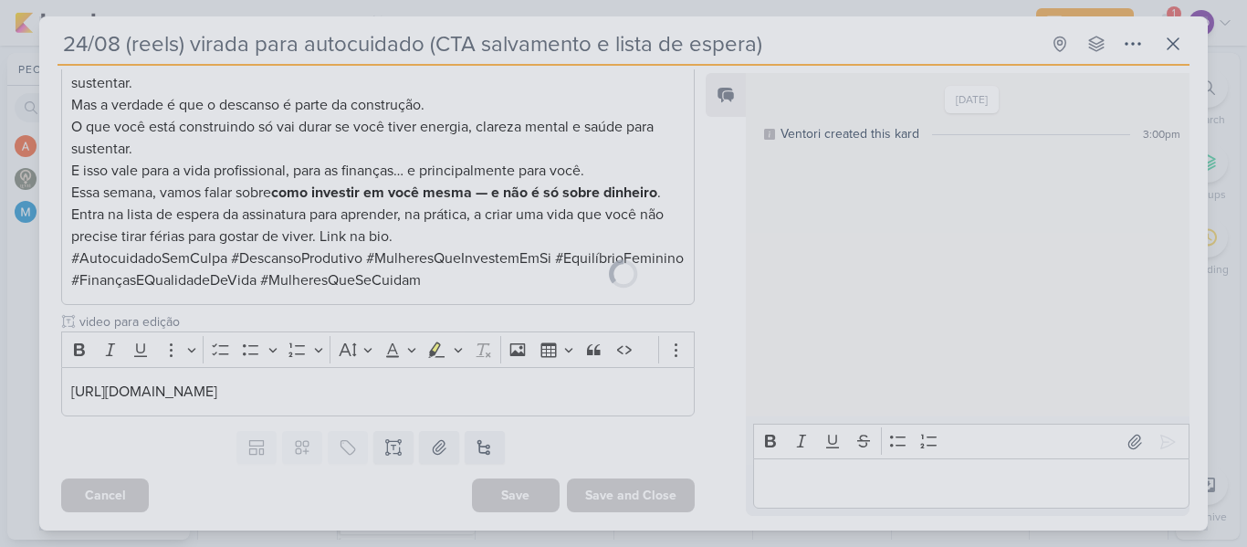
scroll to position [743, 0]
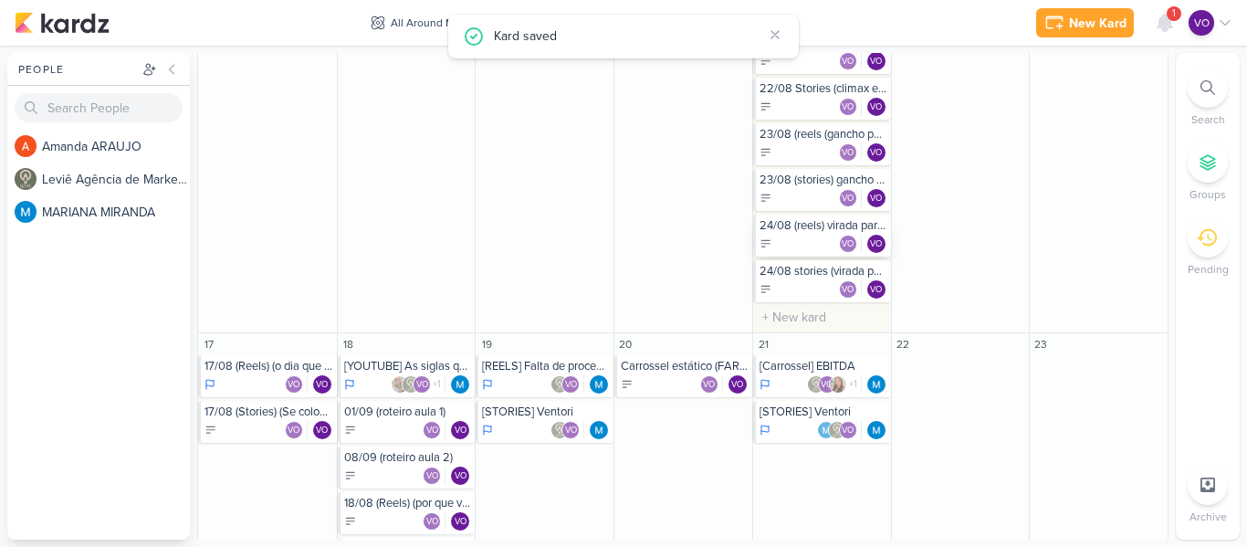
click at [803, 235] on div "VO VO" at bounding box center [824, 244] width 128 height 18
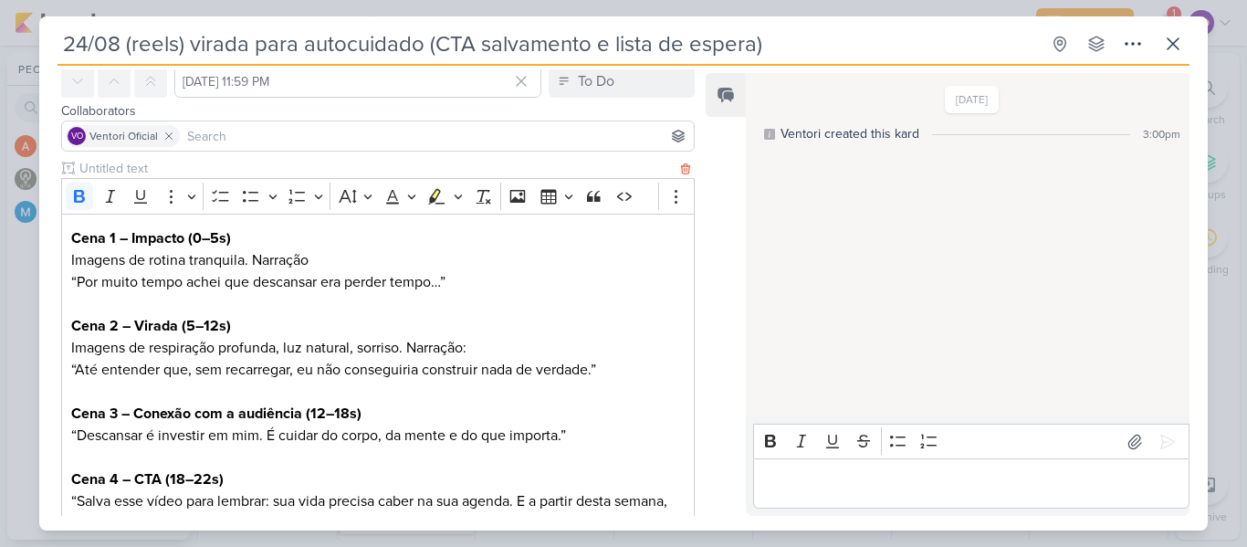
scroll to position [0, 0]
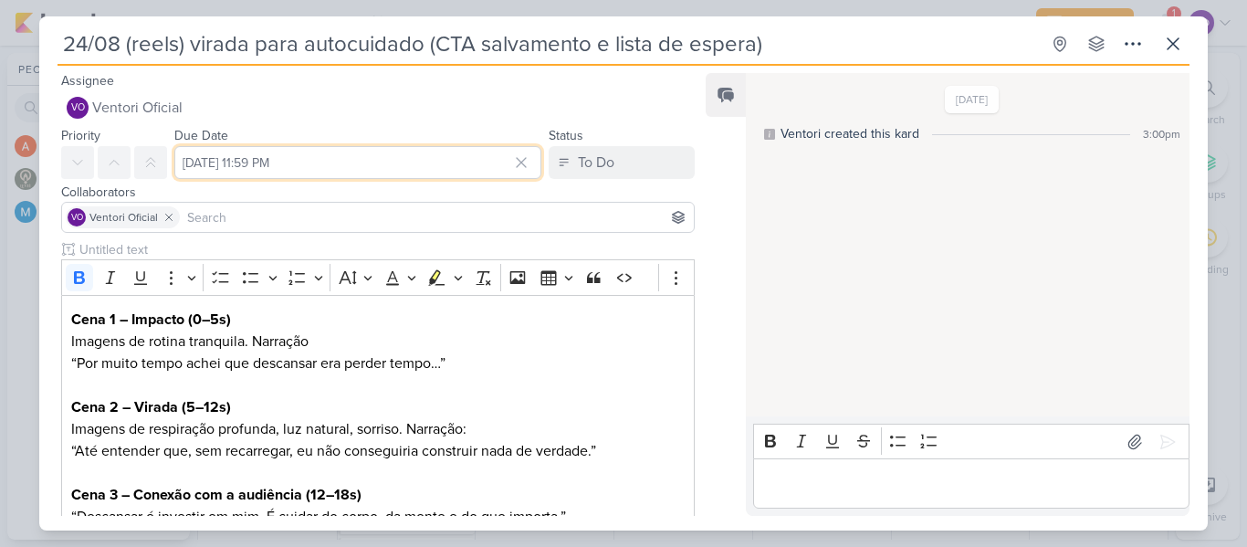
click at [345, 153] on input "[DATE] 11:59 PM" at bounding box center [357, 162] width 367 height 33
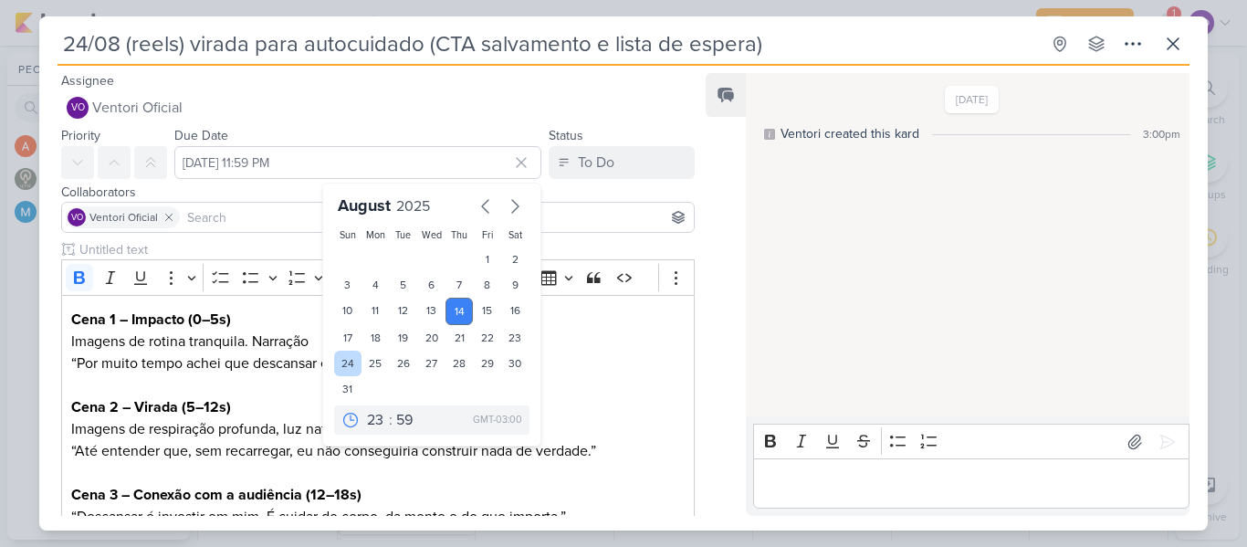
click at [341, 363] on div "24" at bounding box center [348, 364] width 28 height 26
type input "[DATE] 11:59 PM"
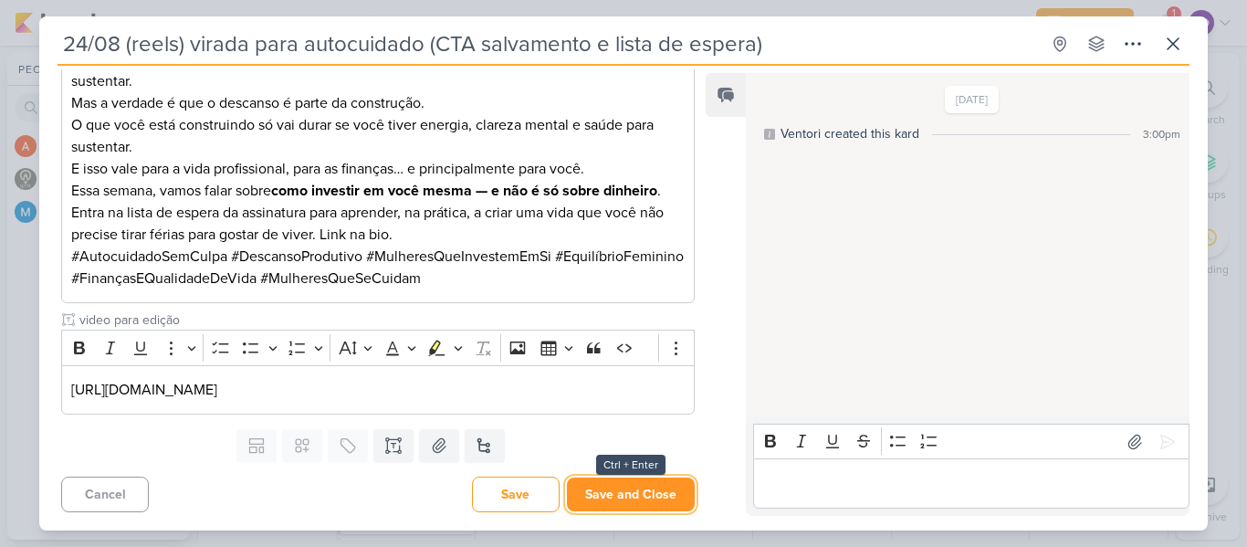
click at [613, 500] on button "Save and Close" at bounding box center [631, 494] width 128 height 34
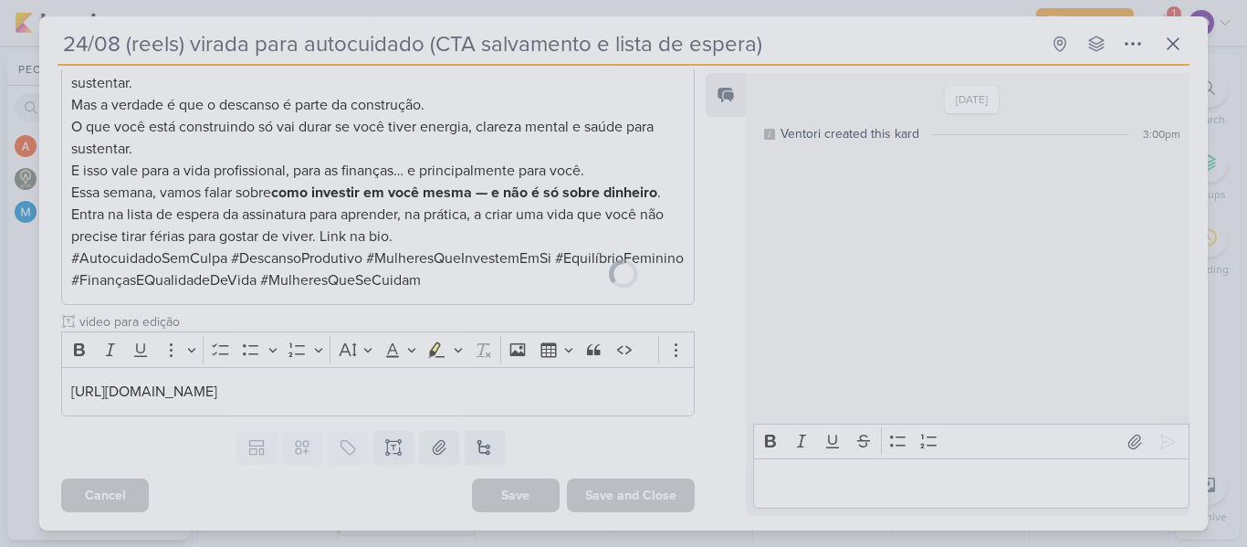
scroll to position [743, 0]
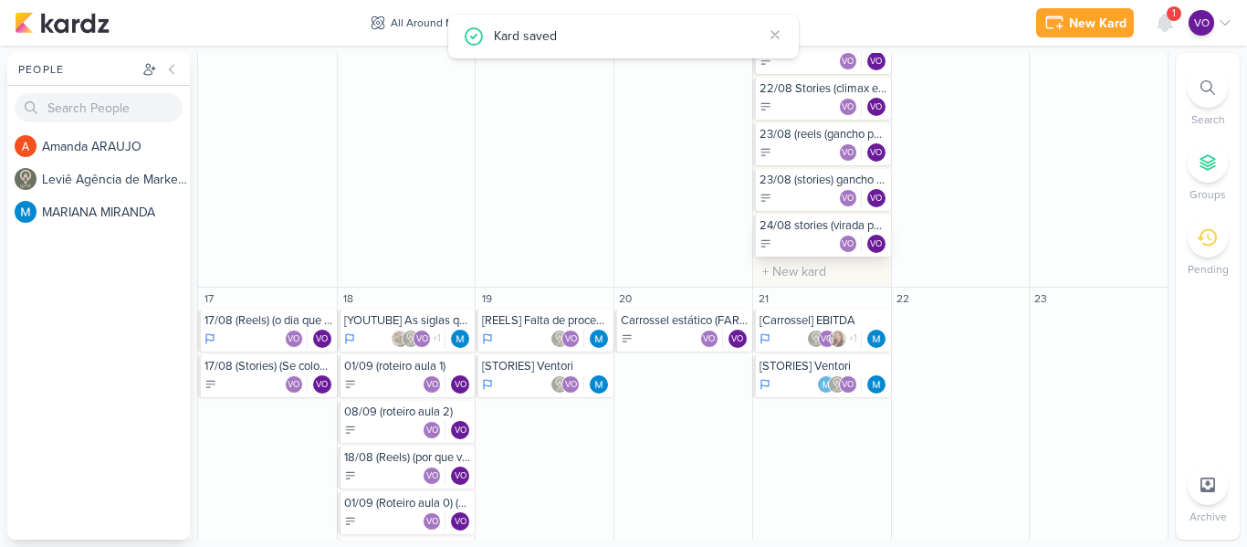
click at [813, 238] on div "VO VO" at bounding box center [824, 244] width 128 height 18
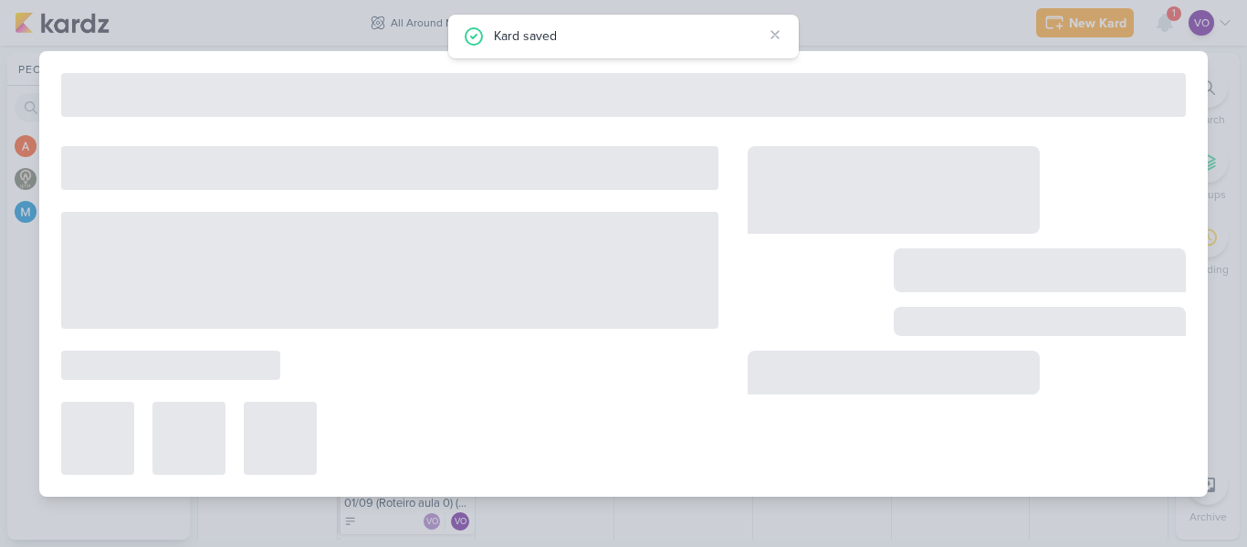
type input "24/08 stories (virada para autocuidado)(CTA lista de espera)"
type input "[DATE] 11:59 PM"
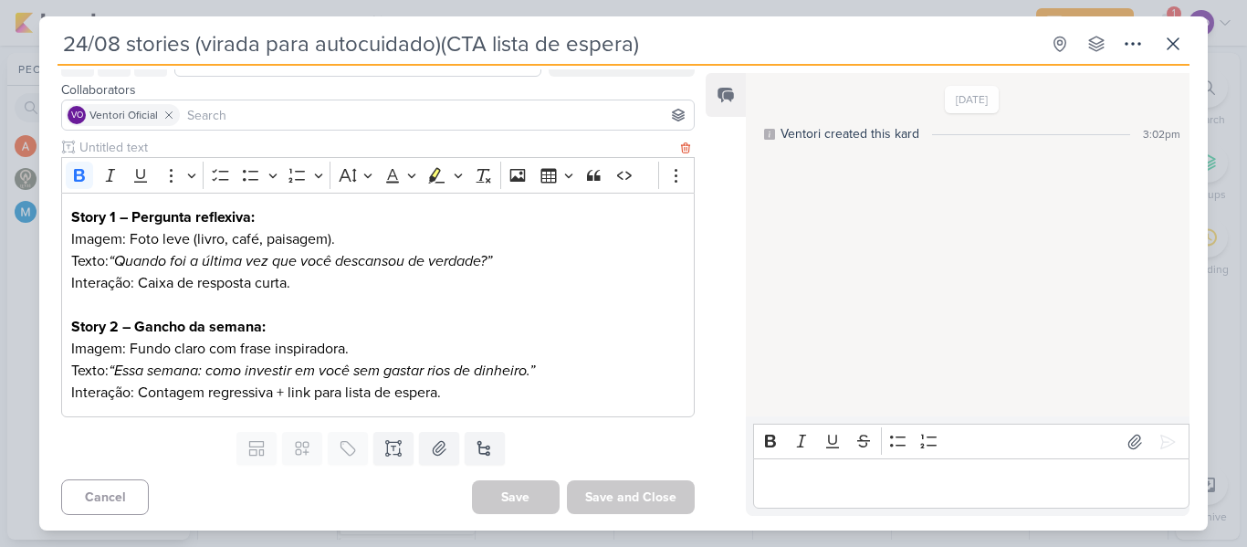
scroll to position [105, 0]
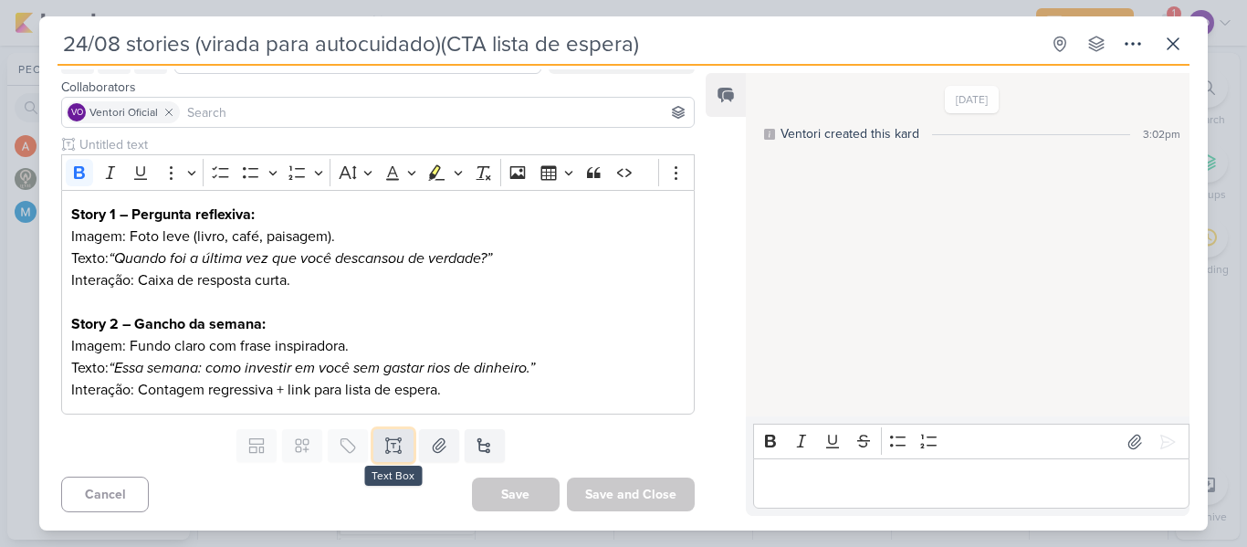
click at [385, 448] on icon at bounding box center [393, 445] width 18 height 18
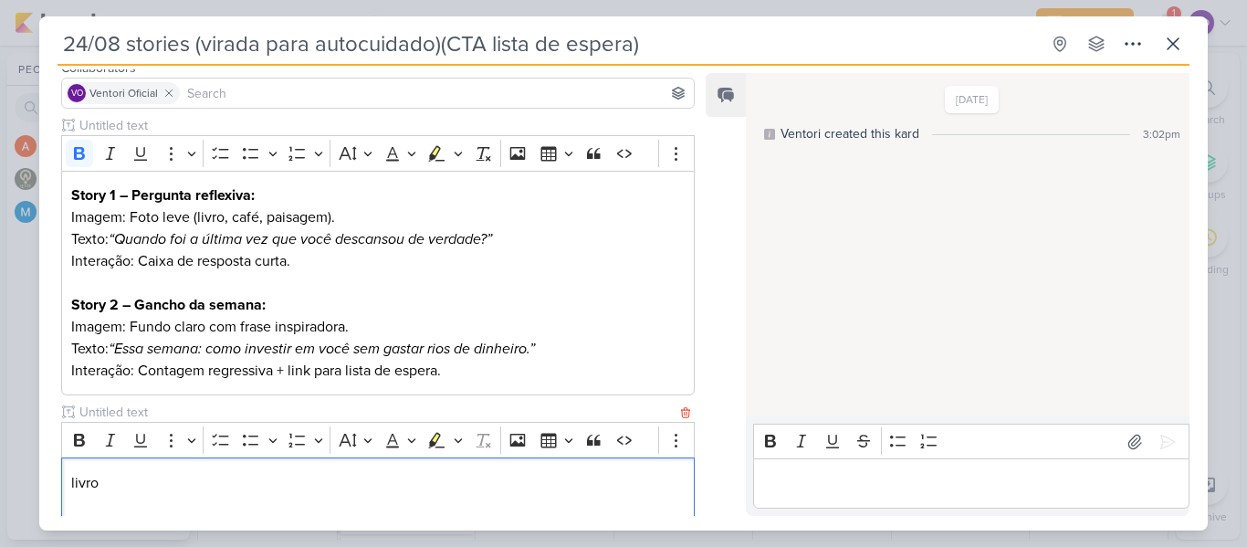
scroll to position [146, 0]
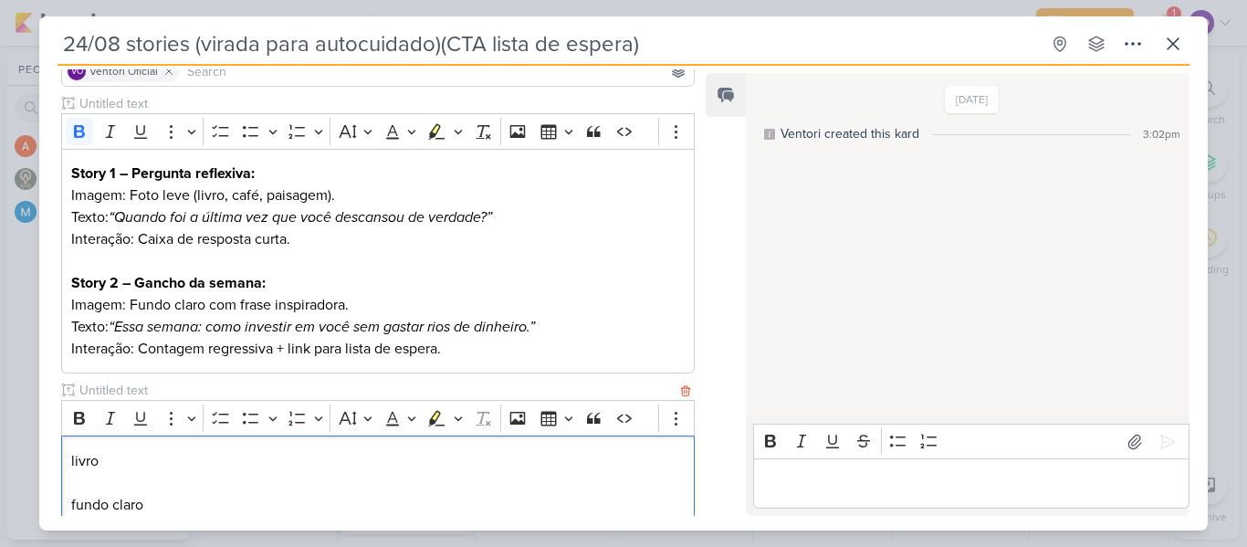
click at [121, 468] on p "livro" at bounding box center [377, 461] width 613 height 22
click at [100, 467] on p "livro" at bounding box center [377, 461] width 613 height 22
drag, startPoint x: 158, startPoint y: 489, endPoint x: 102, endPoint y: 466, distance: 60.5
click at [102, 466] on p "livro [URL][DOMAIN_NAME]" at bounding box center [377, 461] width 613 height 22
click at [73, 486] on p "Editor editing area: main" at bounding box center [377, 483] width 613 height 22
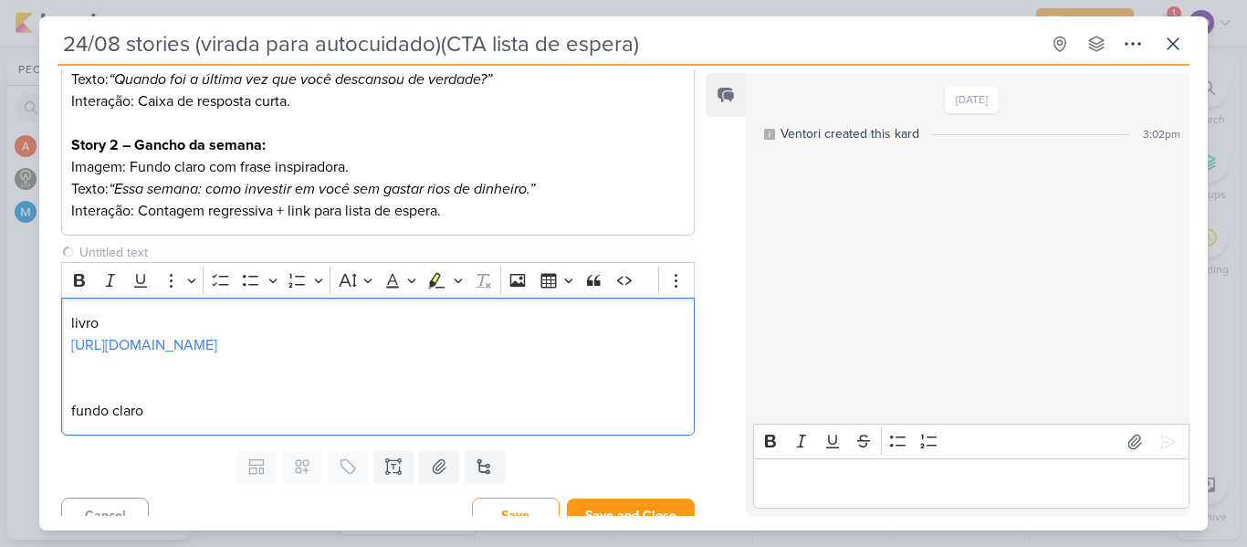
scroll to position [305, 0]
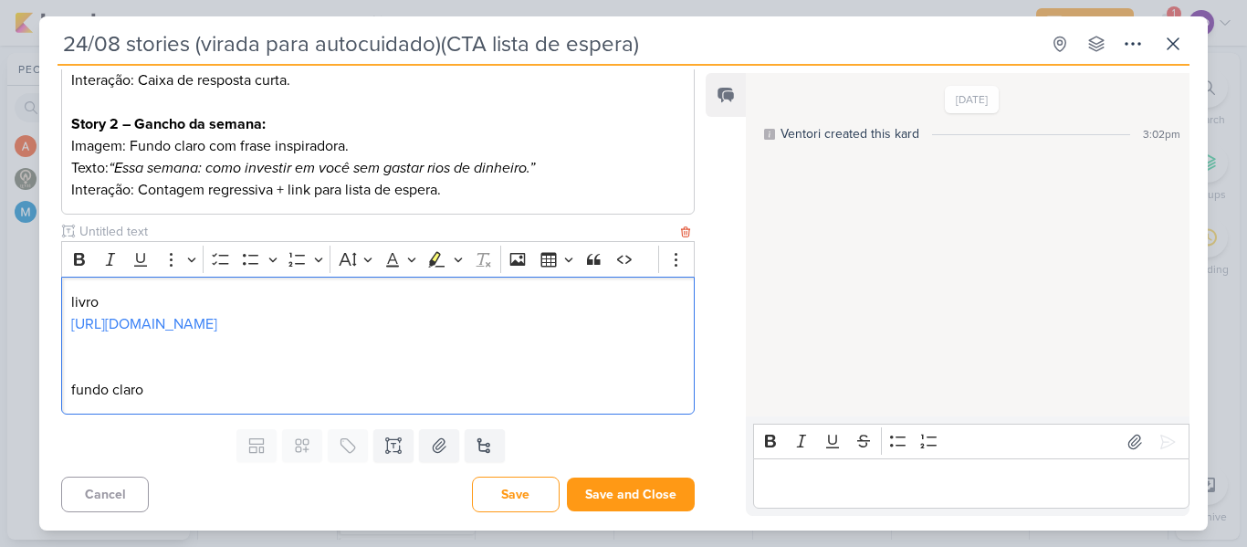
click at [148, 383] on p "fundo claro" at bounding box center [377, 390] width 613 height 22
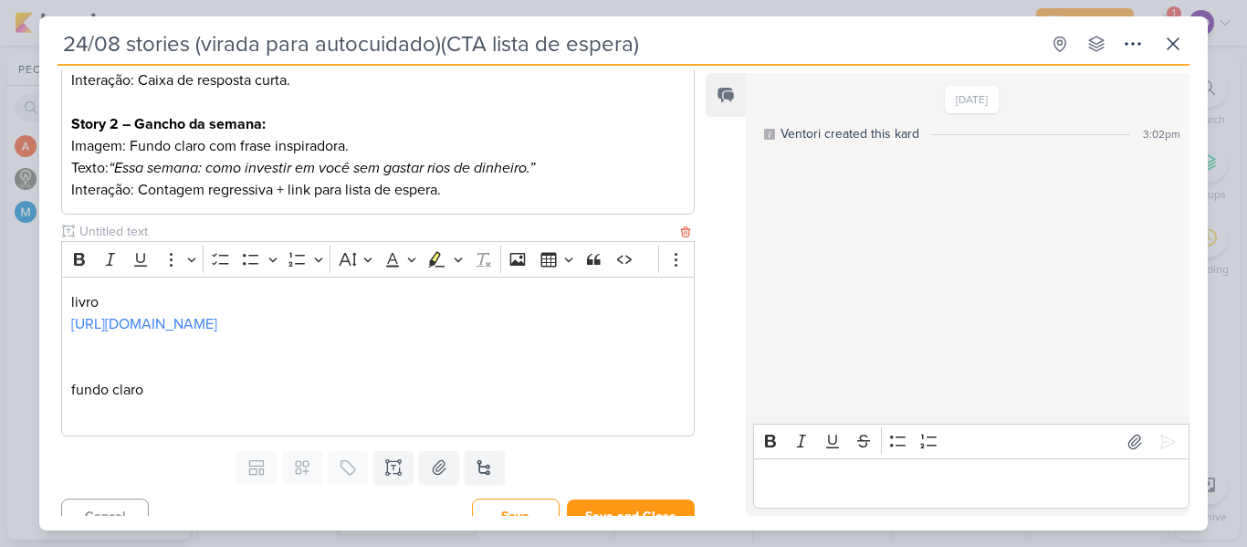
click at [88, 422] on p "Editor editing area: main" at bounding box center [377, 412] width 613 height 22
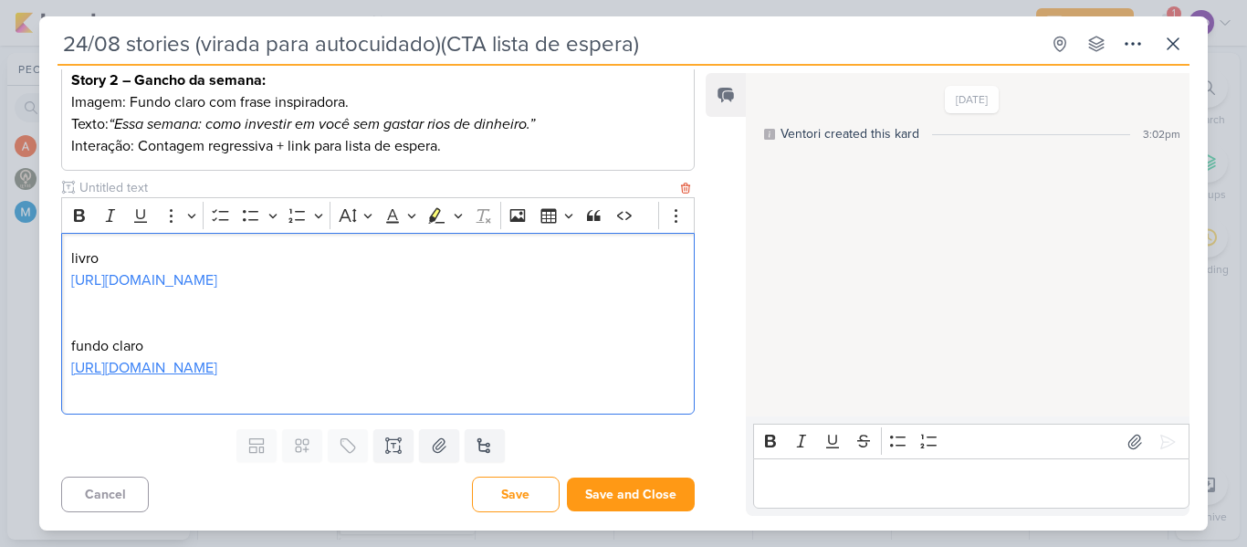
scroll to position [0, 0]
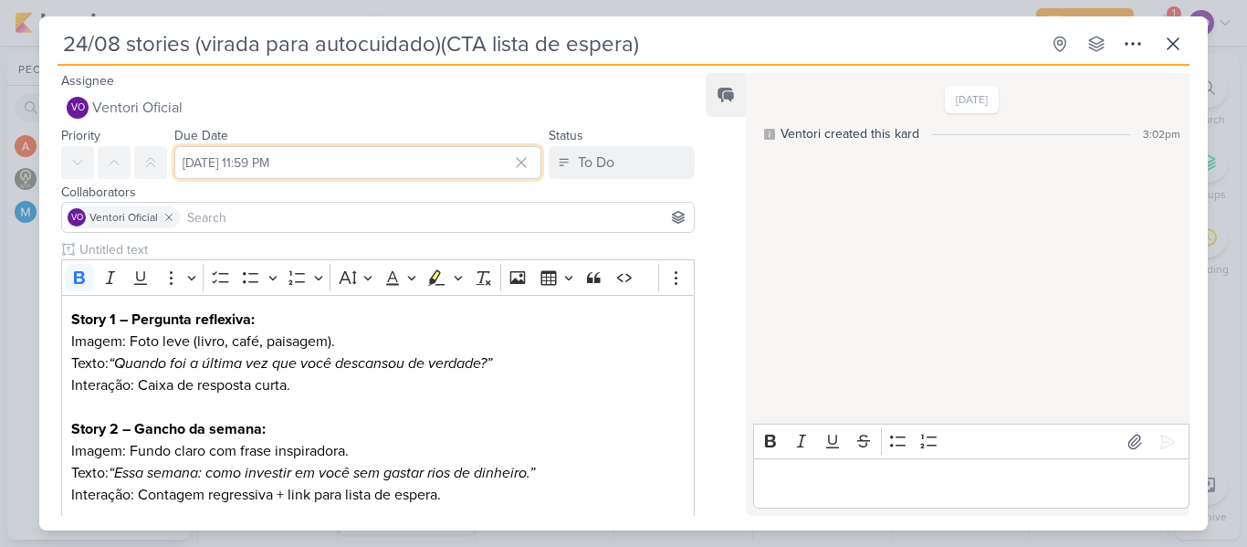
click at [378, 161] on input "[DATE] 11:59 PM" at bounding box center [357, 162] width 367 height 33
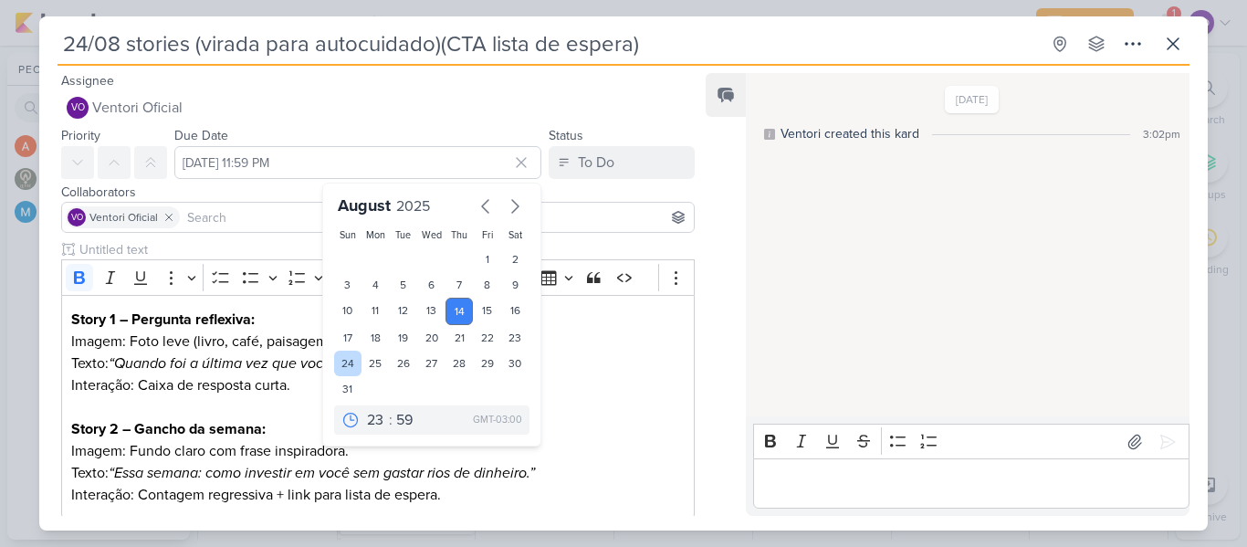
click at [338, 359] on div "24" at bounding box center [348, 364] width 28 height 26
type input "[DATE] 11:59 PM"
click at [609, 374] on p "Interação: Caixa de resposta curta." at bounding box center [377, 385] width 613 height 22
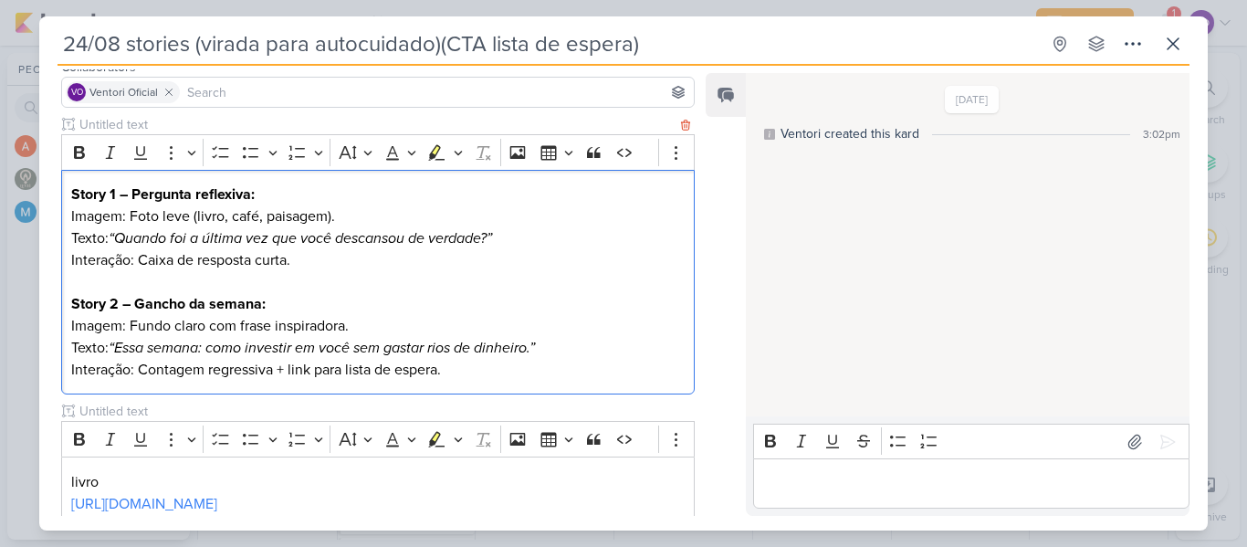
scroll to position [349, 0]
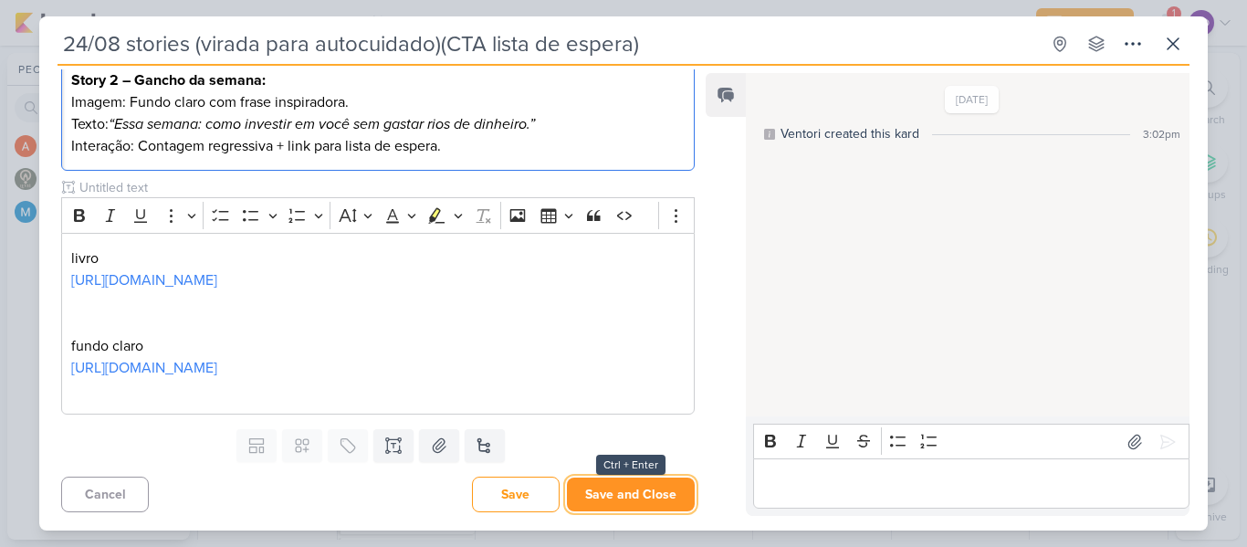
click at [634, 496] on button "Save and Close" at bounding box center [631, 494] width 128 height 34
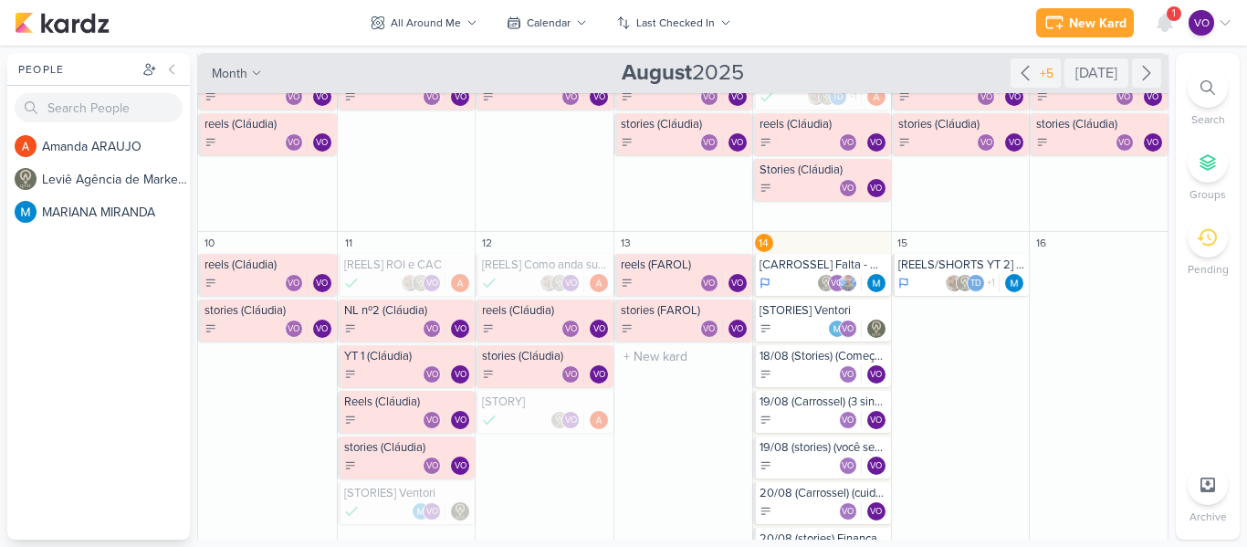
scroll to position [402, 0]
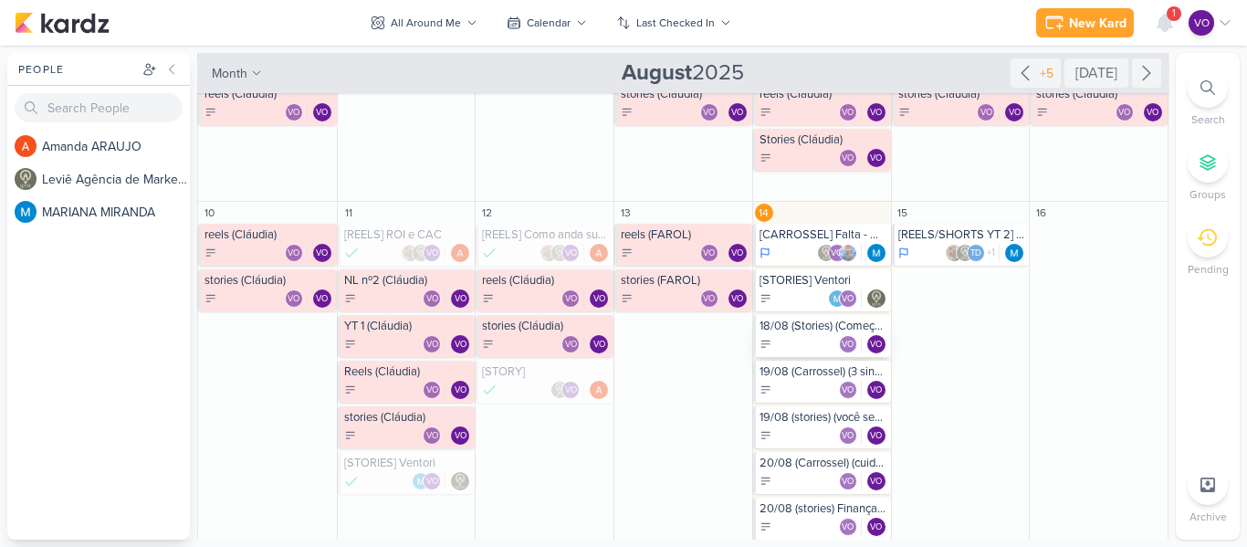
click at [794, 337] on div "VO VO" at bounding box center [824, 344] width 128 height 18
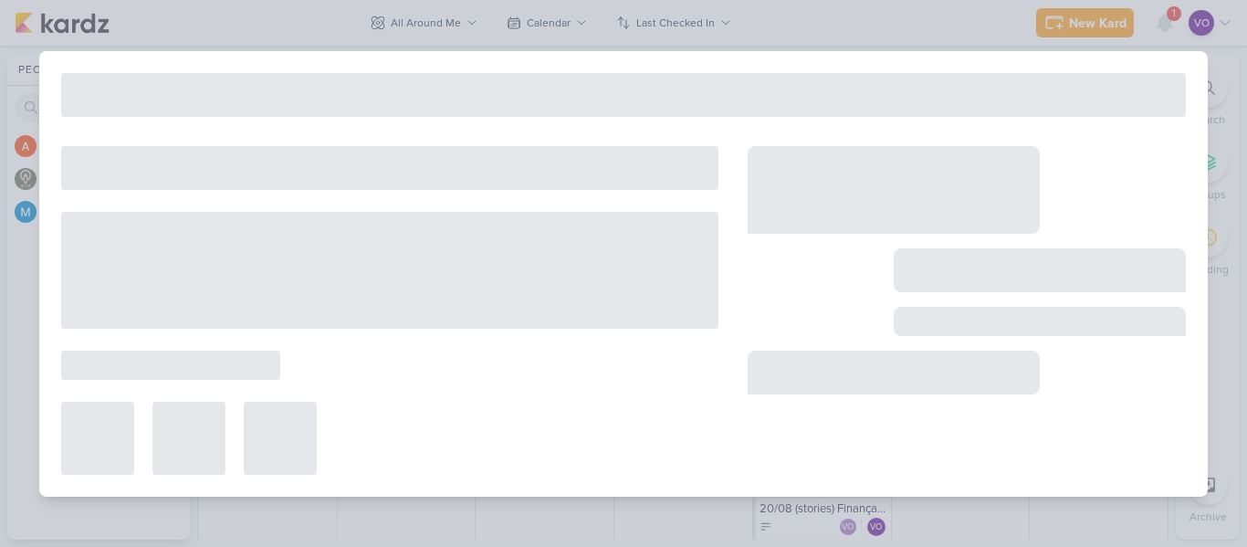
type input "18/08 (Stories) (Começar logo) (CTA compartilhar)"
type input "[DATE] 11:59 PM"
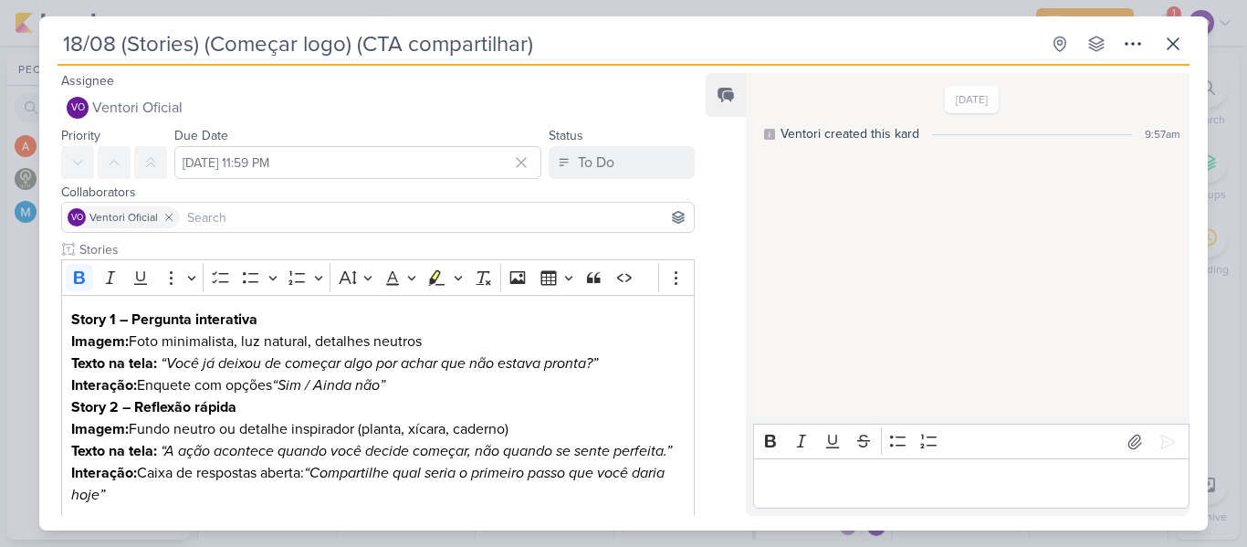
scroll to position [105, 0]
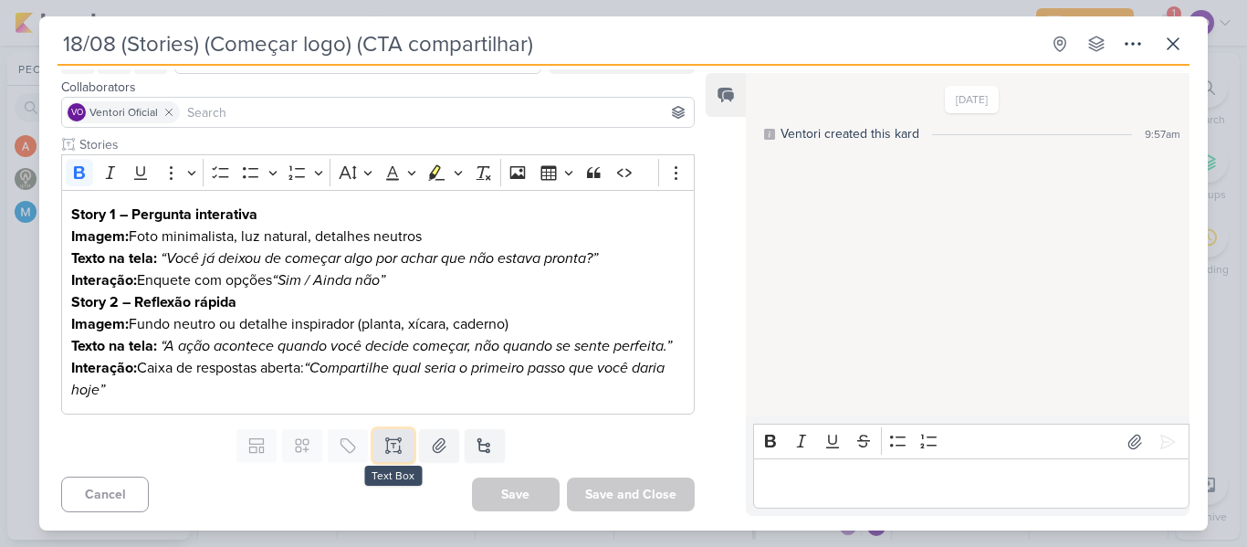
click at [392, 442] on icon at bounding box center [393, 445] width 18 height 18
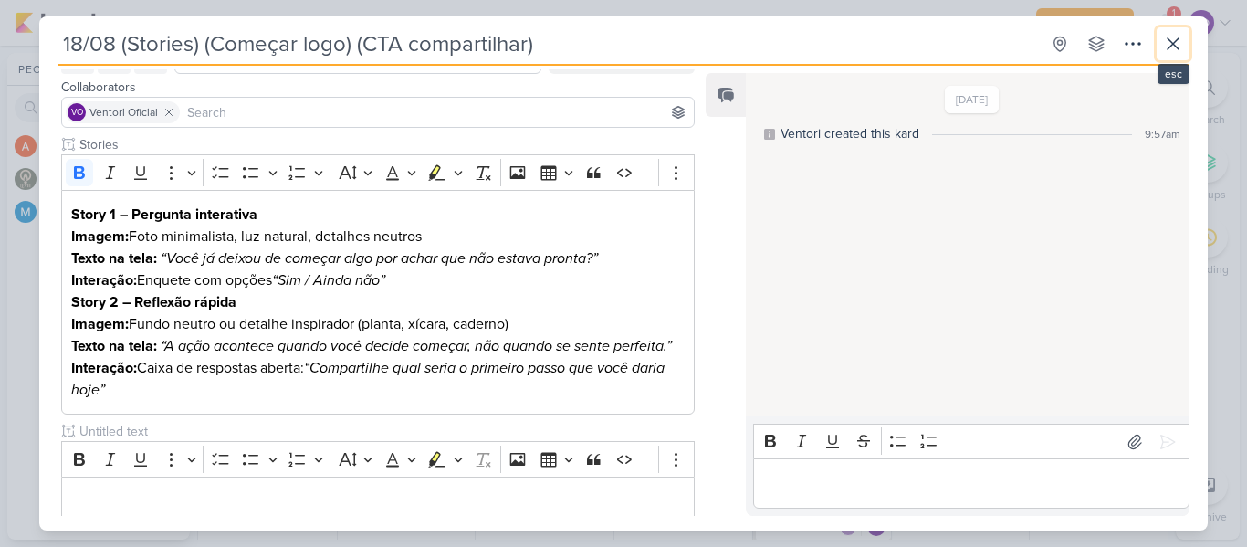
click at [1173, 41] on icon at bounding box center [1173, 44] width 22 height 22
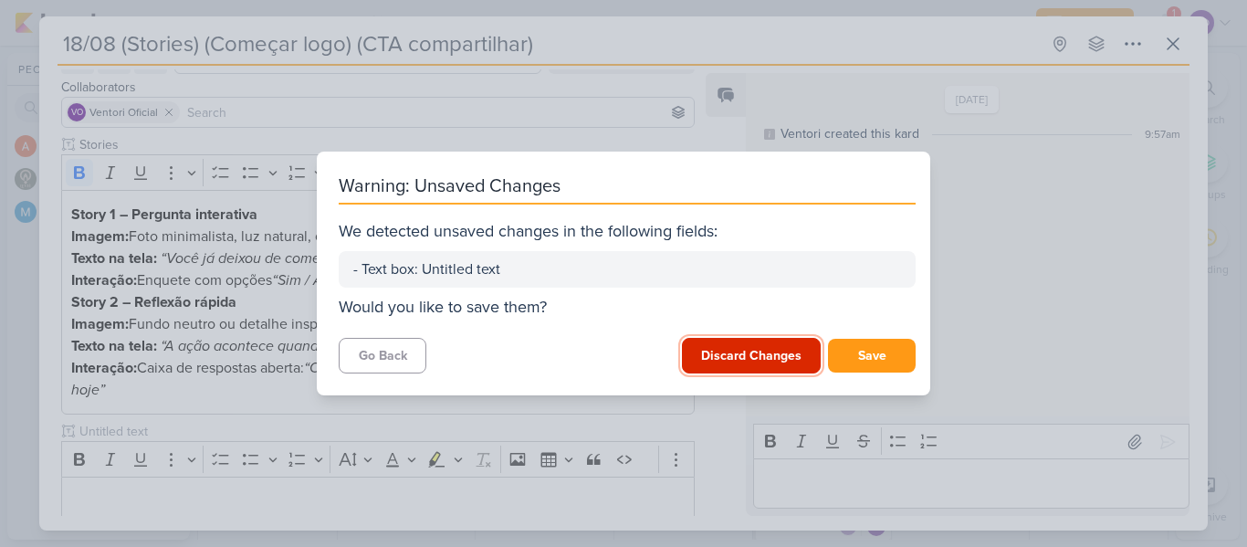
click at [767, 358] on button "Discard Changes" at bounding box center [751, 356] width 139 height 36
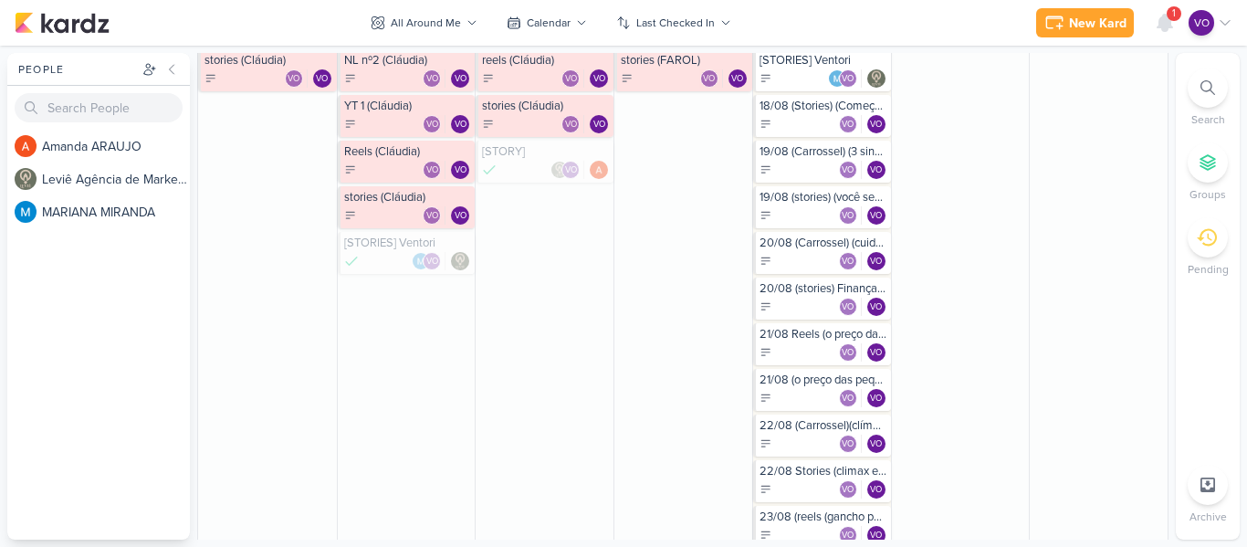
scroll to position [639, 0]
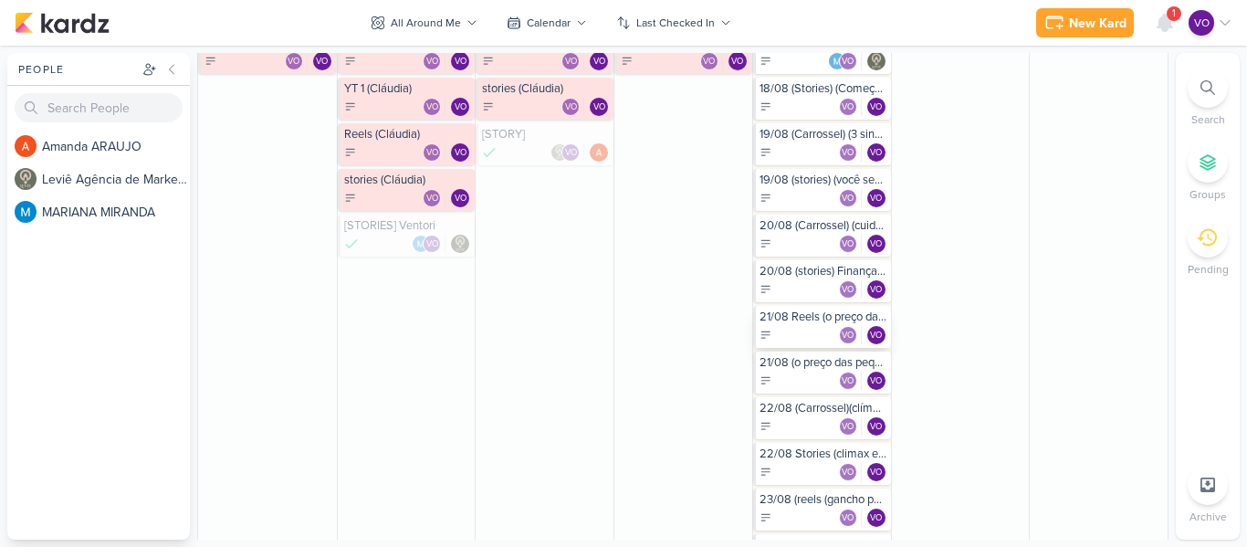
click at [797, 323] on div "21/08 Reels (o preço das pequenas escolhas) (CTA lista de espera)" at bounding box center [824, 316] width 128 height 15
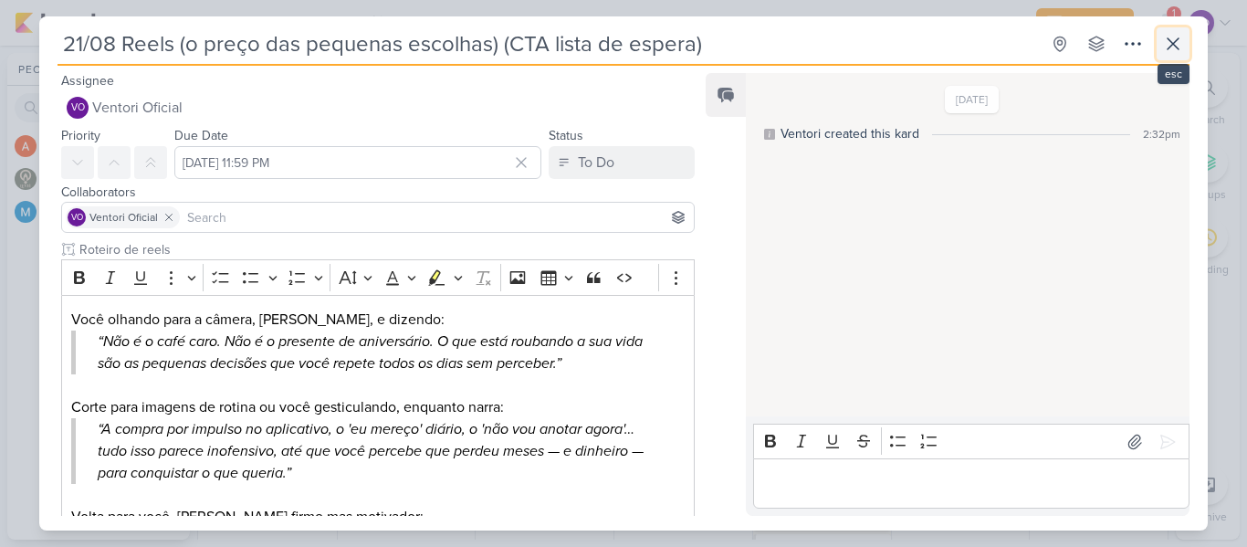
click at [1178, 37] on icon at bounding box center [1173, 44] width 22 height 22
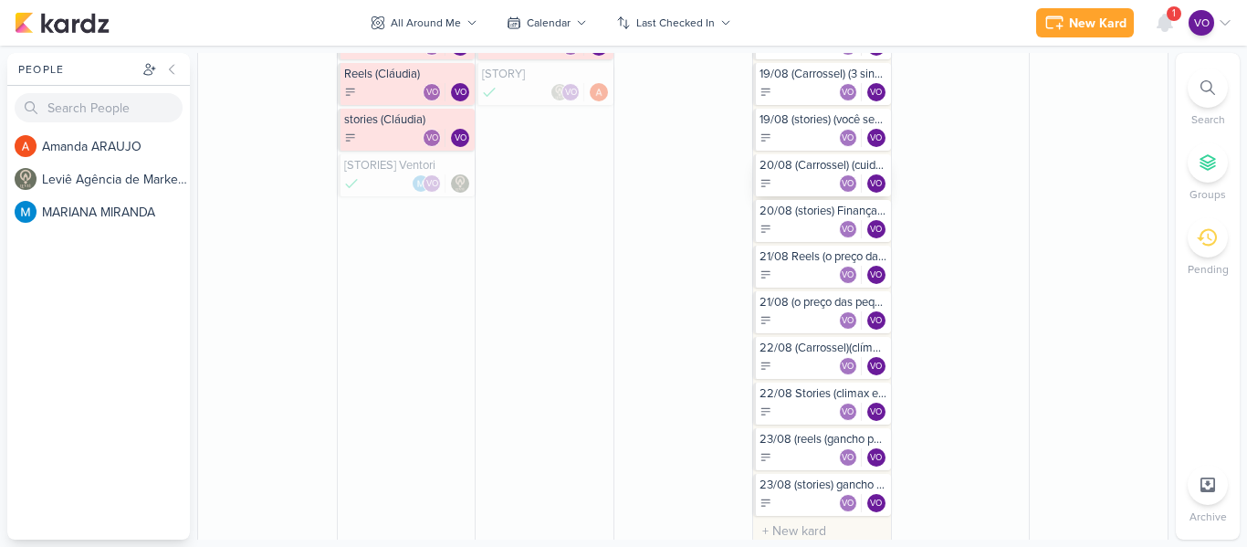
scroll to position [730, 0]
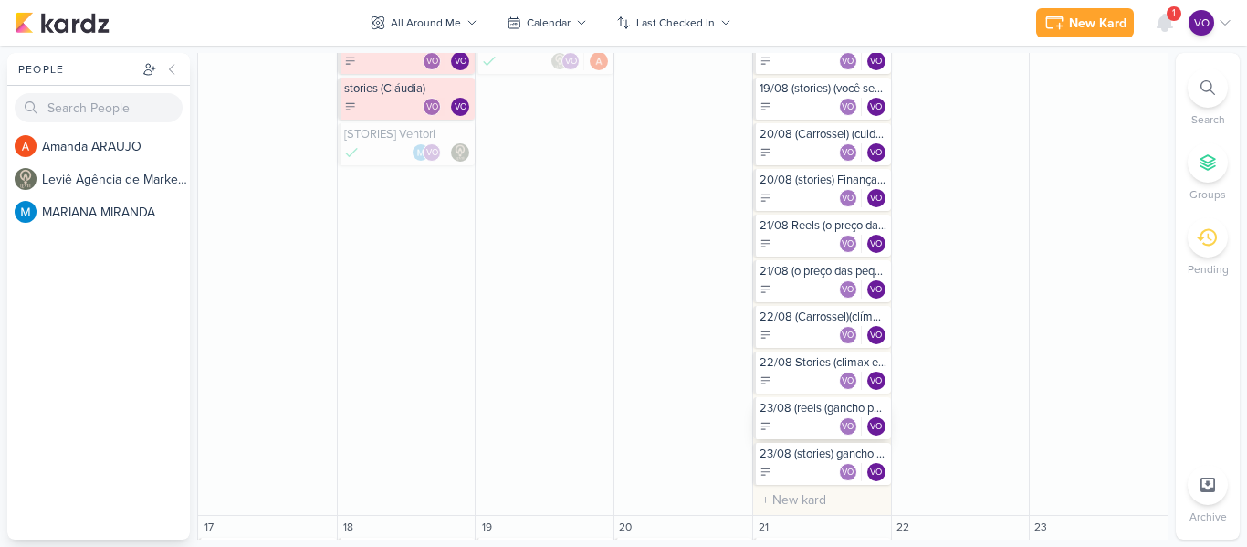
click at [792, 417] on div "VO VO" at bounding box center [824, 426] width 128 height 18
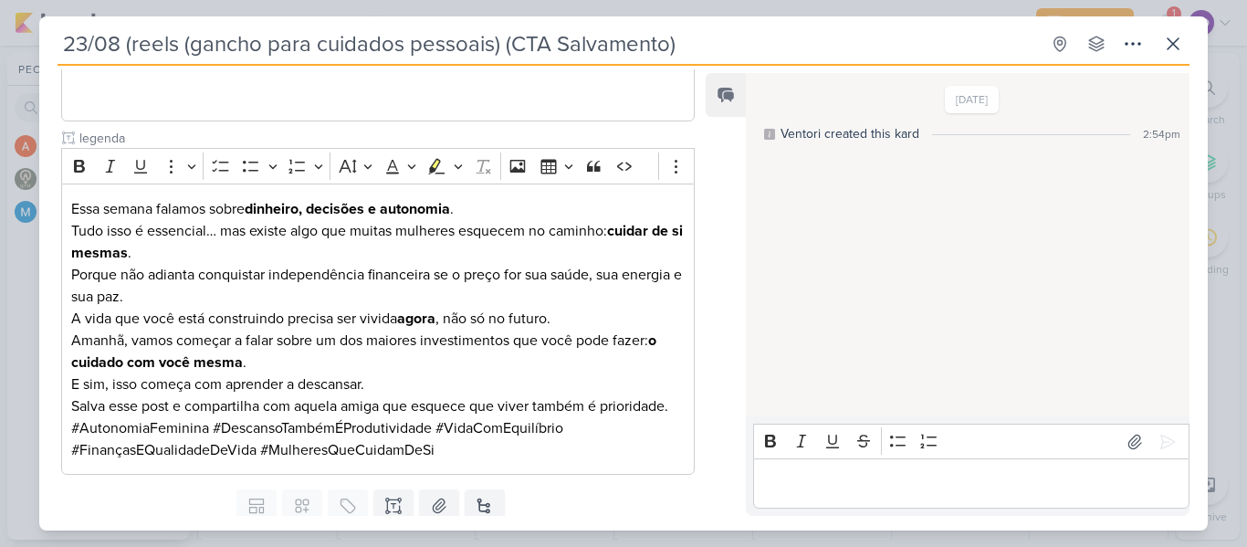
scroll to position [699, 0]
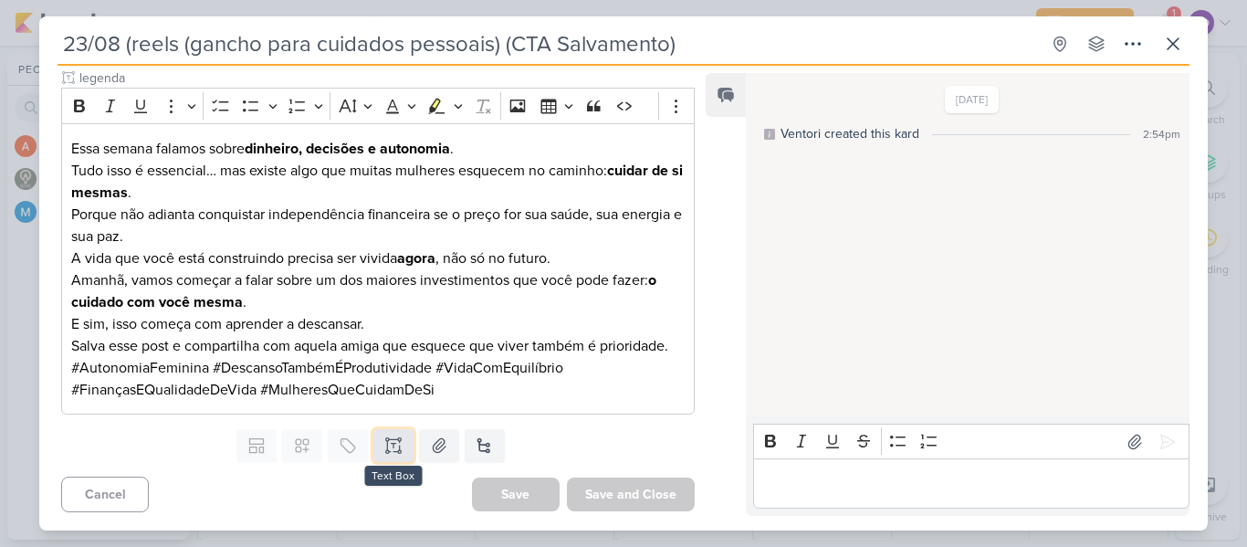
click at [391, 439] on icon at bounding box center [393, 439] width 9 height 0
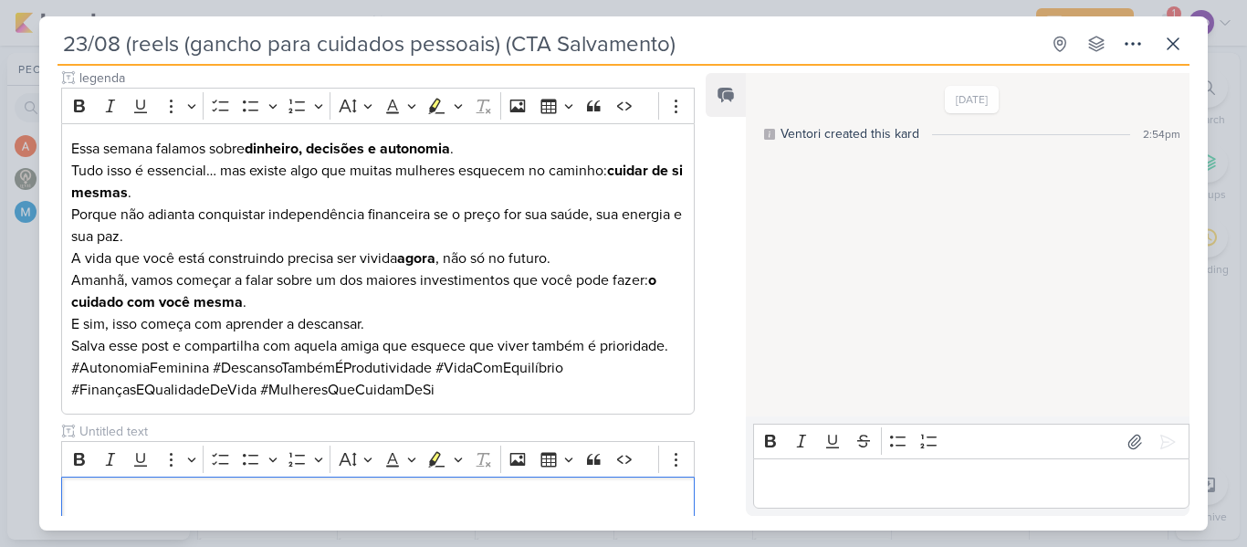
click at [180, 415] on div "Rich Text Editor Bold Italic Underline More To-do List Bulleted List Bulleted L…" at bounding box center [378, 33] width 634 height 985
click at [176, 437] on input "text" at bounding box center [376, 431] width 601 height 19
type input "vídeo para edição"
click at [250, 496] on p "Editor editing area: main" at bounding box center [377, 501] width 613 height 22
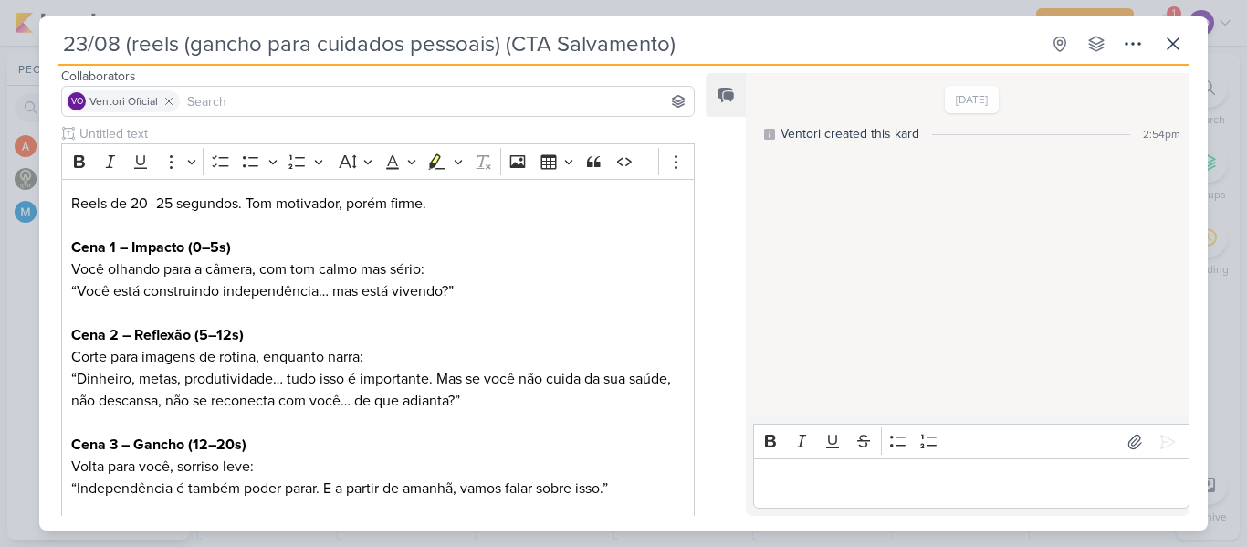
scroll to position [0, 0]
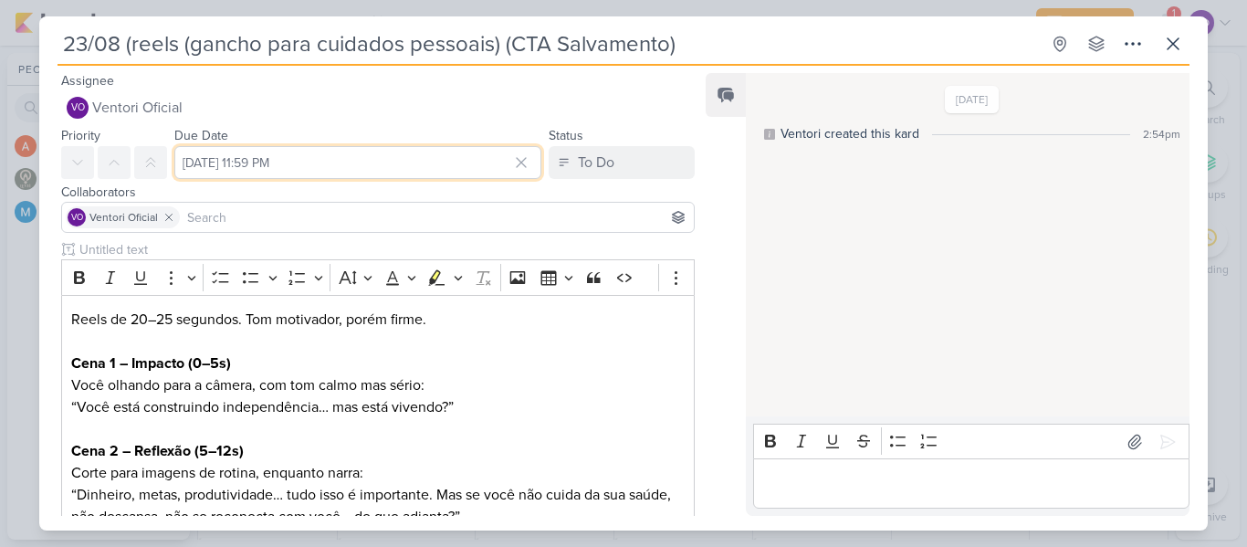
click at [362, 169] on input "[DATE] 11:59 PM" at bounding box center [357, 162] width 367 height 33
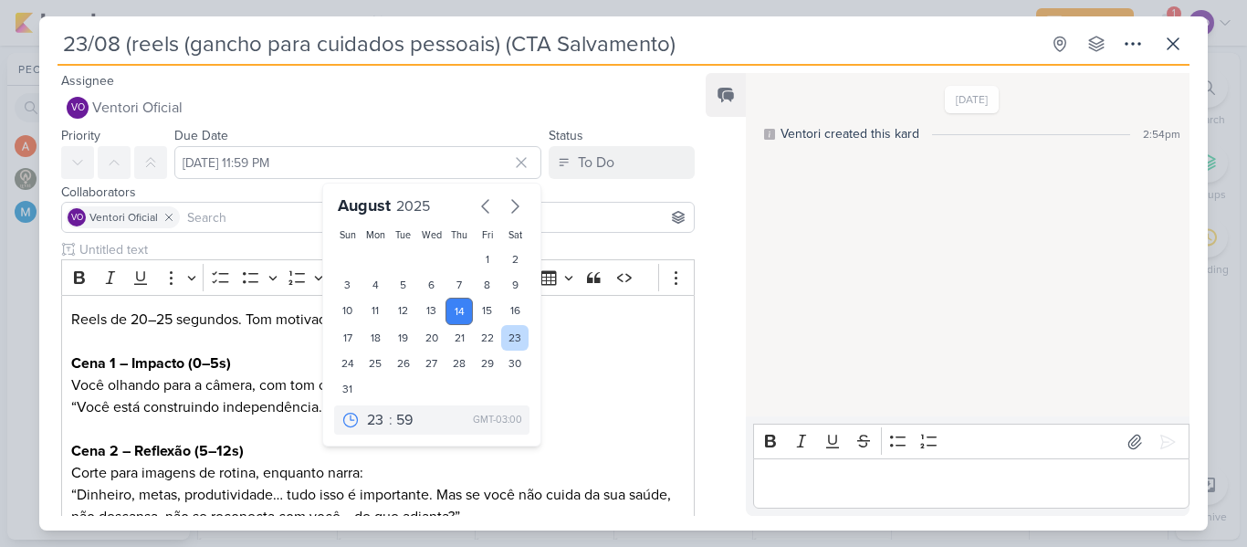
click at [508, 333] on div "23" at bounding box center [515, 338] width 28 height 26
type input "[DATE] 11:59 PM"
click at [603, 383] on p "Cena 1 – Impacto (0–5s) Você olhando para a câmera, com [PERSON_NAME] mas sério:" at bounding box center [377, 374] width 613 height 44
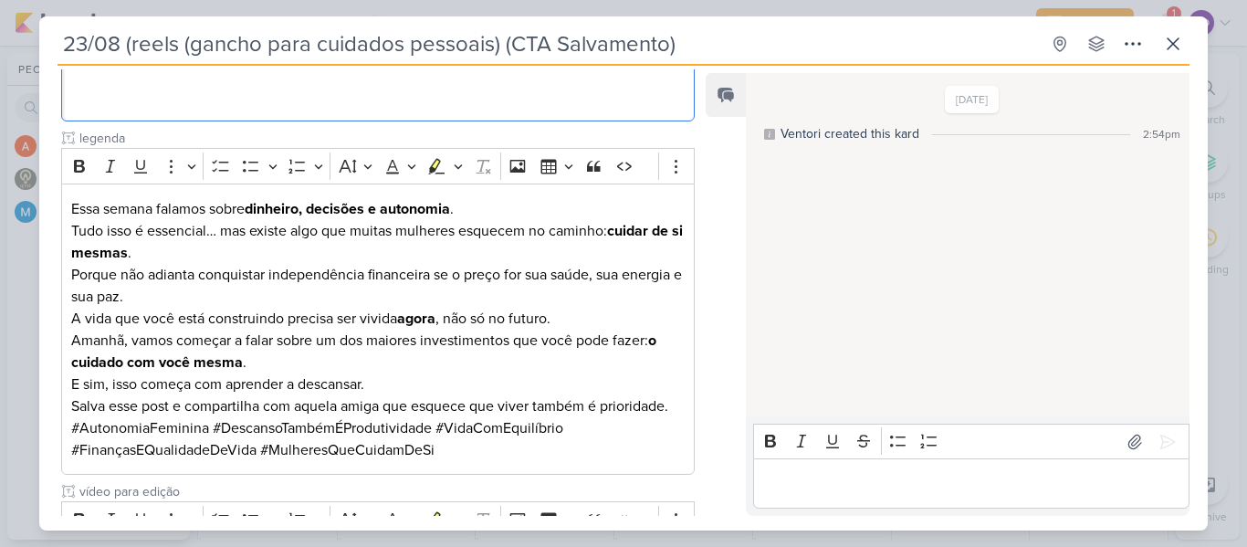
scroll to position [811, 0]
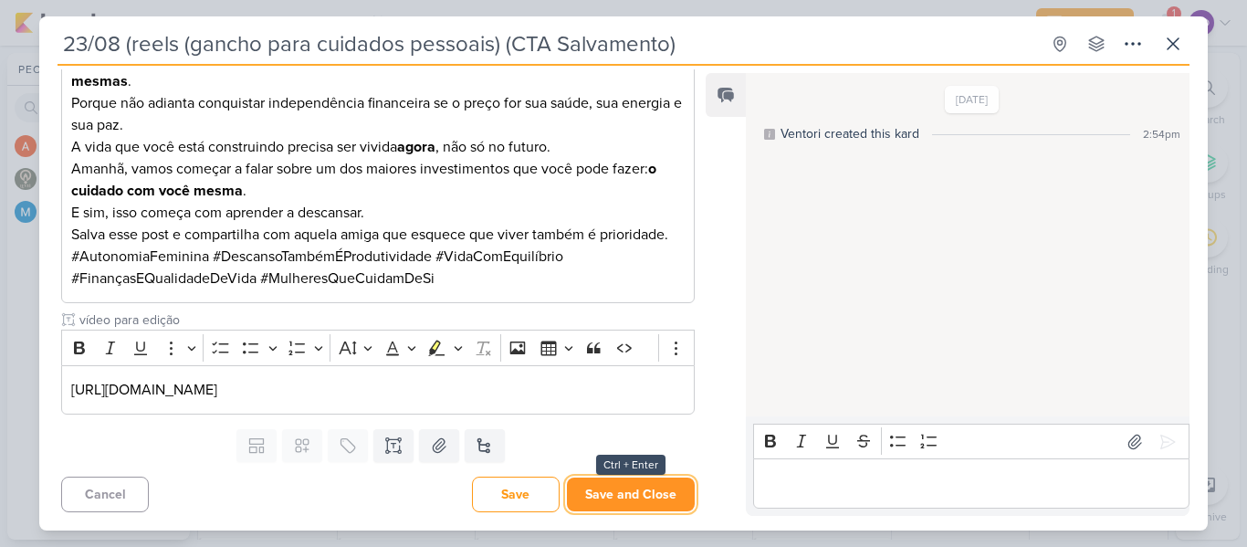
click at [622, 485] on button "Save and Close" at bounding box center [631, 494] width 128 height 34
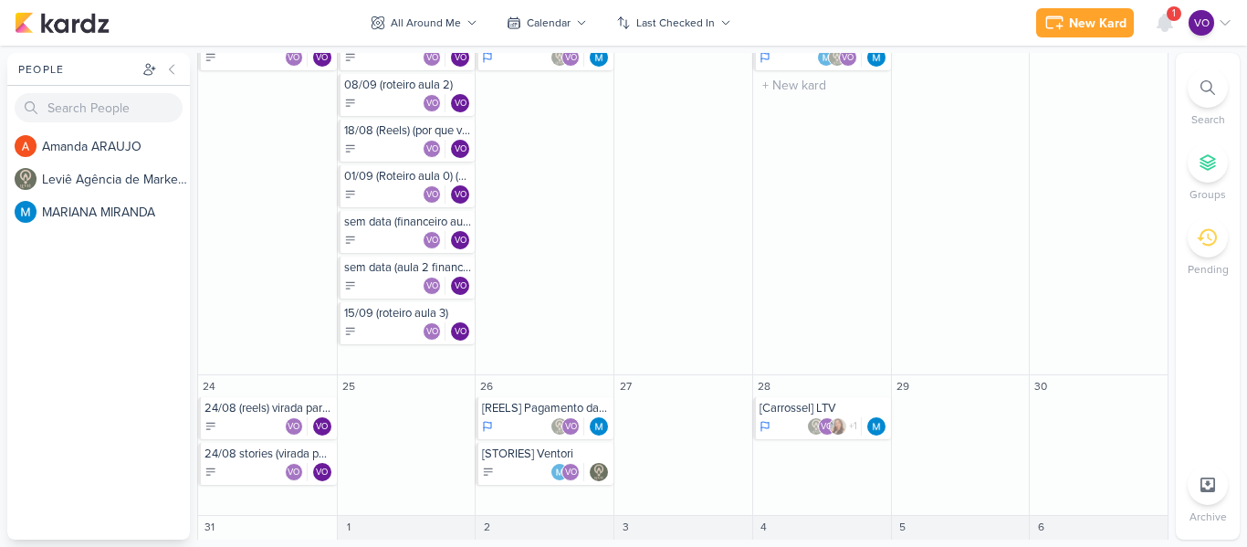
scroll to position [1269, 0]
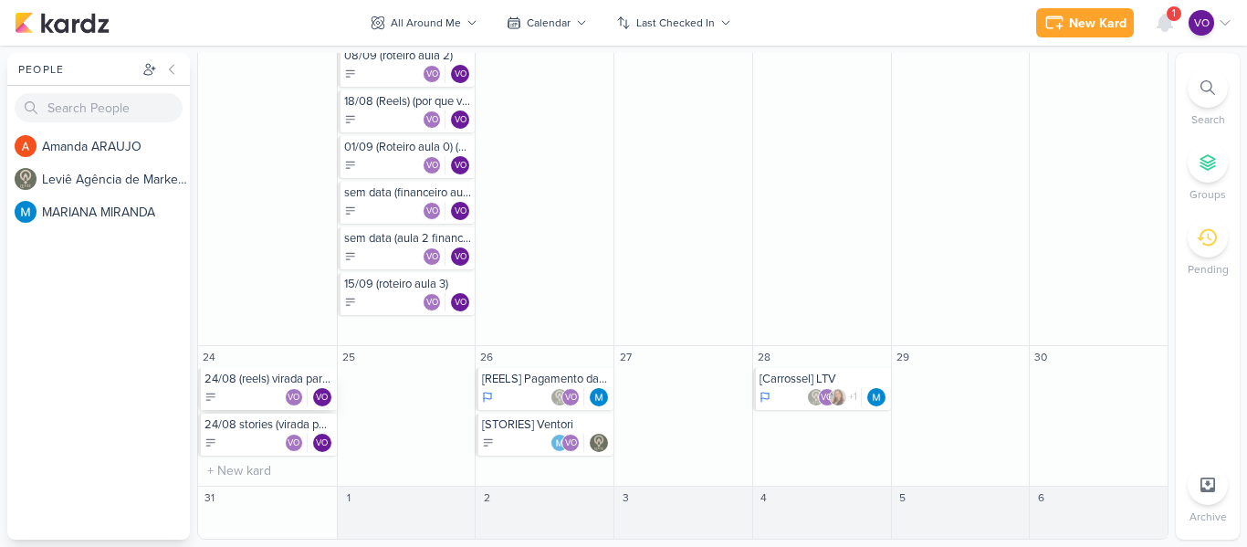
click at [240, 393] on div "VO VO" at bounding box center [268, 397] width 129 height 18
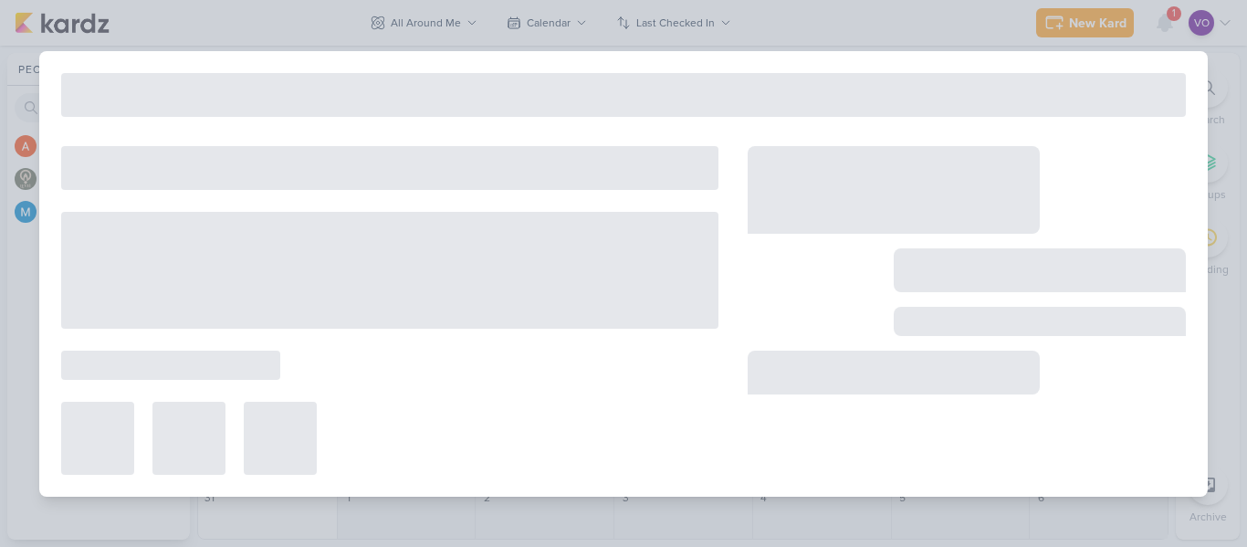
type input "24/08 (reels) virada para autocuidado (CTA salvamento e lista de espera)"
type input "[DATE] 11:59 PM"
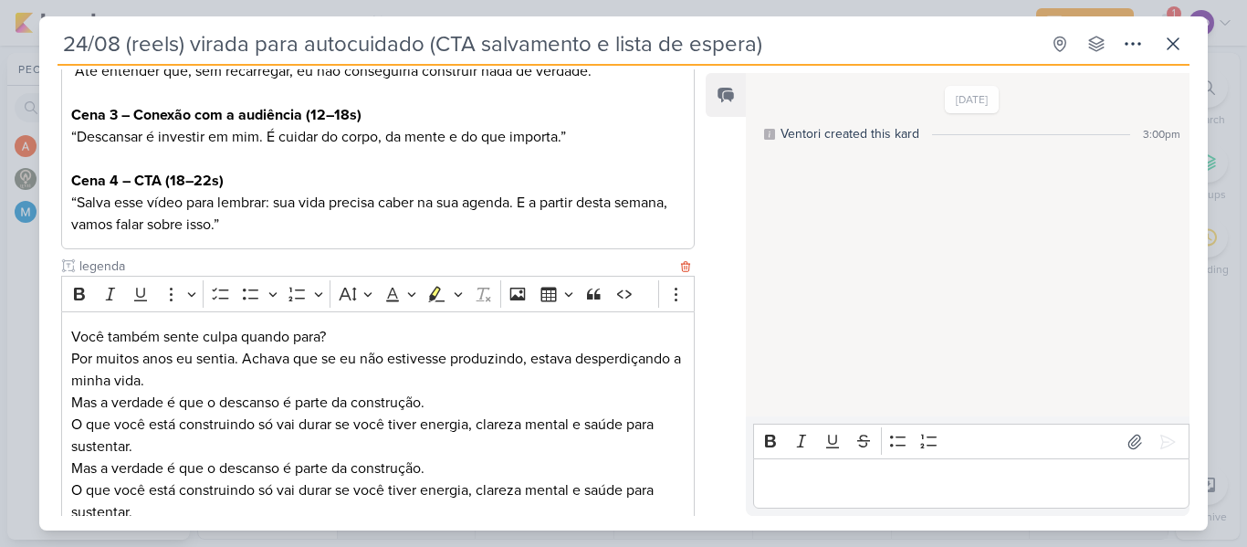
scroll to position [15, 0]
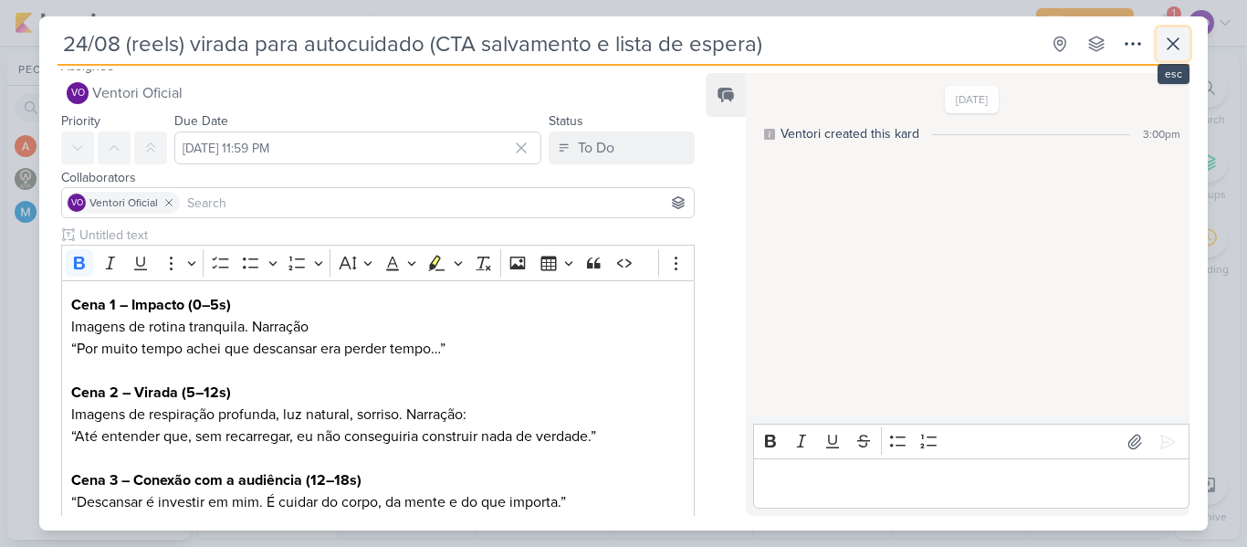
click at [1174, 46] on icon at bounding box center [1173, 43] width 11 height 11
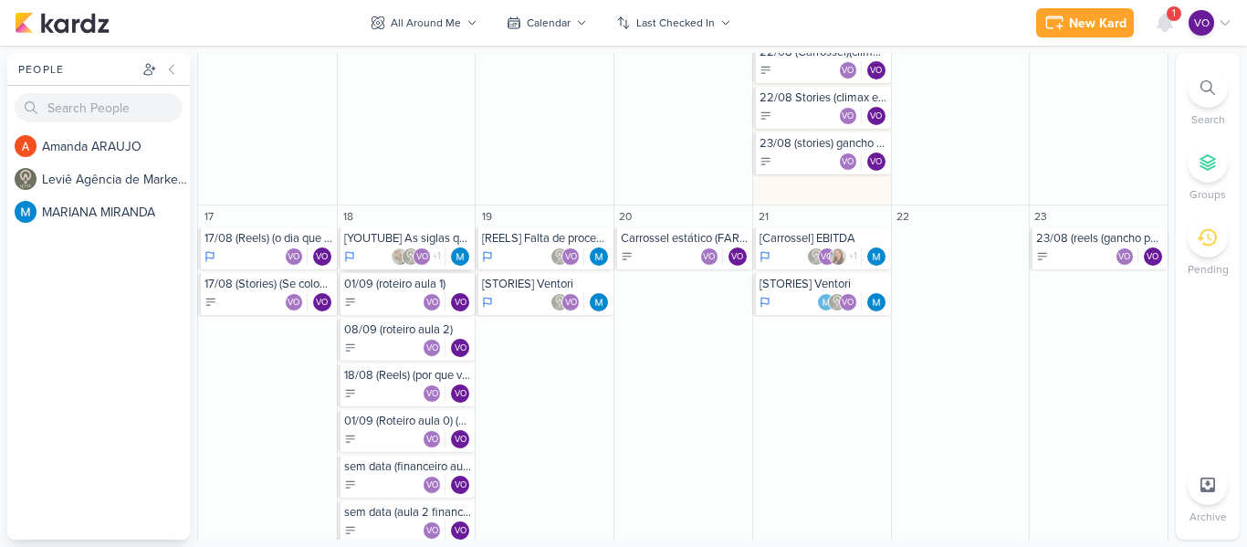
scroll to position [1086, 0]
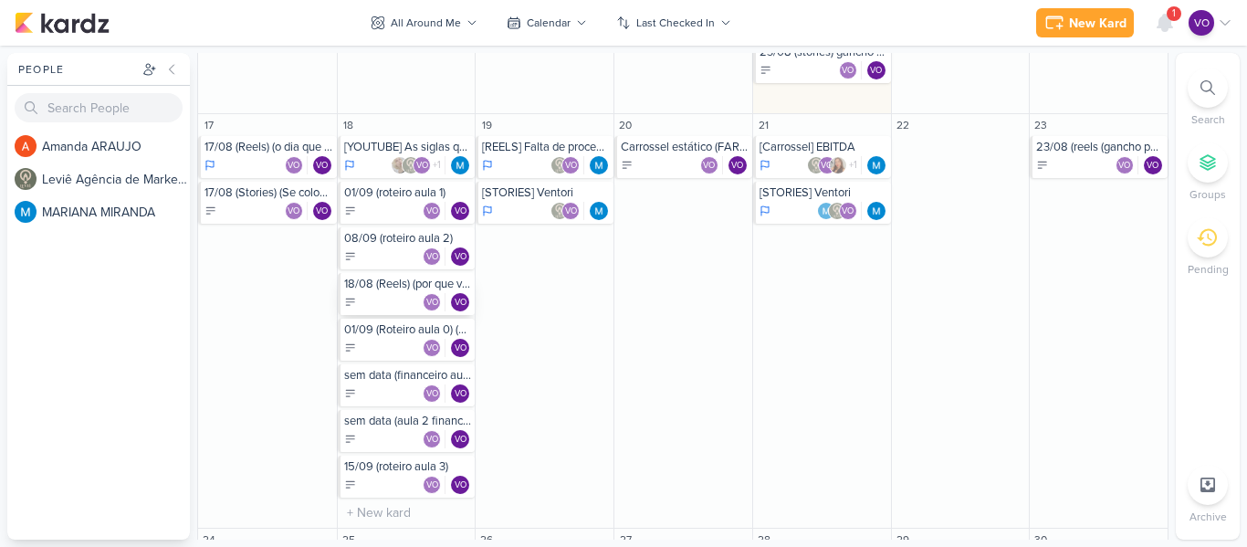
click at [396, 292] on div "18/08 (Reels) (por que você não precisa ser perfeita para começar) (CTA comentá…" at bounding box center [407, 294] width 138 height 42
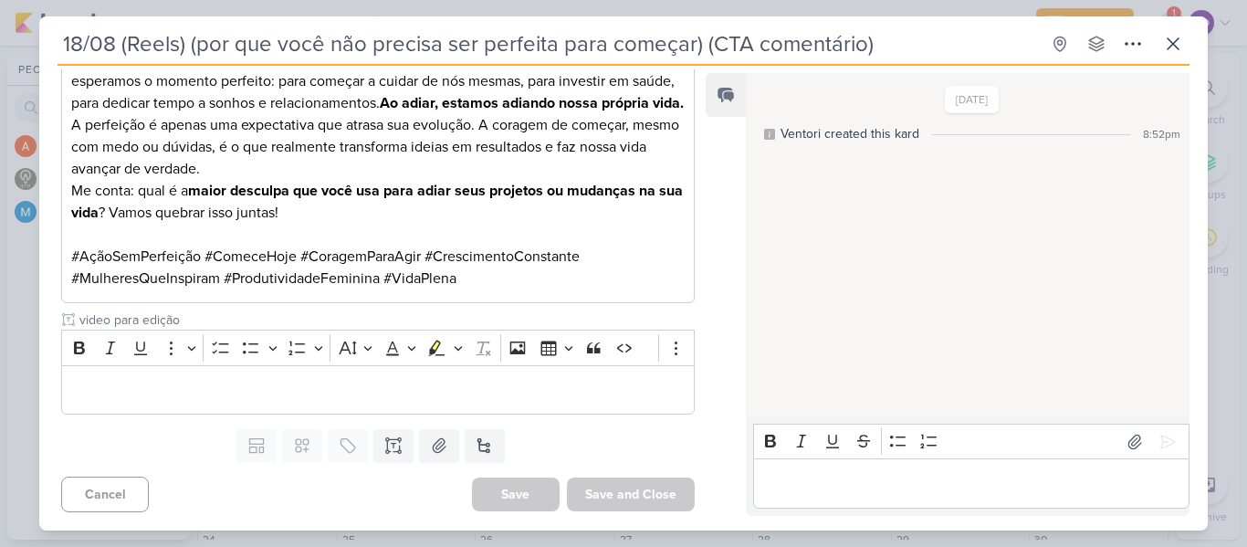
scroll to position [854, 0]
click at [256, 385] on p "Editor editing area: main" at bounding box center [377, 390] width 613 height 22
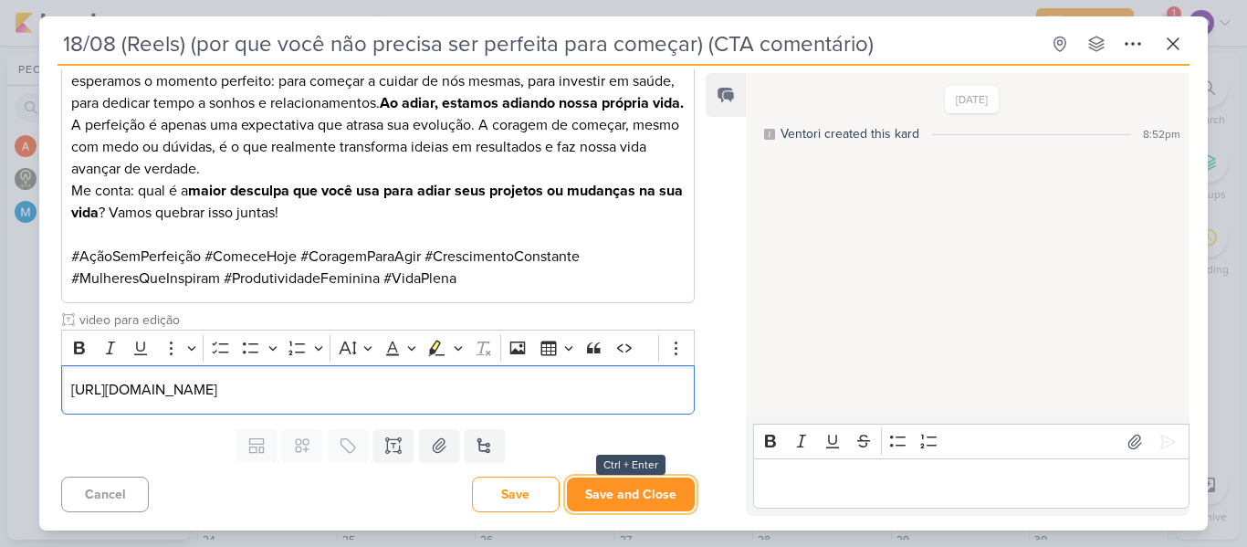
click at [618, 496] on button "Save and Close" at bounding box center [631, 494] width 128 height 34
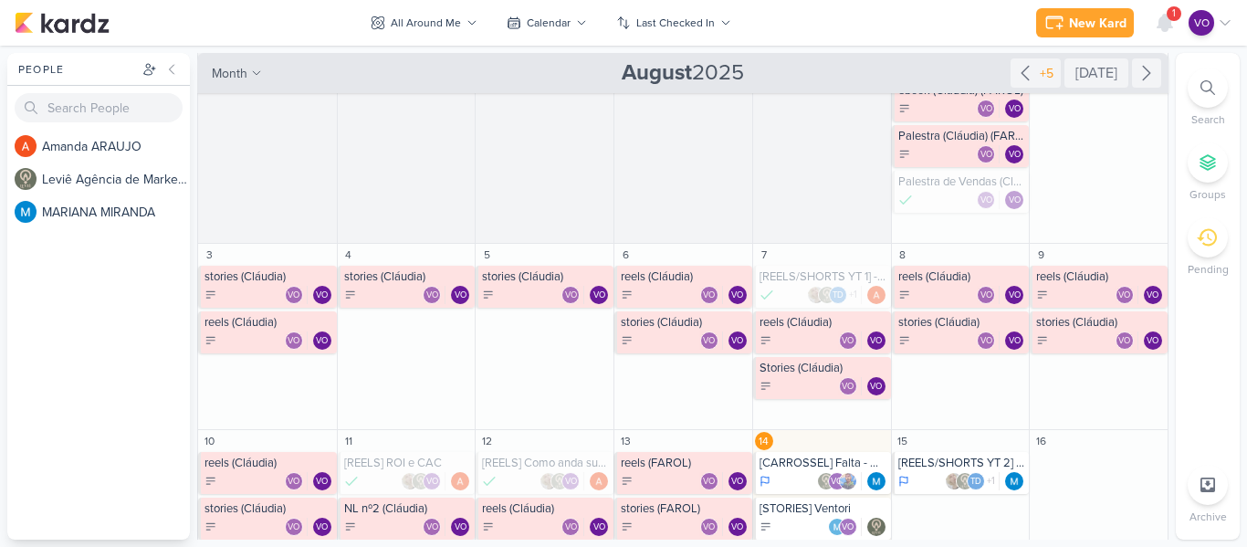
scroll to position [0, 0]
